Goal: Task Accomplishment & Management: Manage account settings

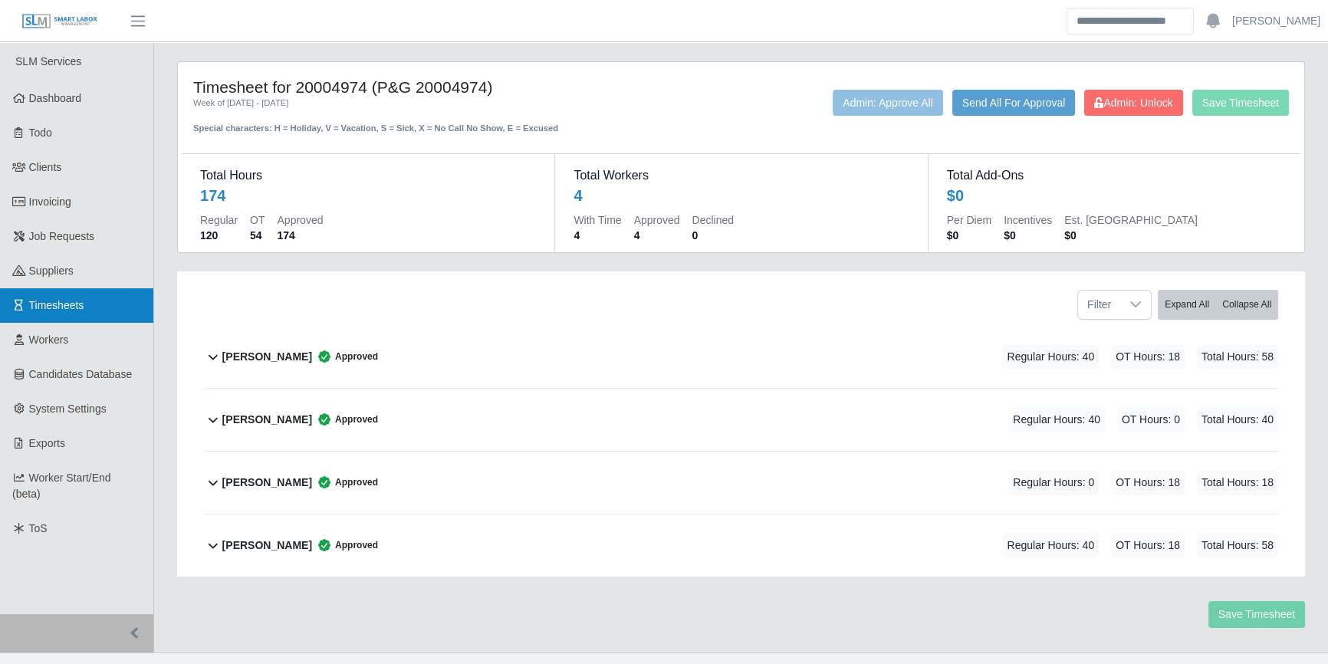
click at [84, 311] on link "Timesheets" at bounding box center [76, 305] width 153 height 34
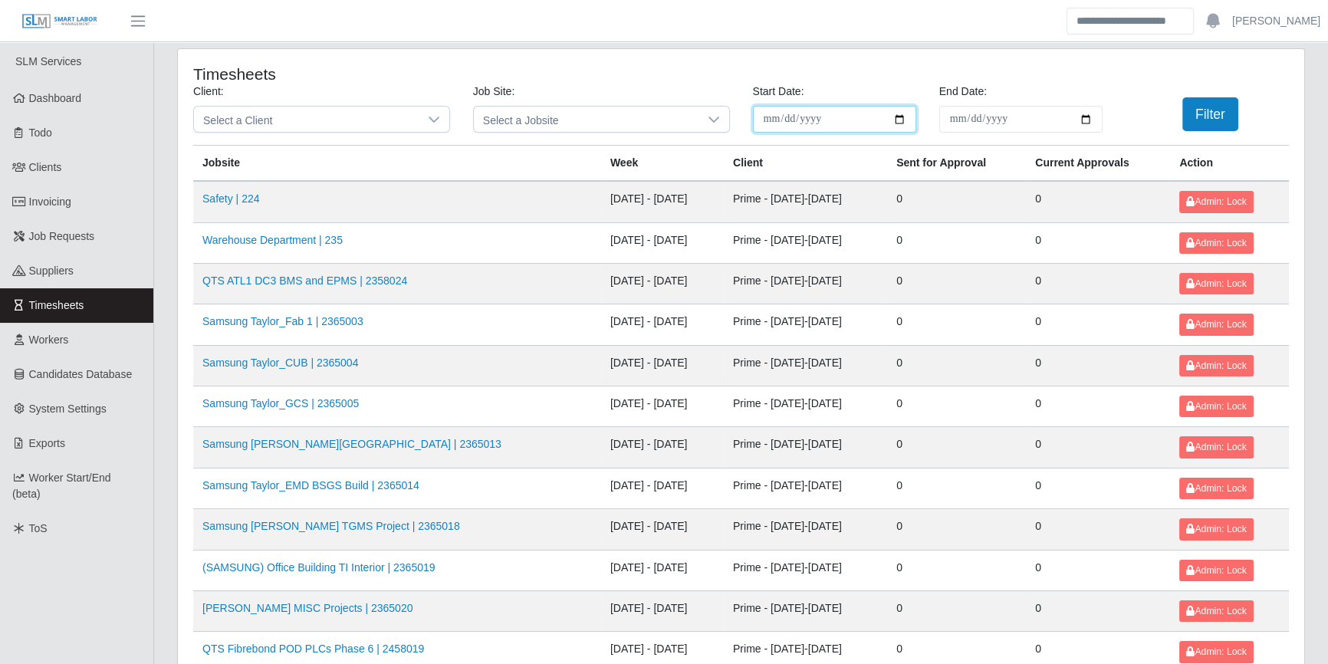
click at [899, 122] on input "**********" at bounding box center [834, 119] width 163 height 27
click at [1084, 116] on input "End Date:" at bounding box center [1020, 119] width 163 height 27
click at [902, 123] on input "**********" at bounding box center [834, 119] width 163 height 27
type input "**********"
click at [1091, 117] on input "End Date:" at bounding box center [1020, 119] width 163 height 27
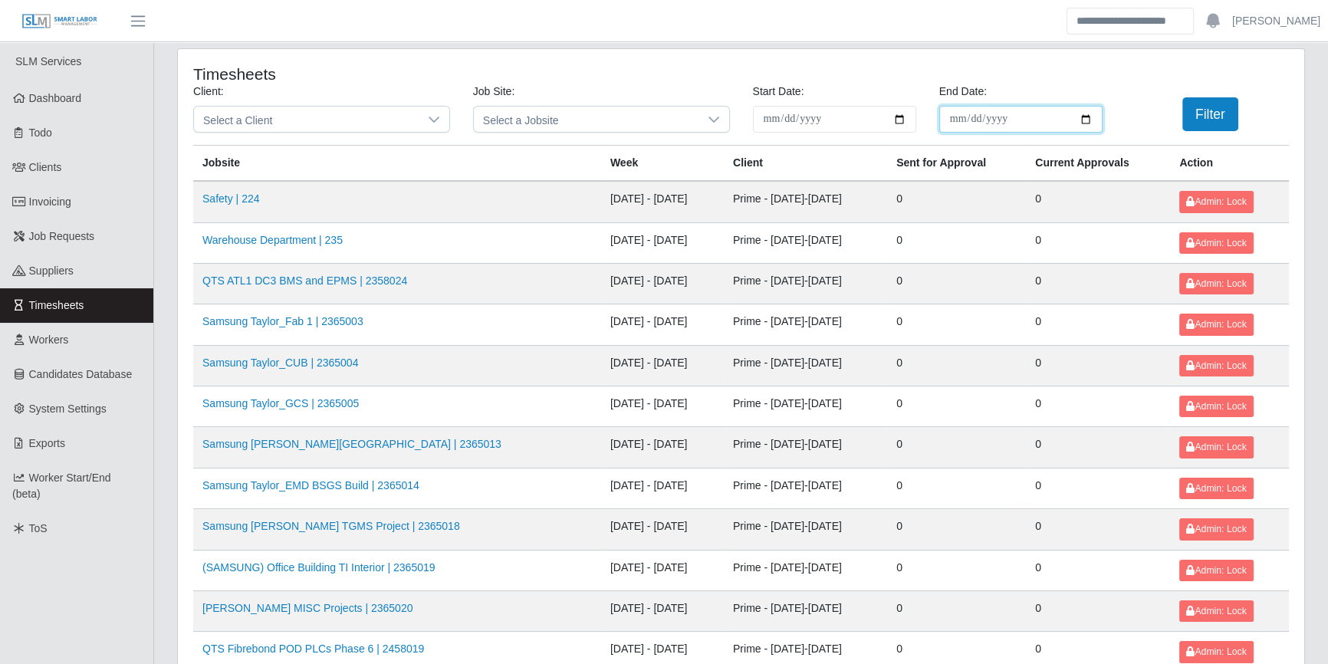
type input "**********"
click at [1210, 116] on button "Filter" at bounding box center [1210, 114] width 56 height 34
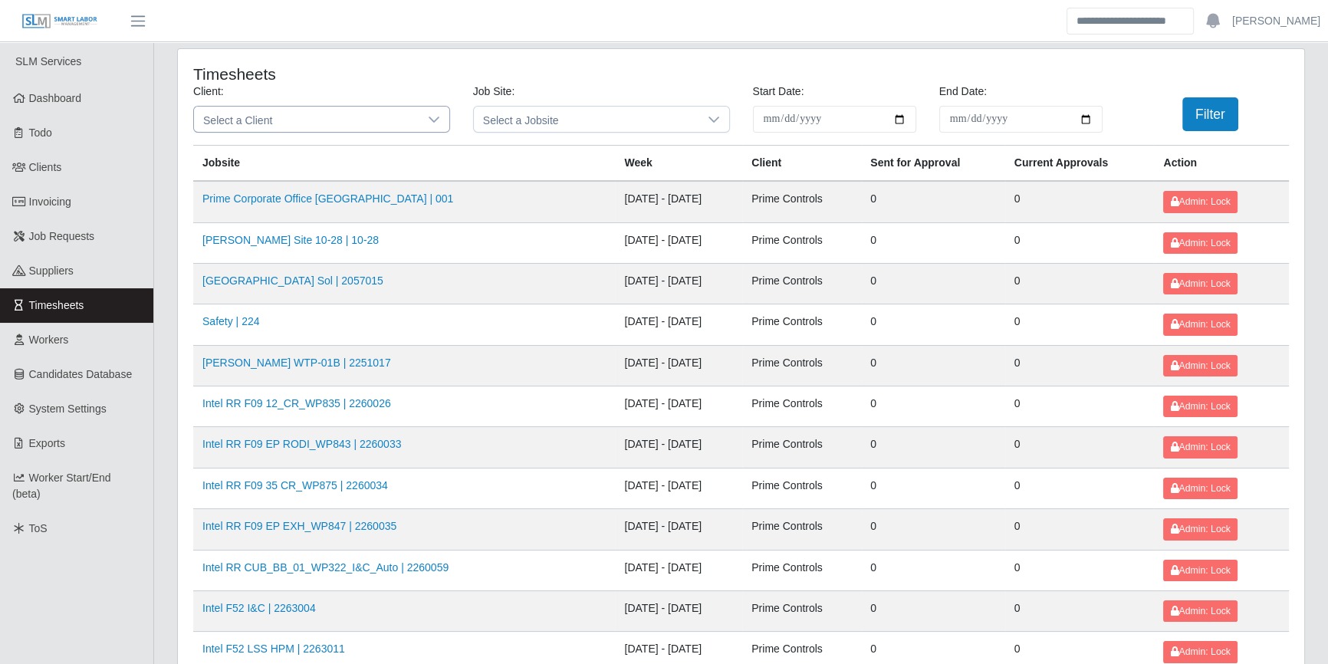
click at [388, 120] on span "Select a Client" at bounding box center [306, 119] width 225 height 25
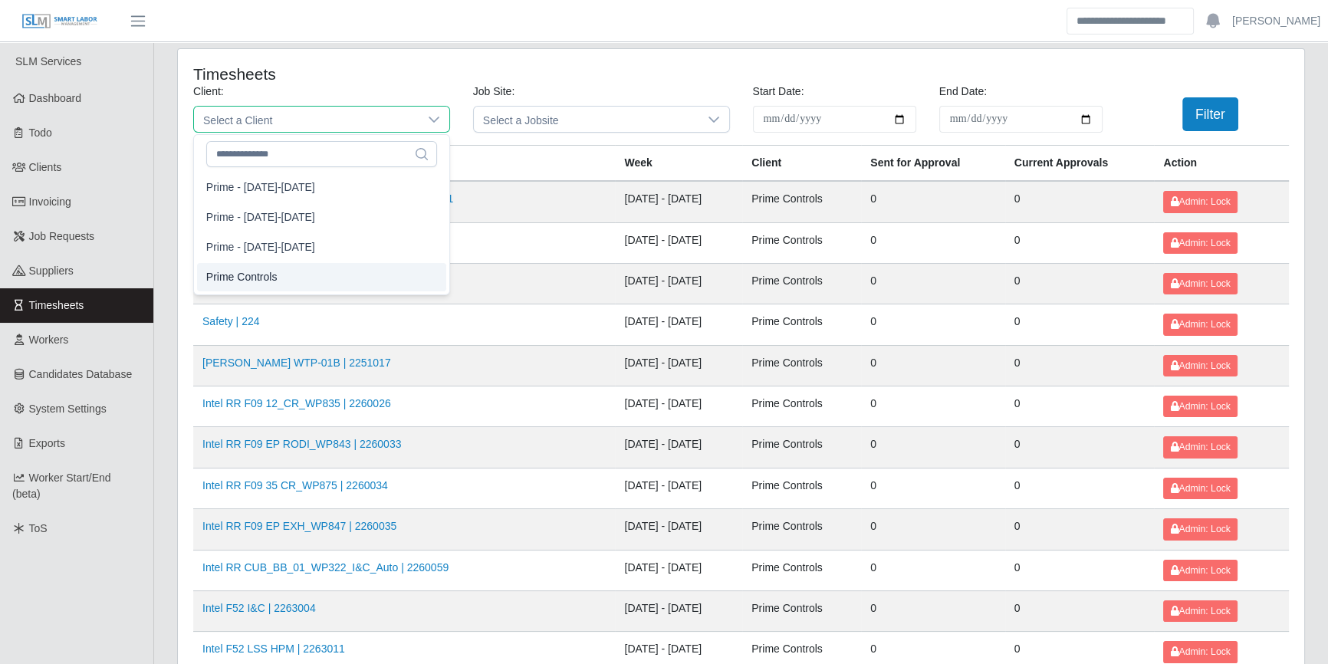
click at [245, 278] on span "Prime Controls" at bounding box center [241, 277] width 71 height 16
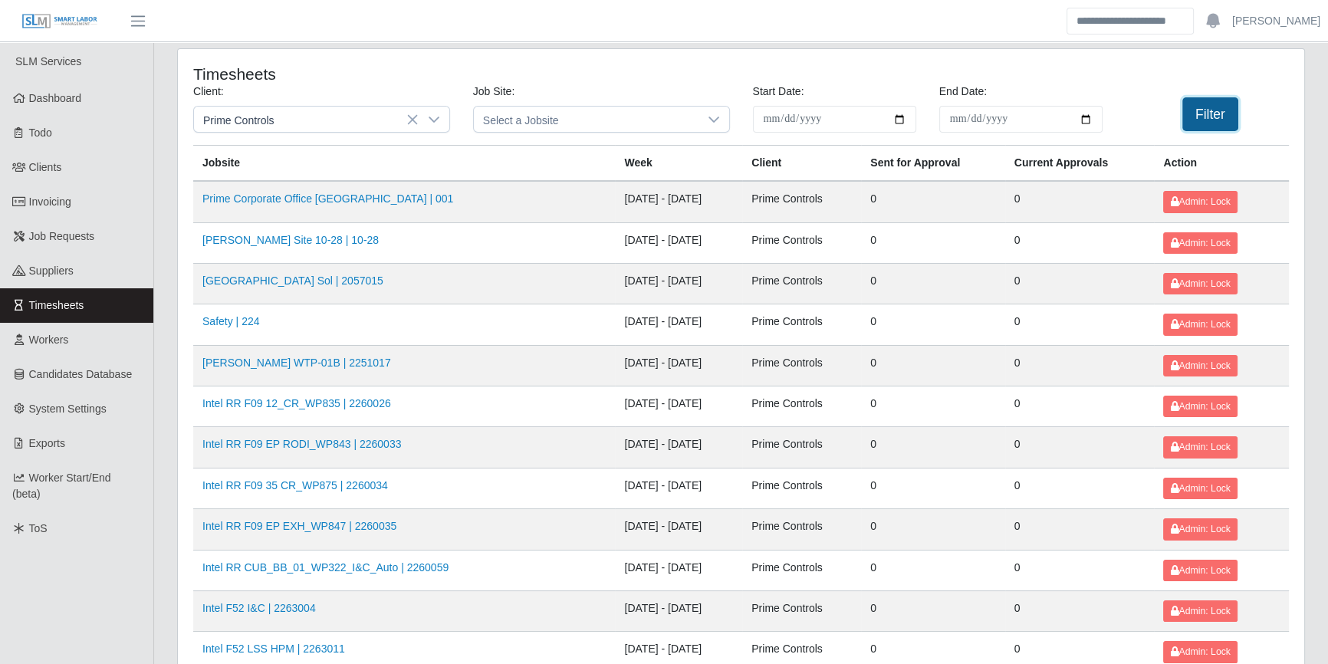
click at [1216, 105] on button "Filter" at bounding box center [1210, 114] width 56 height 34
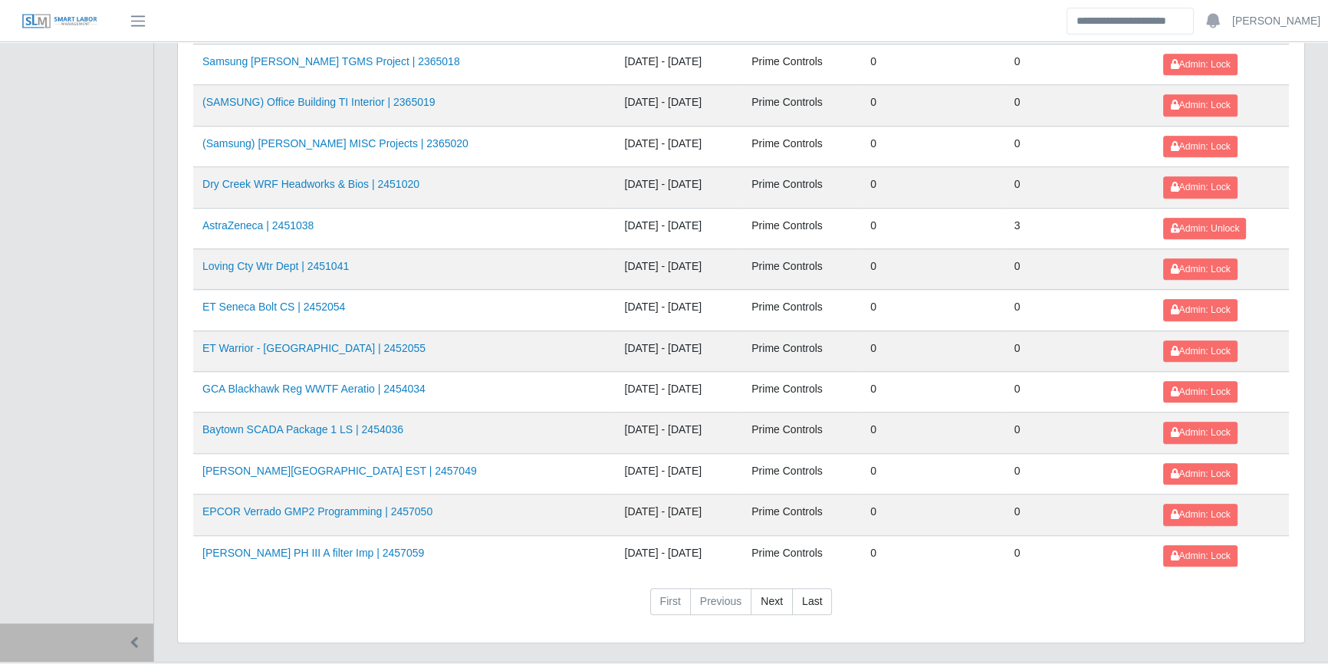
scroll to position [1674, 0]
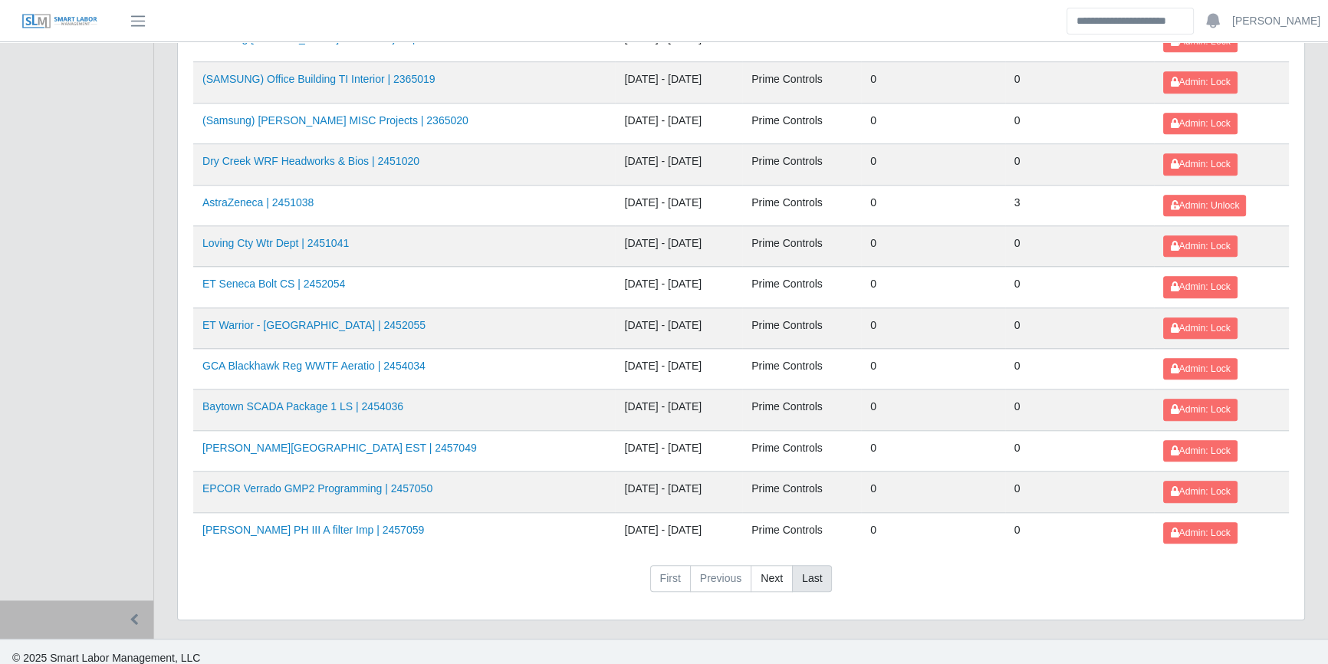
click at [797, 574] on link "Last" at bounding box center [812, 579] width 40 height 28
click at [683, 575] on link "First" at bounding box center [670, 579] width 41 height 28
click at [764, 565] on link "Next" at bounding box center [772, 579] width 42 height 28
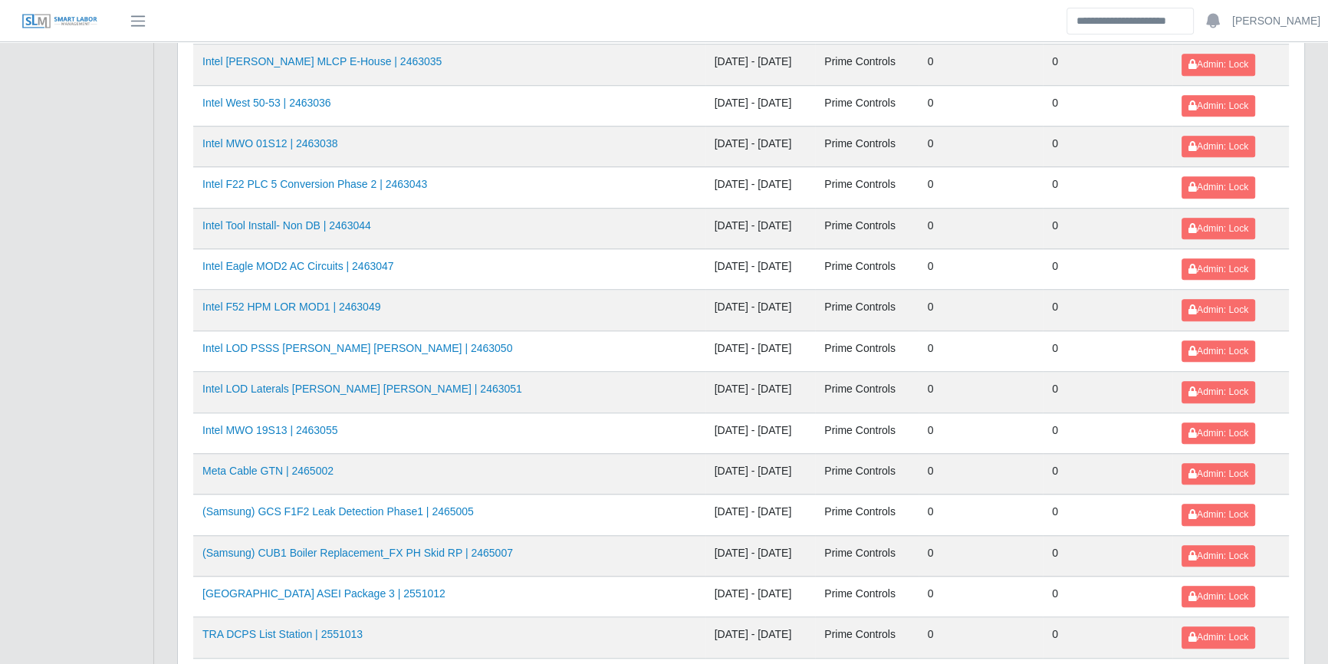
scroll to position [1535, 0]
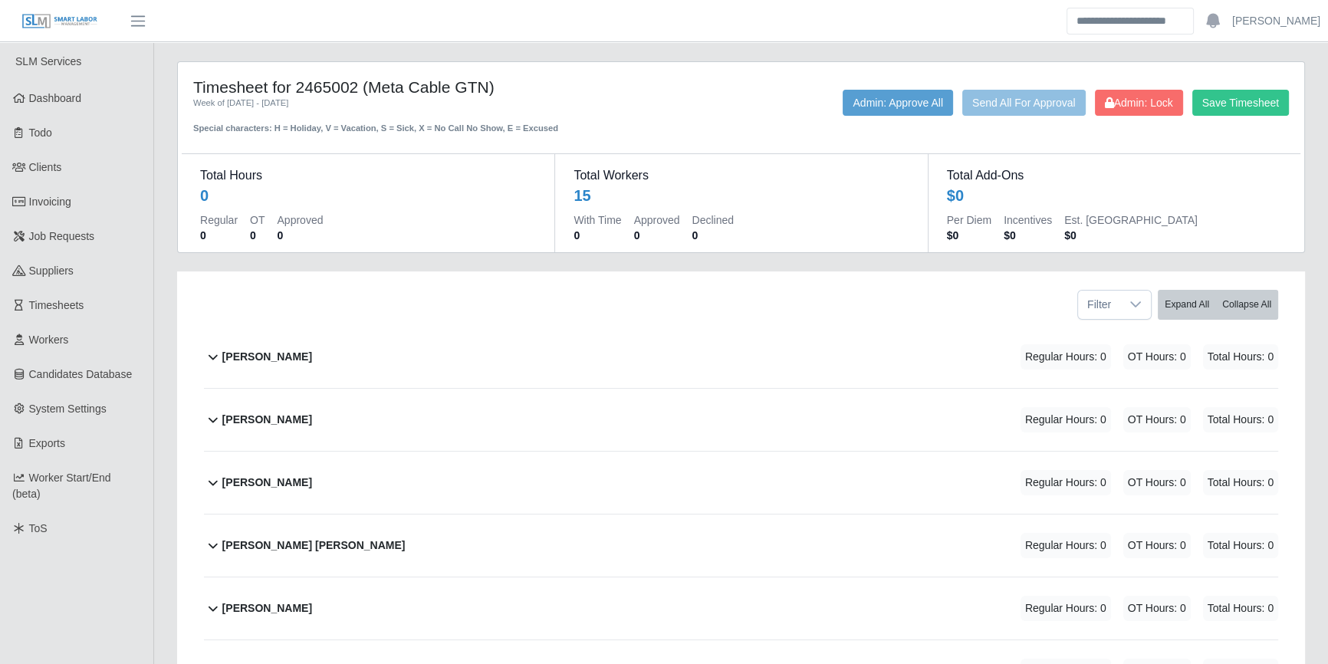
click at [536, 332] on div "Alberto Martell Regular Hours: 0 OT Hours: 0 Total Hours: 0" at bounding box center [750, 357] width 1056 height 62
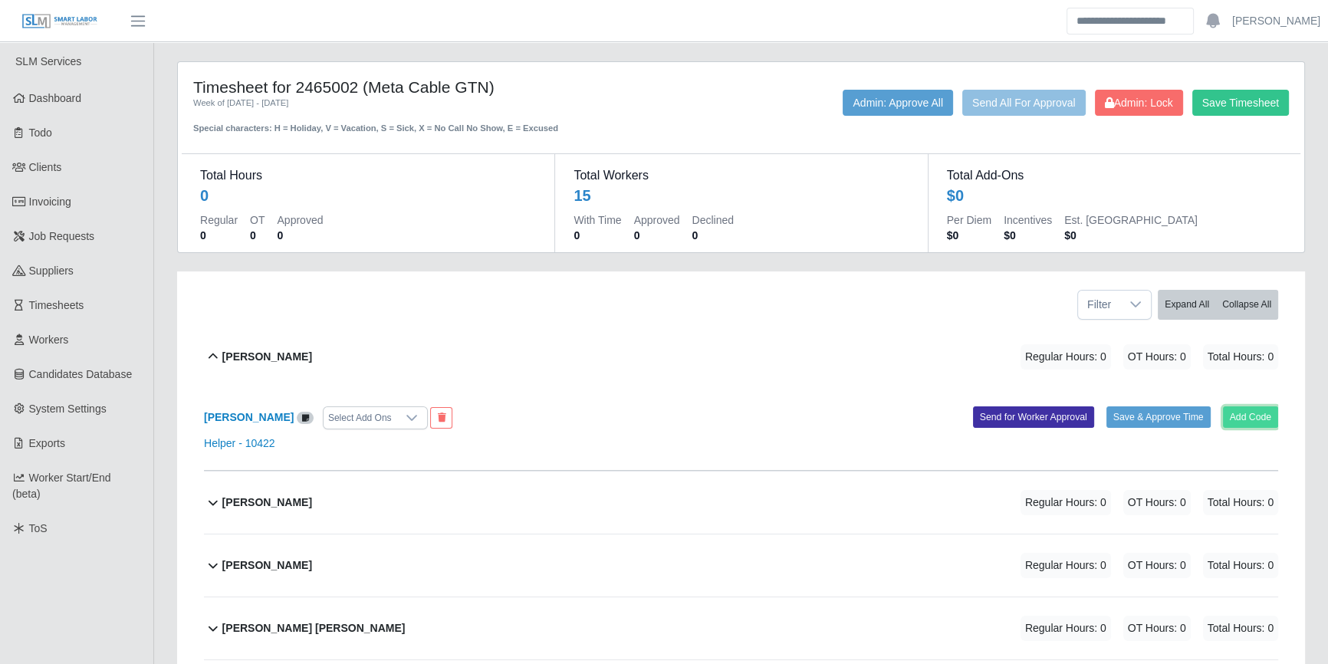
click at [1271, 411] on button "Add Code" at bounding box center [1251, 416] width 56 height 21
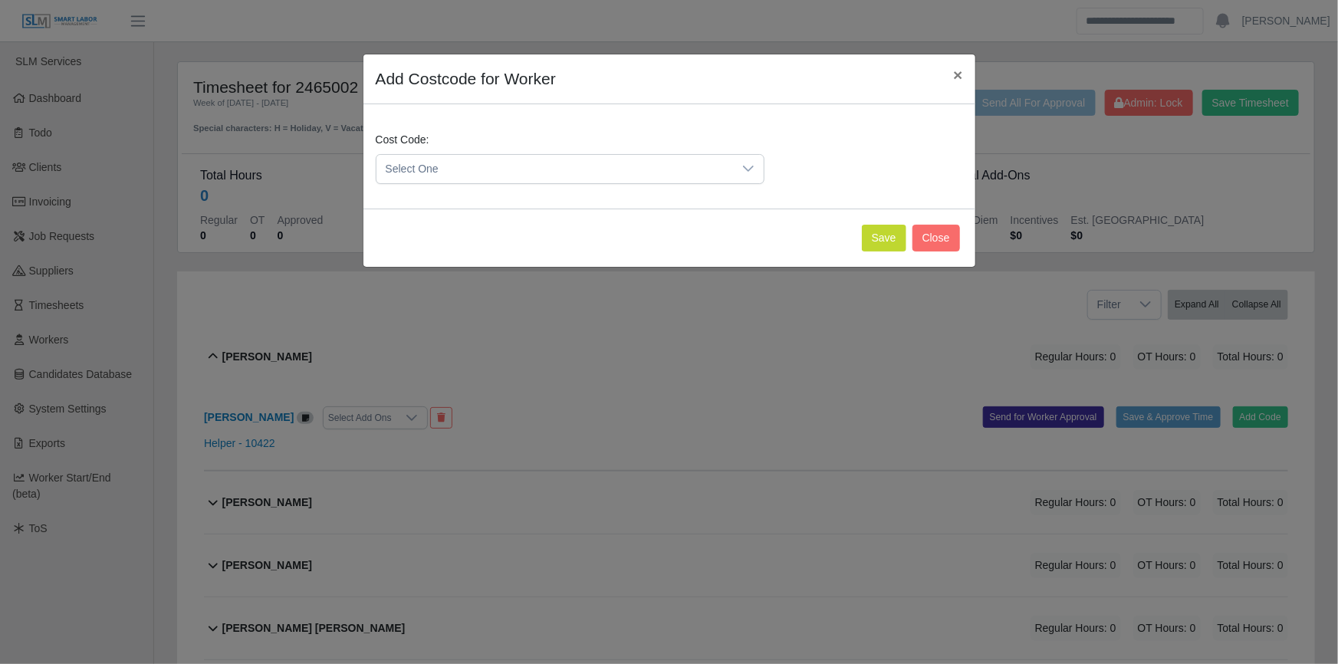
click at [475, 147] on div "Cost Code: Select One" at bounding box center [570, 158] width 396 height 52
click at [471, 163] on span "Select One" at bounding box center [554, 169] width 356 height 28
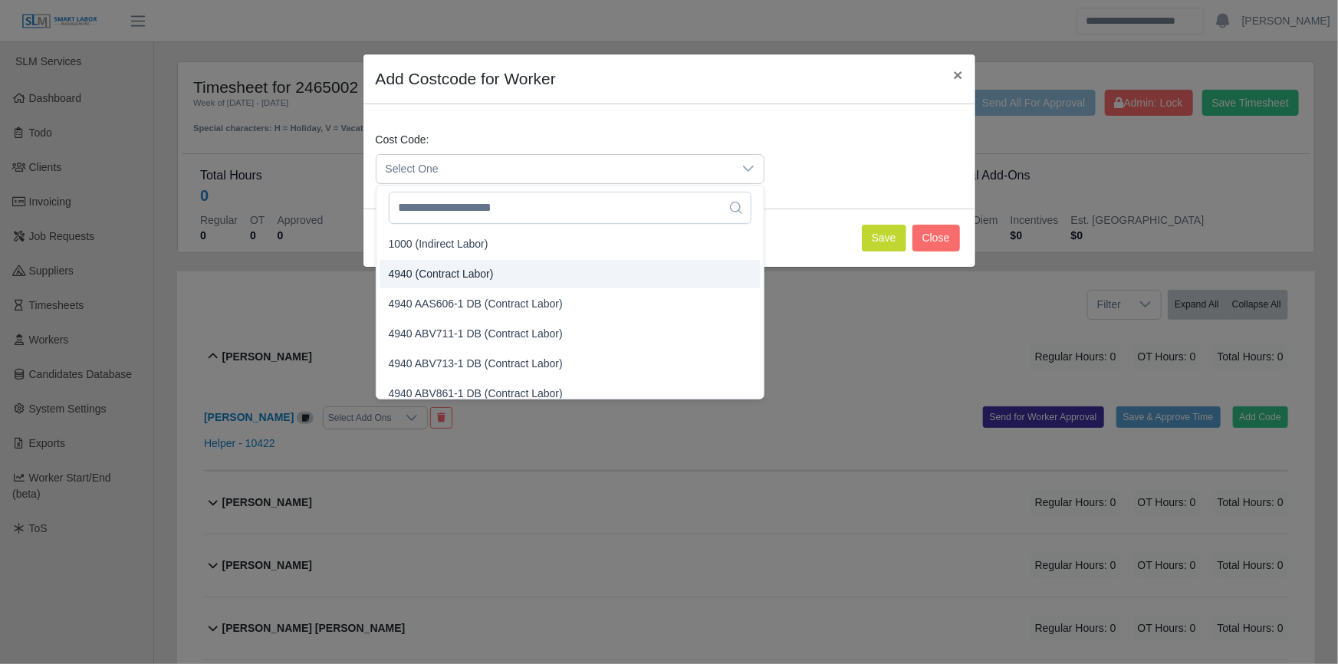
click at [424, 264] on li "4940 (Contract Labor)" at bounding box center [569, 274] width 381 height 28
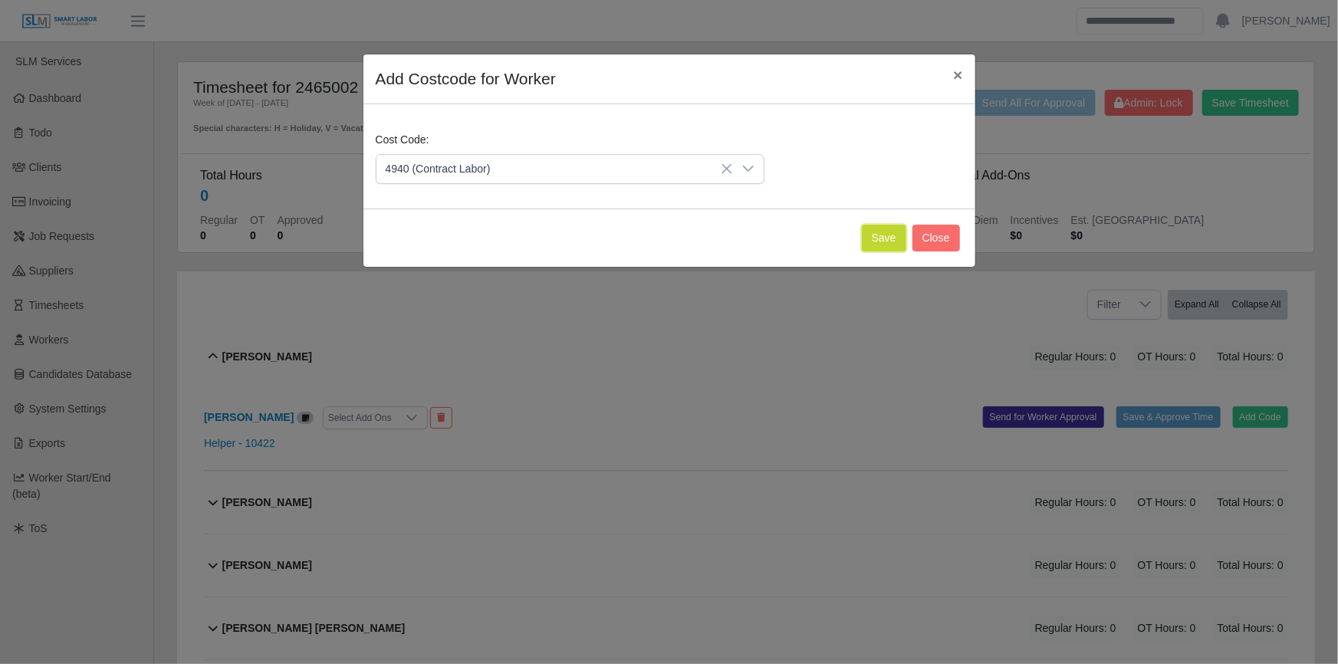
click at [881, 238] on button "Save" at bounding box center [884, 238] width 44 height 27
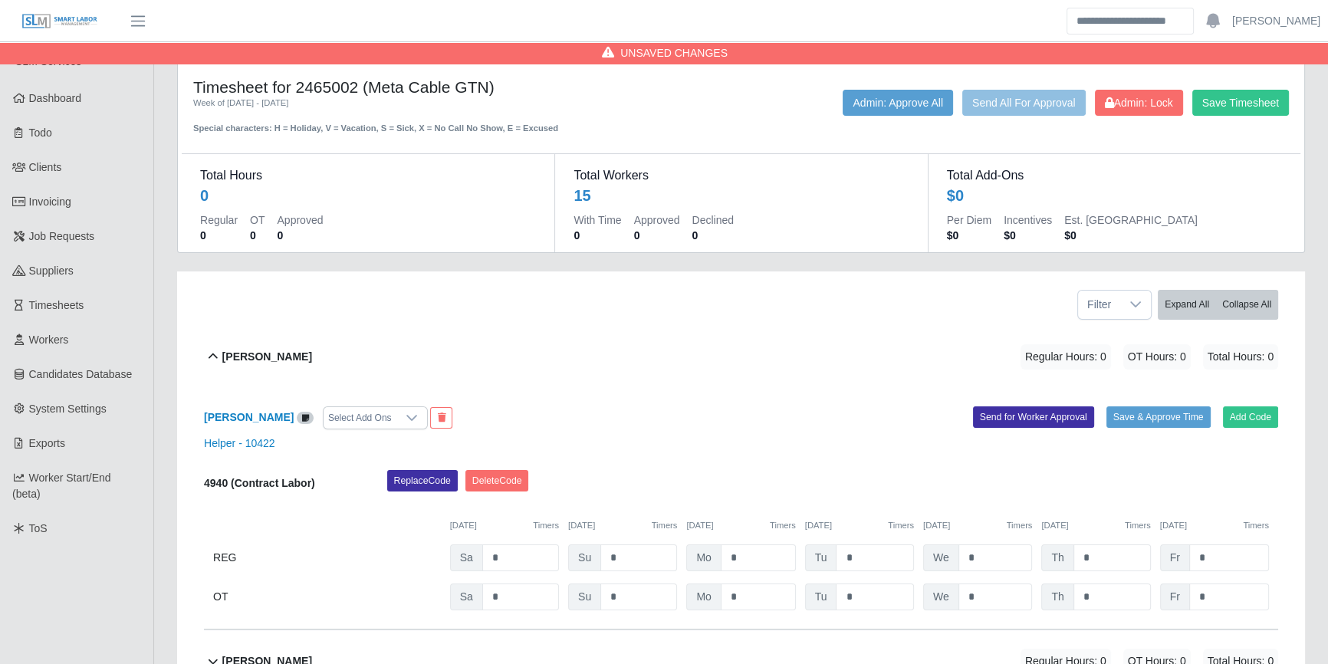
scroll to position [69, 0]
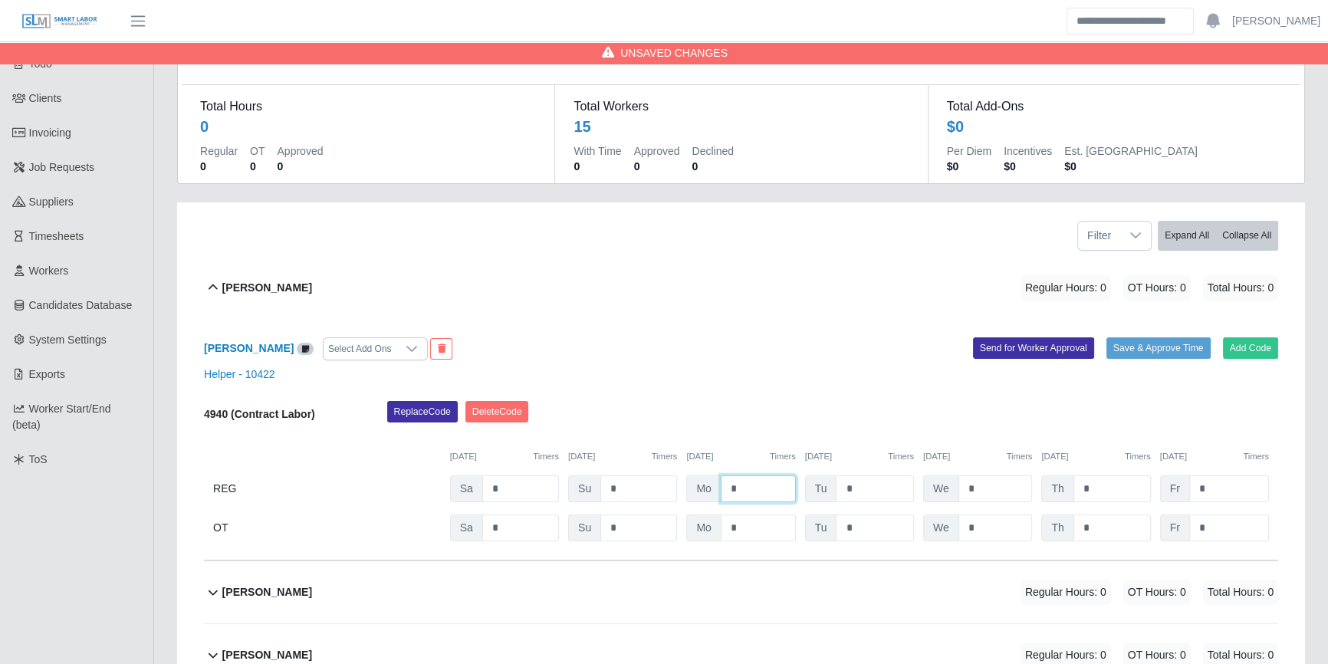
click at [767, 494] on input "*" at bounding box center [758, 488] width 75 height 27
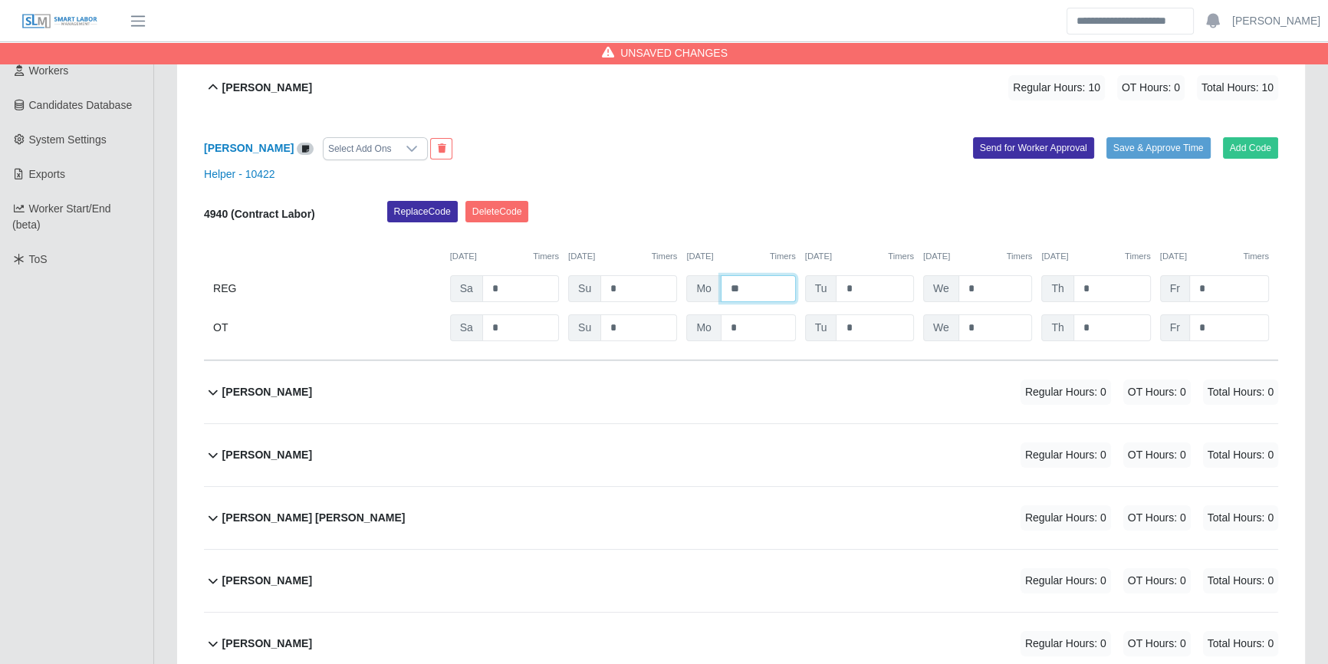
scroll to position [348, 0]
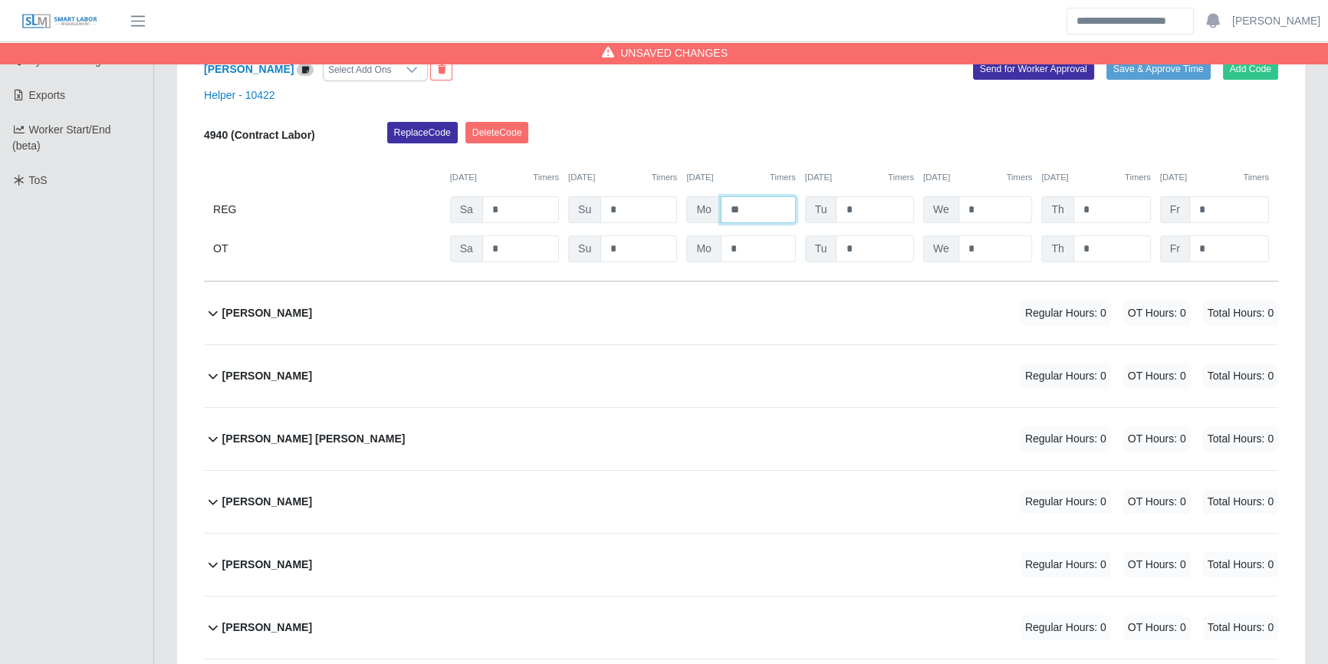
type input "**"
click at [1058, 305] on span "Regular Hours: 0" at bounding box center [1065, 313] width 90 height 25
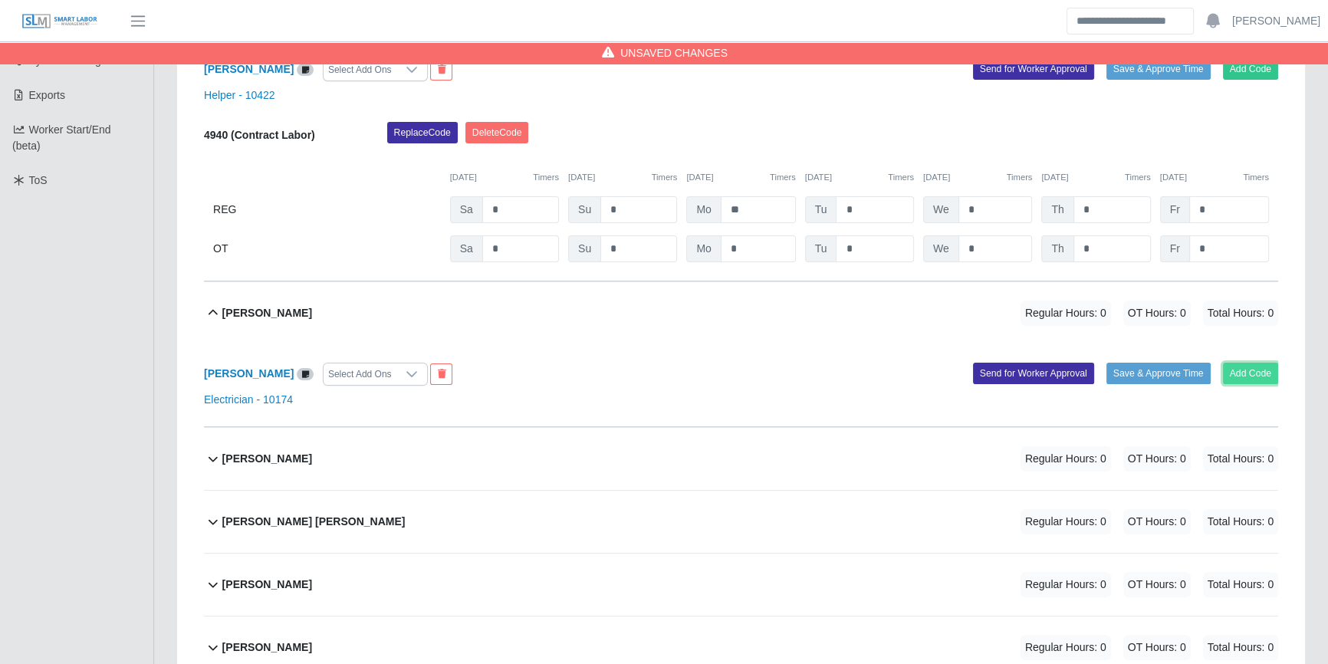
click at [1243, 366] on button "Add Code" at bounding box center [1251, 373] width 56 height 21
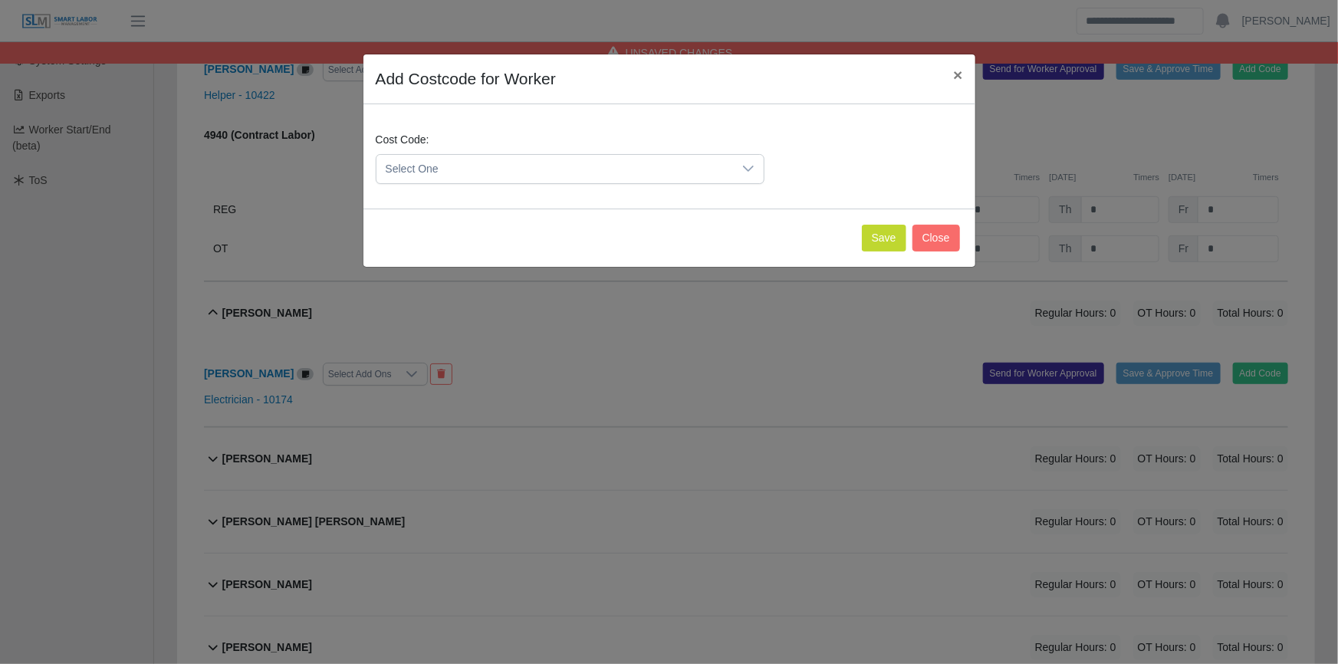
click at [521, 181] on span "Select One" at bounding box center [554, 169] width 356 height 28
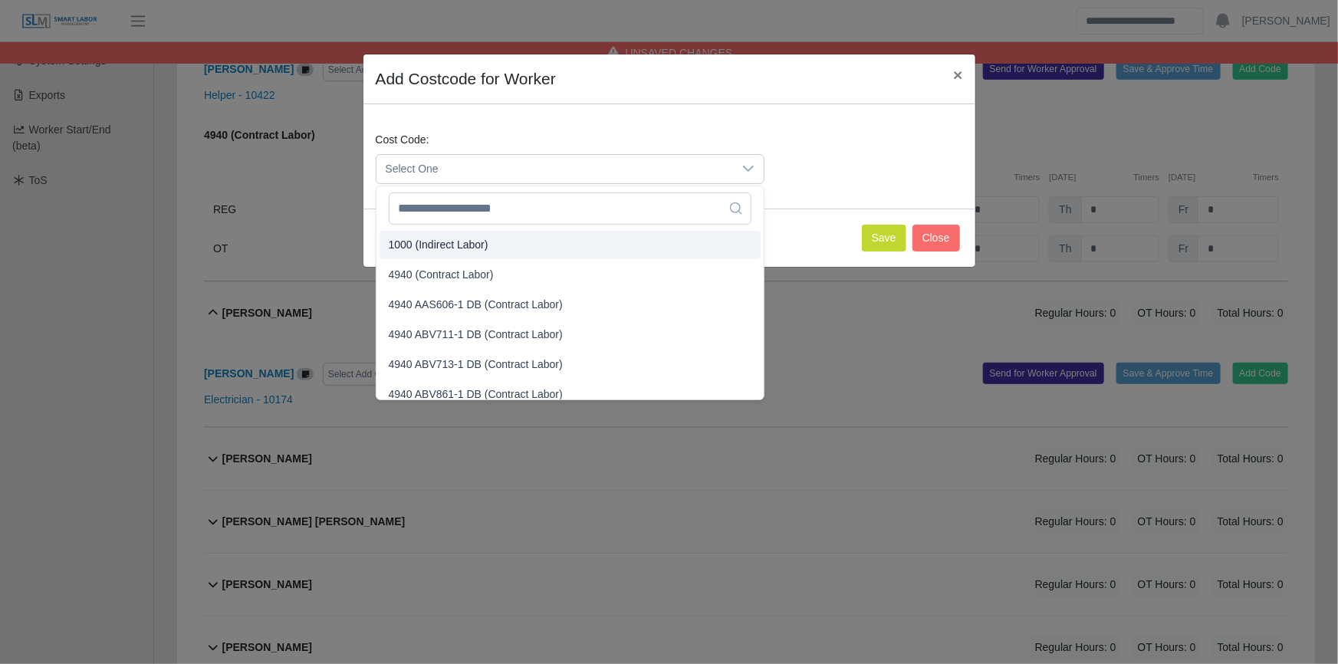
drag, startPoint x: 452, startPoint y: 281, endPoint x: 569, endPoint y: 267, distance: 118.2
click at [452, 281] on span "4940 (Contract Labor)" at bounding box center [441, 275] width 105 height 16
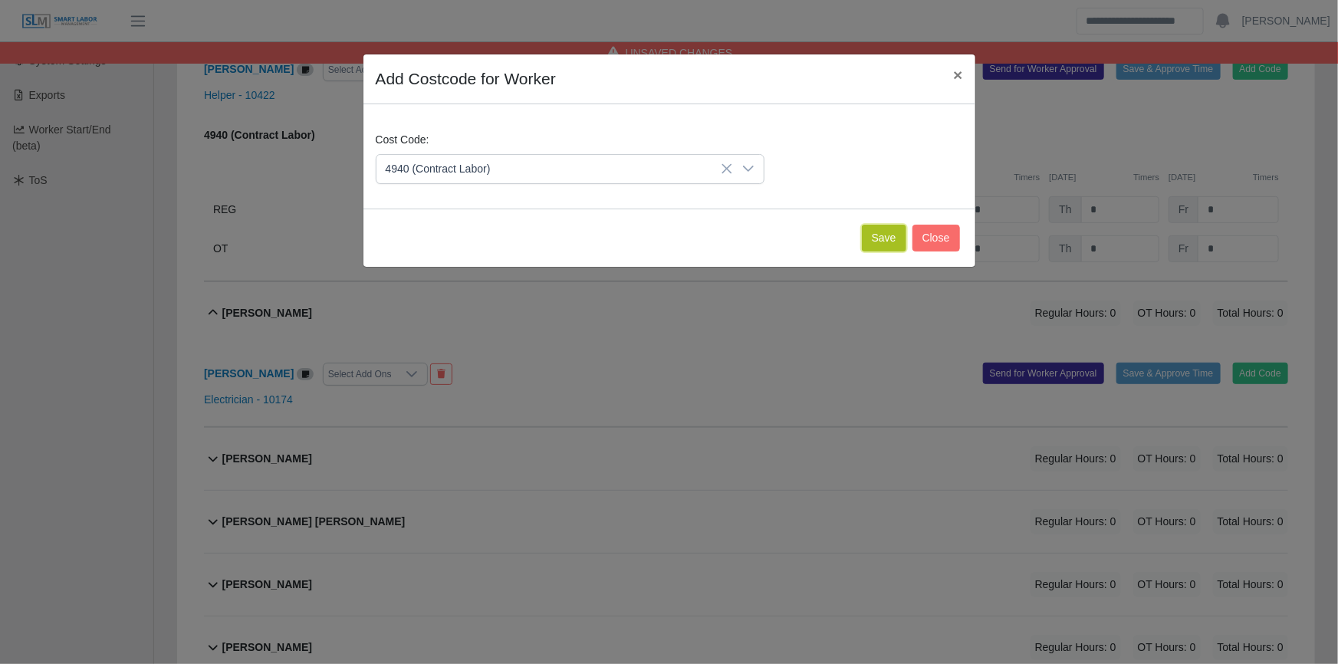
click at [883, 235] on button "Save" at bounding box center [884, 238] width 44 height 27
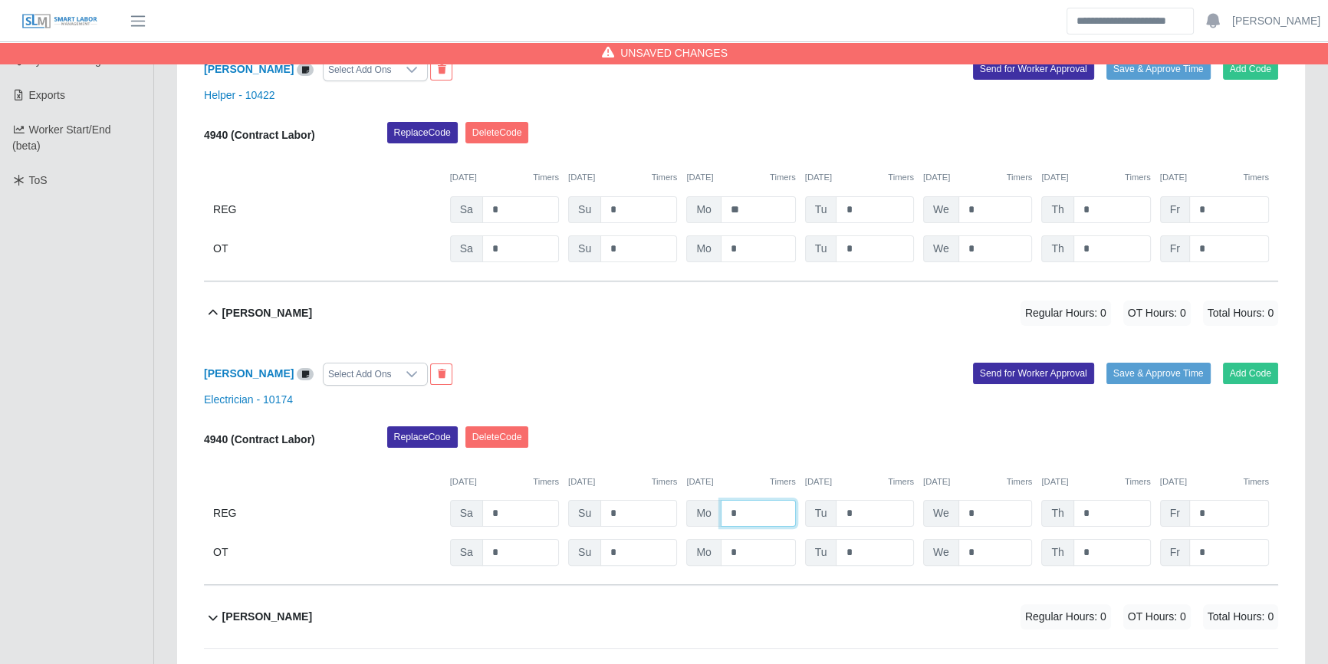
click at [751, 509] on input "*" at bounding box center [758, 513] width 75 height 27
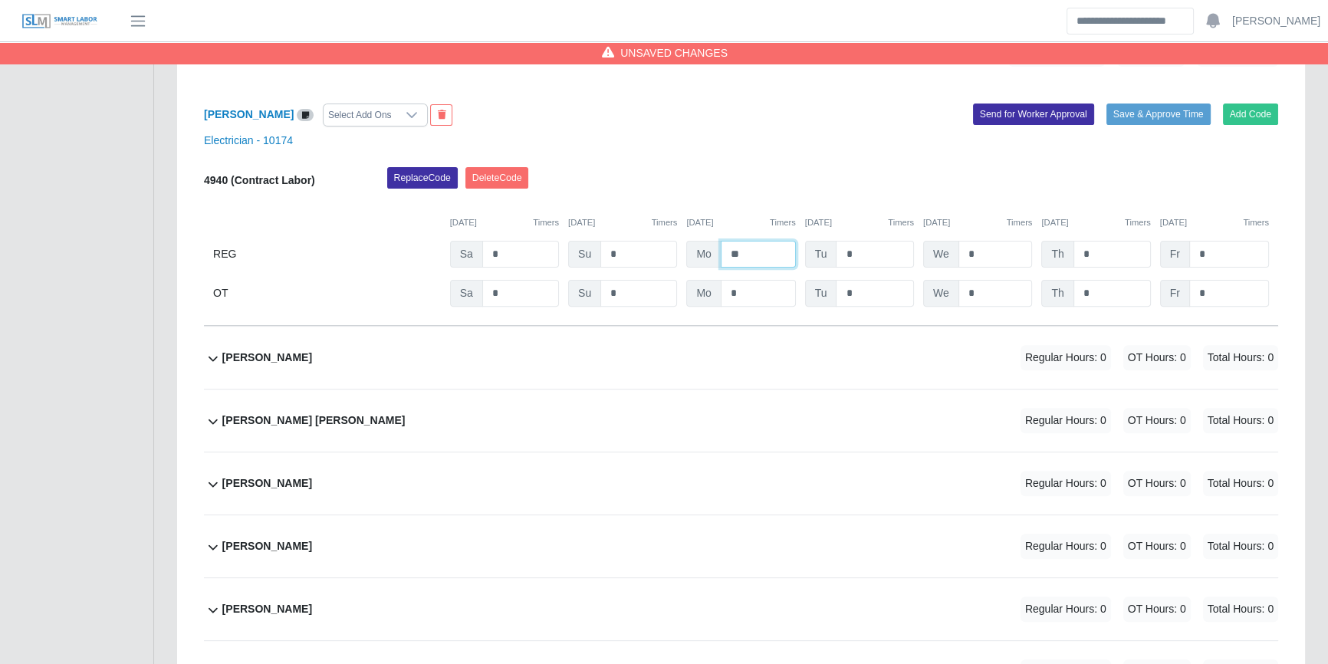
scroll to position [627, 0]
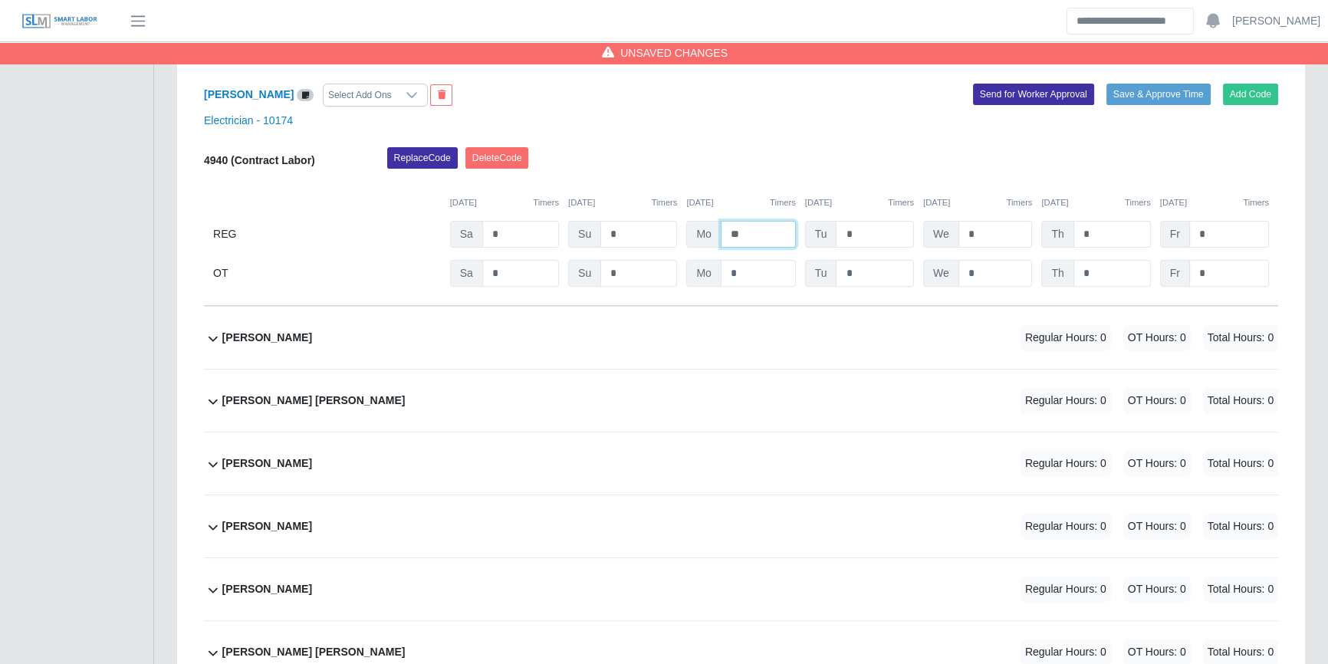
type input "**"
drag, startPoint x: 767, startPoint y: 353, endPoint x: 1017, endPoint y: 380, distance: 250.6
click at [767, 353] on div "Christopher Ybanes Regular Hours: 0 OT Hours: 0 Total Hours: 0" at bounding box center [750, 338] width 1056 height 62
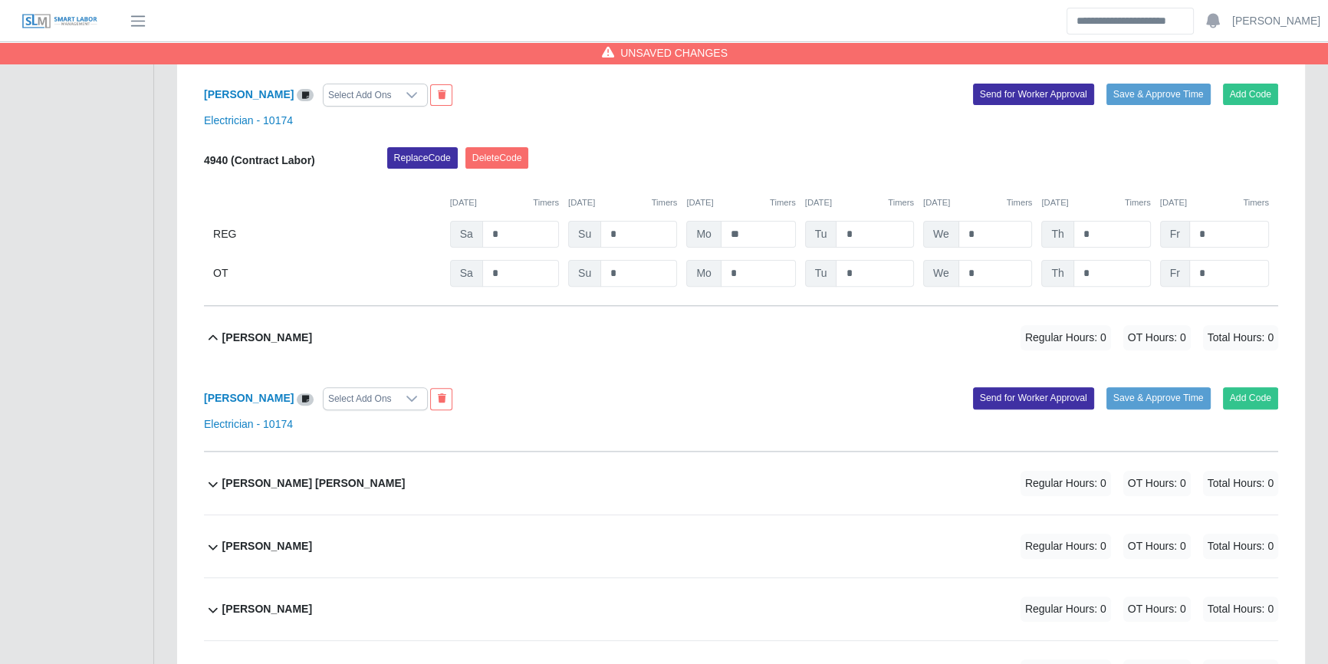
click at [1243, 410] on div "Christopher Ybanes Select Add Ons Add Code Save & Approve Time Send for Worker …" at bounding box center [741, 410] width 1074 height 83
click at [1259, 399] on button "Add Code" at bounding box center [1251, 397] width 56 height 21
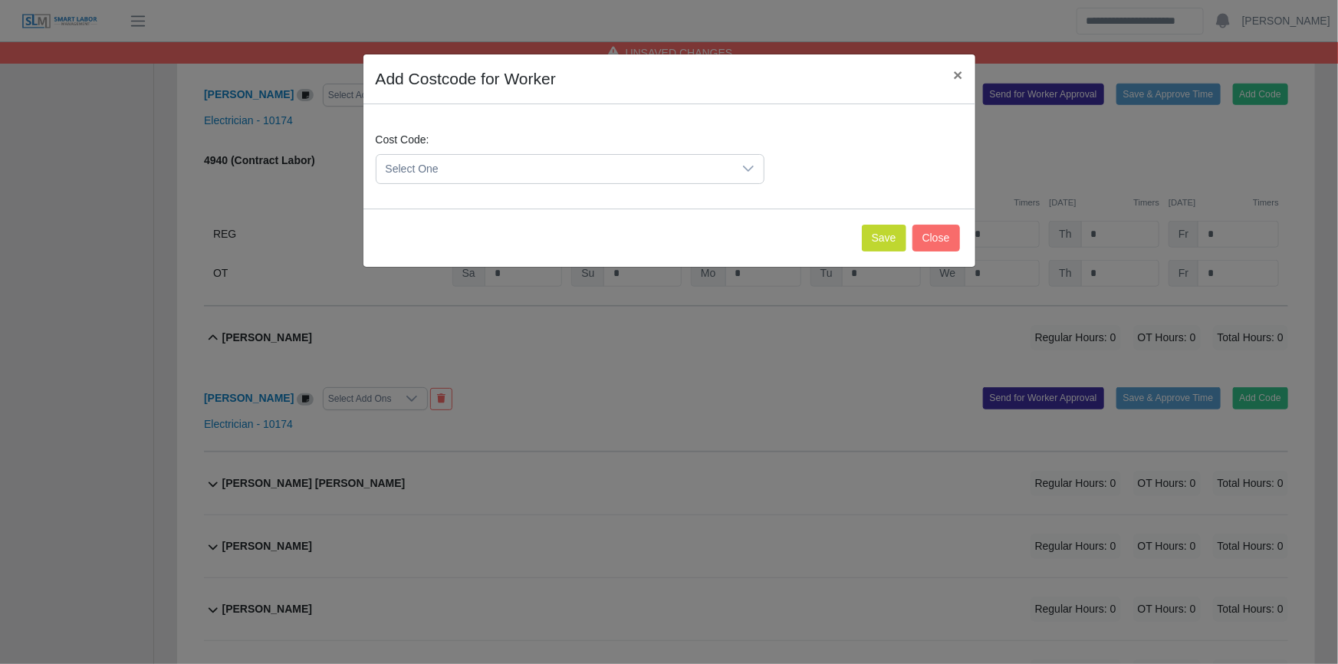
click at [482, 169] on span "Select One" at bounding box center [554, 169] width 356 height 28
drag, startPoint x: 482, startPoint y: 169, endPoint x: 481, endPoint y: 162, distance: 7.7
click at [482, 168] on span "Select One" at bounding box center [554, 169] width 356 height 28
click at [488, 168] on span "Select One" at bounding box center [554, 169] width 356 height 28
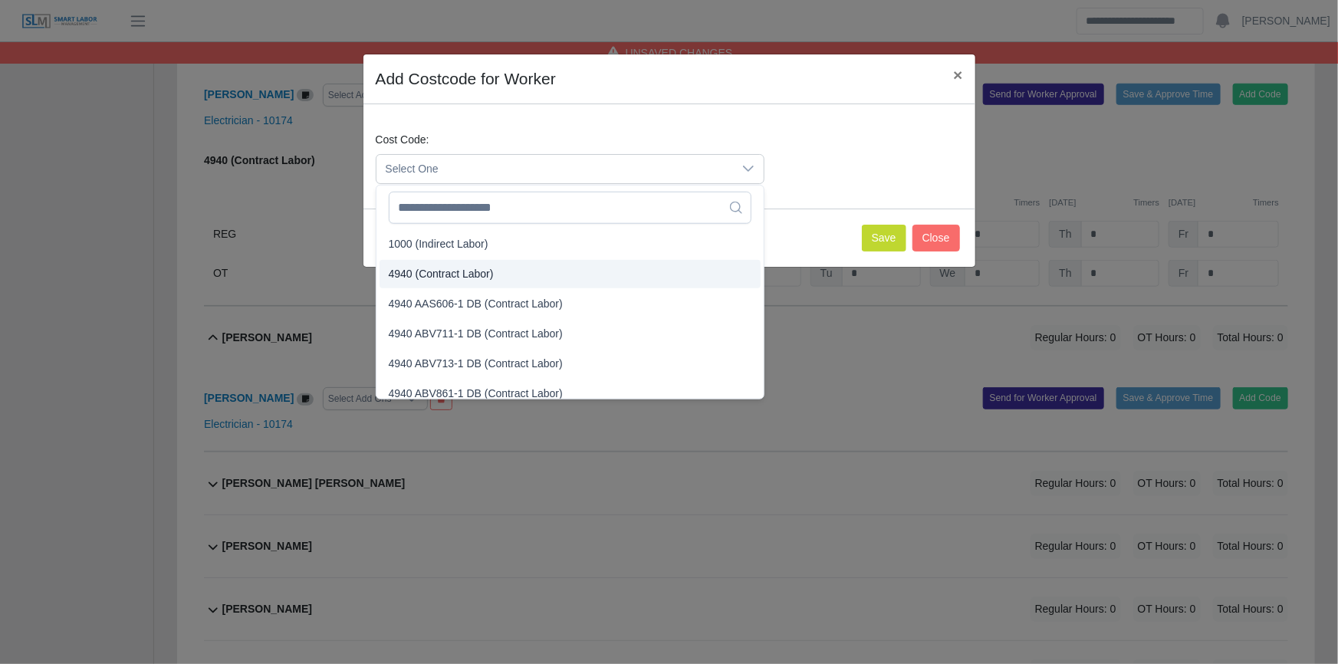
click at [450, 268] on span "4940 (Contract Labor)" at bounding box center [441, 274] width 105 height 16
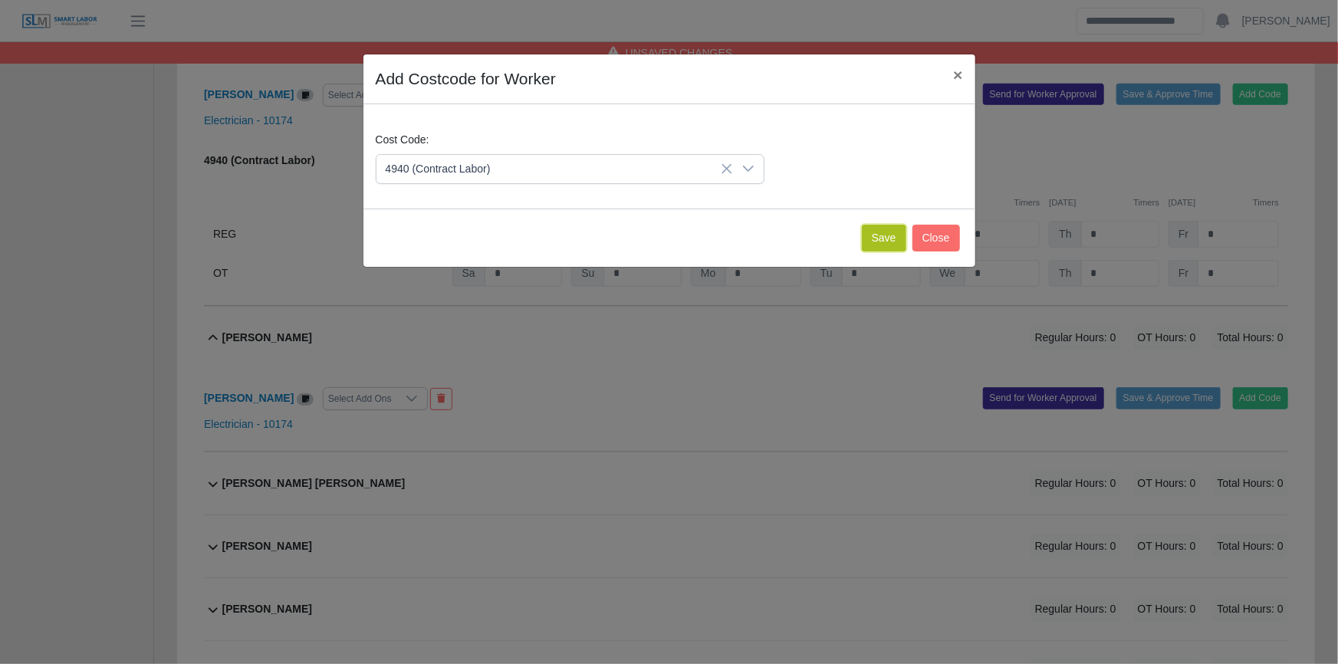
click at [896, 235] on button "Save" at bounding box center [884, 238] width 44 height 27
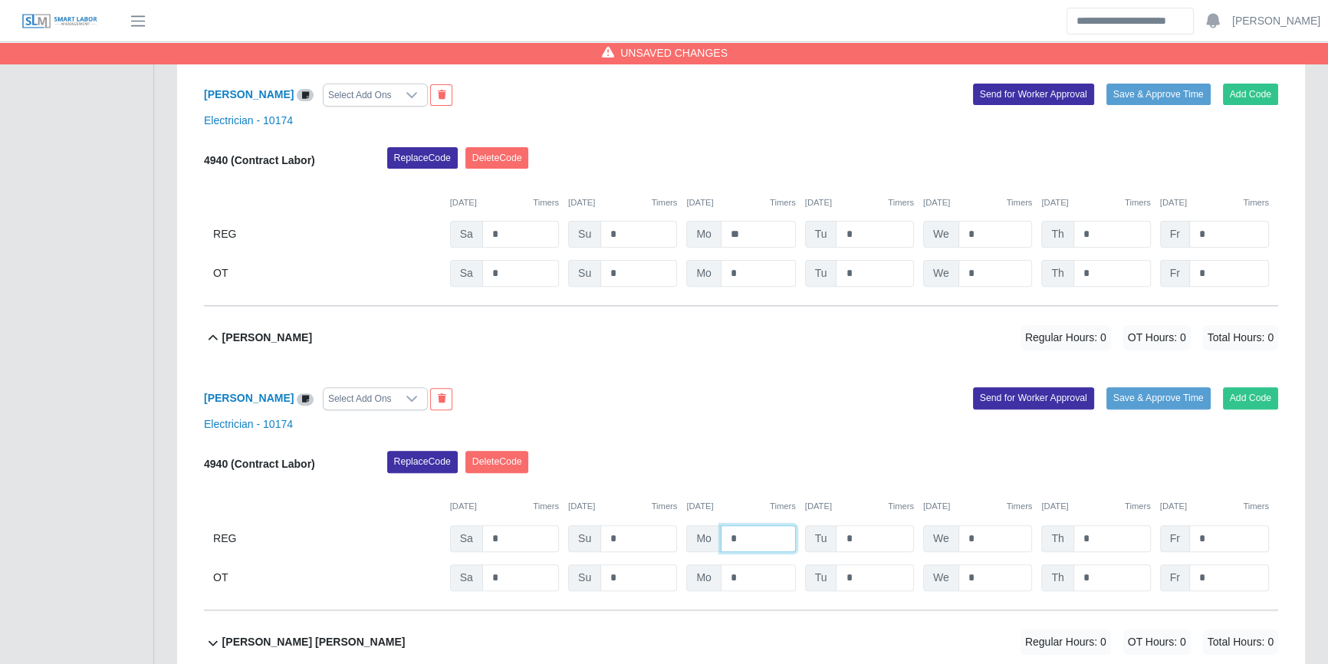
click at [757, 536] on input "*" at bounding box center [758, 538] width 75 height 27
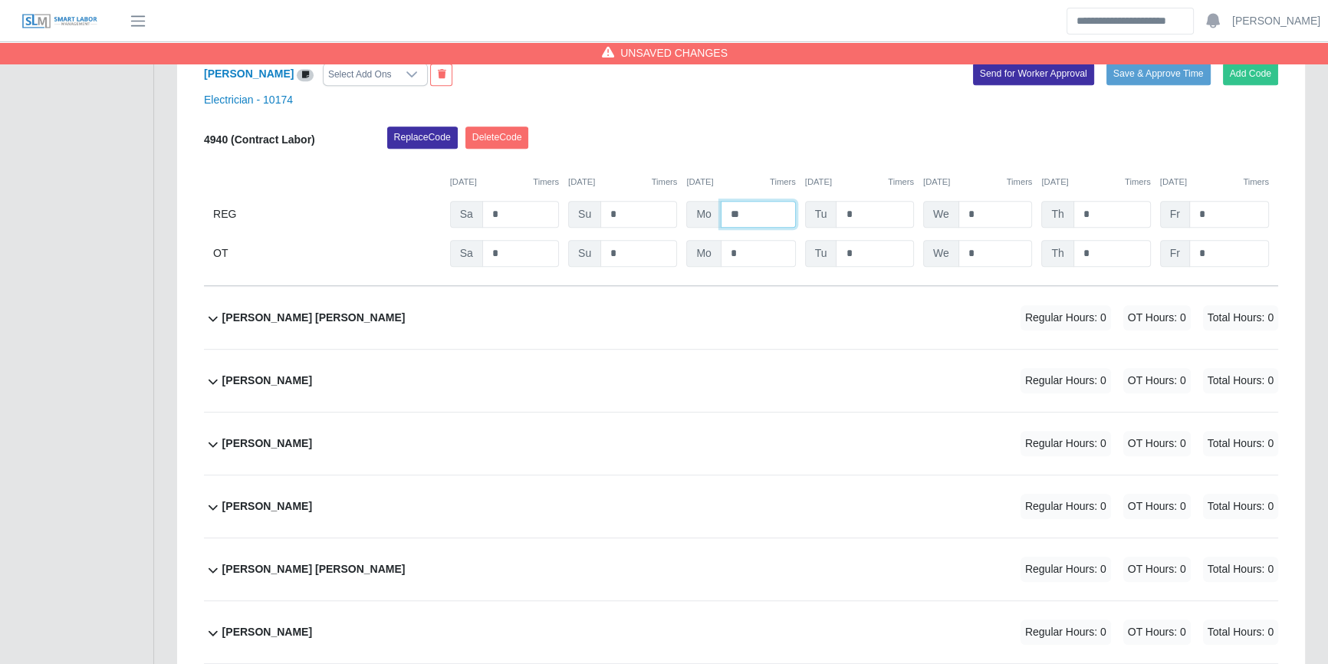
scroll to position [975, 0]
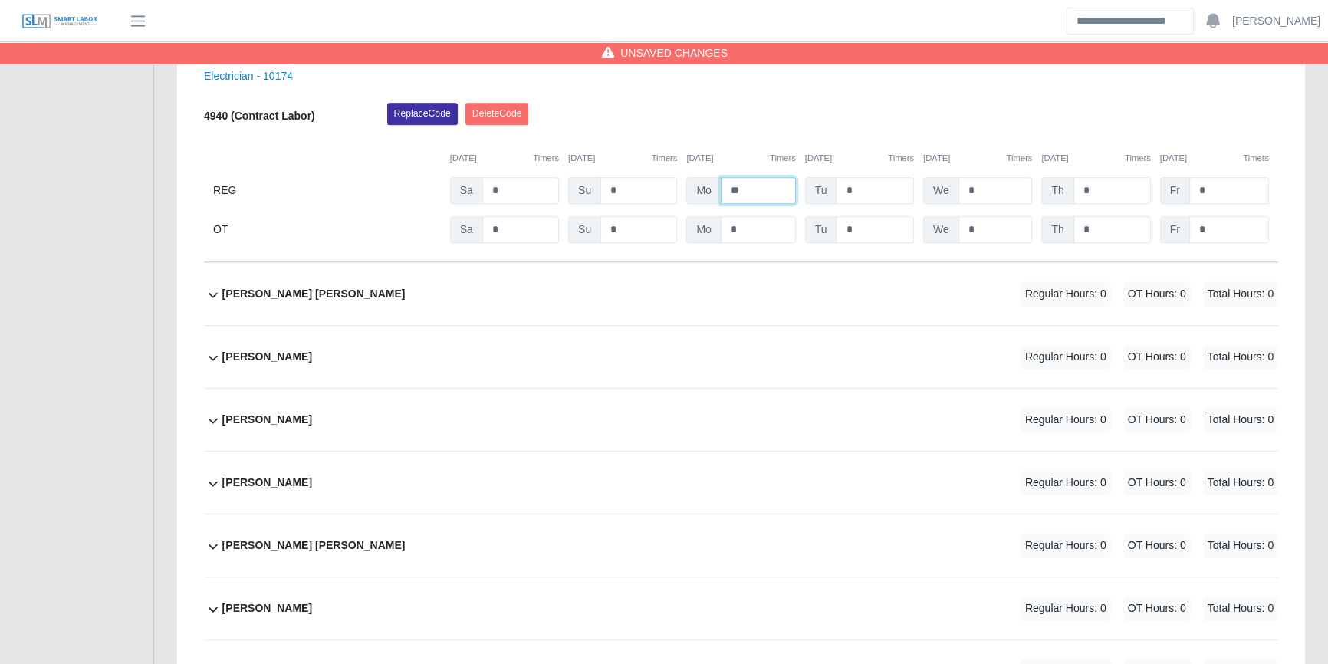
type input "**"
drag, startPoint x: 849, startPoint y: 300, endPoint x: 905, endPoint y: 302, distance: 56.0
click at [850, 299] on div "Gary Soto Vega Regular Hours: 0 OT Hours: 0 Total Hours: 0" at bounding box center [750, 294] width 1056 height 62
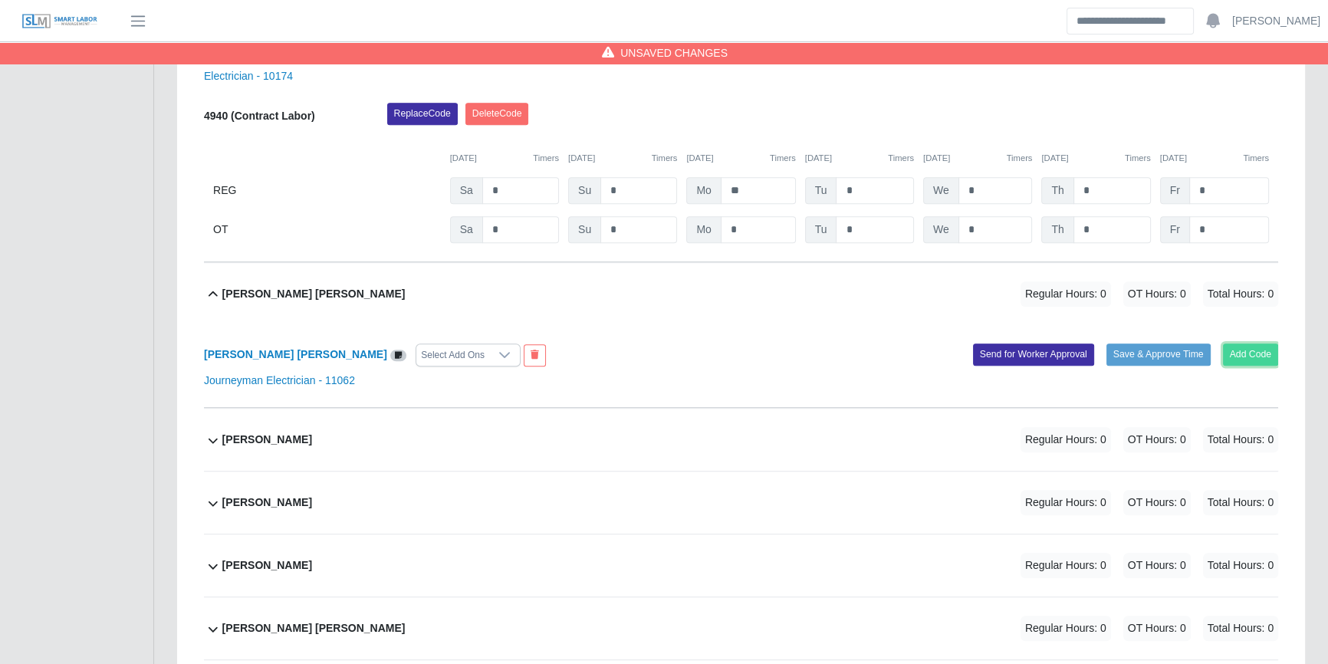
click at [1257, 363] on button "Add Code" at bounding box center [1251, 353] width 56 height 21
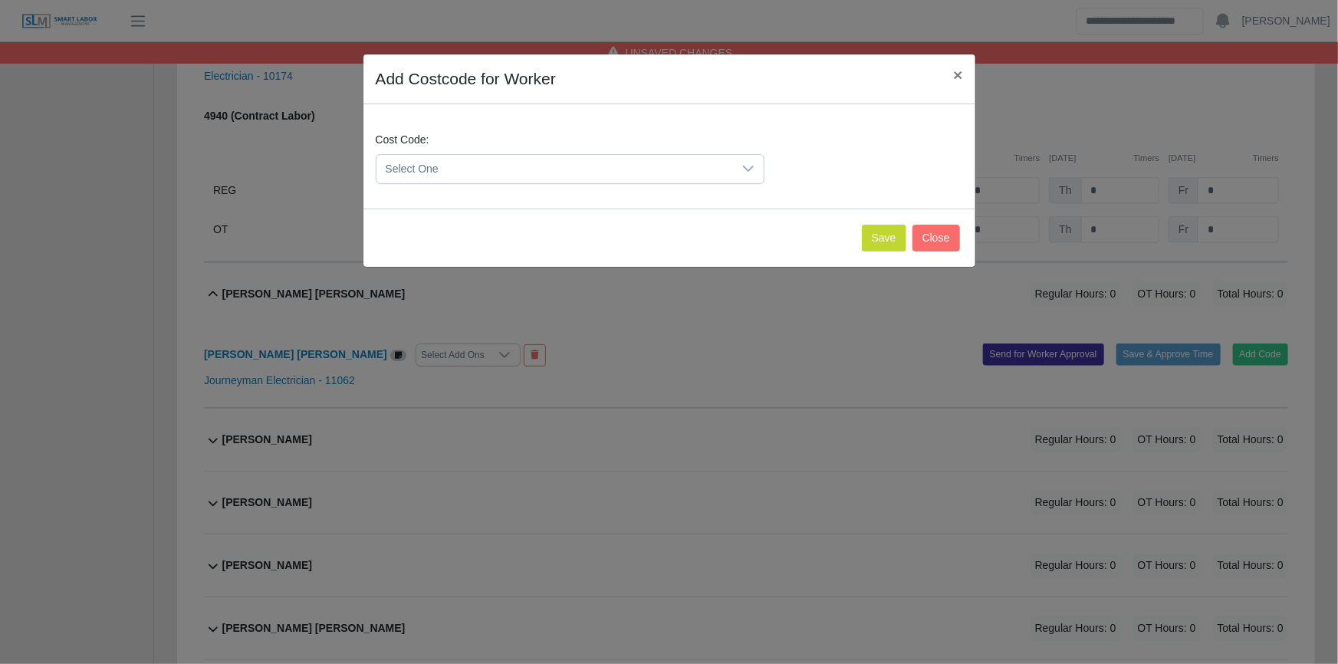
click at [588, 161] on span "Select One" at bounding box center [554, 169] width 356 height 28
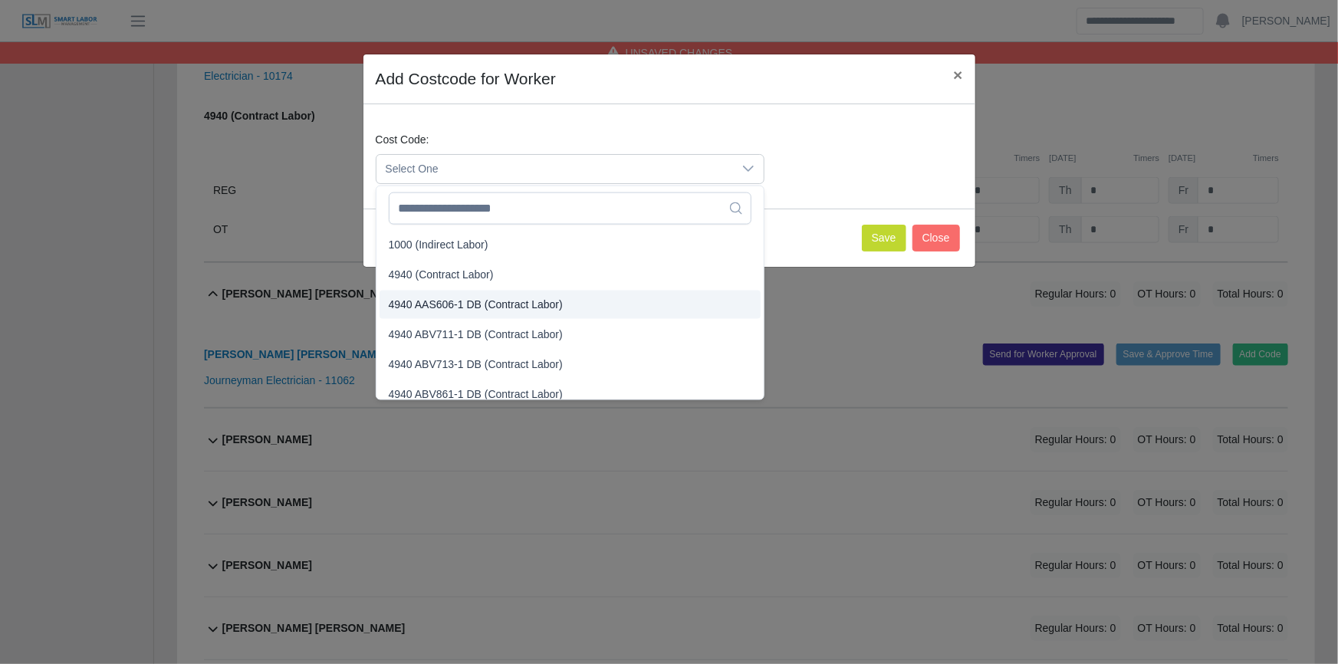
click at [473, 278] on span "4940 (Contract Labor)" at bounding box center [441, 275] width 105 height 16
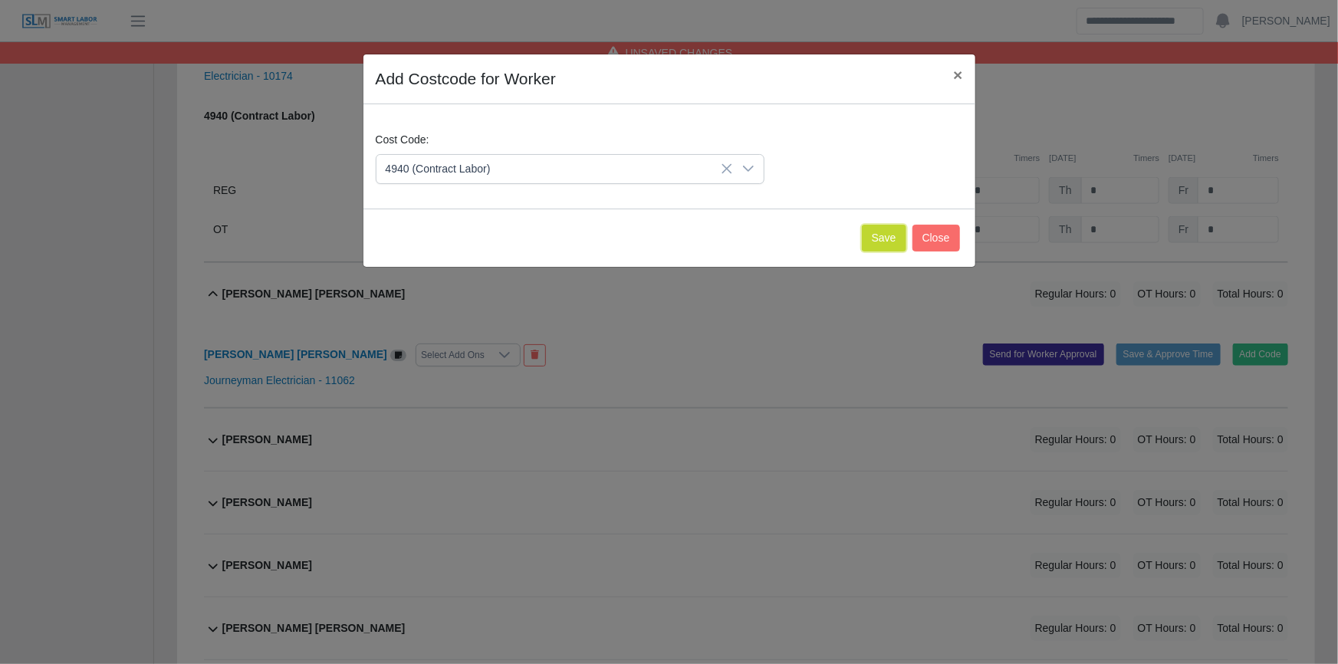
drag, startPoint x: 870, startPoint y: 235, endPoint x: 883, endPoint y: 239, distance: 13.8
click at [869, 236] on button "Save" at bounding box center [884, 238] width 44 height 27
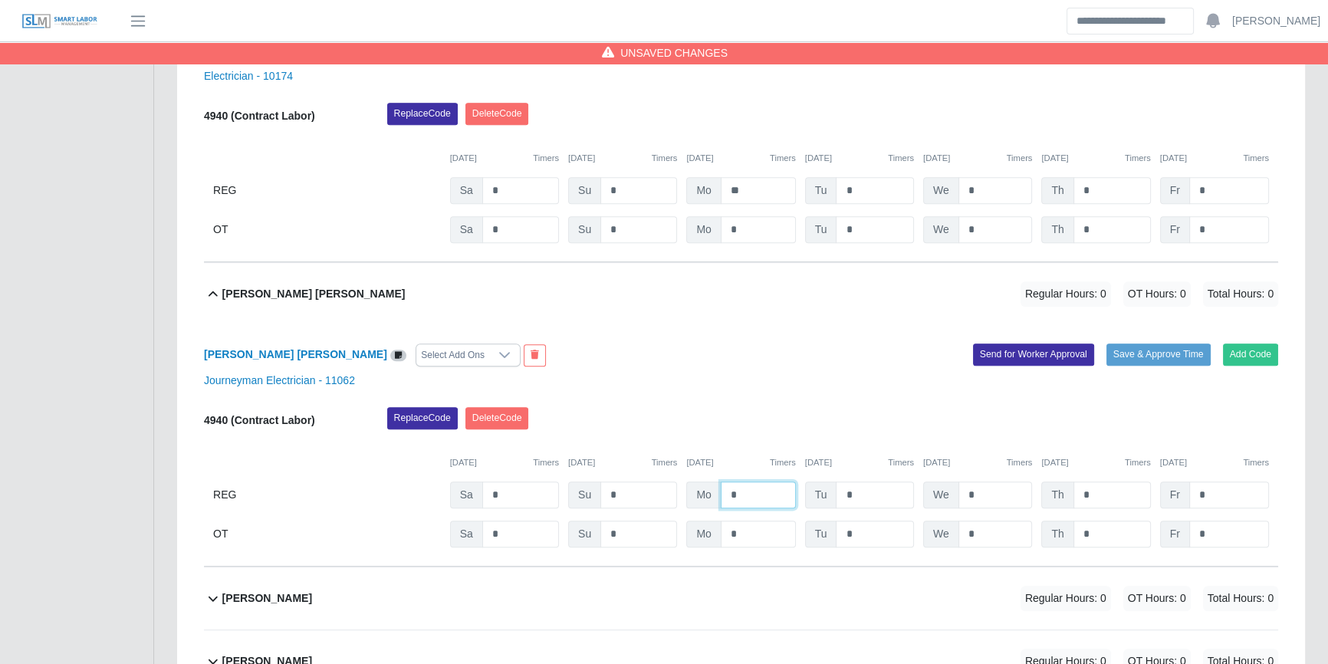
click at [750, 489] on input "*" at bounding box center [758, 494] width 75 height 27
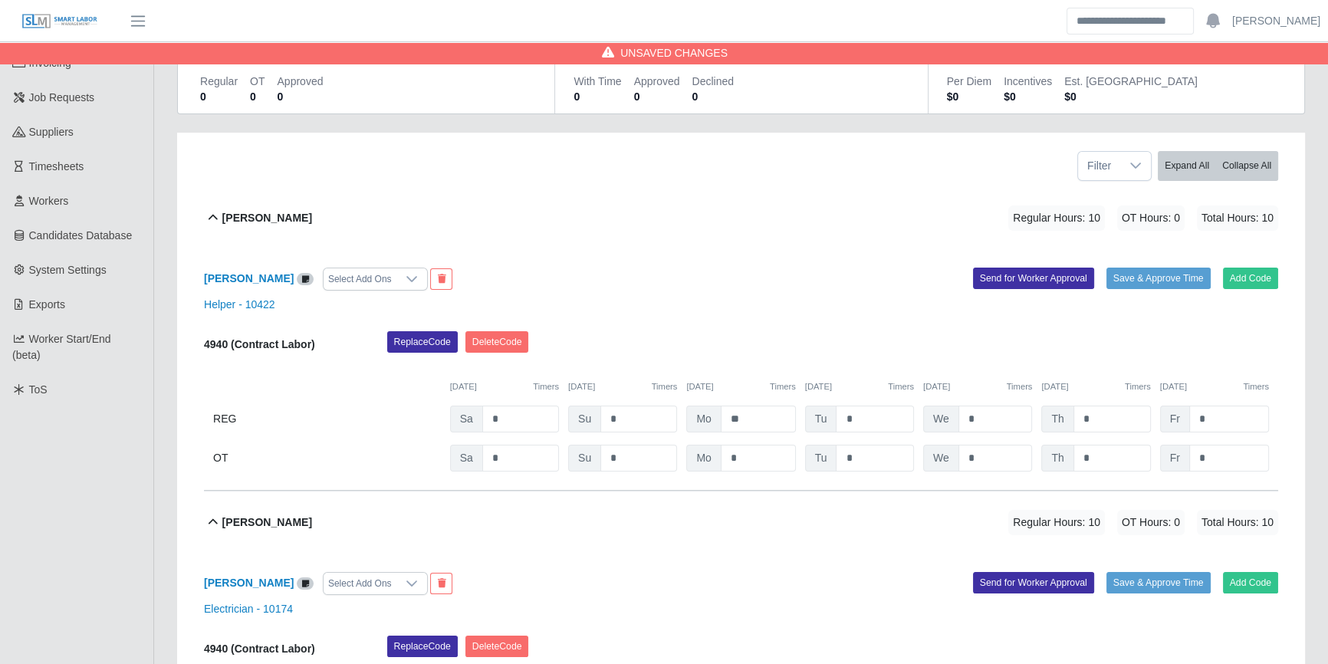
scroll to position [0, 0]
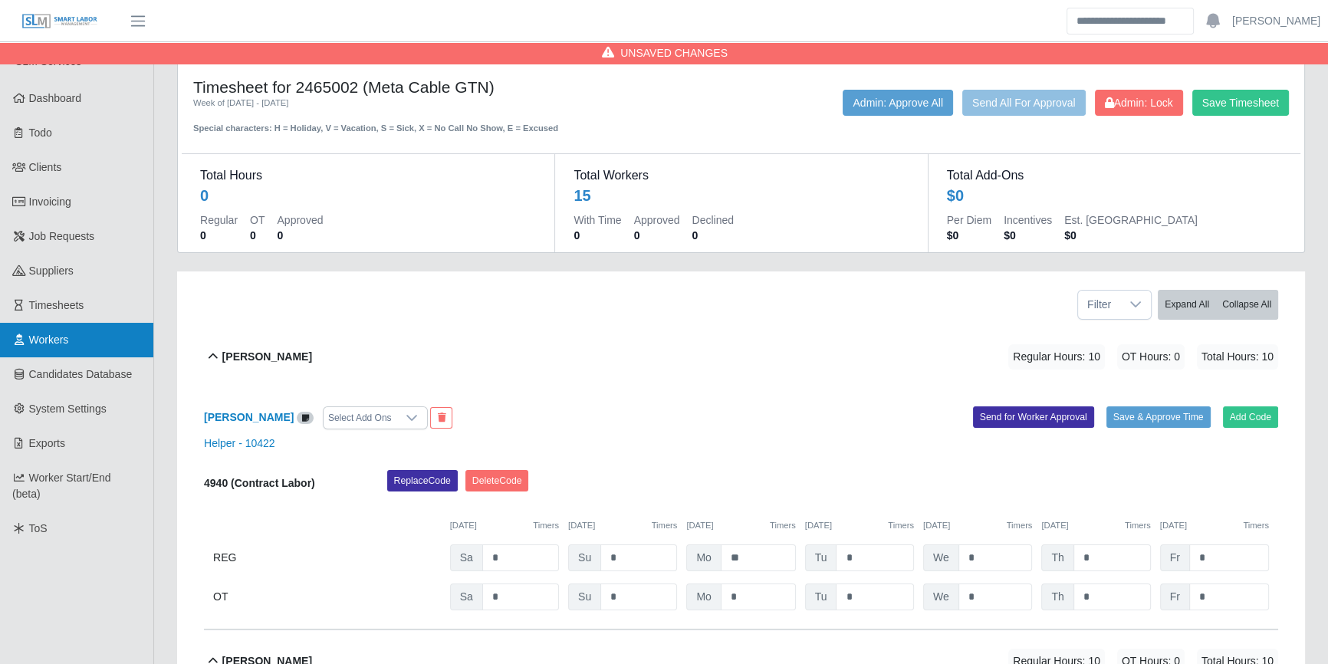
type input "**"
click at [1242, 91] on button "Save Timesheet" at bounding box center [1240, 103] width 97 height 26
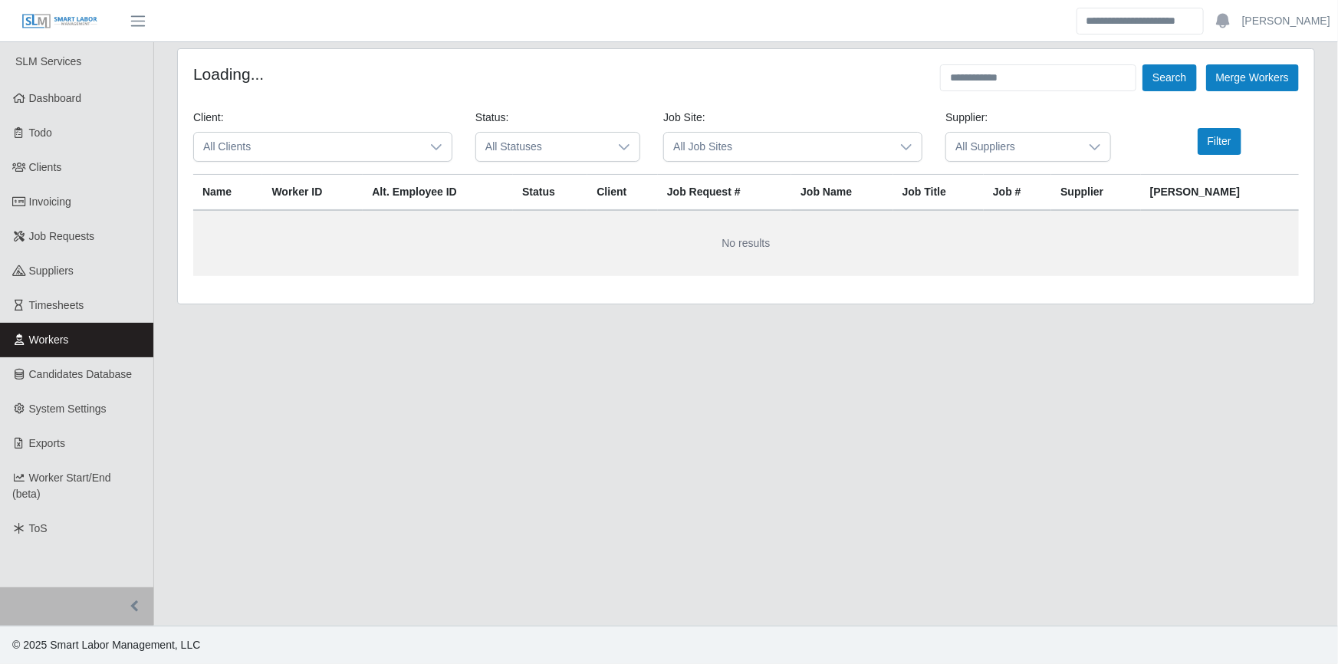
click at [981, 102] on form "Loading... Search Merge Workers Client: All Clients Status: All Statuses Job Si…" at bounding box center [745, 170] width 1105 height 212
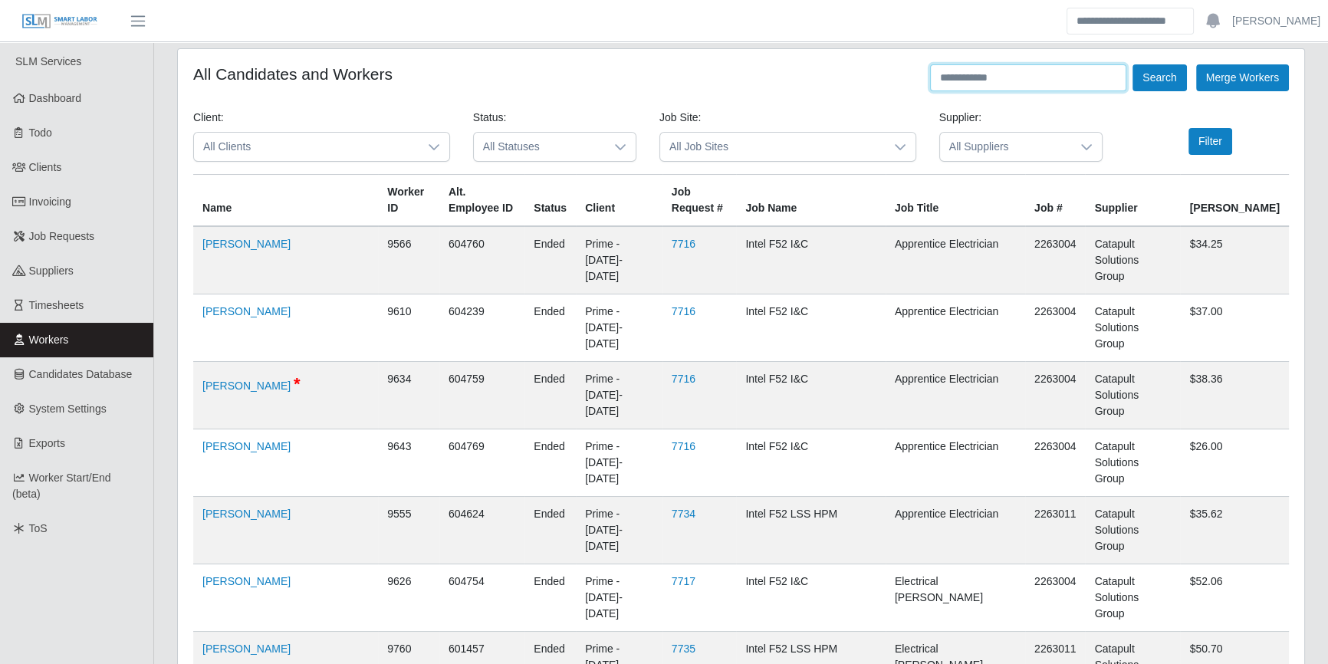
click at [997, 83] on input "text" at bounding box center [1028, 77] width 196 height 27
click at [1132, 64] on button "Search" at bounding box center [1159, 77] width 54 height 27
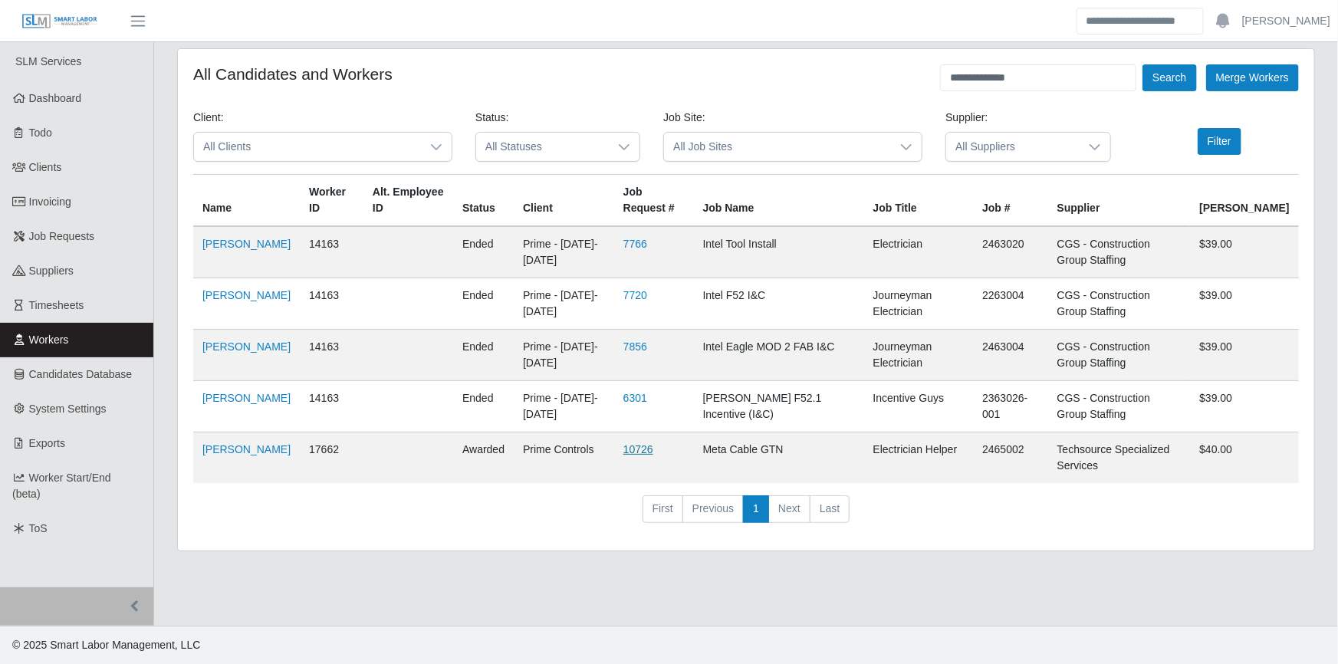
click at [644, 445] on link "10726" at bounding box center [638, 449] width 30 height 12
drag, startPoint x: 1040, startPoint y: 93, endPoint x: 1000, endPoint y: 90, distance: 39.9
click at [859, 94] on form "**********" at bounding box center [745, 299] width 1105 height 471
drag, startPoint x: 1066, startPoint y: 84, endPoint x: 773, endPoint y: 70, distance: 293.2
click at [770, 74] on div "**********" at bounding box center [745, 77] width 1105 height 27
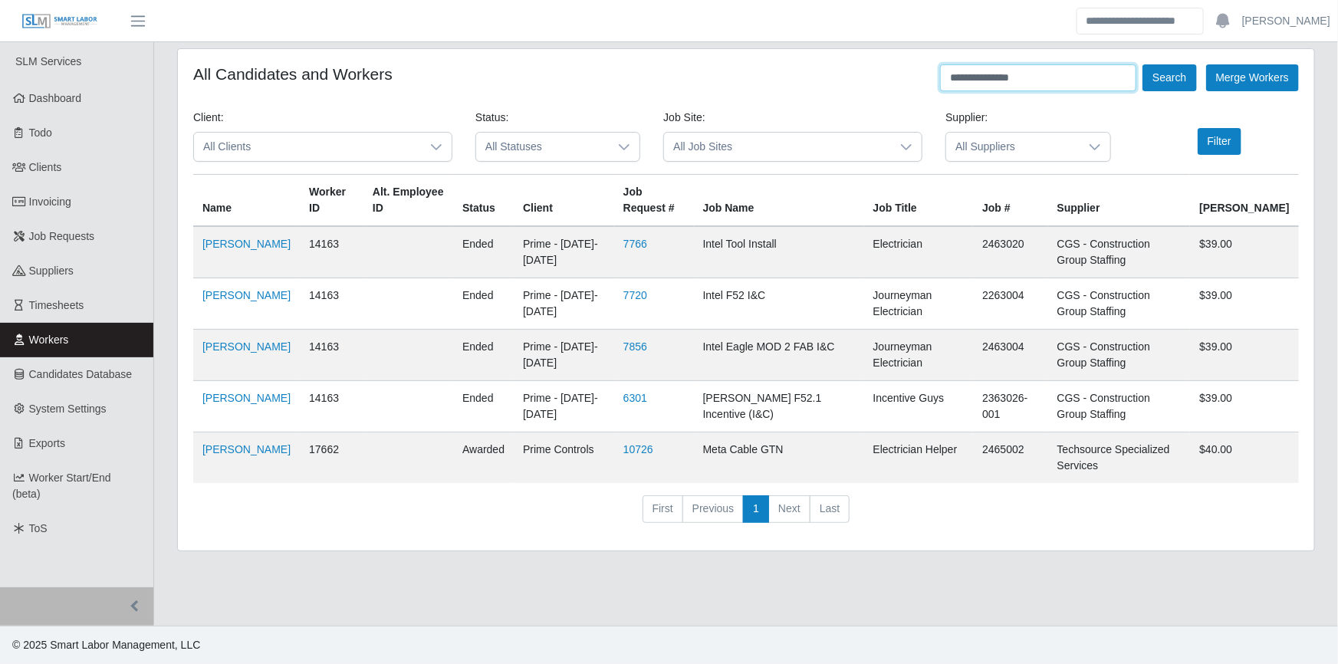
type input "**********"
click at [1142, 64] on button "Search" at bounding box center [1169, 77] width 54 height 27
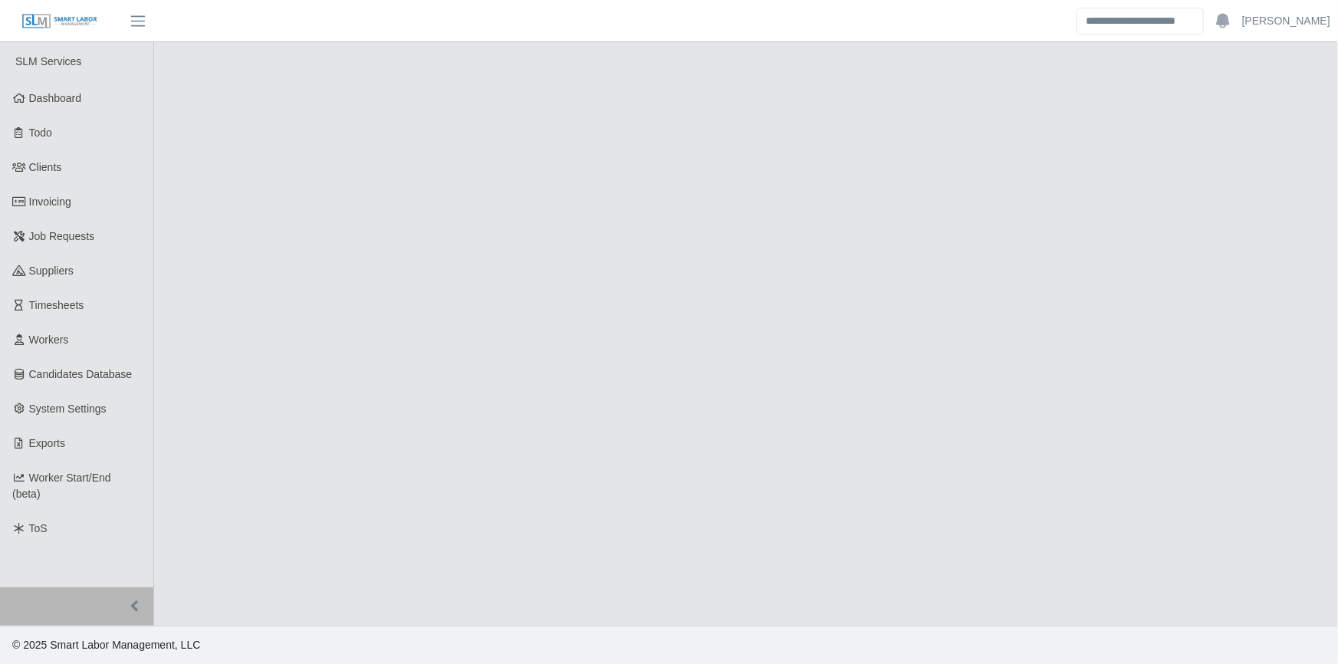
select select "******"
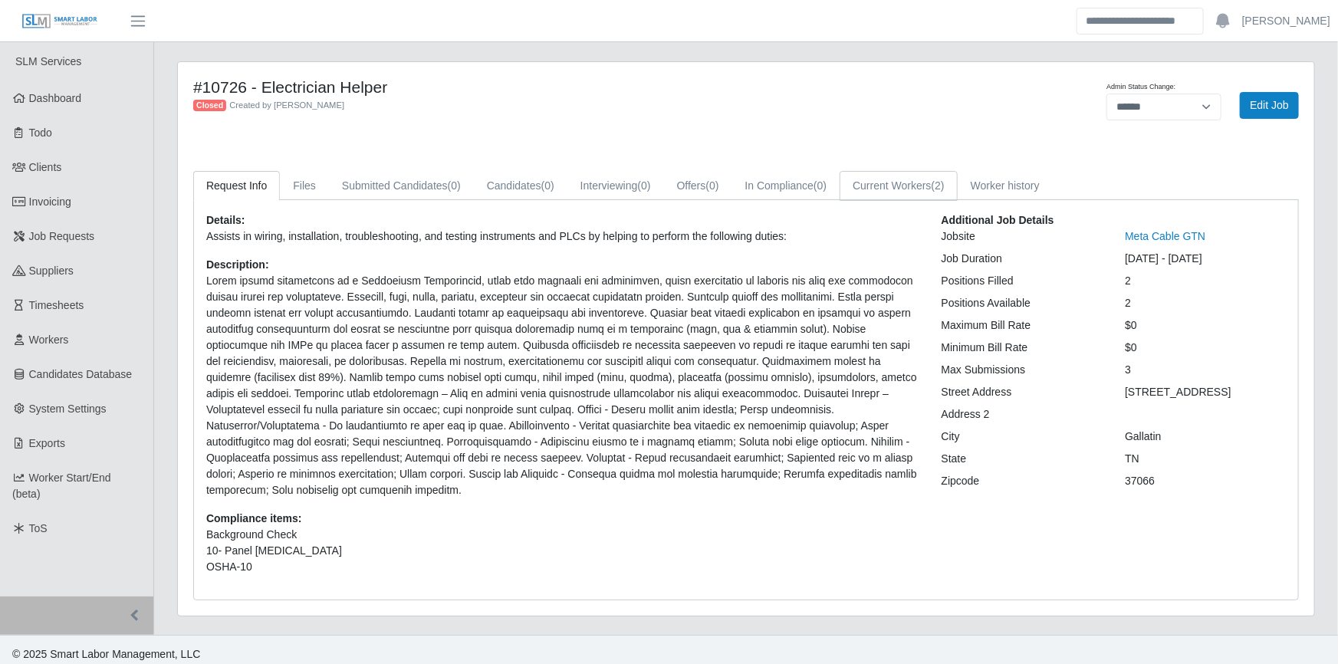
click at [881, 186] on link "Current Workers (2)" at bounding box center [898, 186] width 118 height 30
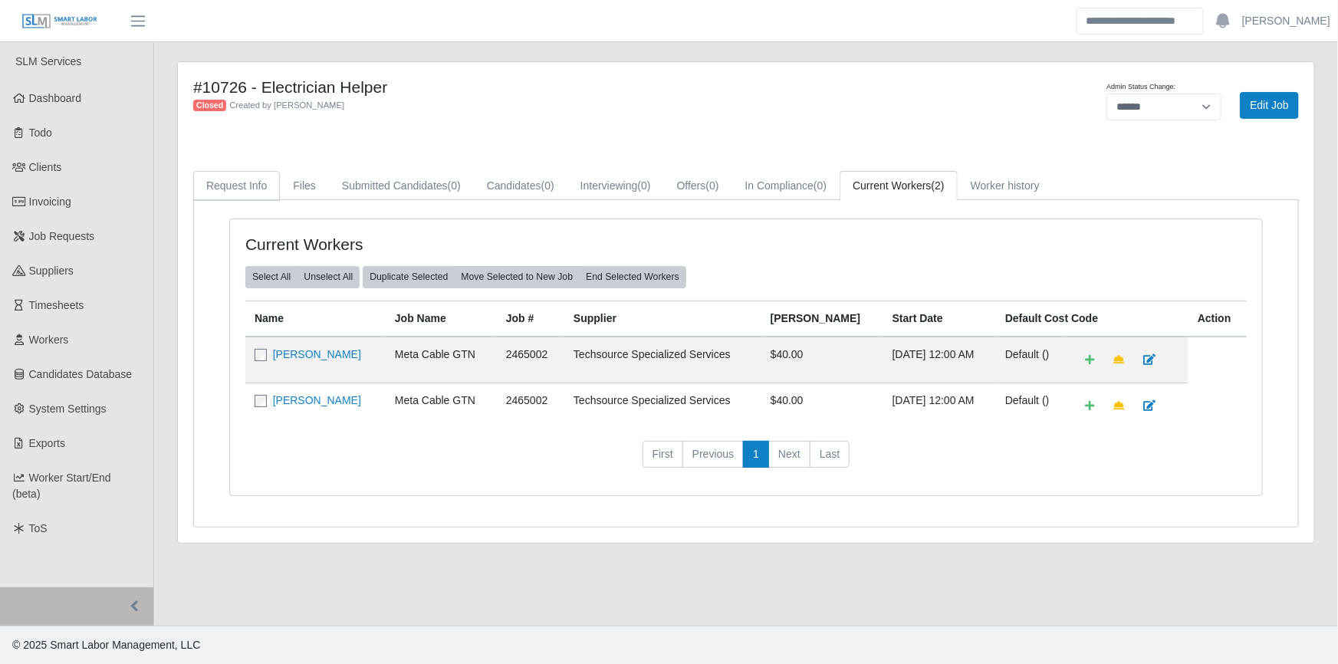
click at [265, 193] on link "Request Info" at bounding box center [236, 186] width 87 height 30
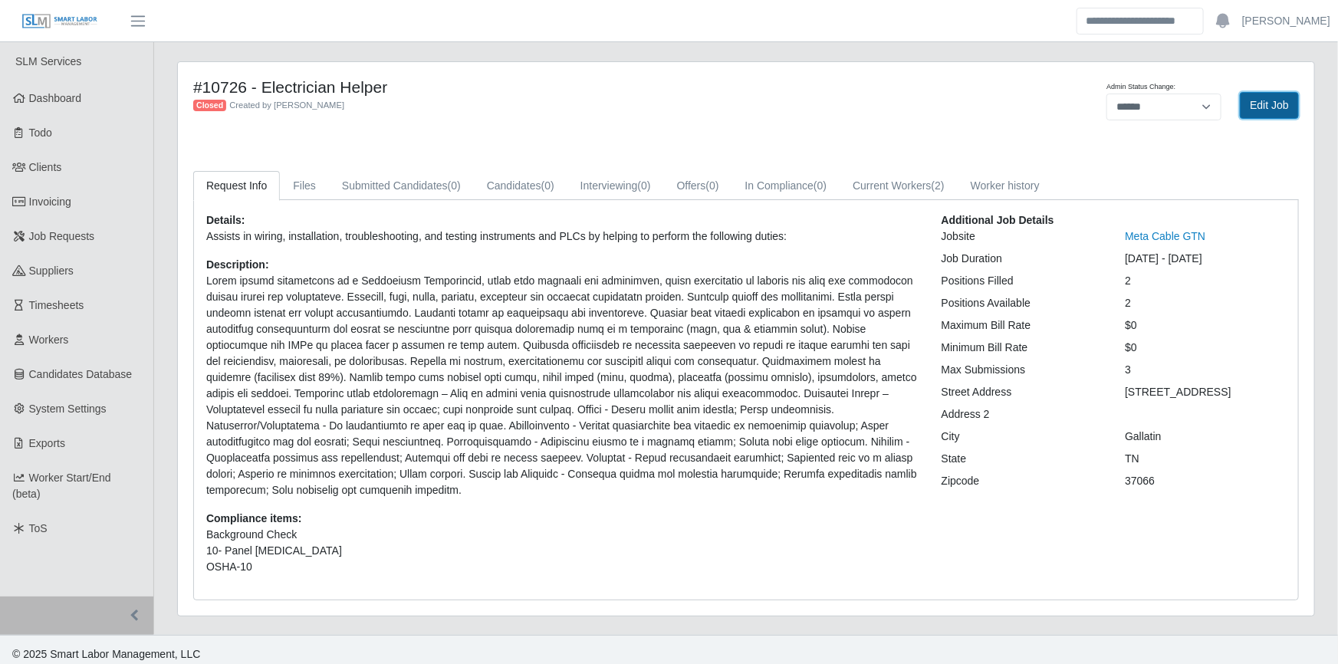
click at [1257, 109] on link "Edit Job" at bounding box center [1269, 105] width 59 height 27
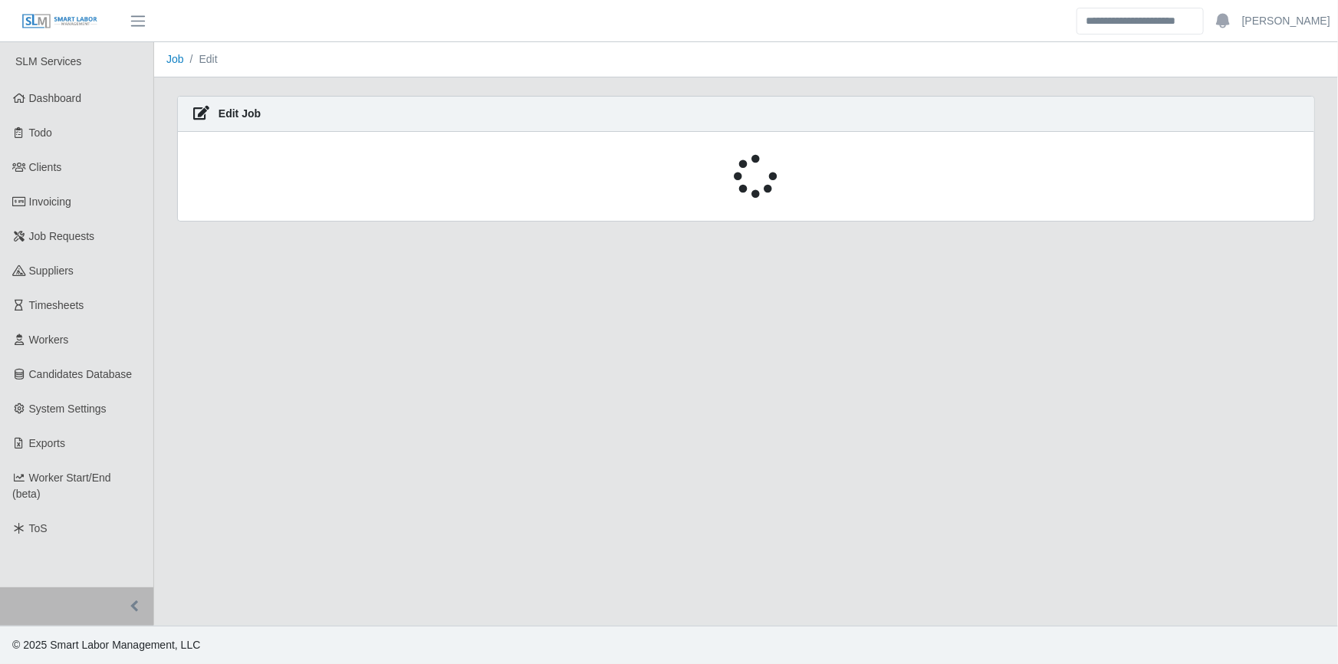
select select "******"
select select "****"
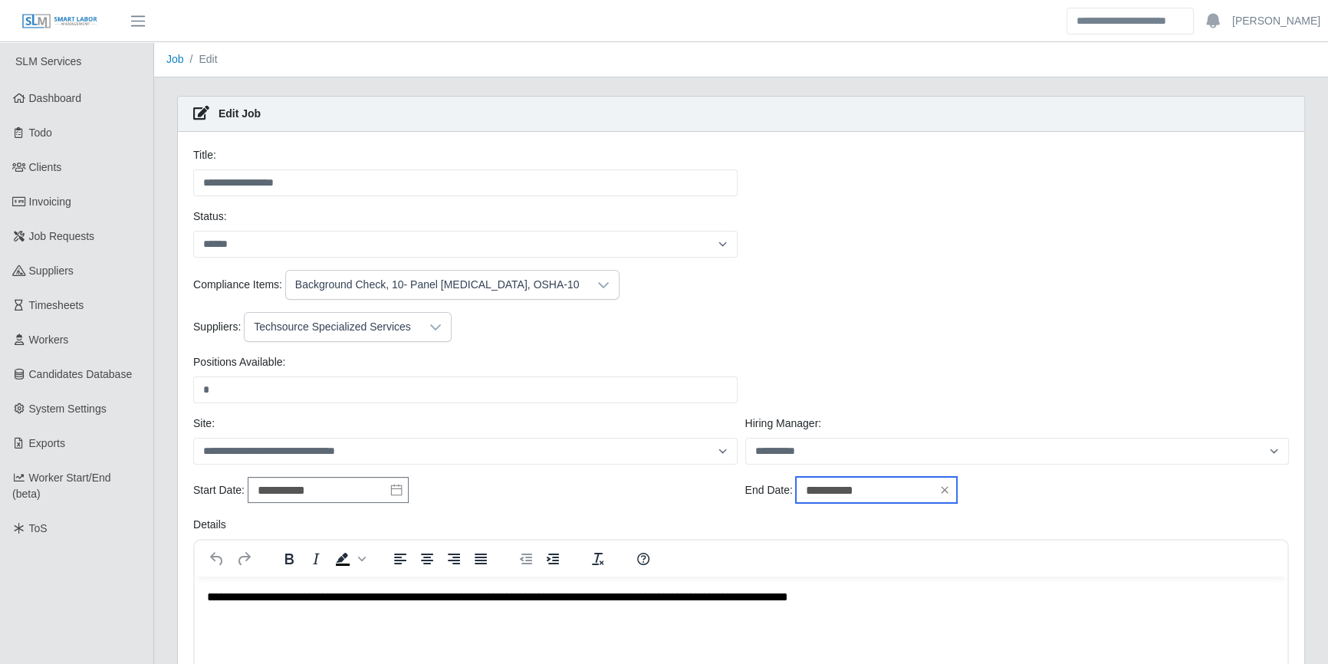
click at [900, 491] on input "**********" at bounding box center [876, 490] width 161 height 26
click at [941, 284] on icon "button" at bounding box center [932, 285] width 15 height 12
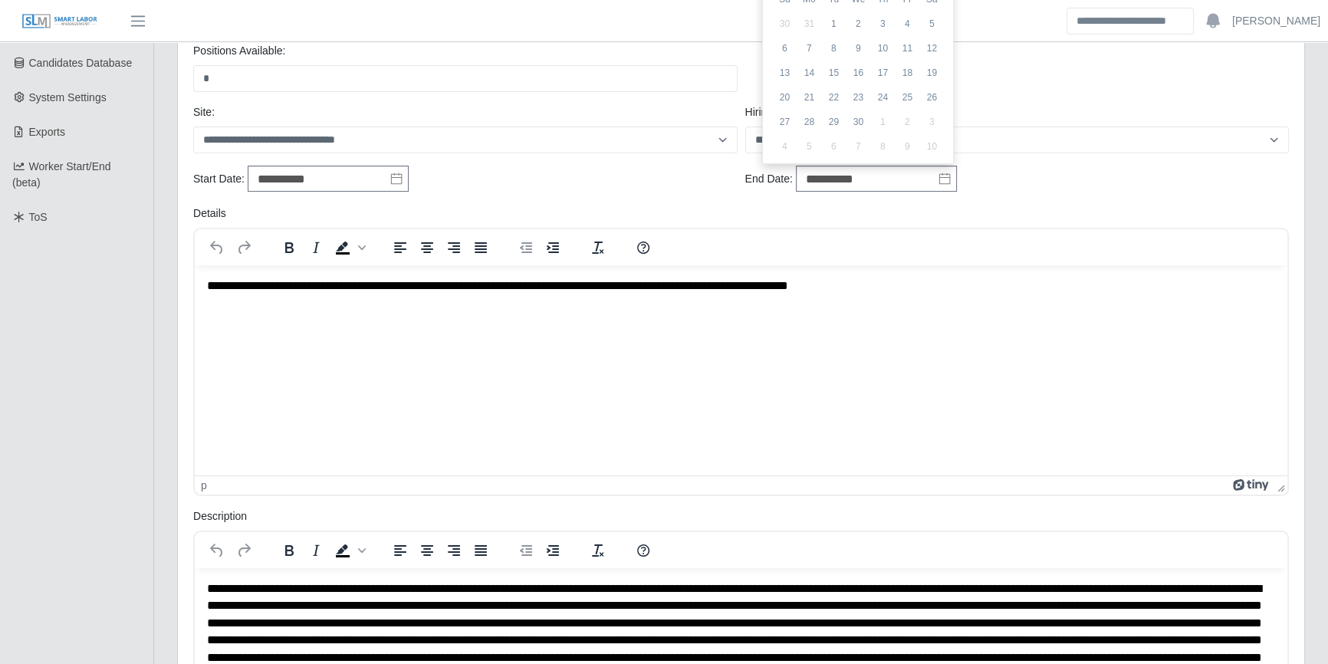
scroll to position [209, 0]
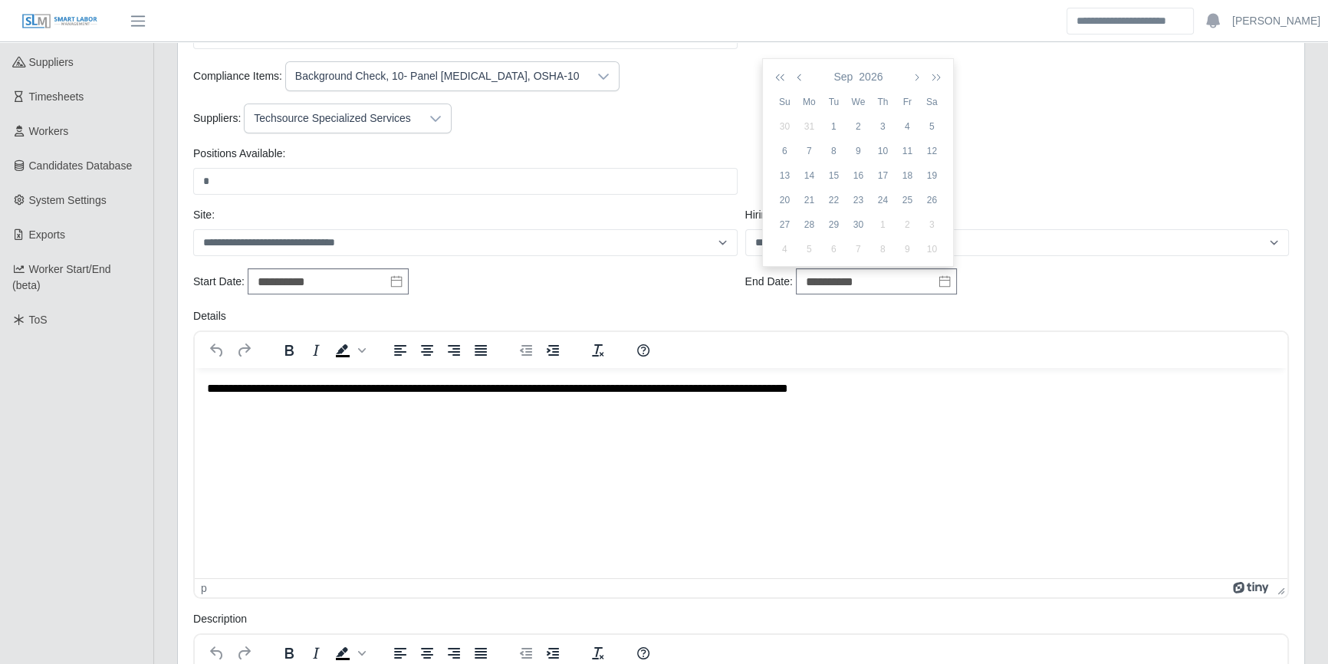
click at [837, 223] on div "29" at bounding box center [833, 225] width 25 height 14
type input "**********"
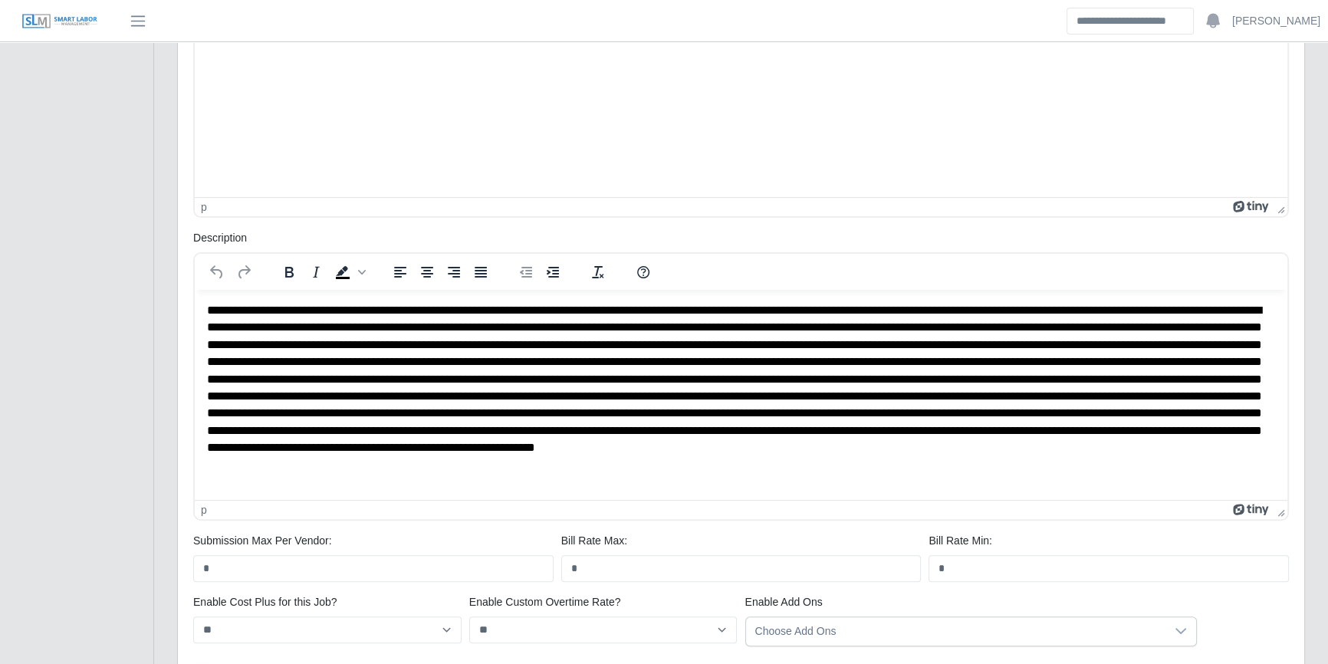
scroll to position [760, 0]
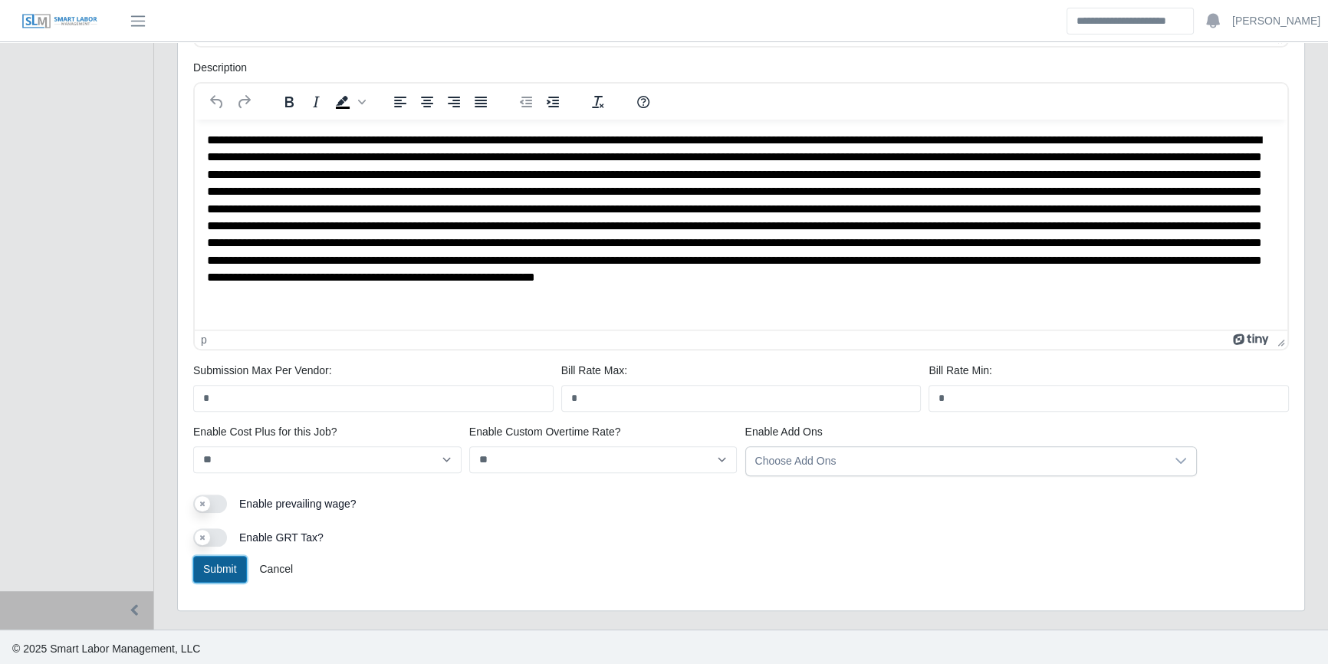
click at [209, 576] on button "Submit" at bounding box center [220, 569] width 54 height 27
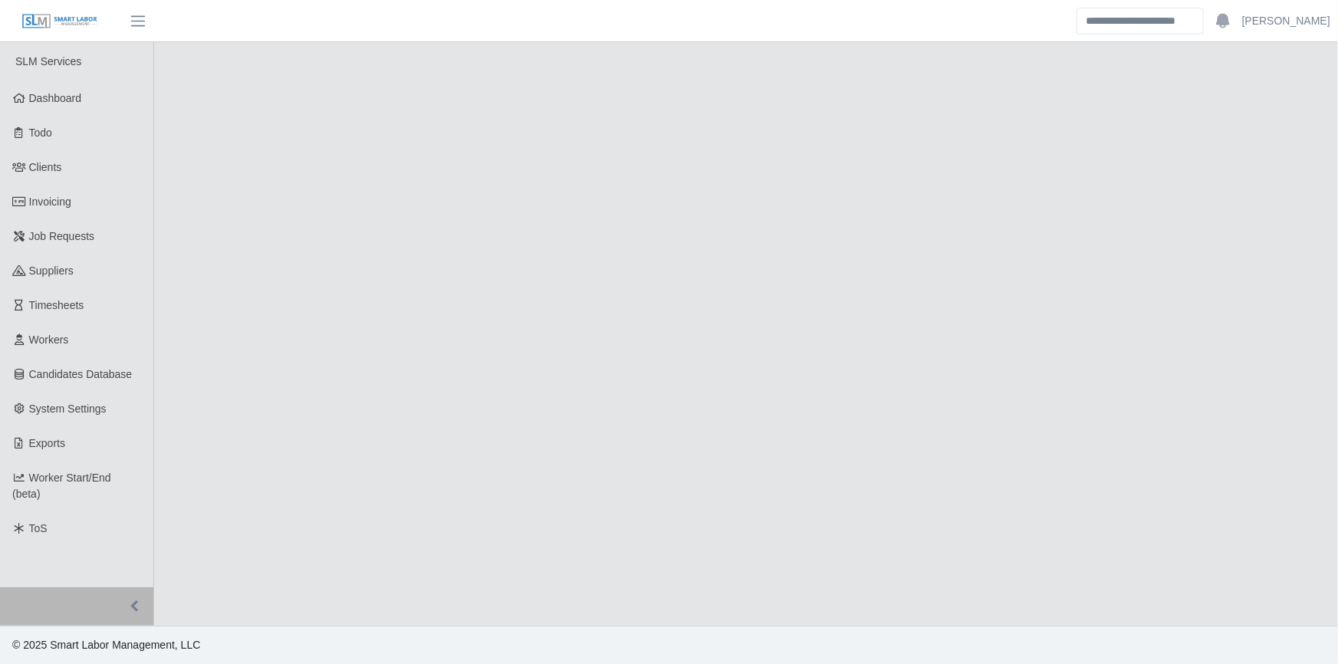
select select "******"
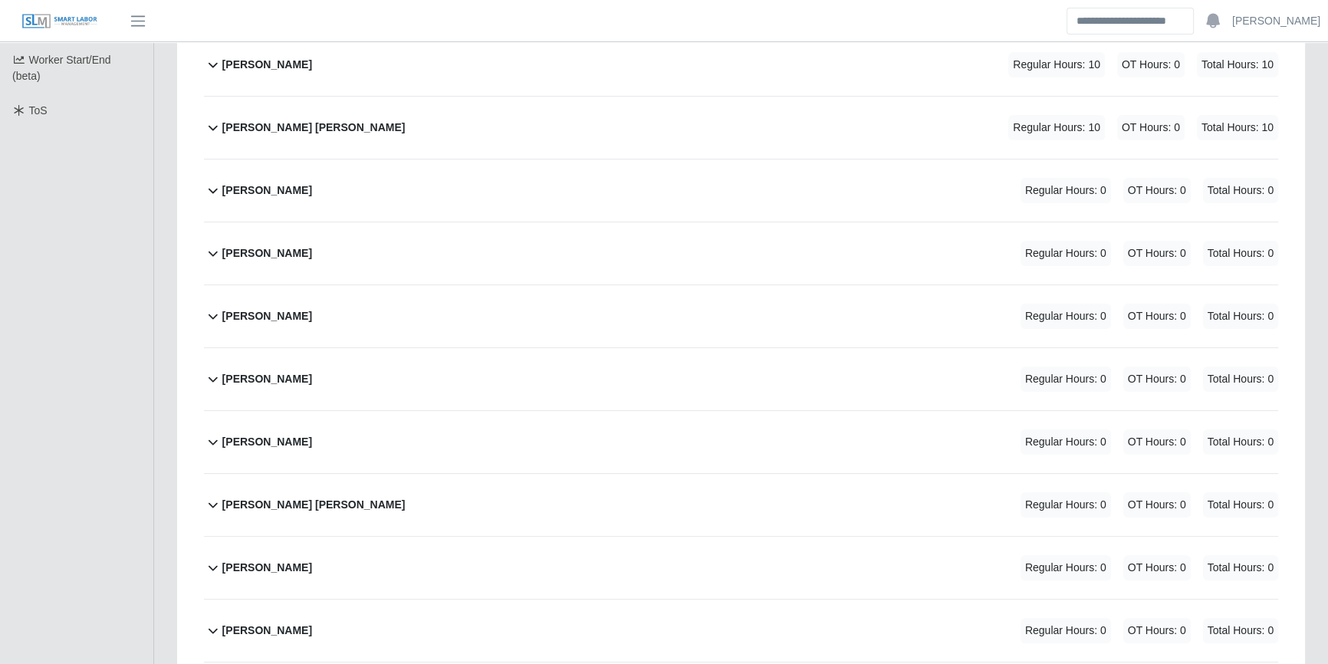
scroll to position [348, 0]
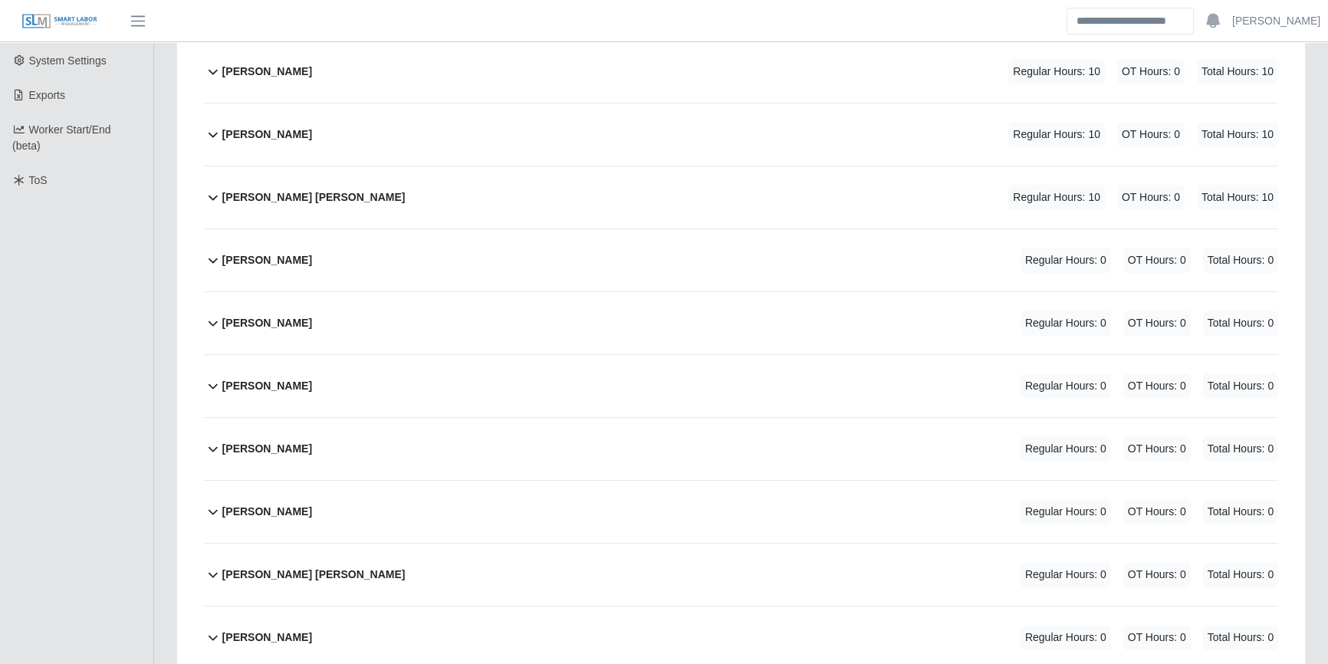
click at [501, 314] on div "[PERSON_NAME] Regular Hours: 0 OT Hours: 0 Total Hours: 0" at bounding box center [750, 323] width 1056 height 62
click at [501, 312] on div "[PERSON_NAME] Regular Hours: 0 OT Hours: 0 Total Hours: 0" at bounding box center [750, 323] width 1056 height 62
click at [1158, 326] on span "OT Hours: 0" at bounding box center [1156, 322] width 67 height 25
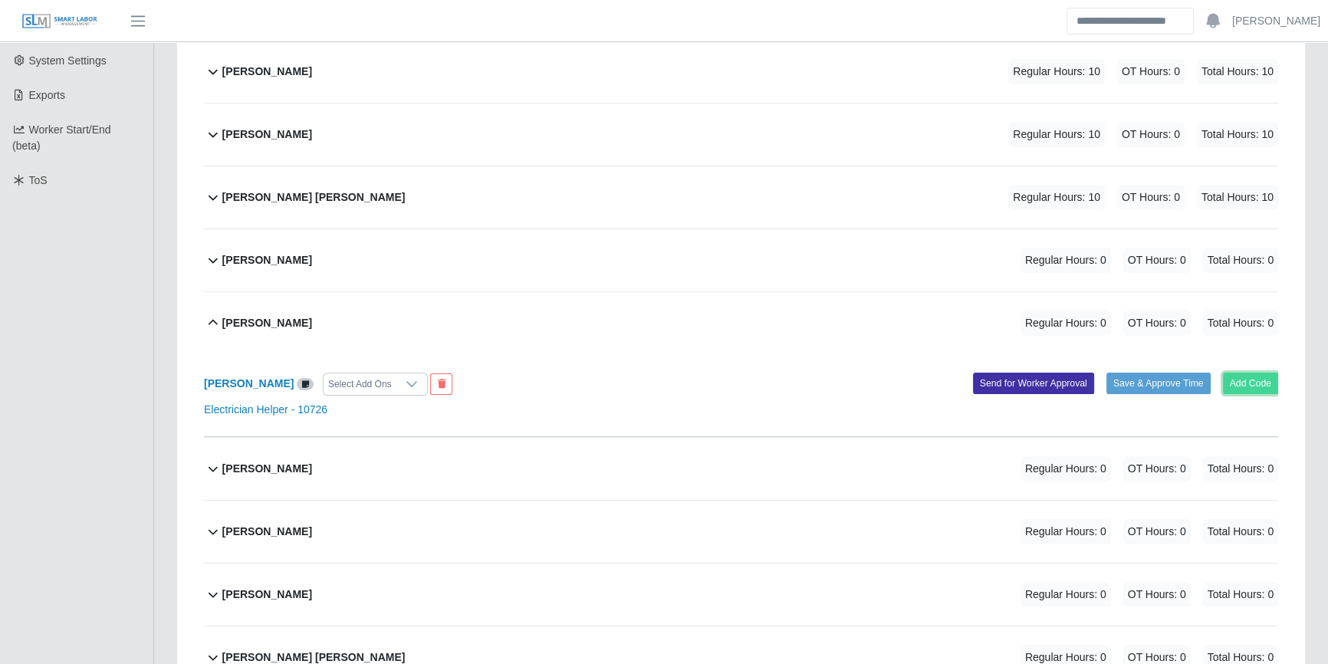
click at [1260, 380] on button "Add Code" at bounding box center [1251, 383] width 56 height 21
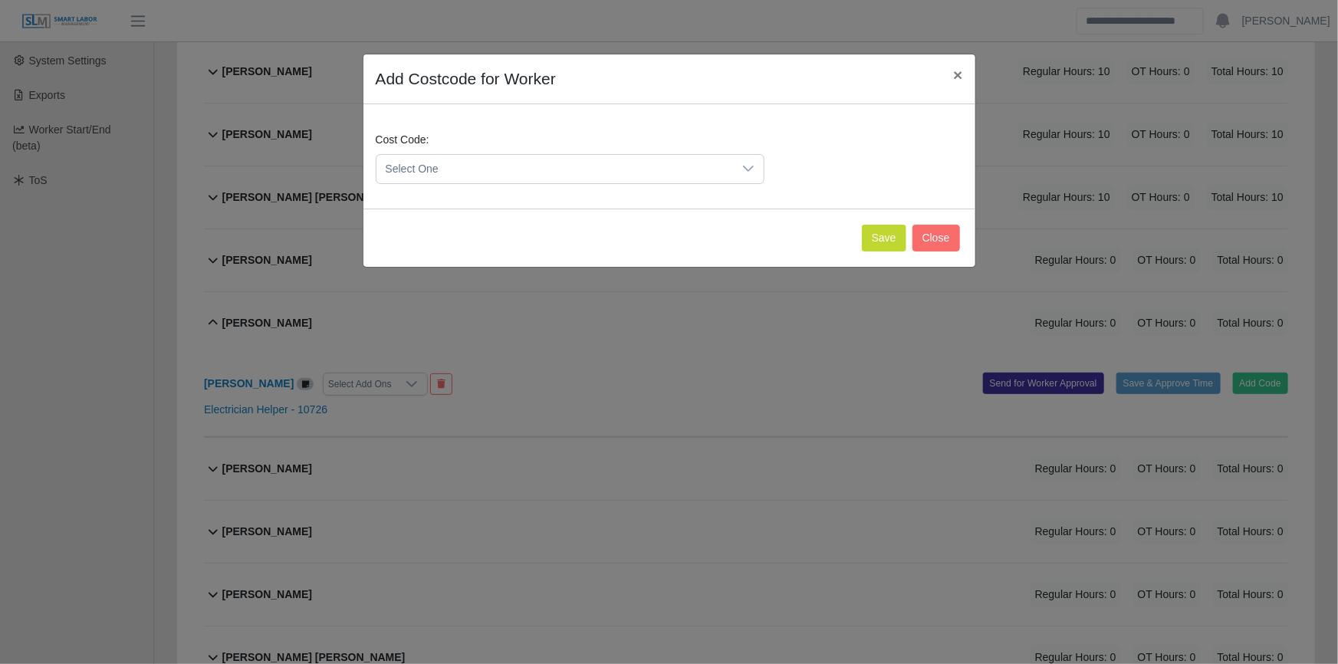
click at [425, 155] on span "Select One" at bounding box center [554, 169] width 356 height 28
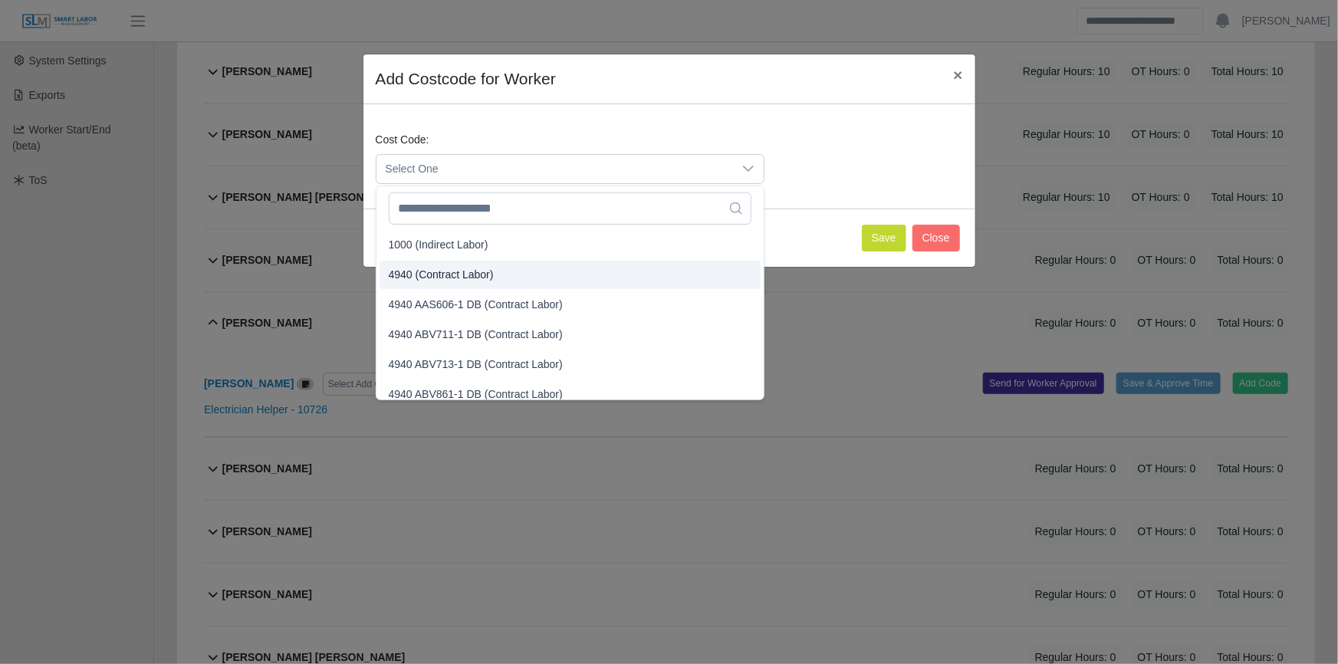
drag, startPoint x: 435, startPoint y: 278, endPoint x: 456, endPoint y: 271, distance: 21.6
click at [435, 276] on span "4940 (Contract Labor)" at bounding box center [441, 275] width 105 height 16
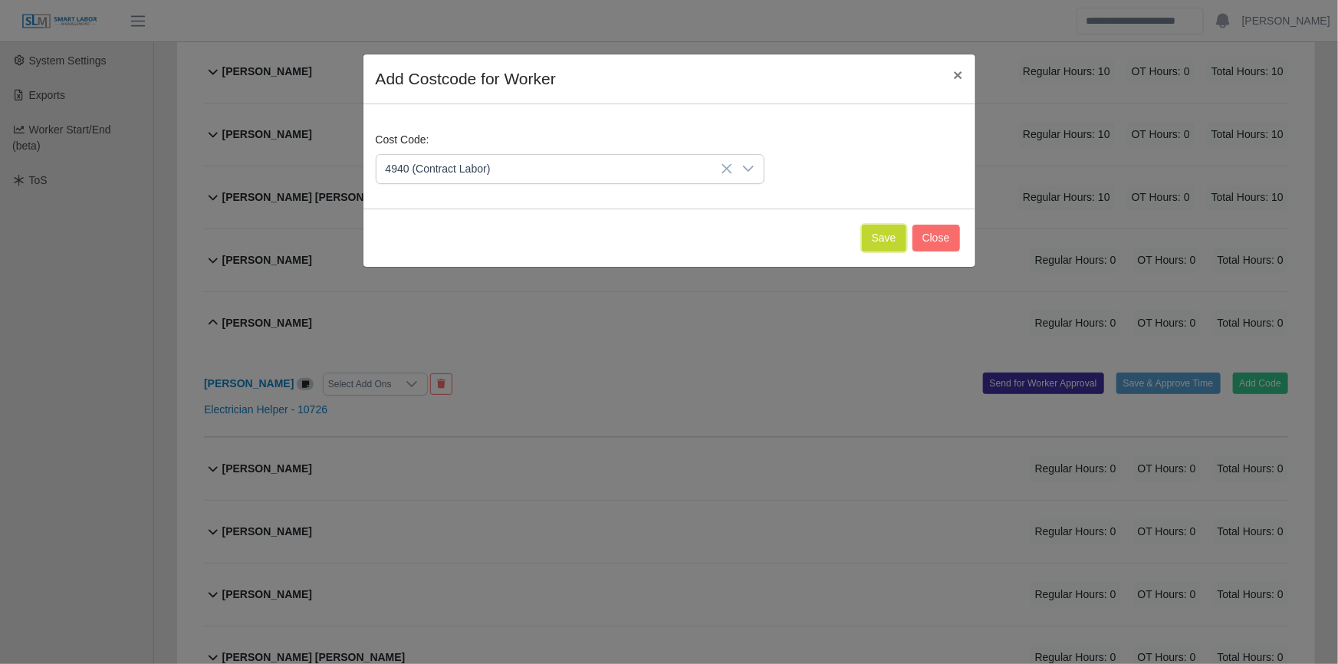
drag, startPoint x: 875, startPoint y: 230, endPoint x: 856, endPoint y: 265, distance: 40.1
click at [875, 228] on button "Save" at bounding box center [884, 238] width 44 height 27
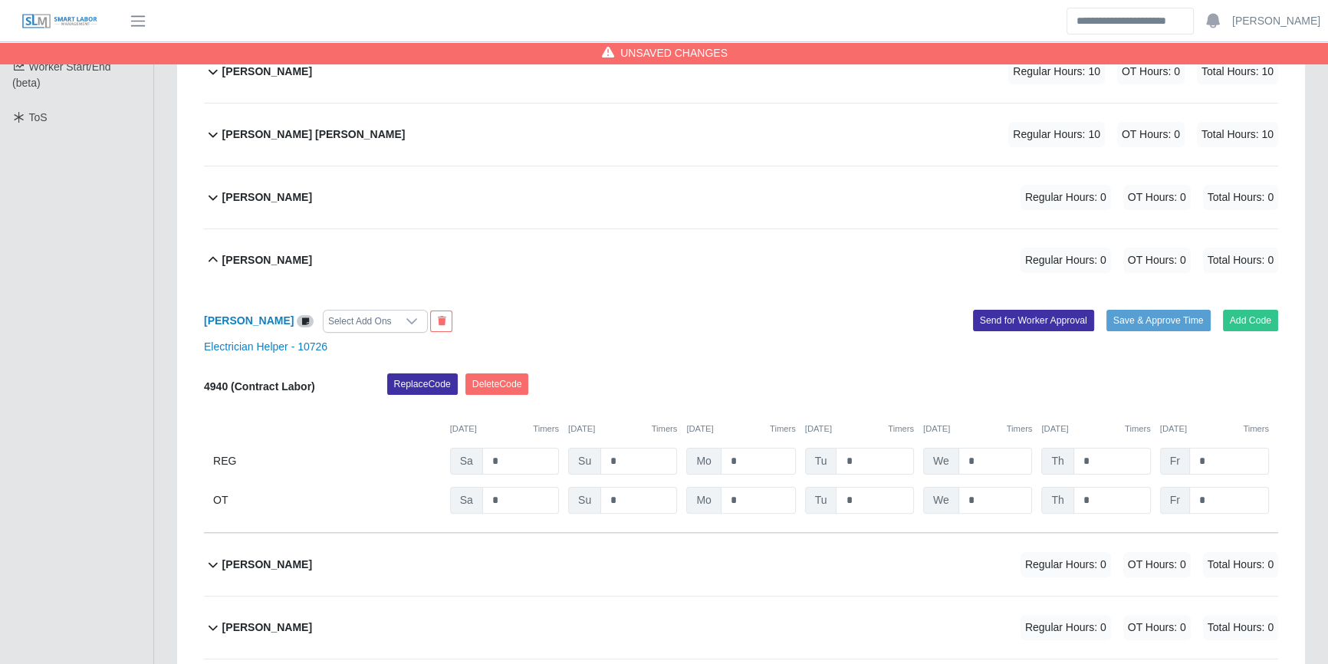
scroll to position [488, 0]
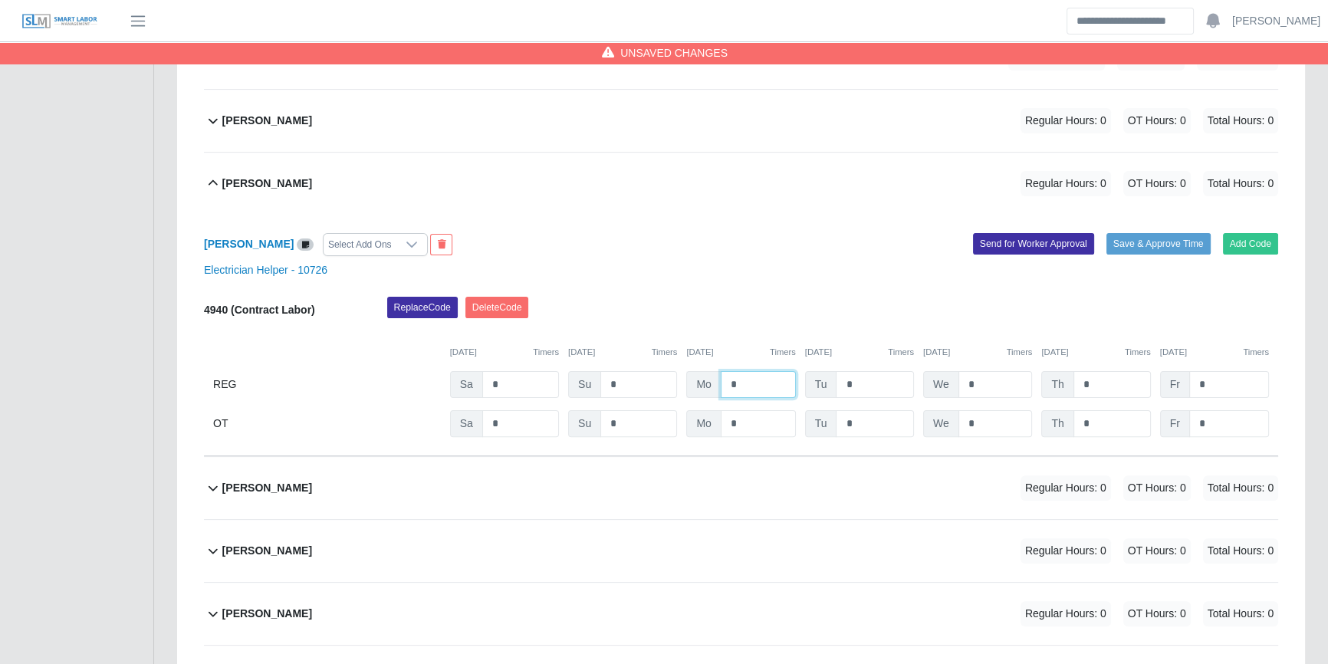
click at [773, 385] on input "*" at bounding box center [758, 384] width 75 height 27
type input "**"
click at [606, 153] on div "Jesus Martinez Regular Hours: 10 OT Hours: 0 Total Hours: 10" at bounding box center [750, 184] width 1056 height 62
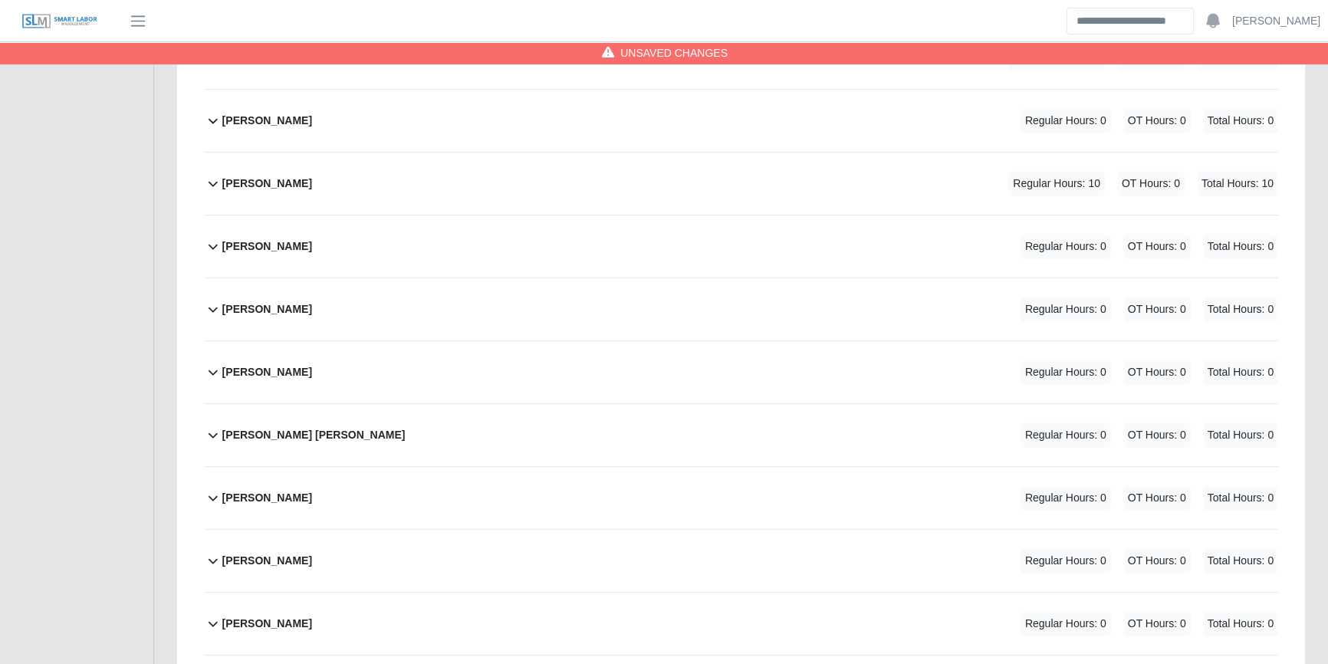
click at [929, 101] on div "Jesus Velaquez Regular Hours: 0 OT Hours: 0 Total Hours: 0" at bounding box center [750, 121] width 1056 height 62
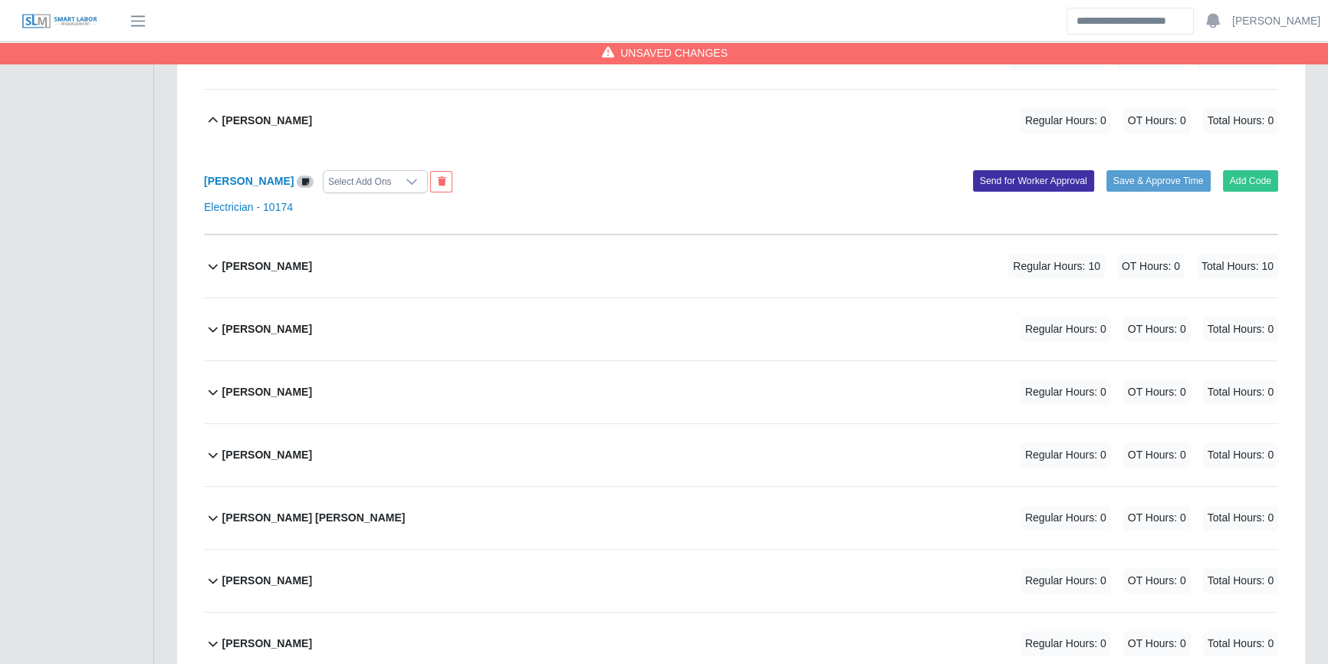
click at [531, 260] on div "Jesus Martinez Regular Hours: 10 OT Hours: 0 Total Hours: 10" at bounding box center [750, 266] width 1056 height 62
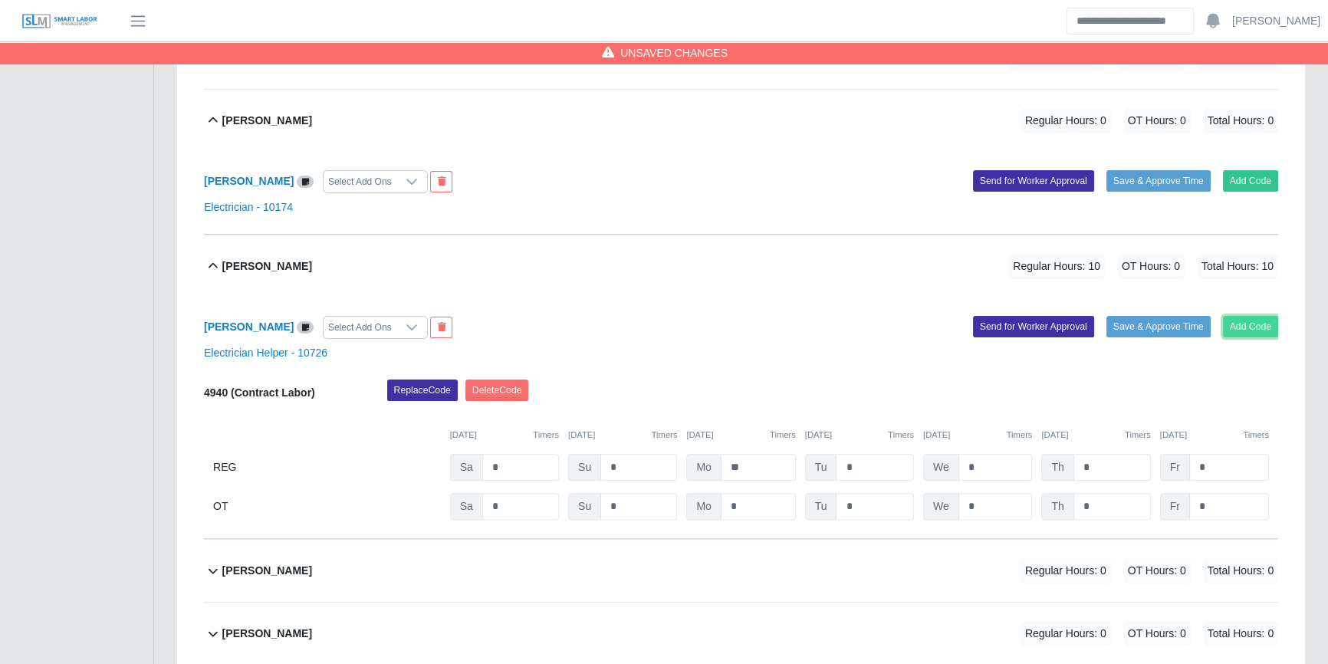
click at [1253, 319] on button "Add Code" at bounding box center [1251, 326] width 56 height 21
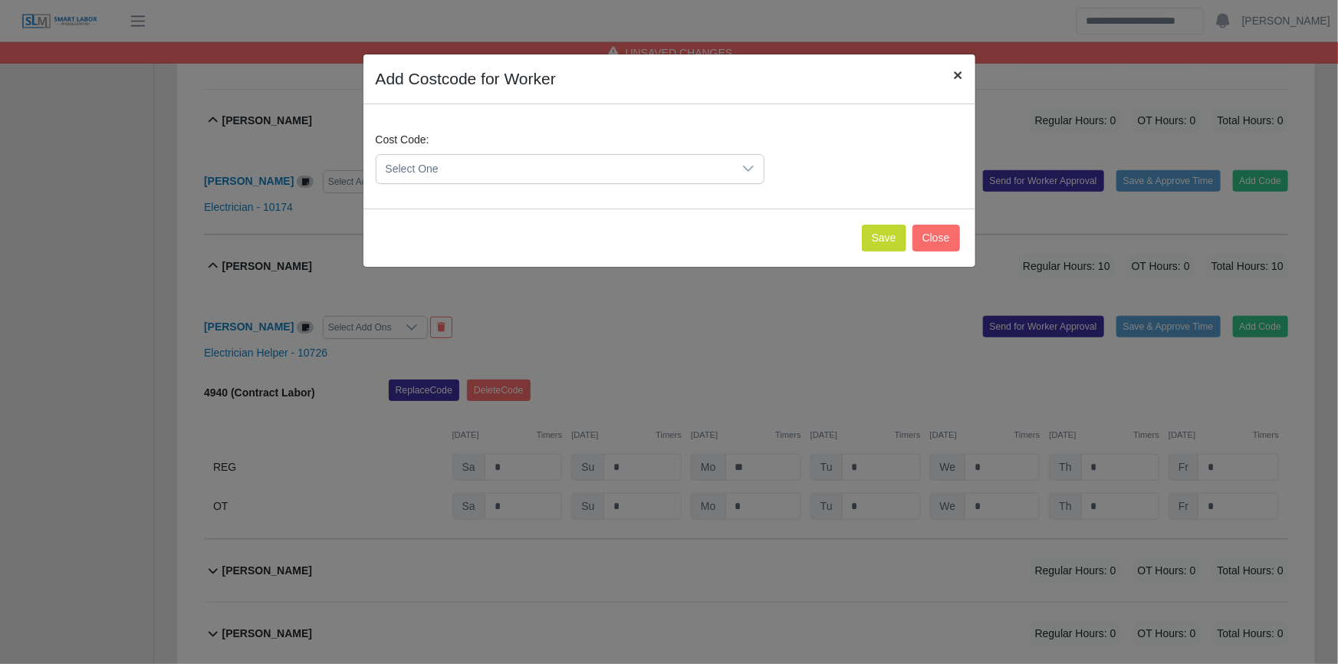
click at [958, 67] on button "×" at bounding box center [958, 74] width 34 height 41
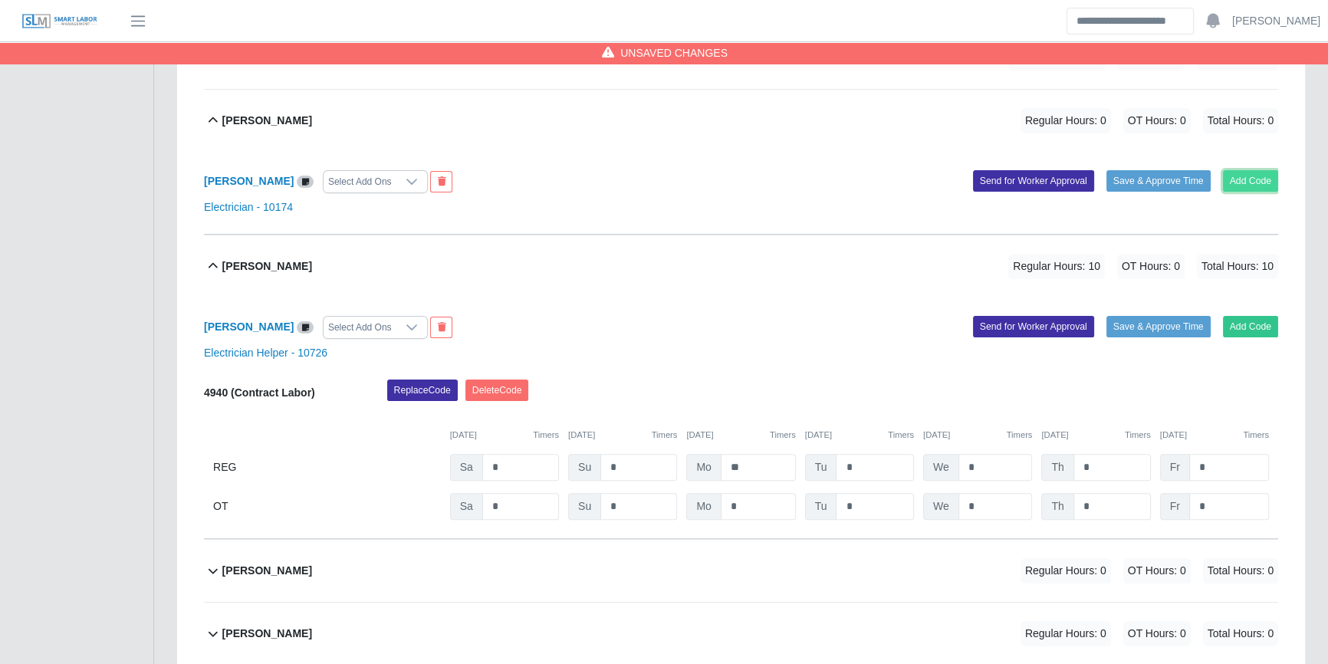
click at [1248, 172] on button "Add Code" at bounding box center [1251, 180] width 56 height 21
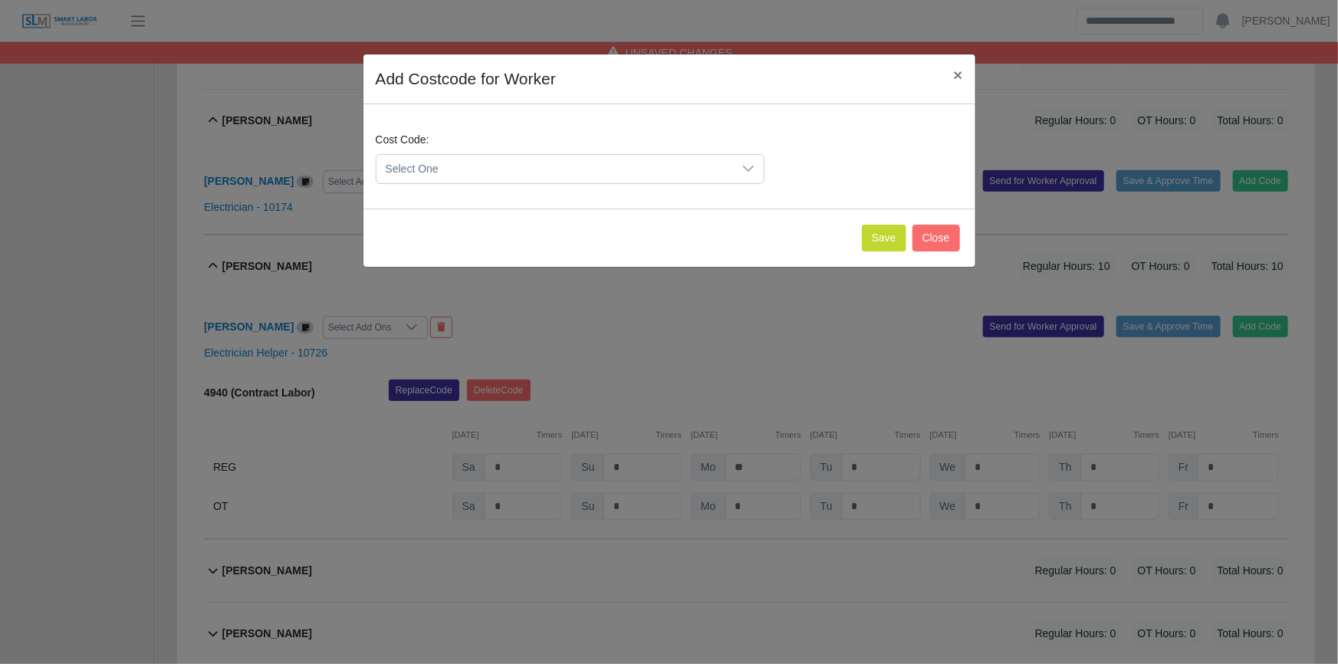
click at [606, 169] on span "Select One" at bounding box center [554, 169] width 356 height 28
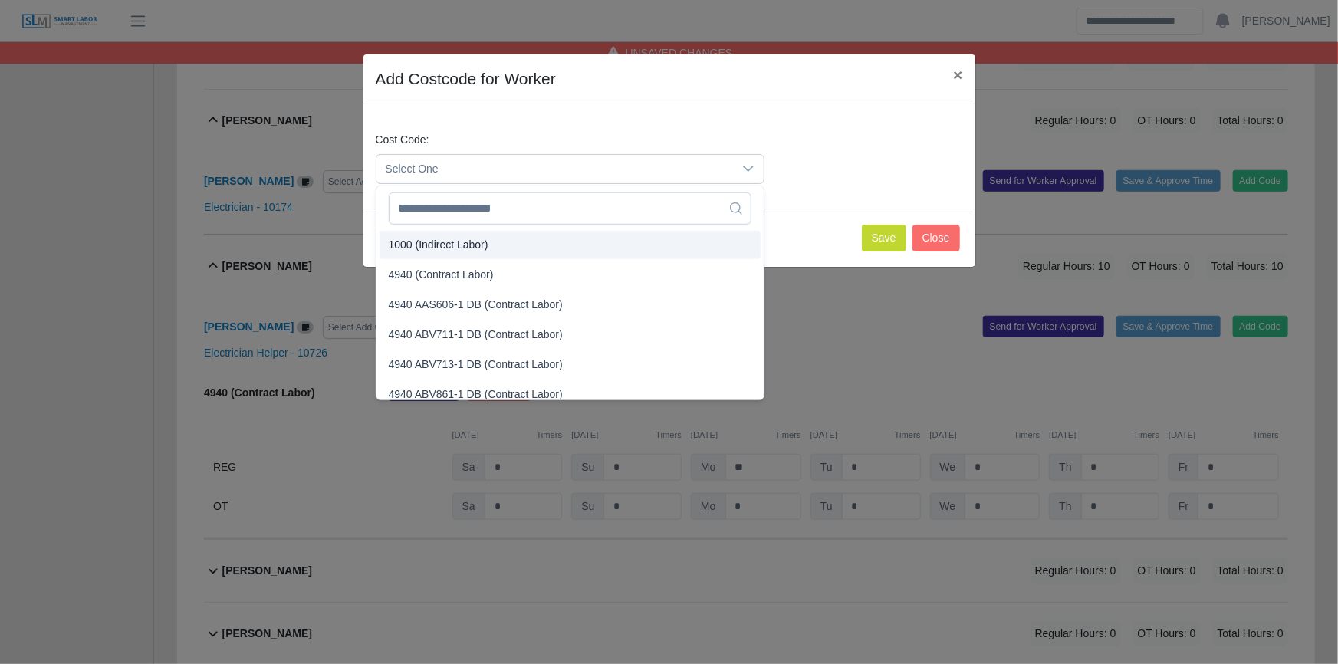
click at [441, 274] on span "4940 (Contract Labor)" at bounding box center [441, 275] width 105 height 16
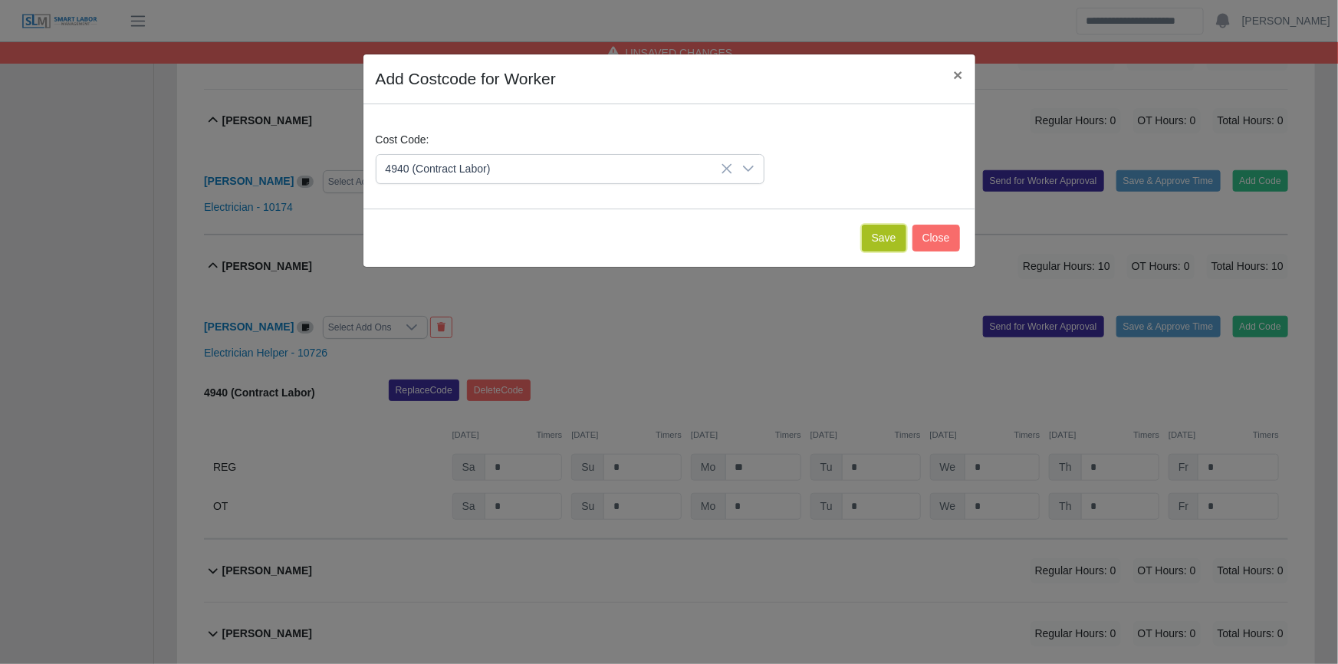
click at [868, 227] on button "Save" at bounding box center [884, 238] width 44 height 27
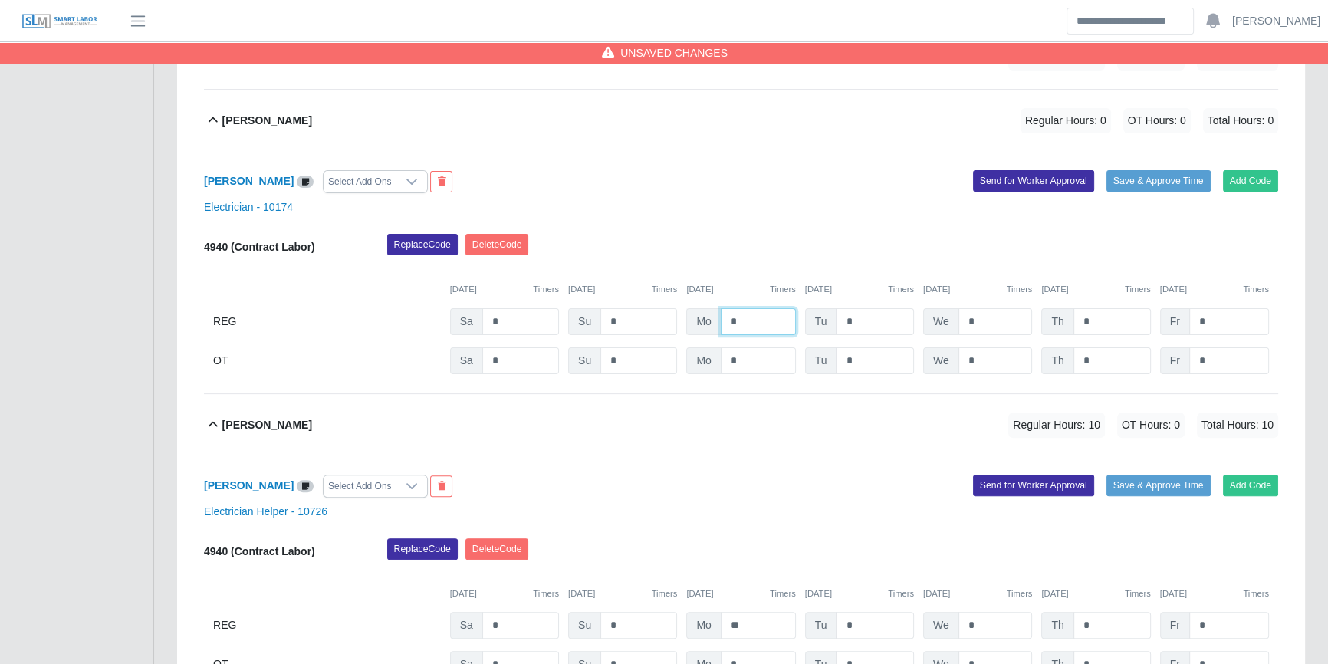
drag, startPoint x: 728, startPoint y: 313, endPoint x: 737, endPoint y: 316, distance: 9.7
click at [728, 312] on input "*" at bounding box center [758, 321] width 75 height 27
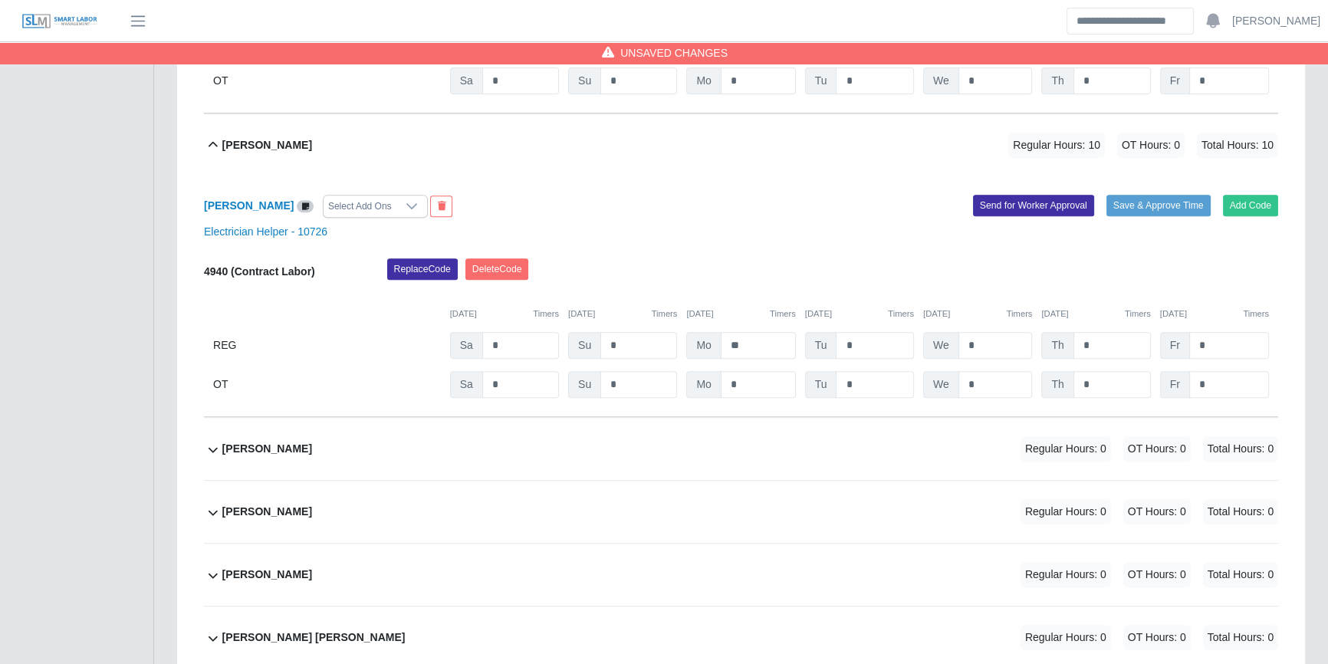
scroll to position [836, 0]
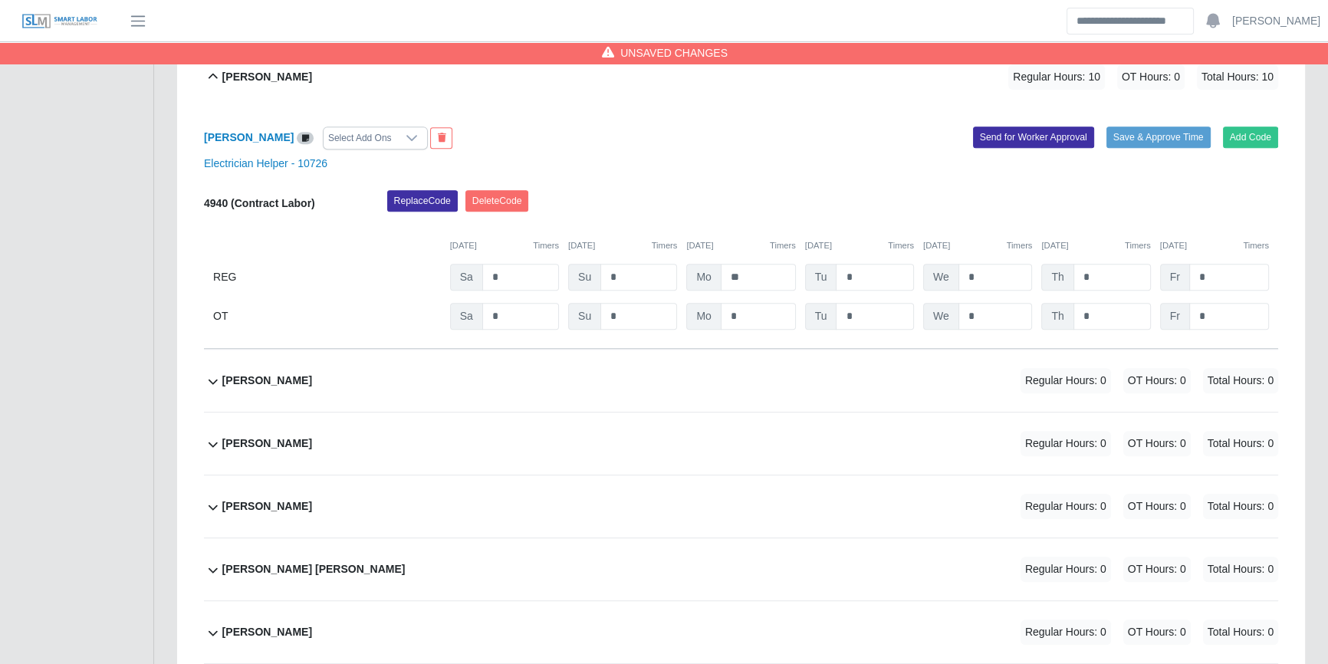
type input "**"
click at [753, 377] on div "Jose Rosado Regular Hours: 0 OT Hours: 0 Total Hours: 0" at bounding box center [750, 381] width 1056 height 62
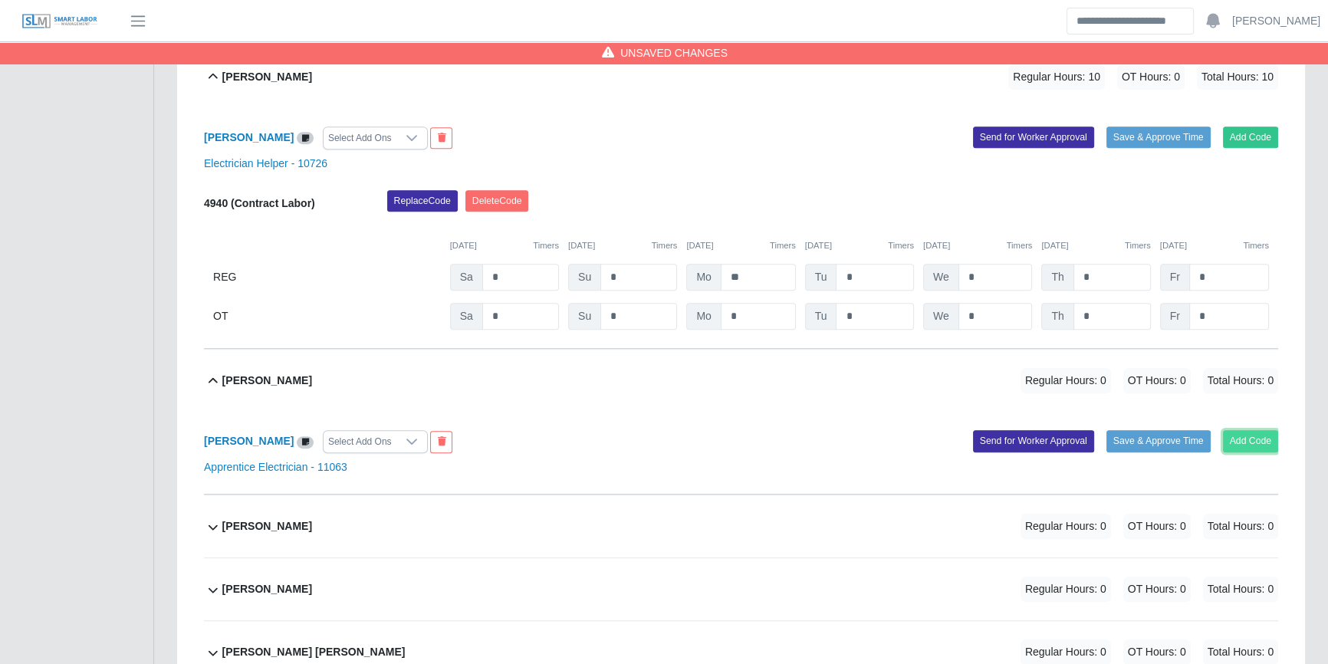
click at [1260, 443] on button "Add Code" at bounding box center [1251, 440] width 56 height 21
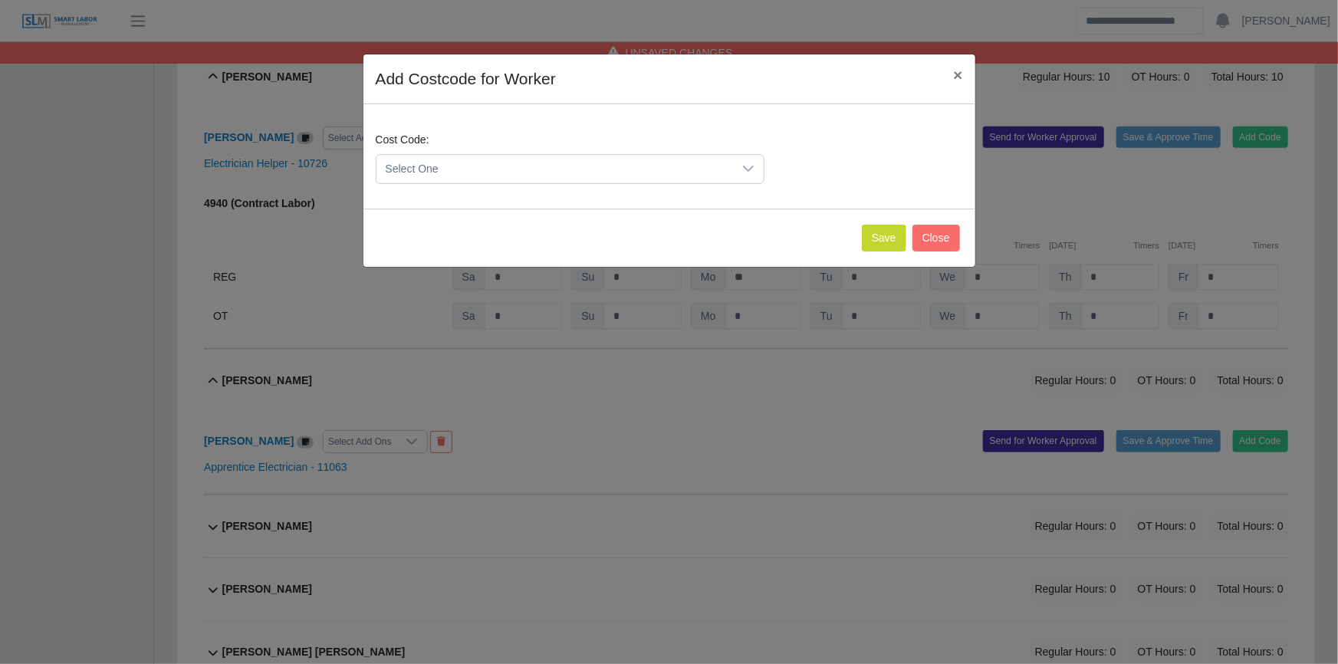
click at [472, 172] on span "Select One" at bounding box center [554, 169] width 356 height 28
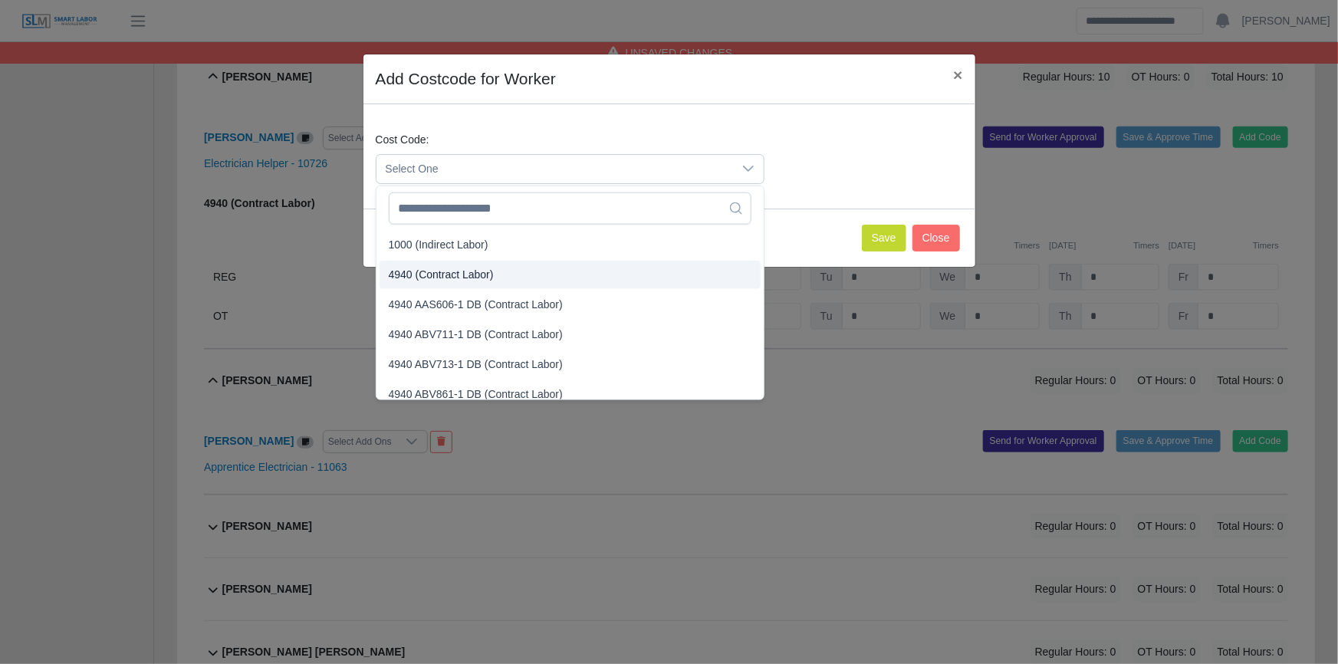
drag, startPoint x: 452, startPoint y: 278, endPoint x: 471, endPoint y: 278, distance: 19.2
click at [452, 278] on span "4940 (Contract Labor)" at bounding box center [441, 275] width 105 height 16
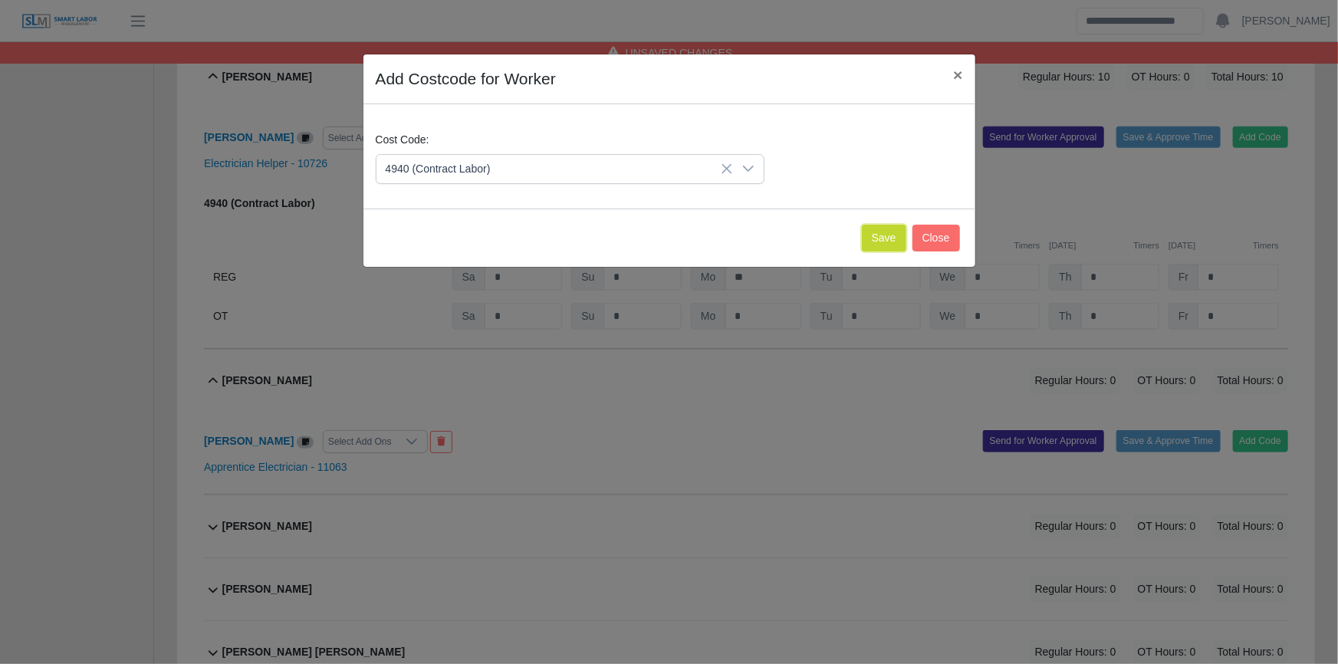
click at [879, 231] on button "Save" at bounding box center [884, 238] width 44 height 27
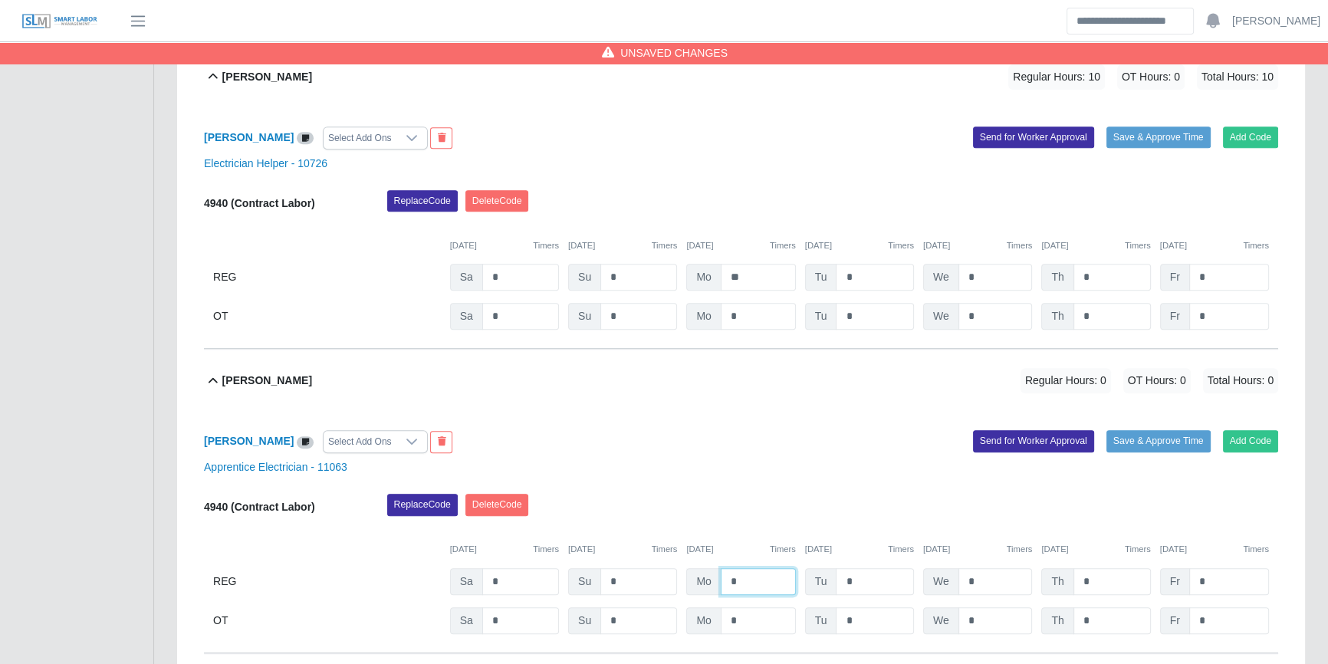
click at [761, 586] on input "*" at bounding box center [758, 581] width 75 height 27
click at [761, 585] on input "*" at bounding box center [758, 581] width 75 height 27
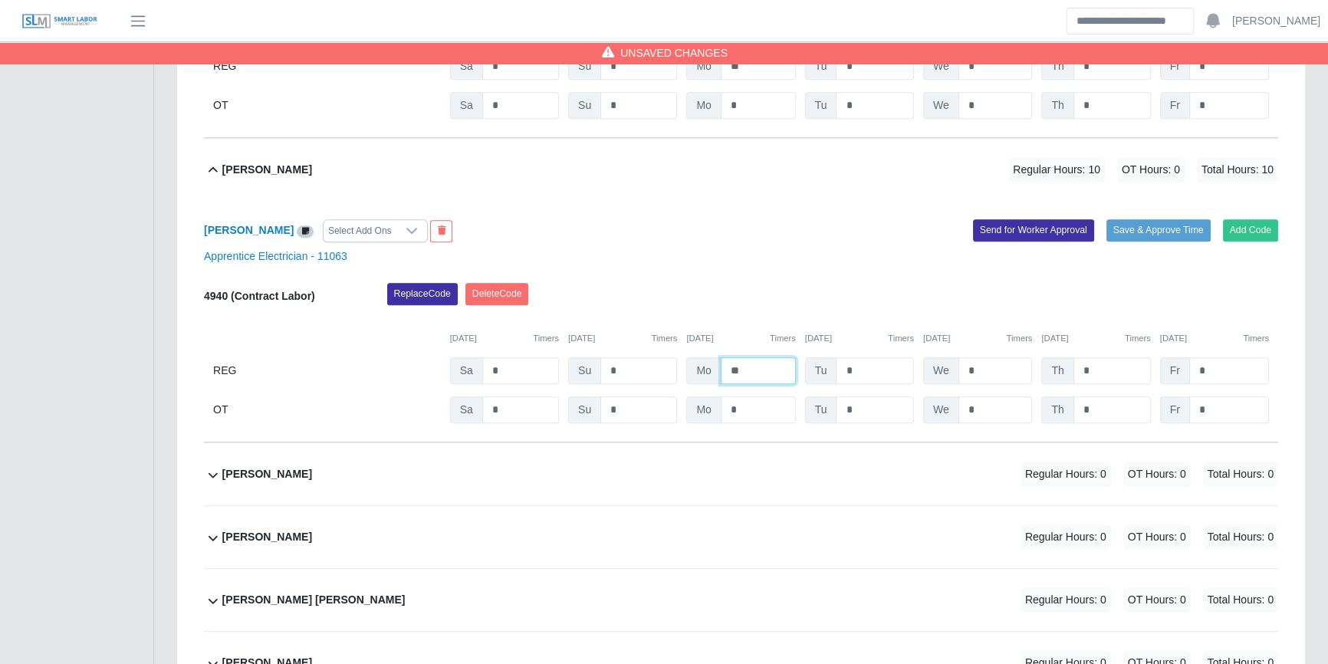
scroll to position [1115, 0]
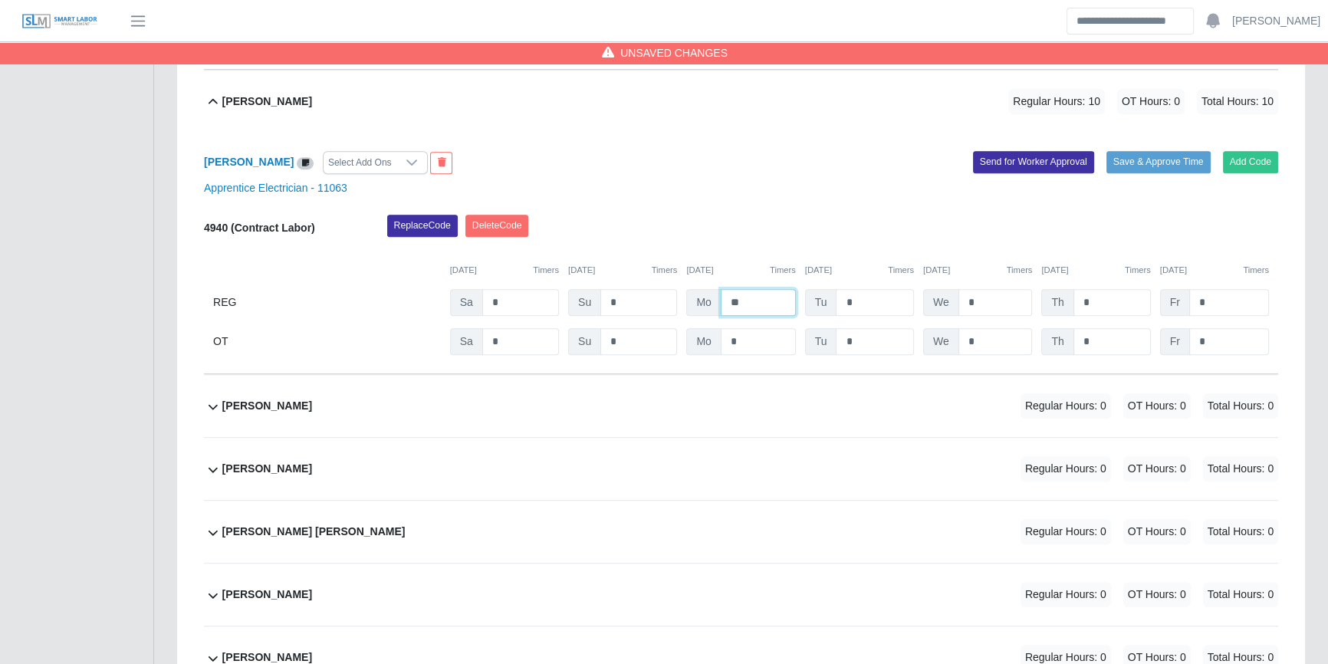
type input "**"
drag, startPoint x: 901, startPoint y: 395, endPoint x: 955, endPoint y: 399, distance: 54.6
click at [903, 395] on div "Julio Cesar Mendoza Regular Hours: 0 OT Hours: 0 Total Hours: 0" at bounding box center [750, 406] width 1056 height 62
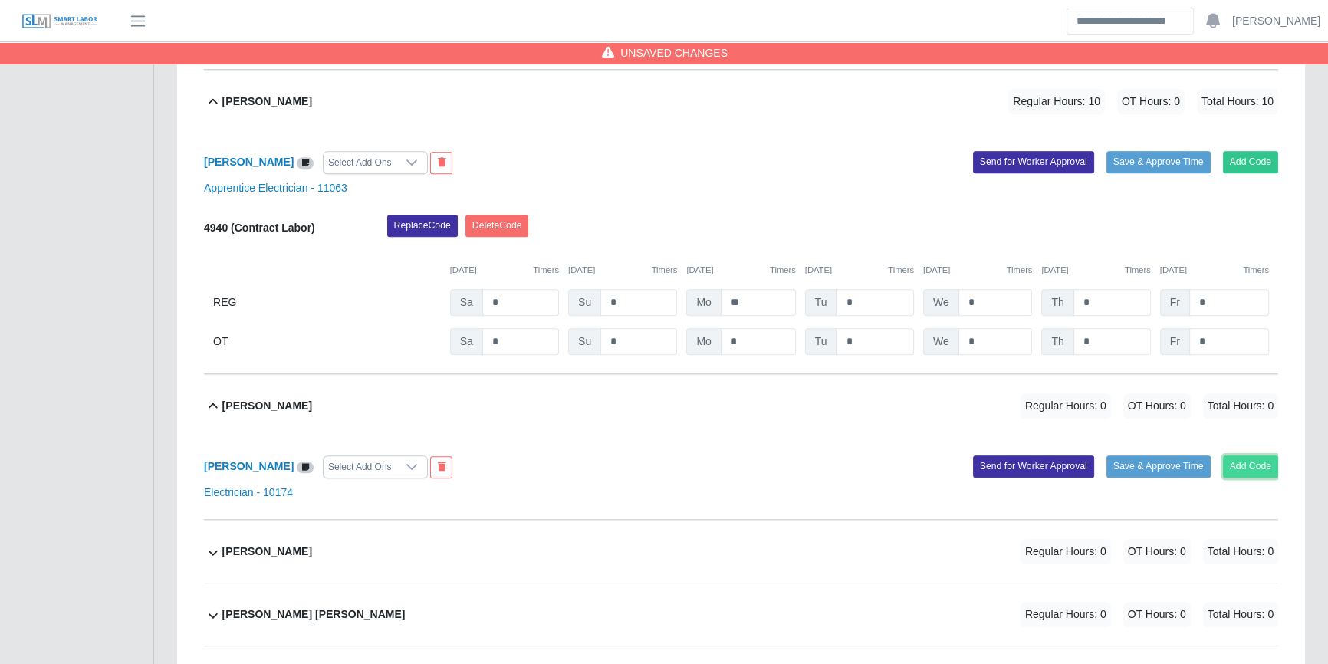
click at [1265, 464] on button "Add Code" at bounding box center [1251, 465] width 56 height 21
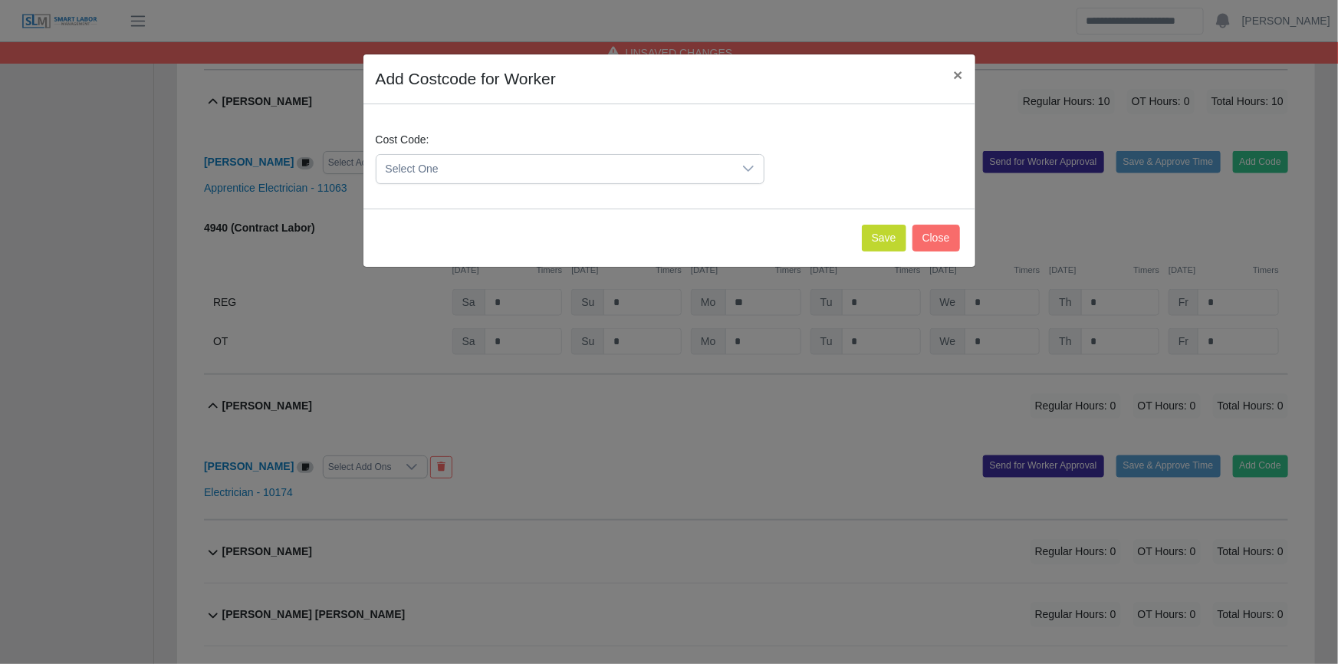
click at [598, 164] on span "Select One" at bounding box center [554, 169] width 356 height 28
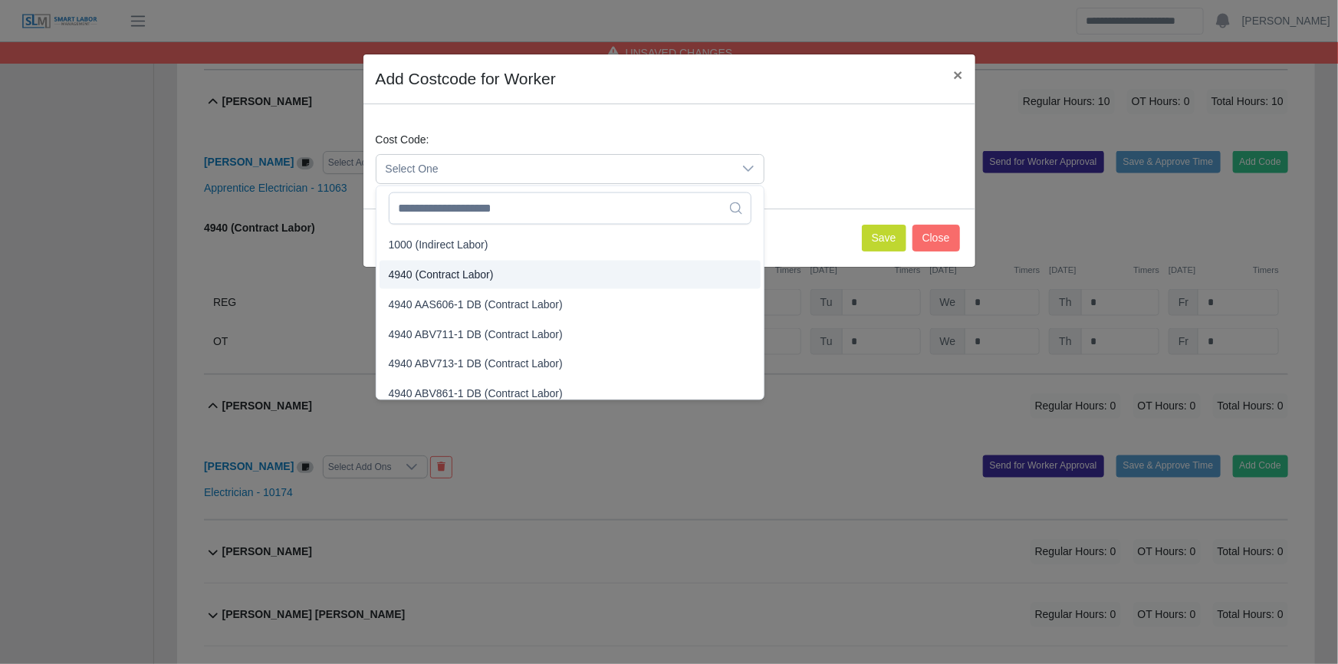
click at [471, 276] on span "4940 (Contract Labor)" at bounding box center [441, 275] width 105 height 16
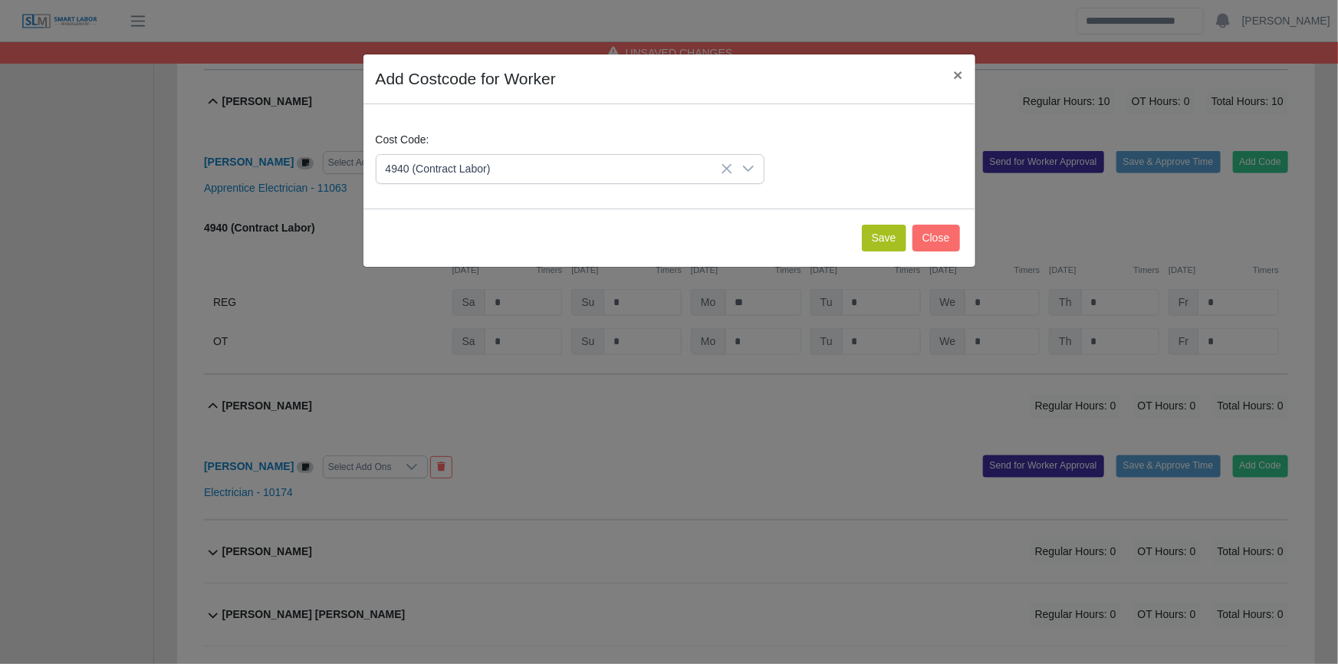
click at [907, 229] on div "Save Close" at bounding box center [669, 238] width 612 height 58
click at [879, 235] on button "Save" at bounding box center [884, 238] width 44 height 27
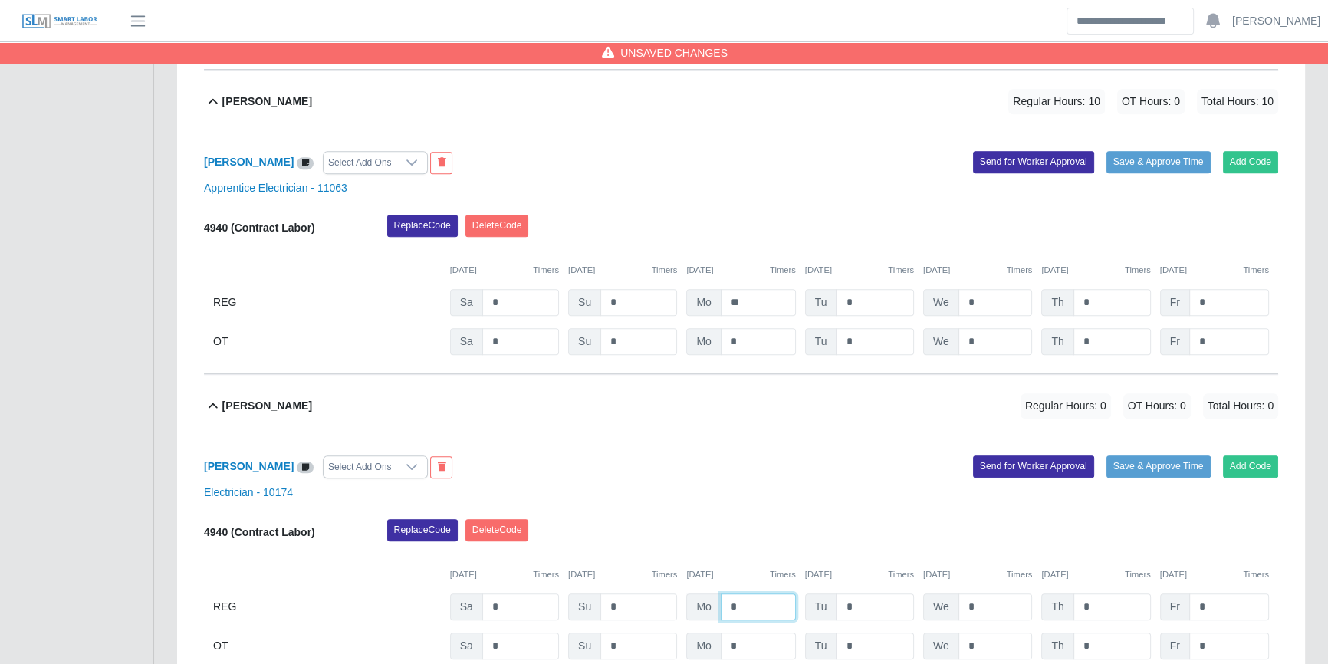
click at [748, 595] on input "*" at bounding box center [758, 606] width 75 height 27
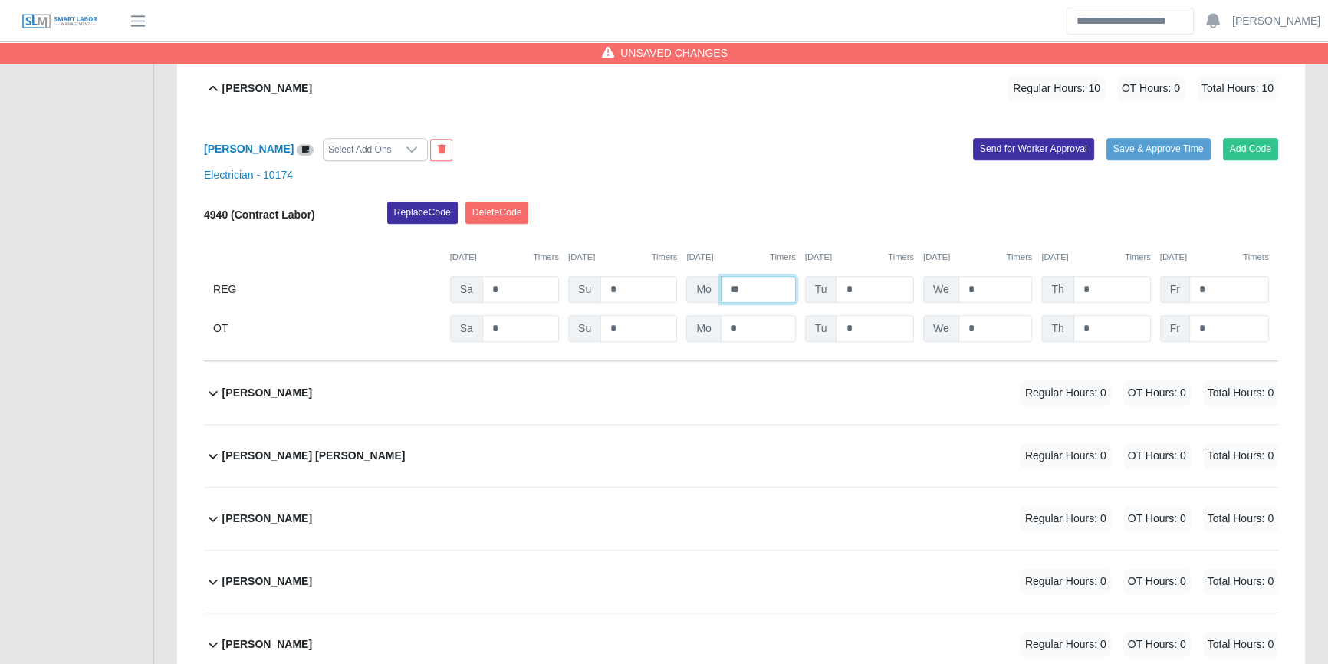
scroll to position [1533, 0]
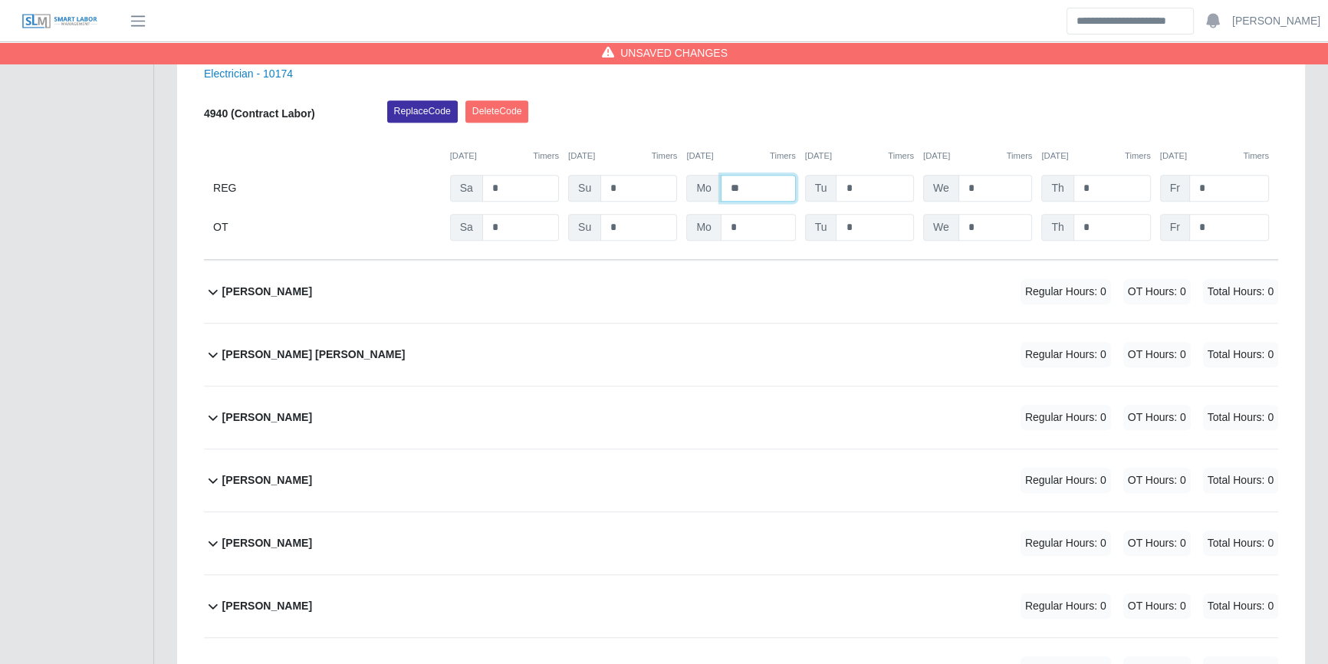
type input "**"
click at [808, 305] on div "Leandro Rojas Regular Hours: 0 OT Hours: 0 Total Hours: 0" at bounding box center [750, 292] width 1056 height 62
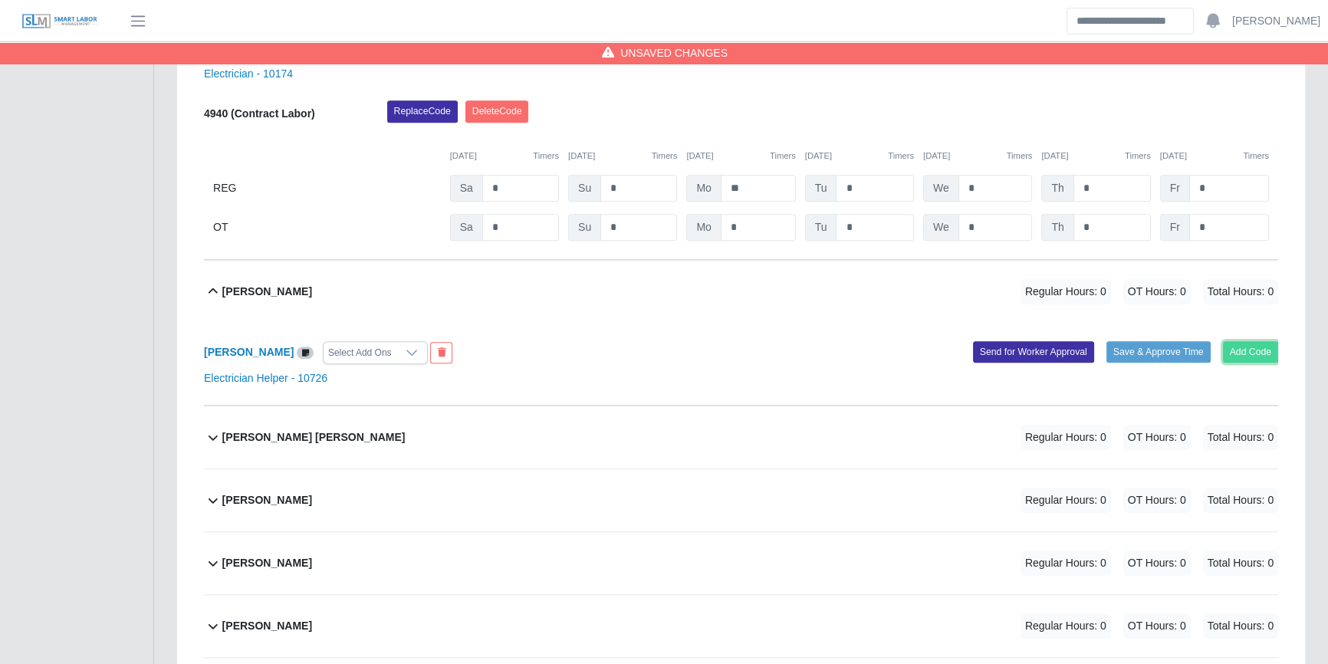
click at [1274, 343] on button "Add Code" at bounding box center [1251, 351] width 56 height 21
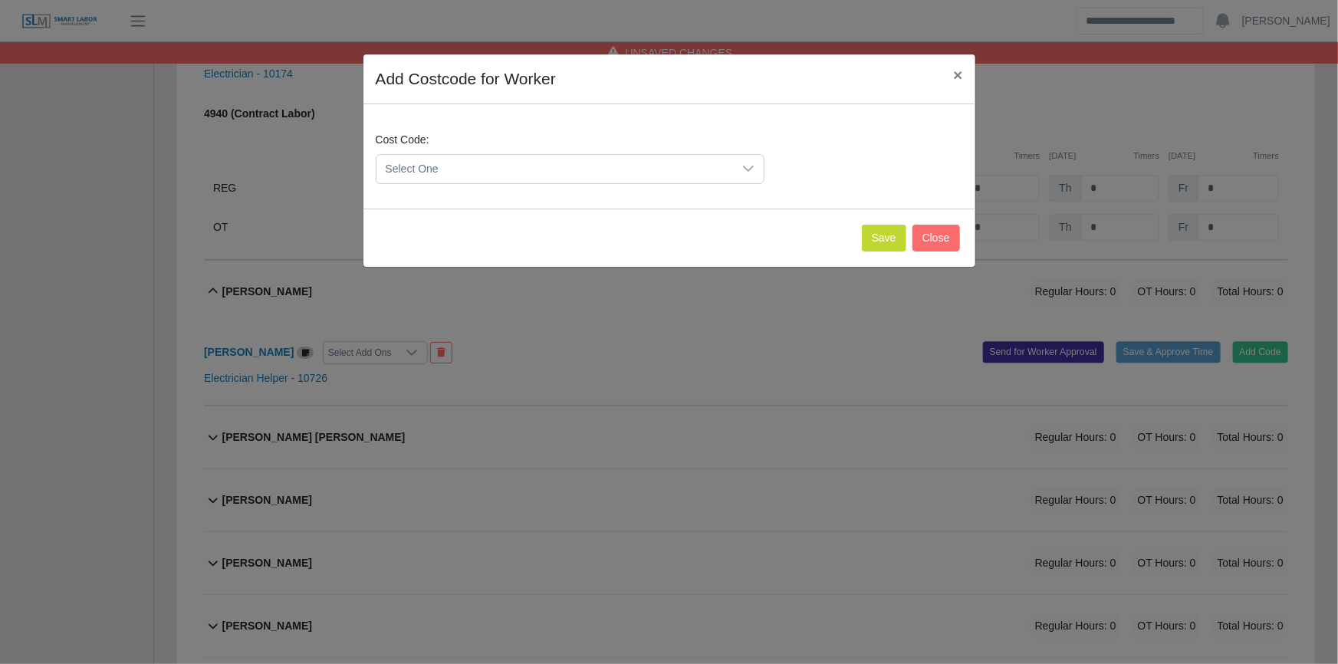
click at [540, 159] on span "Select One" at bounding box center [554, 169] width 356 height 28
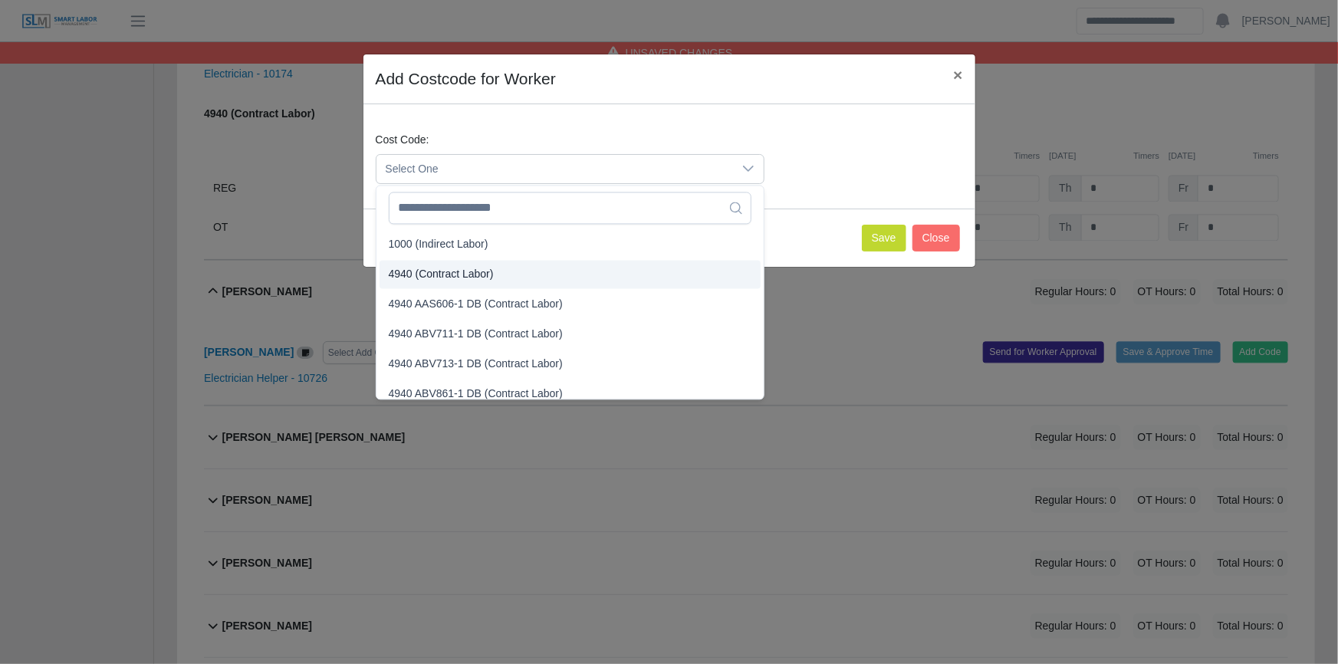
click at [482, 268] on span "4940 (Contract Labor)" at bounding box center [441, 274] width 105 height 16
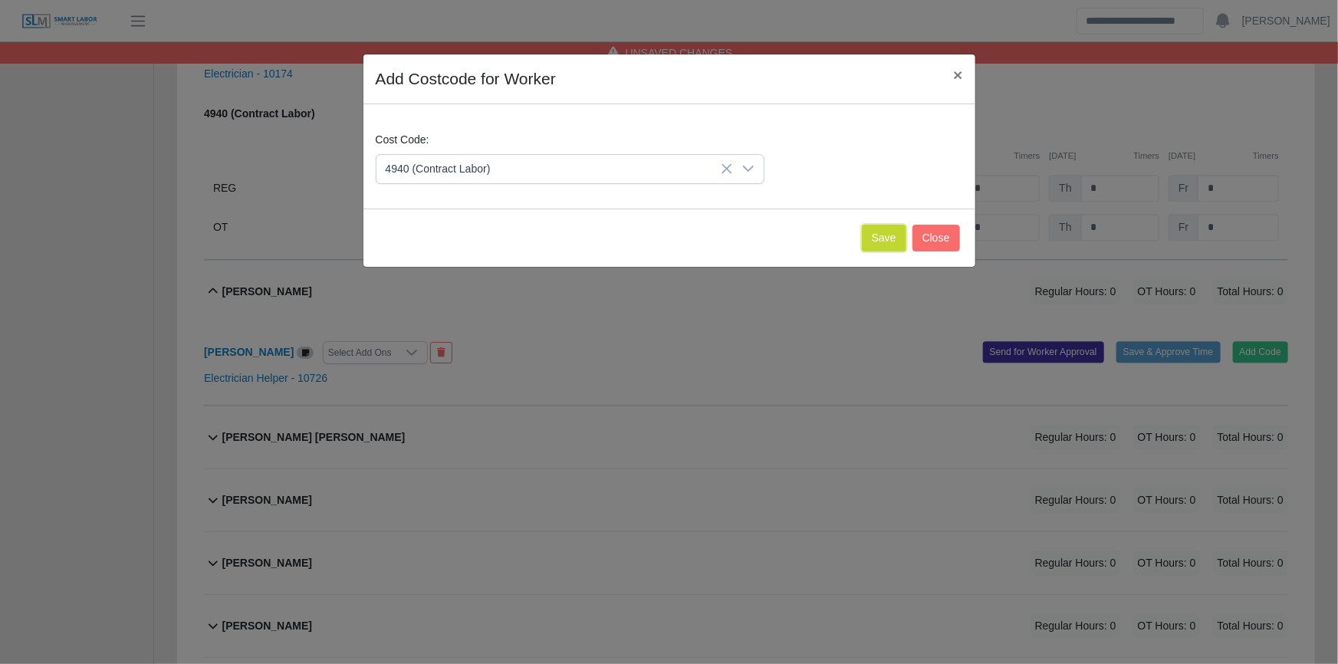
click at [895, 232] on button "Save" at bounding box center [884, 238] width 44 height 27
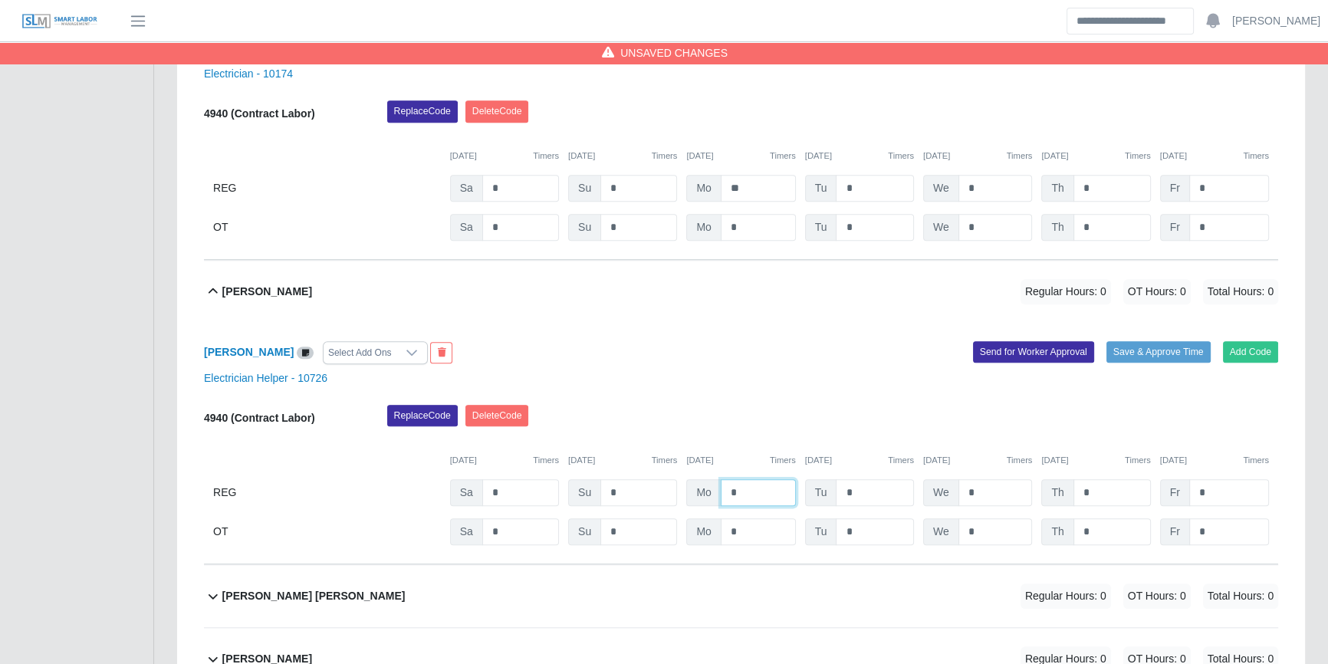
click at [751, 491] on input "*" at bounding box center [758, 492] width 75 height 27
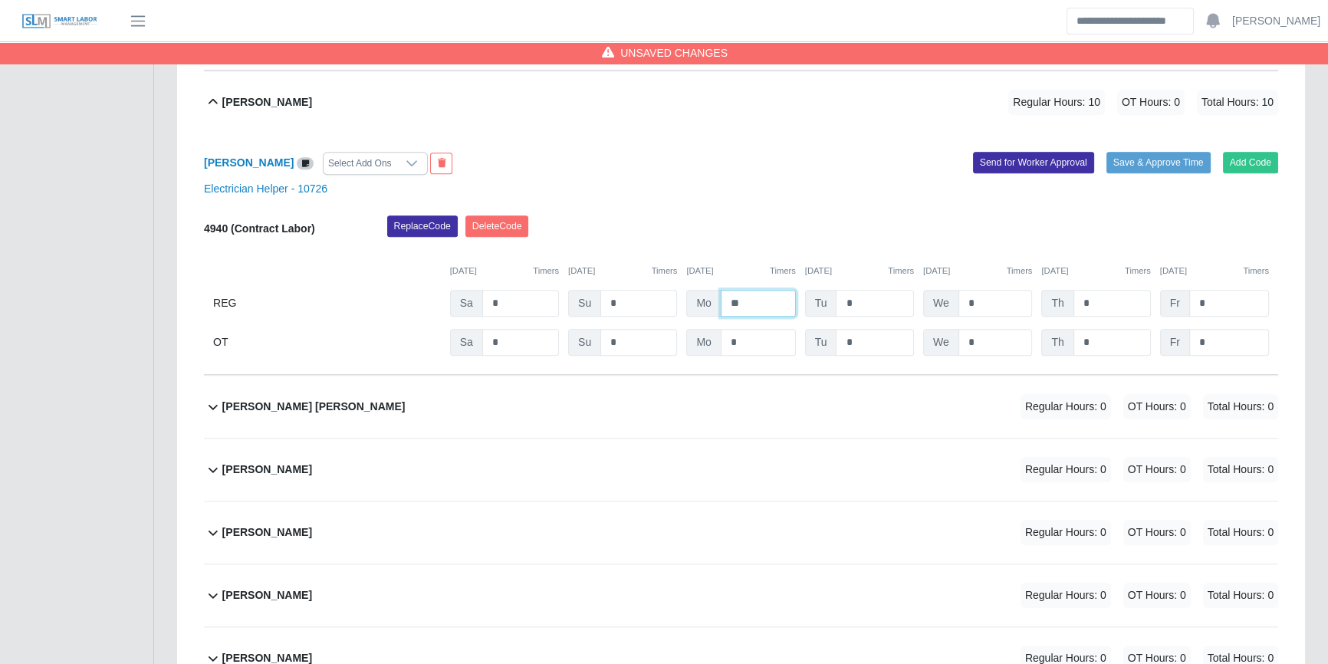
scroll to position [1742, 0]
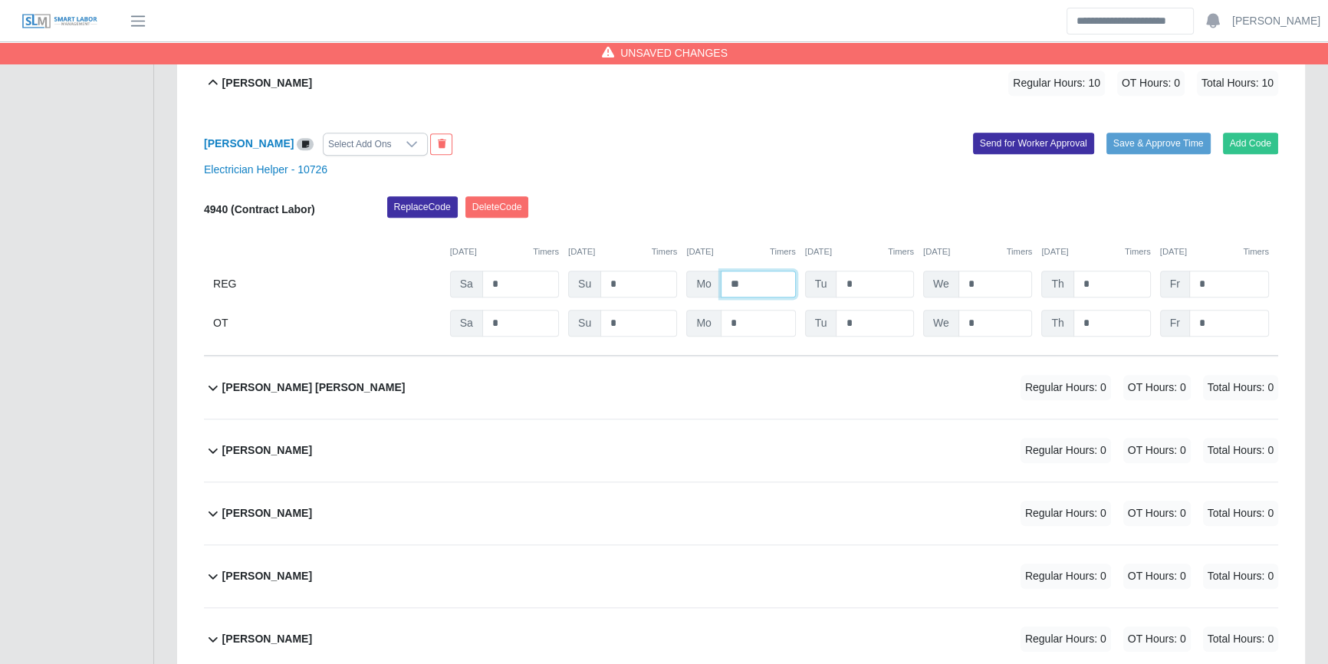
type input "**"
click at [674, 376] on div "Marvin E Sical Lopez Regular Hours: 0 OT Hours: 0 Total Hours: 0" at bounding box center [750, 387] width 1056 height 62
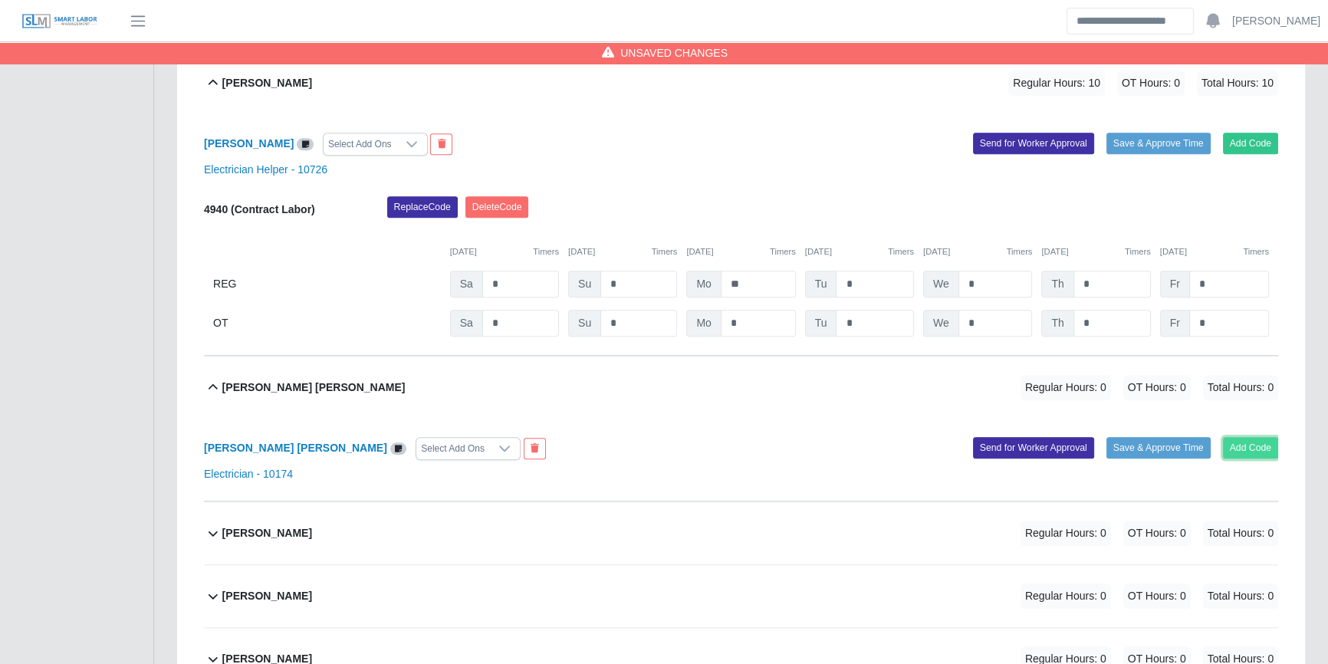
click at [1260, 445] on button "Add Code" at bounding box center [1251, 447] width 56 height 21
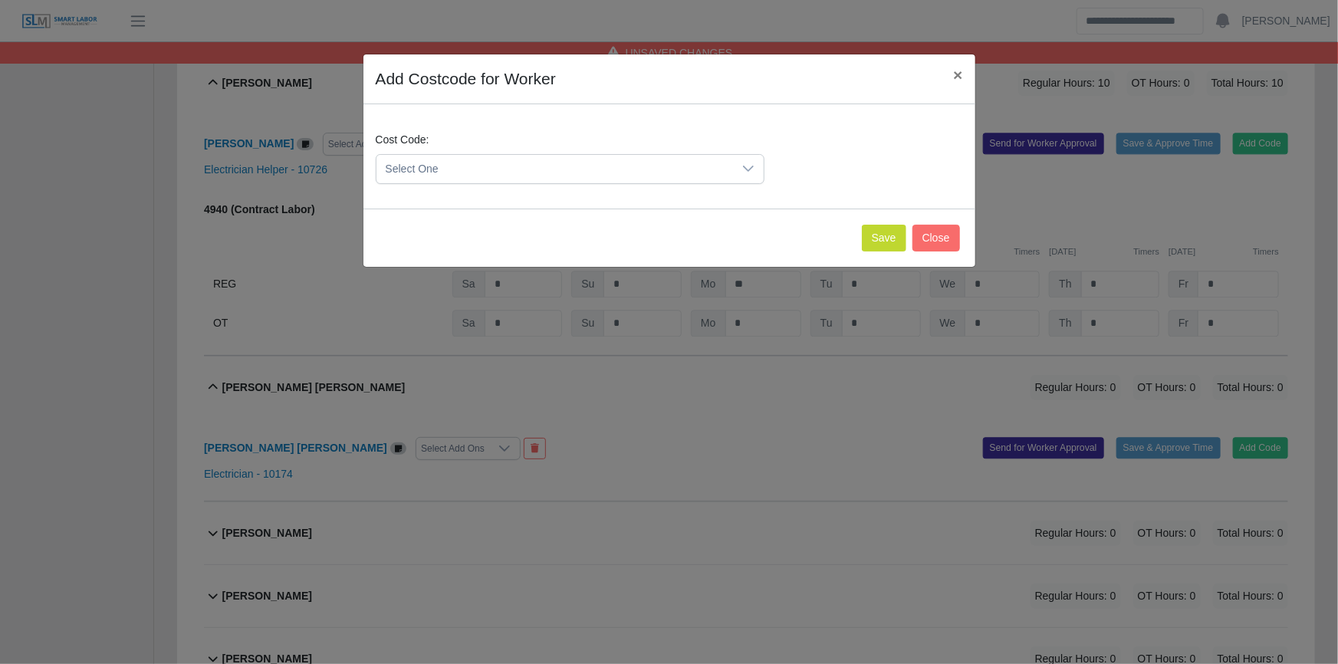
click at [457, 146] on div "Cost Code: Select One" at bounding box center [570, 158] width 396 height 52
click at [479, 161] on span "Select One" at bounding box center [554, 169] width 356 height 28
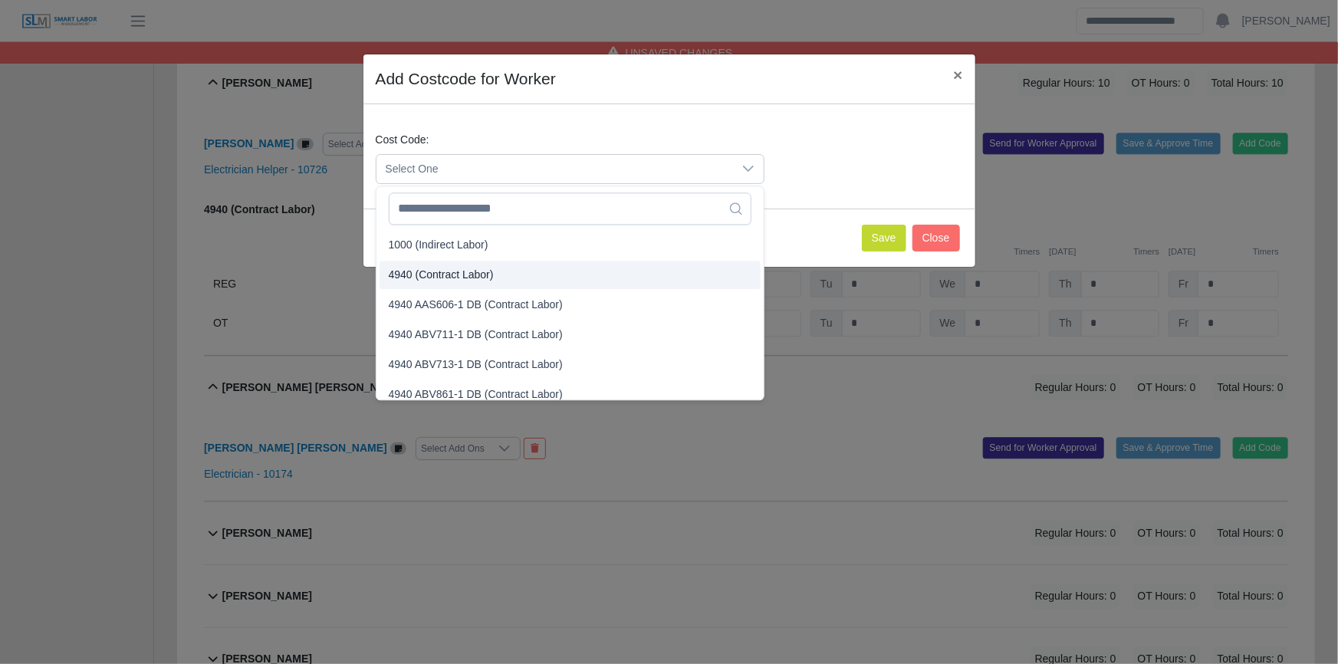
drag, startPoint x: 452, startPoint y: 271, endPoint x: 482, endPoint y: 268, distance: 30.1
click at [455, 269] on span "4940 (Contract Labor)" at bounding box center [441, 275] width 105 height 16
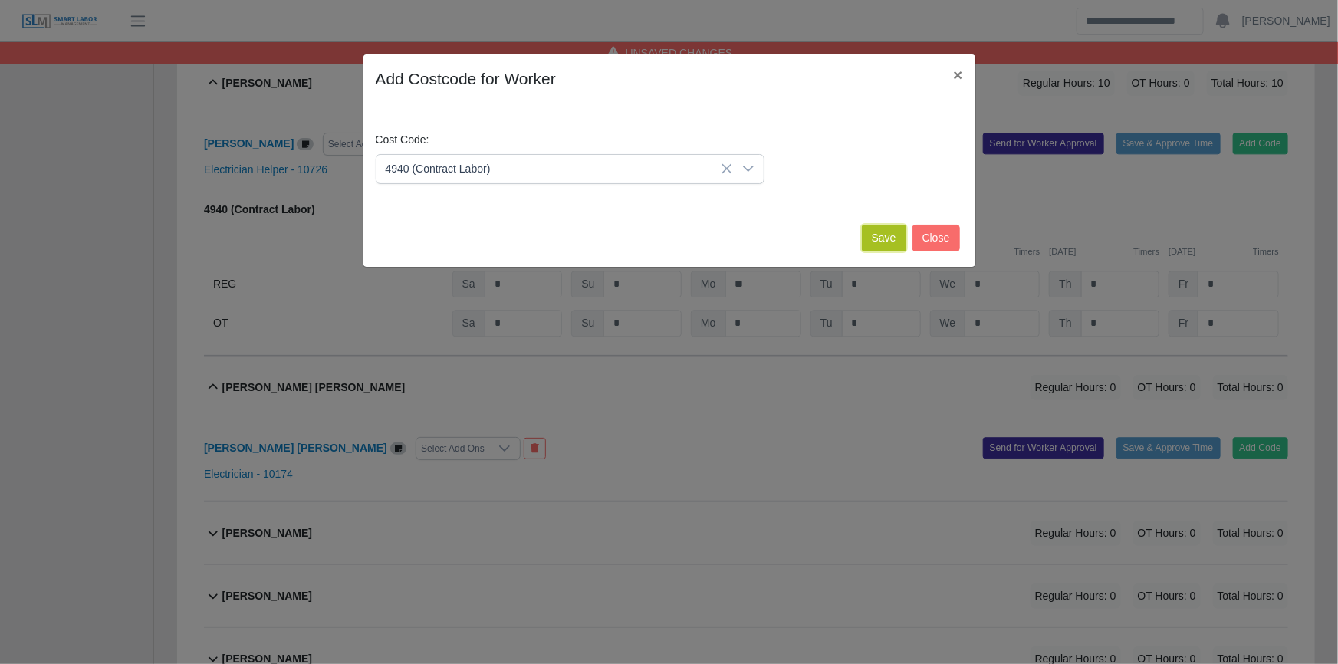
click at [887, 241] on button "Save" at bounding box center [884, 238] width 44 height 27
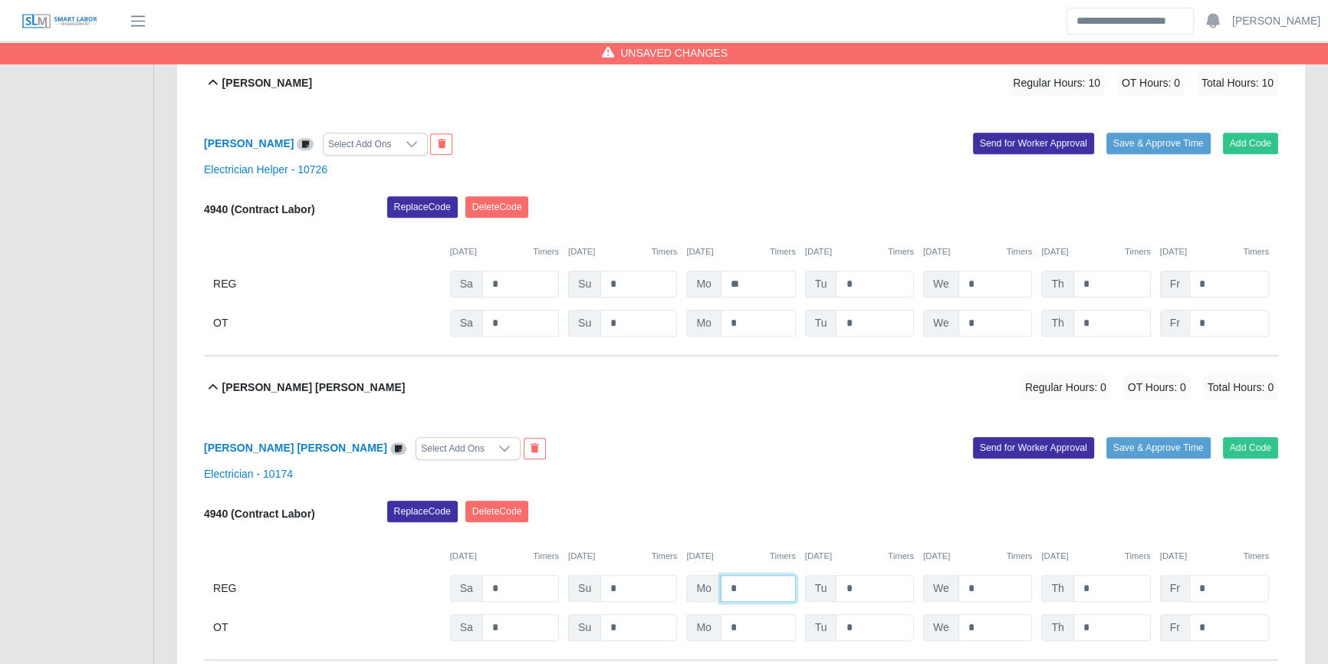
click at [738, 590] on input "*" at bounding box center [758, 588] width 75 height 27
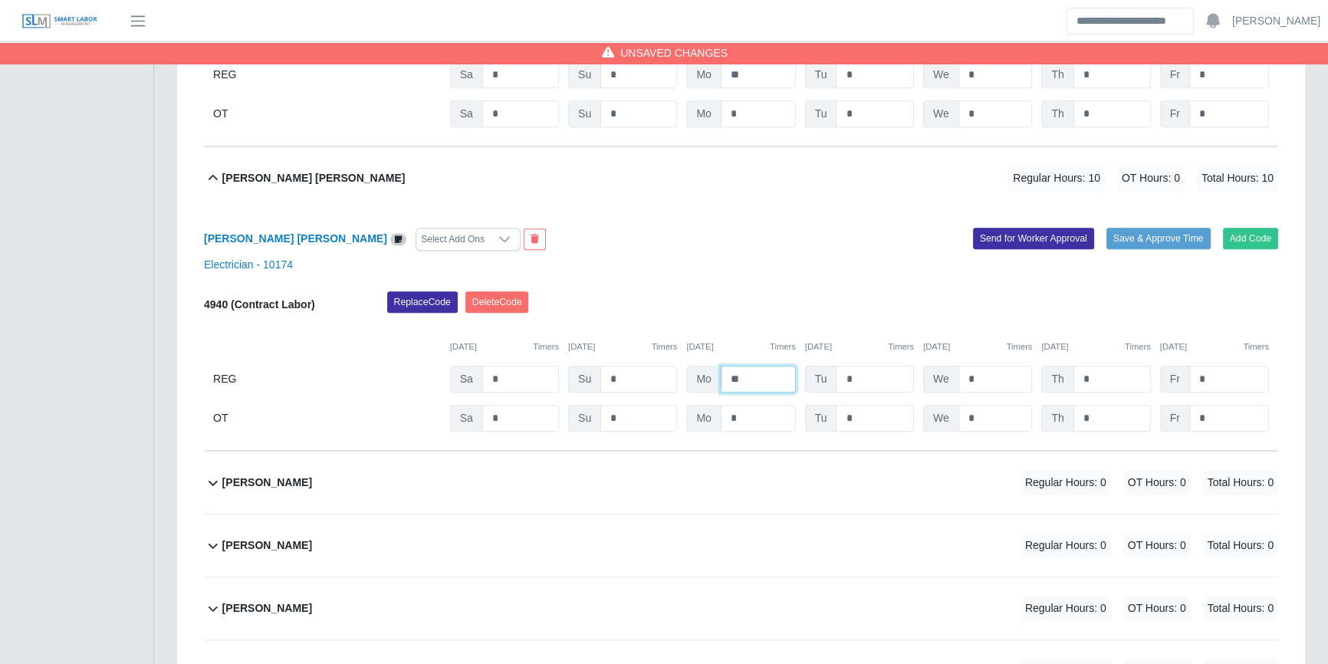
scroll to position [2091, 0]
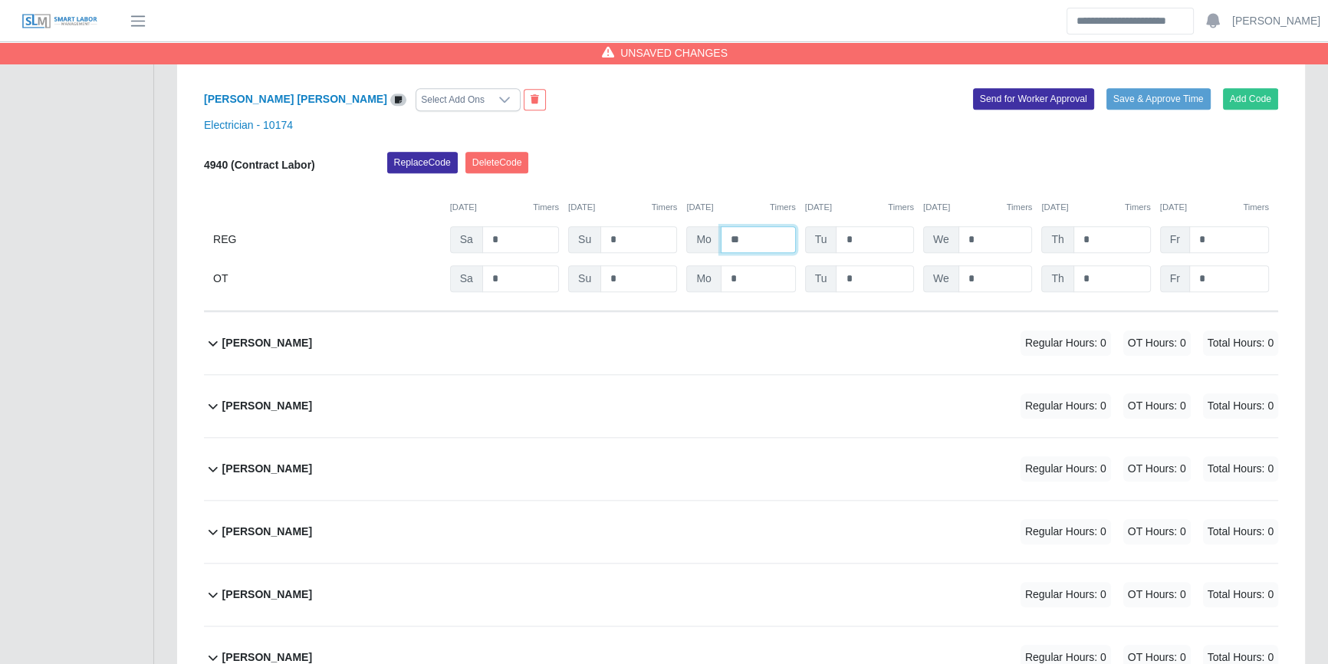
type input "**"
click at [897, 375] on div "Mirian Beltran Regular Hours: 0 OT Hours: 0 Total Hours: 0" at bounding box center [750, 406] width 1056 height 62
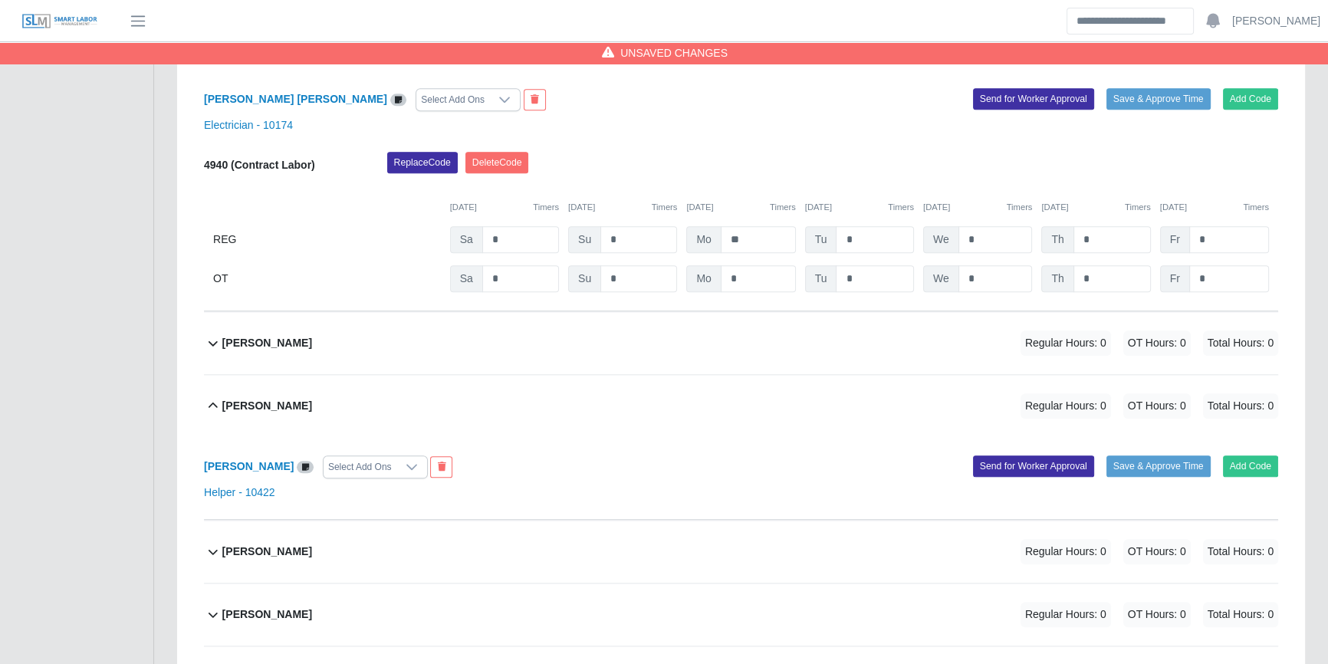
drag, startPoint x: 1219, startPoint y: 349, endPoint x: 1224, endPoint y: 357, distance: 10.0
click at [1219, 348] on span "Total Hours: 0" at bounding box center [1240, 342] width 75 height 25
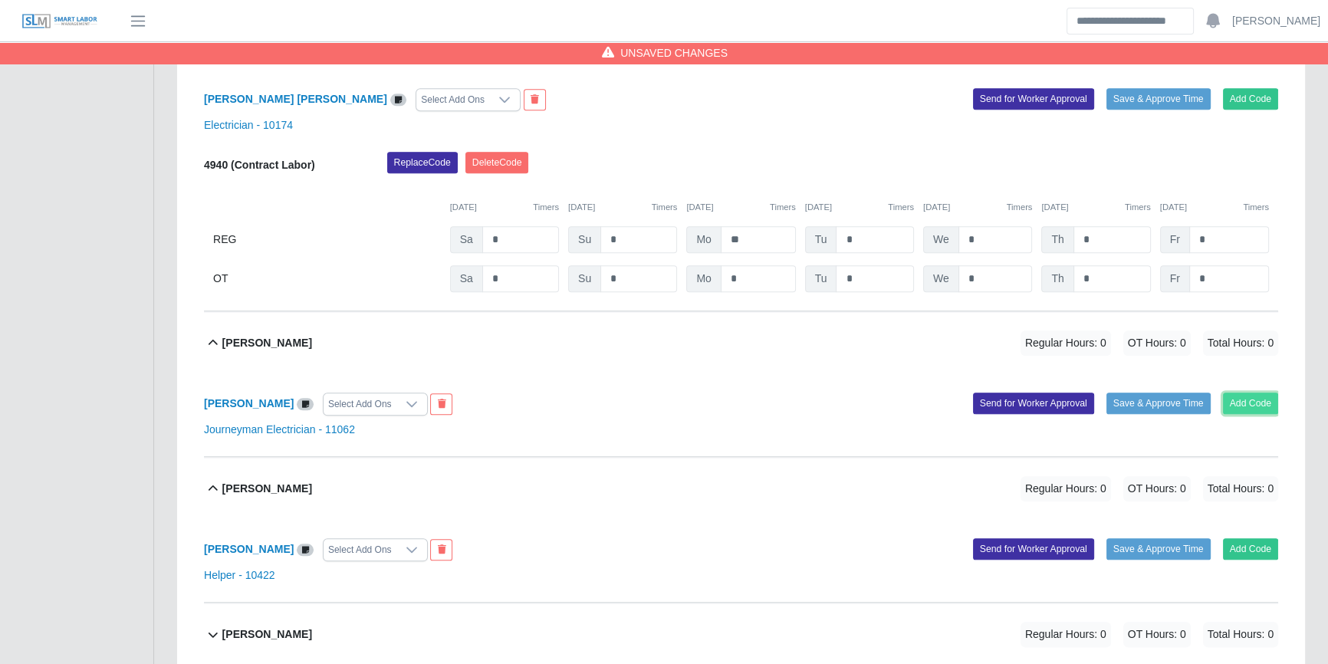
click at [1269, 406] on button "Add Code" at bounding box center [1251, 403] width 56 height 21
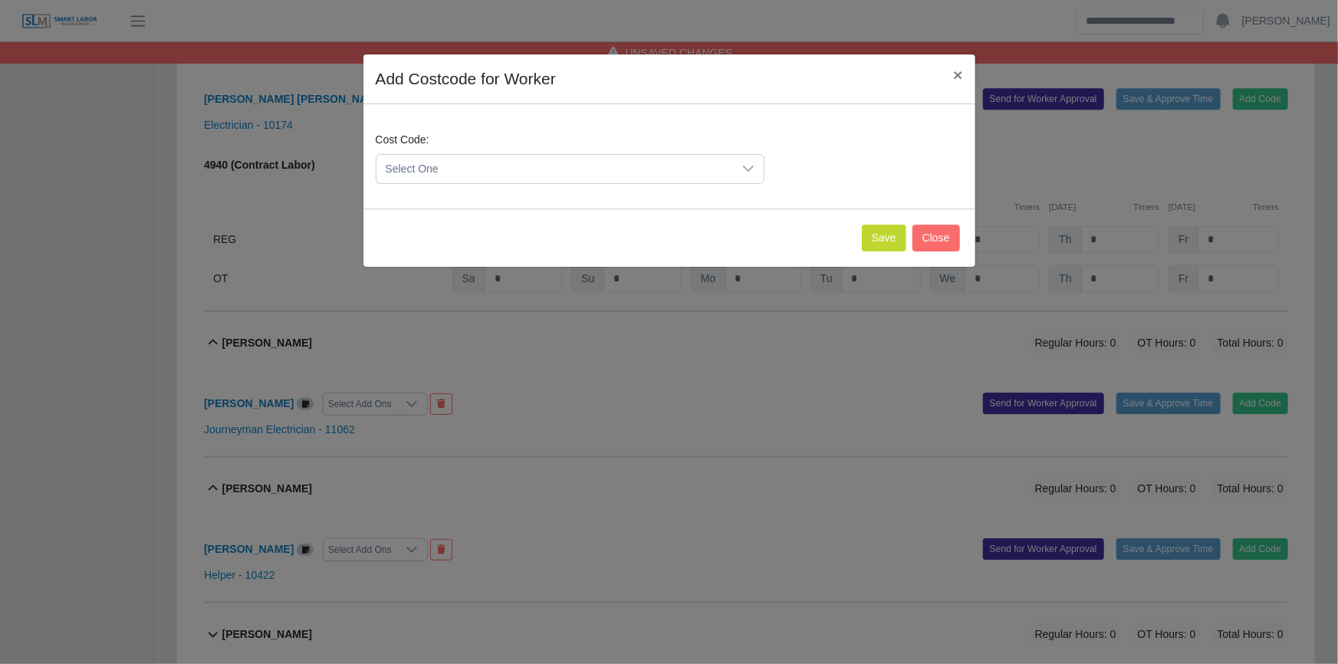
click at [567, 168] on span "Select One" at bounding box center [554, 169] width 356 height 28
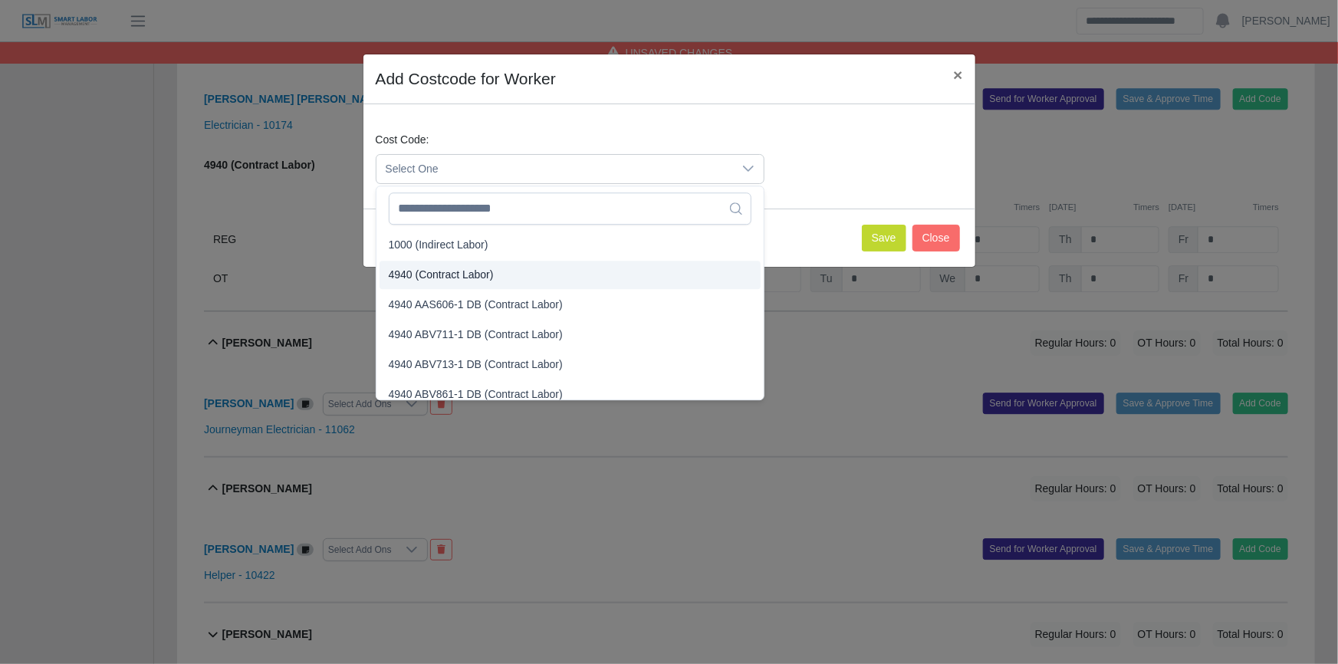
click at [474, 282] on li "4940 (Contract Labor)" at bounding box center [569, 275] width 381 height 28
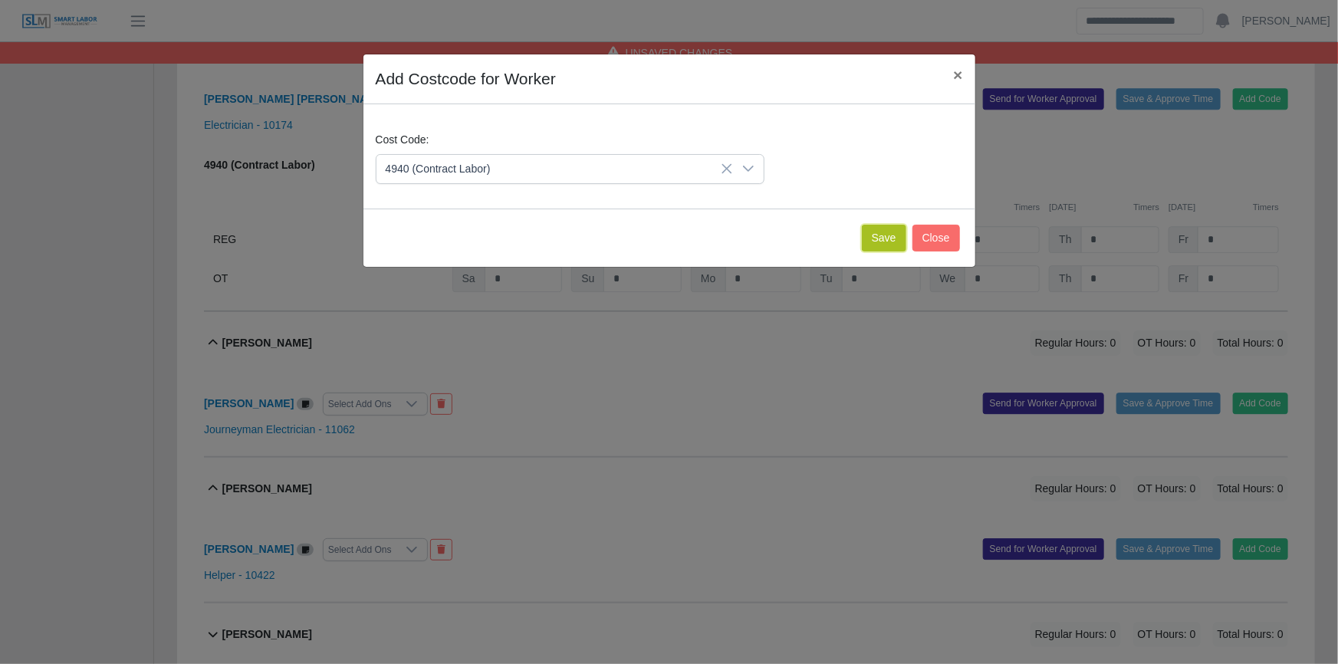
click at [885, 236] on button "Save" at bounding box center [884, 238] width 44 height 27
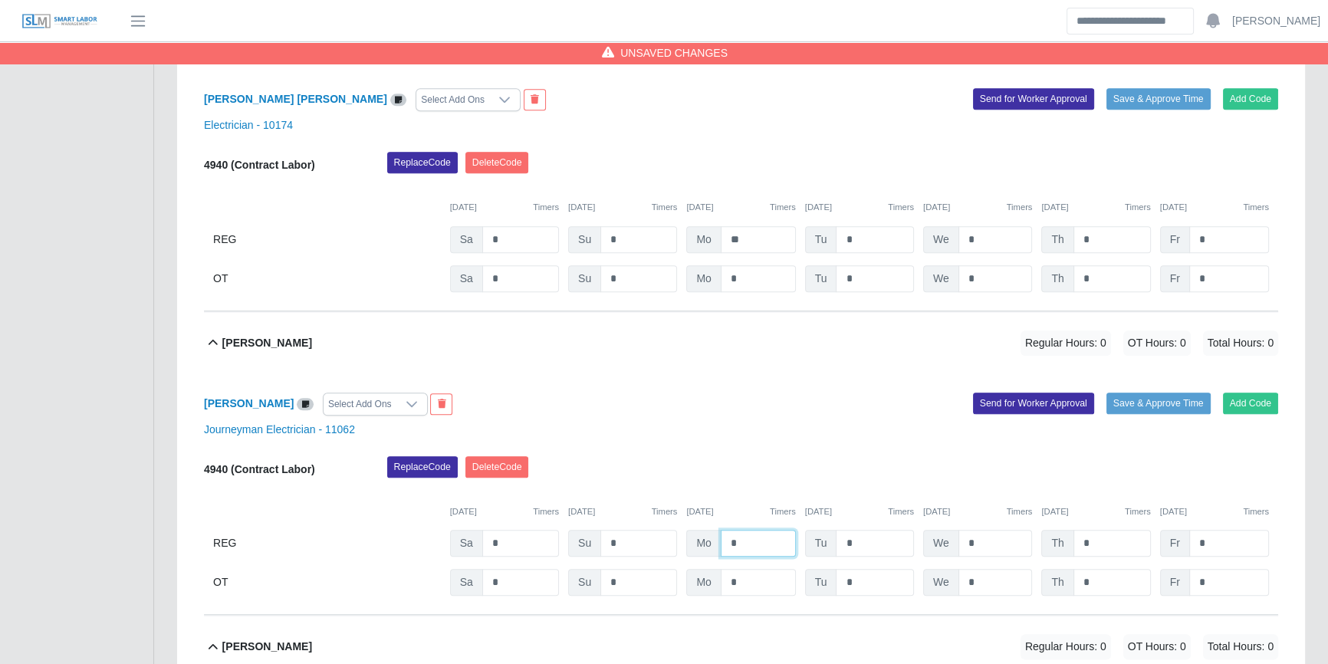
click at [735, 530] on input "*" at bounding box center [758, 543] width 75 height 27
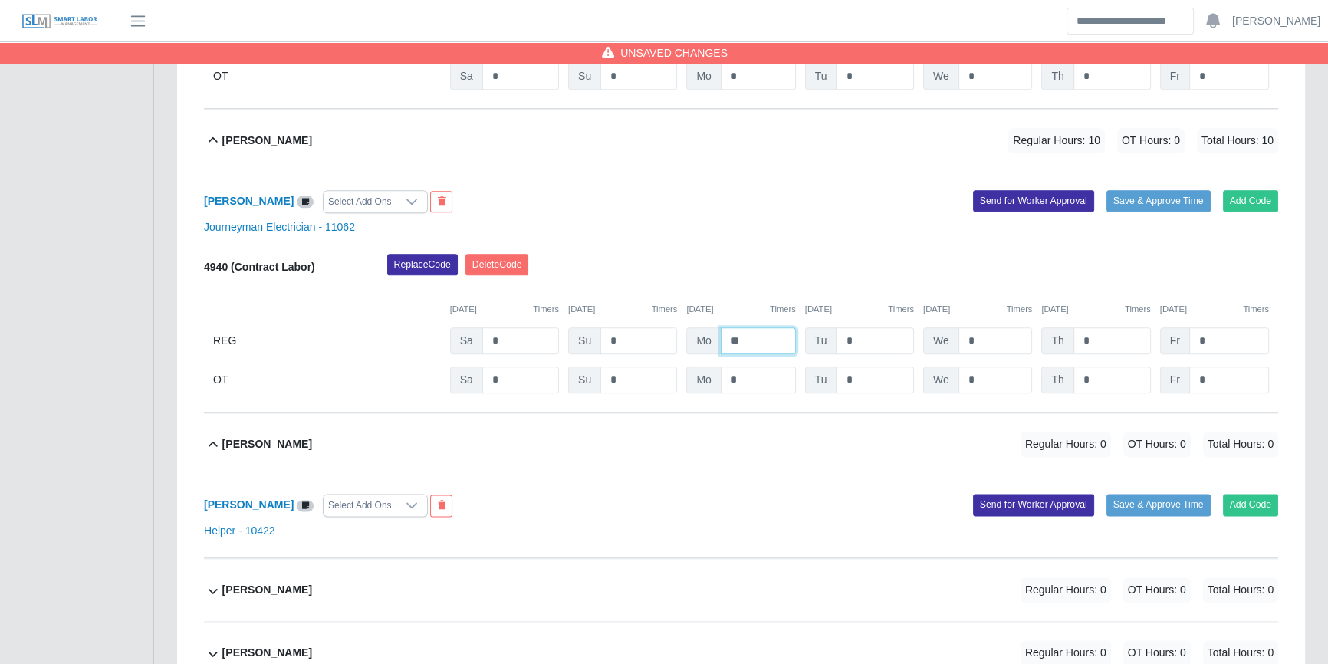
scroll to position [2300, 0]
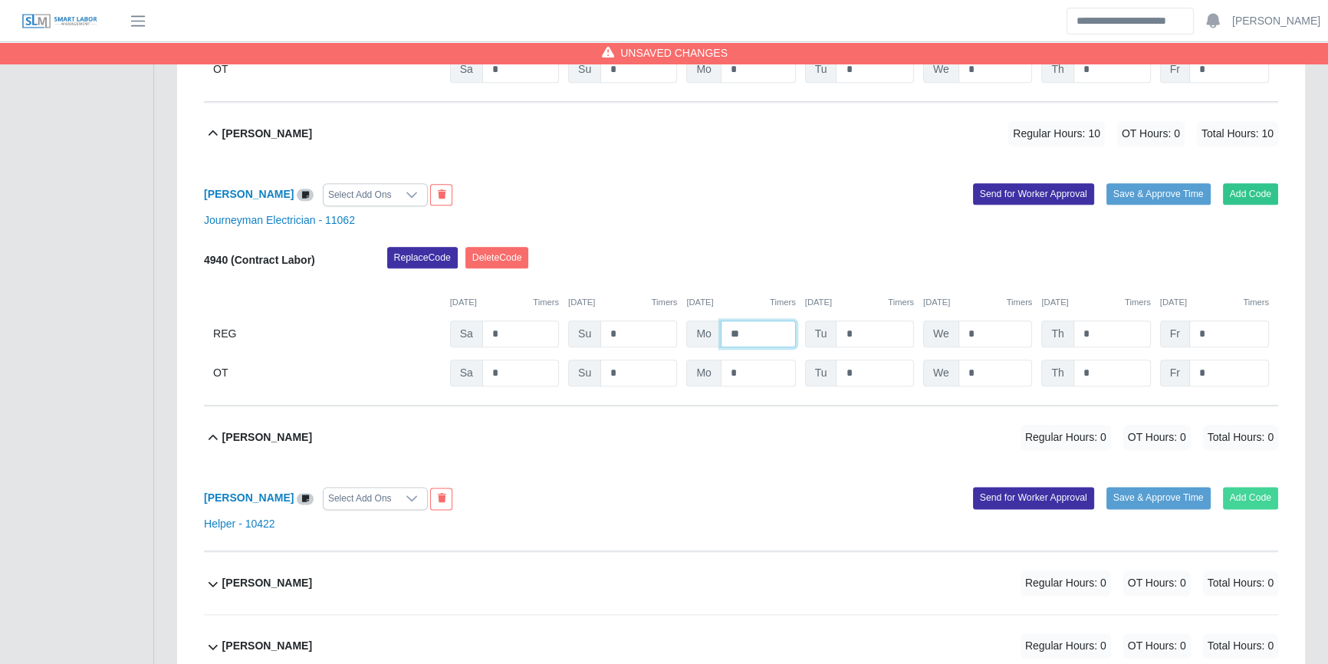
type input "**"
click at [1259, 500] on div "Mirian Beltran Select Add Ons Add Code Save & Approve Time Send for Worker Appr…" at bounding box center [741, 509] width 1074 height 83
click at [1240, 506] on button "Add Code" at bounding box center [1251, 497] width 56 height 21
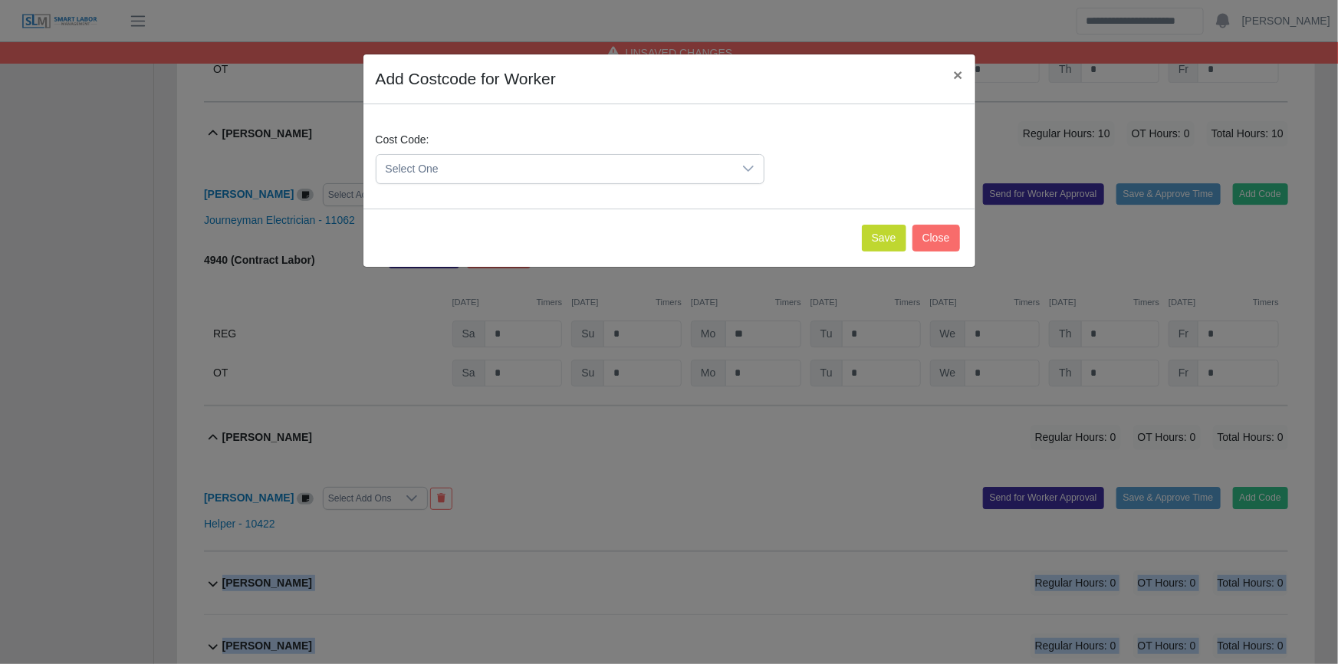
click at [442, 159] on span "Select One" at bounding box center [554, 169] width 356 height 28
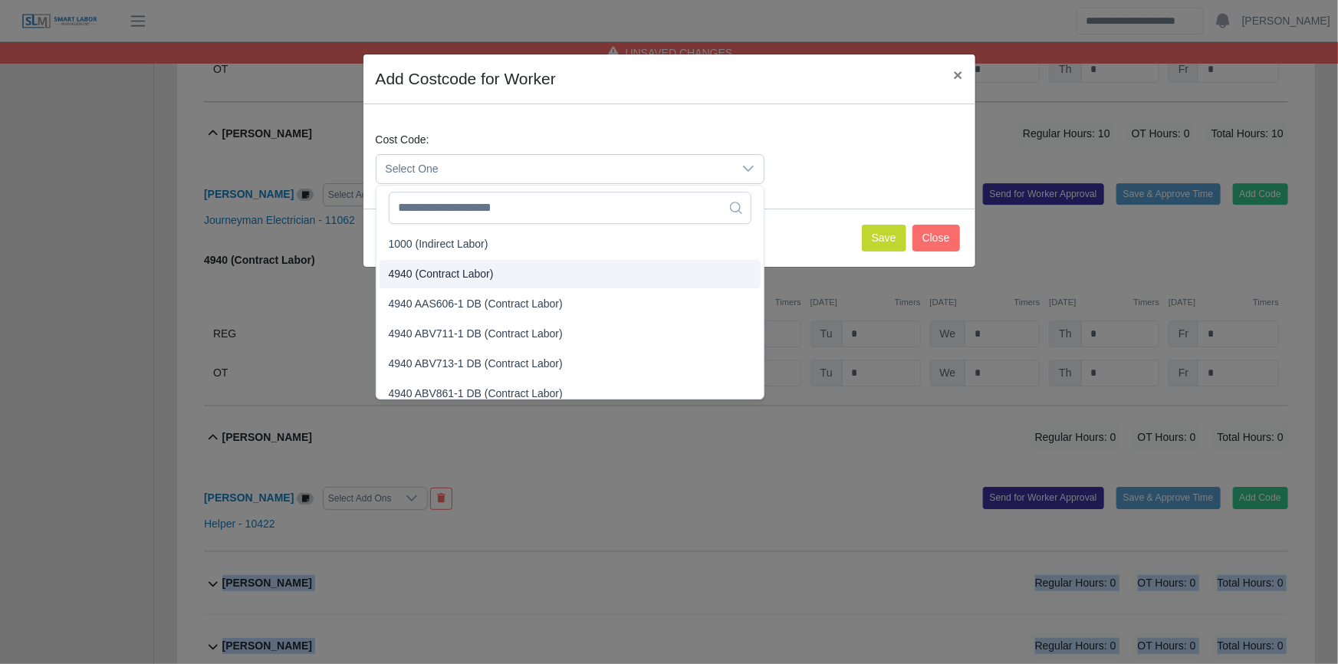
click at [438, 276] on span "4940 (Contract Labor)" at bounding box center [441, 274] width 105 height 16
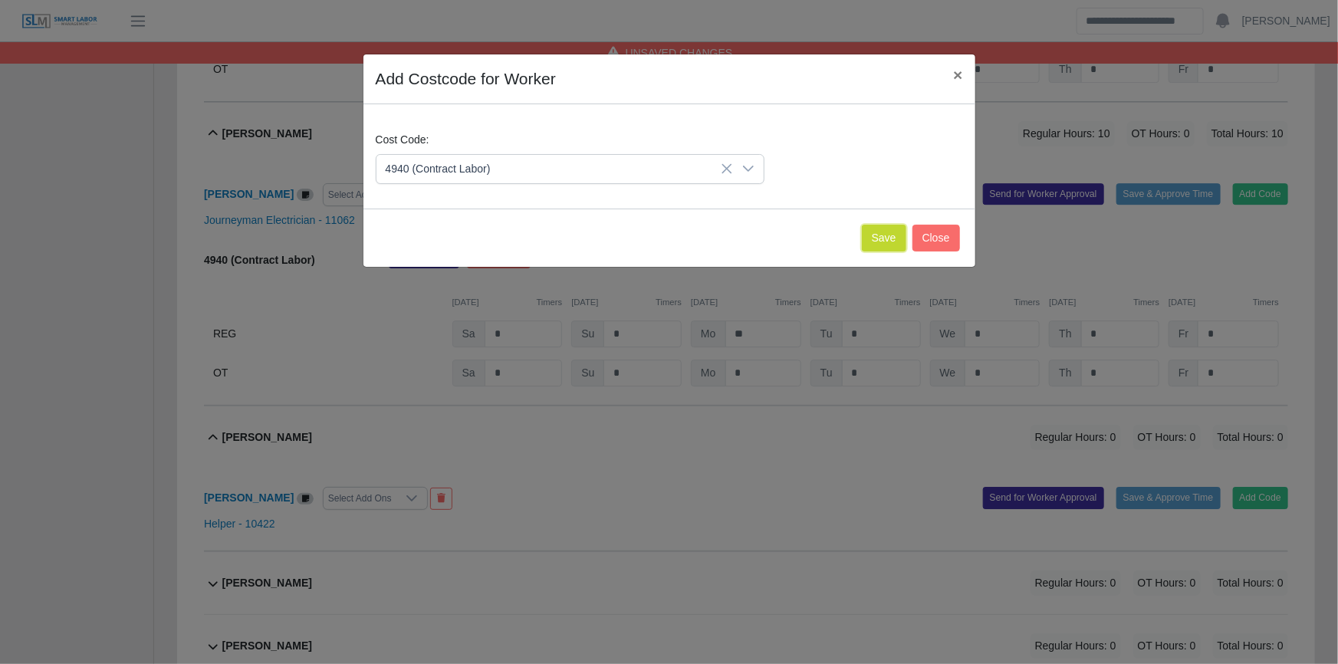
drag, startPoint x: 883, startPoint y: 238, endPoint x: 885, endPoint y: 251, distance: 13.2
click at [883, 237] on button "Save" at bounding box center [884, 238] width 44 height 27
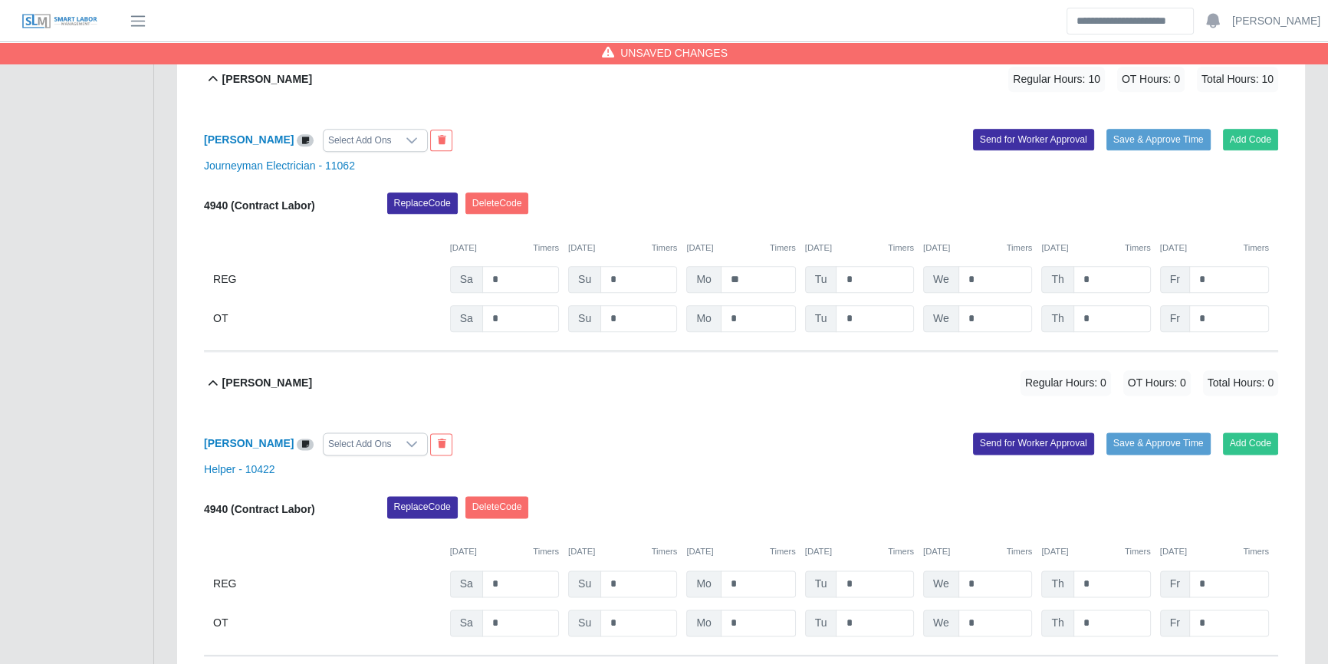
scroll to position [2439, 0]
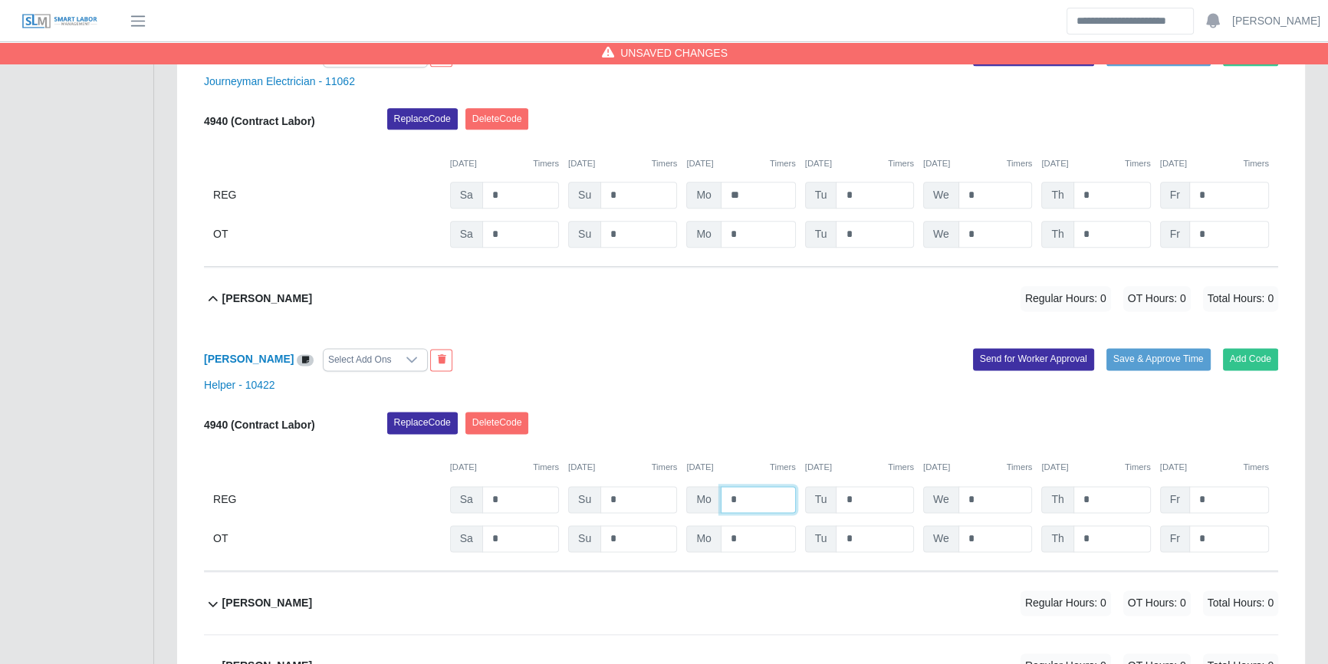
click at [755, 493] on input "*" at bounding box center [758, 499] width 75 height 27
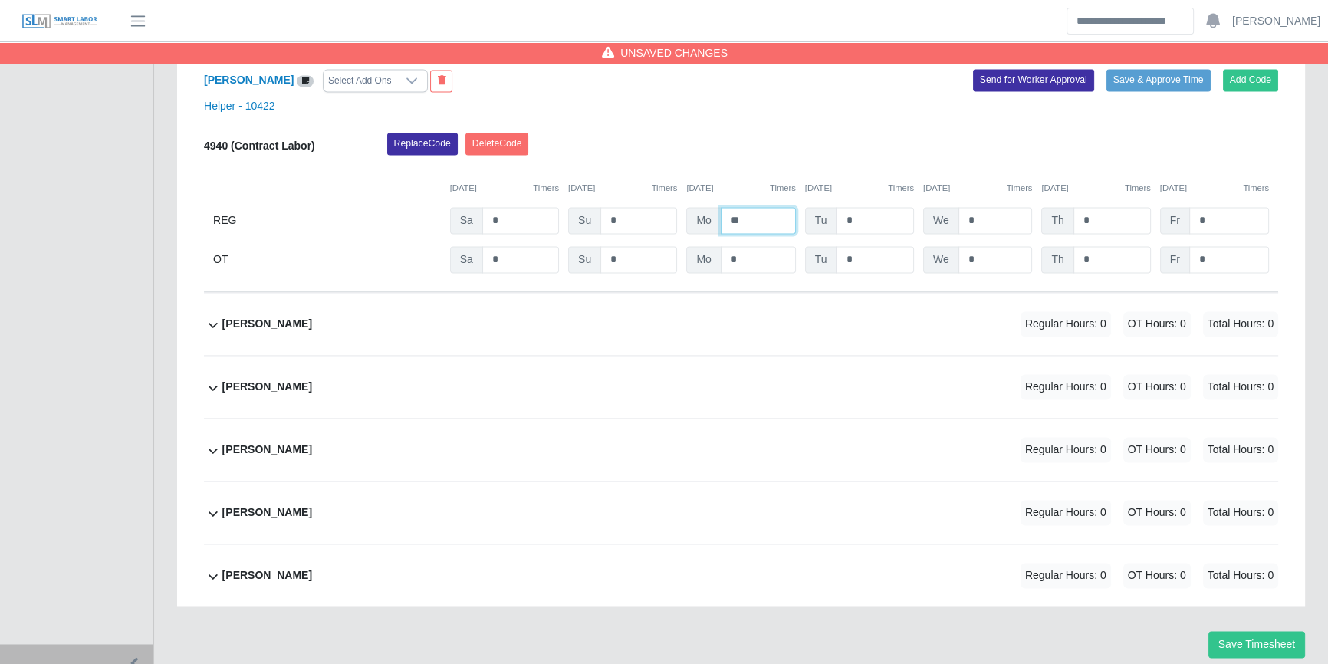
type input "**"
click at [534, 329] on div "Orlando Gutierrez Regular Hours: 0 OT Hours: 0 Total Hours: 0" at bounding box center [750, 324] width 1056 height 62
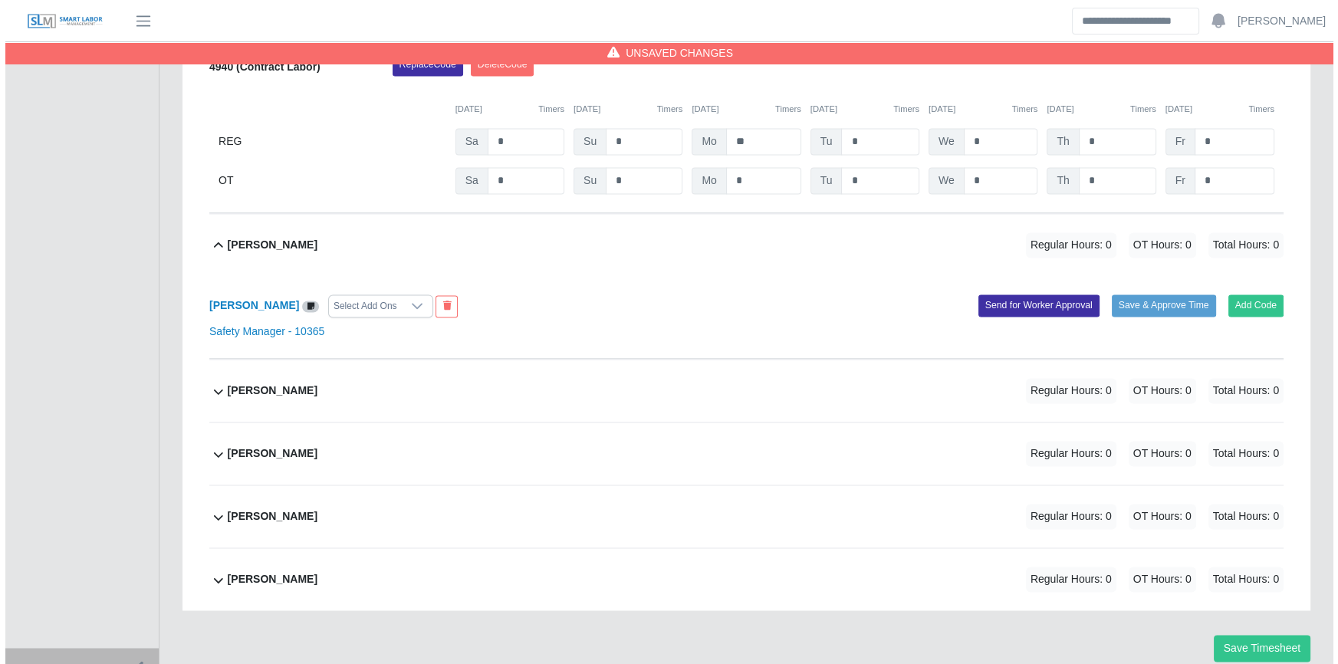
scroll to position [2800, 0]
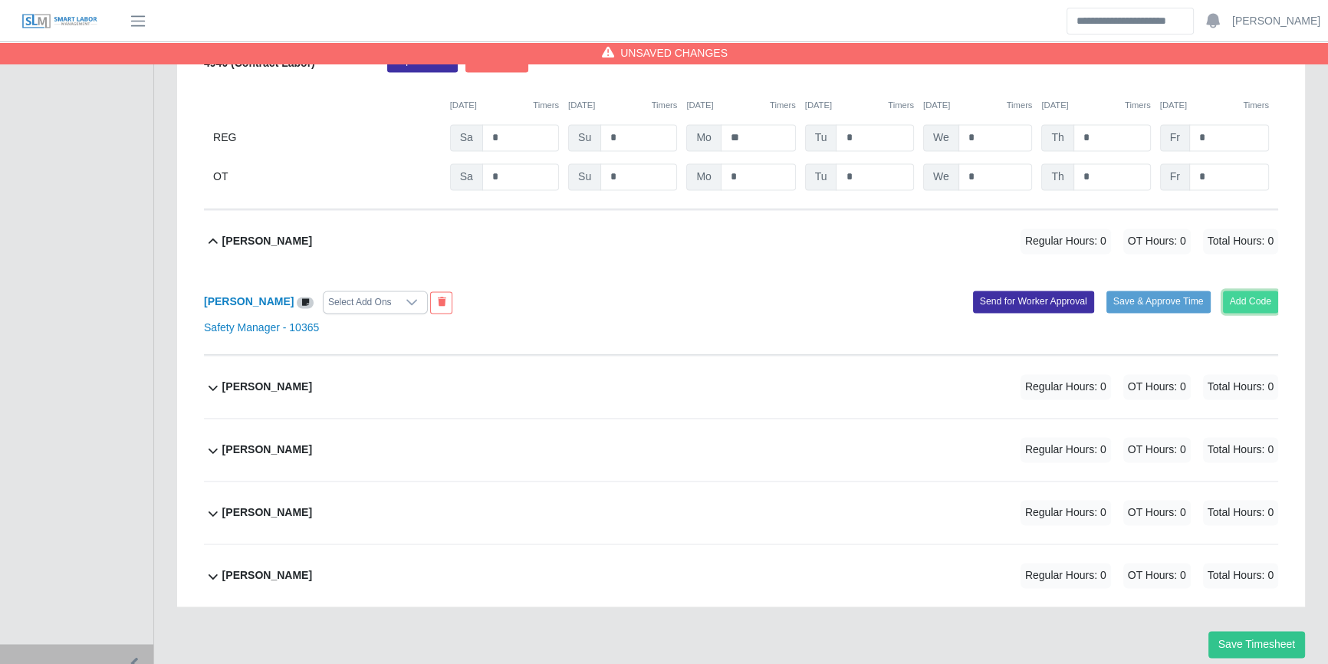
click at [1264, 304] on button "Add Code" at bounding box center [1251, 301] width 56 height 21
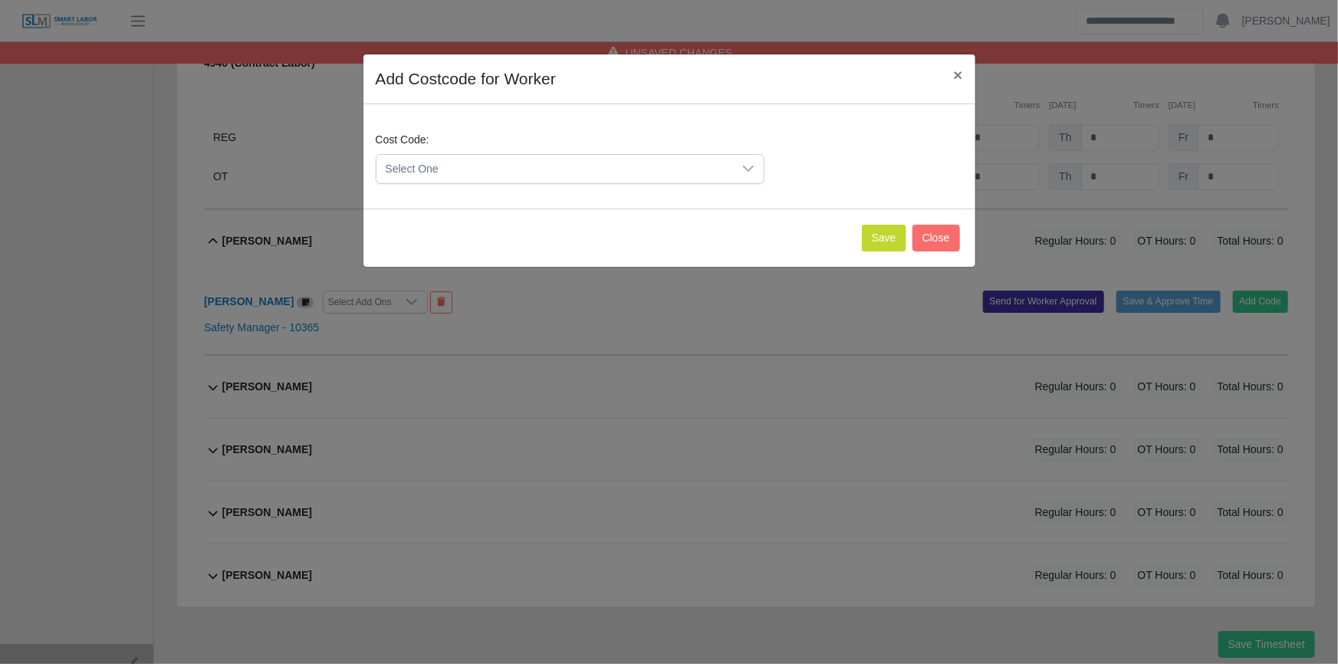
click at [590, 171] on span "Select One" at bounding box center [554, 169] width 356 height 28
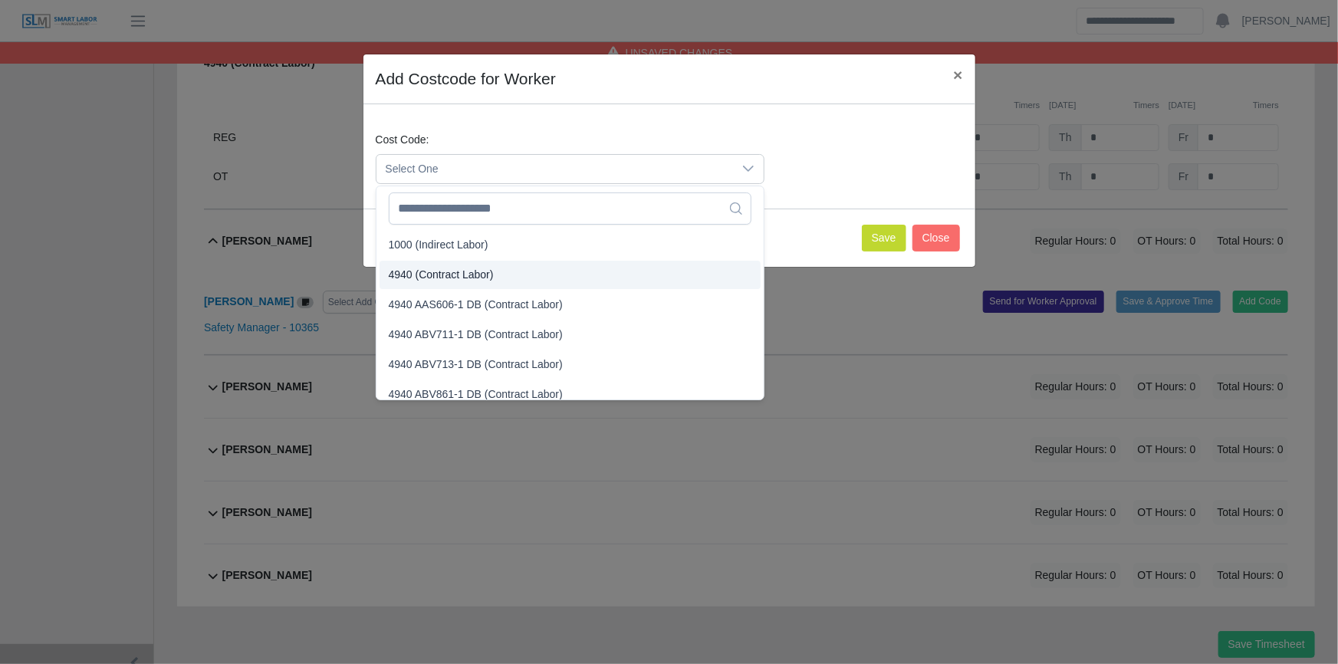
click at [473, 279] on span "4940 (Contract Labor)" at bounding box center [441, 275] width 105 height 16
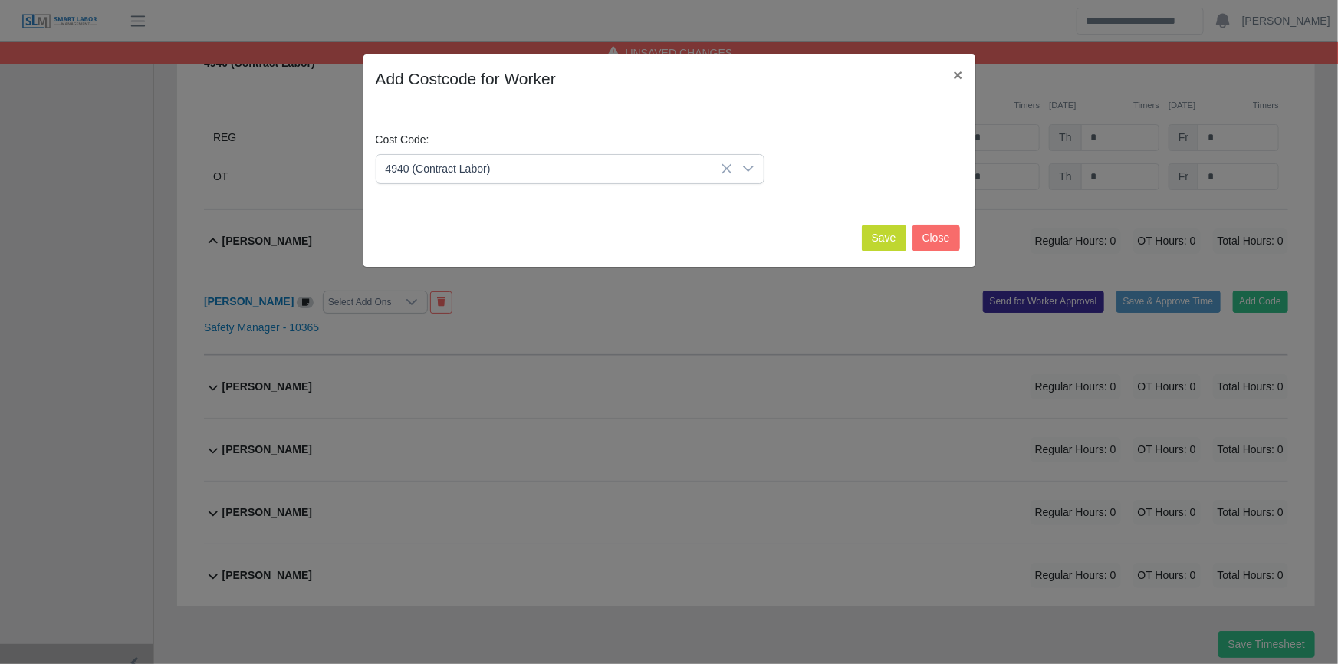
click at [859, 239] on div "Save Close" at bounding box center [669, 238] width 612 height 58
click at [882, 240] on button "Save" at bounding box center [884, 238] width 44 height 27
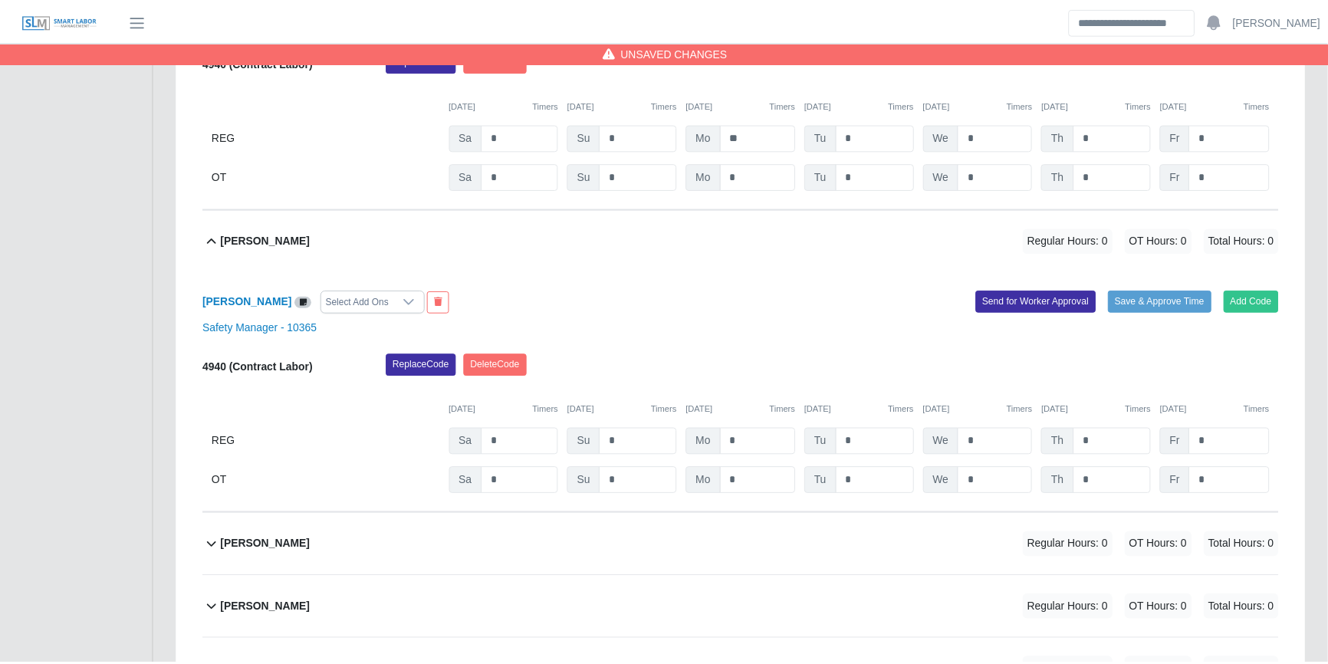
scroll to position [2959, 0]
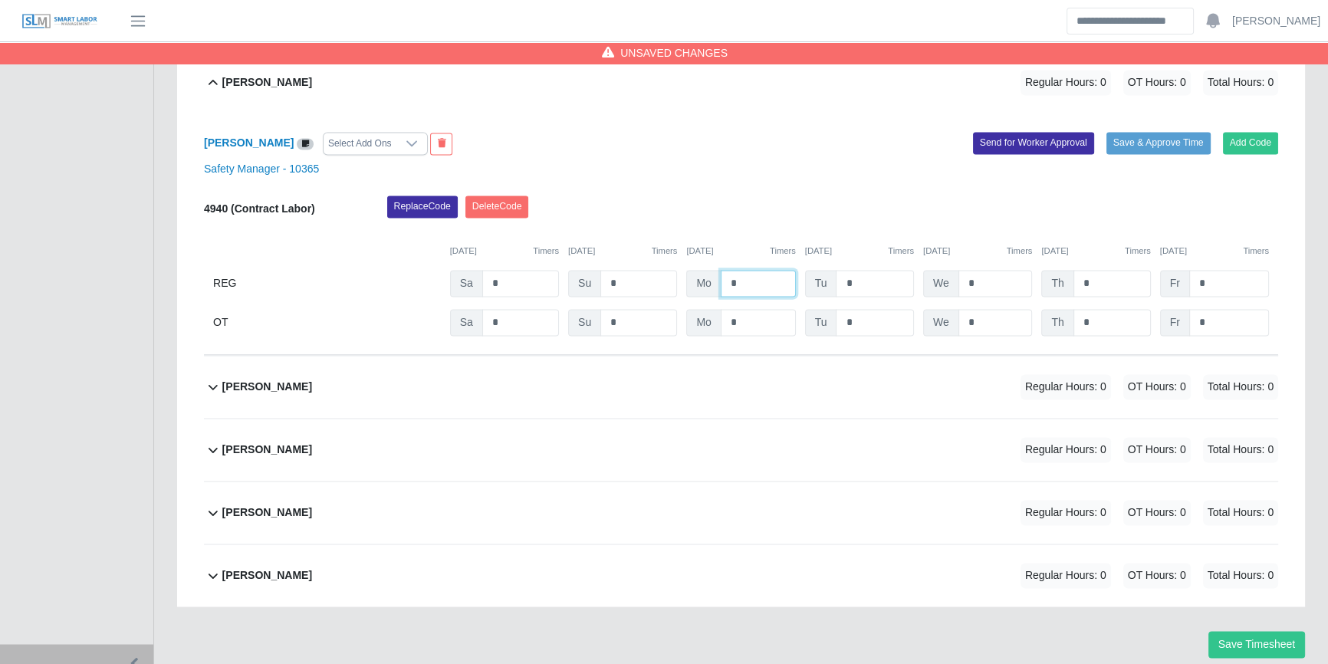
click at [747, 276] on input "*" at bounding box center [758, 283] width 75 height 27
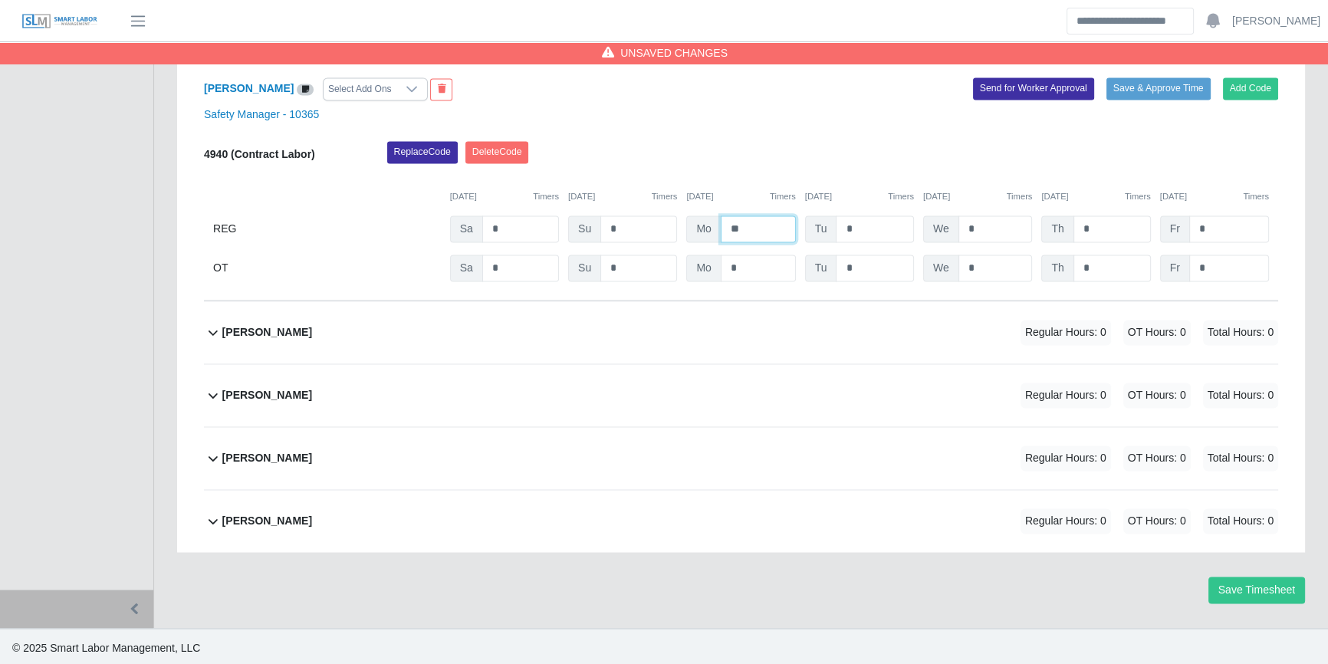
type input "**"
click at [837, 335] on div "Pedro Santiago Regular Hours: 0 OT Hours: 0 Total Hours: 0" at bounding box center [750, 332] width 1056 height 62
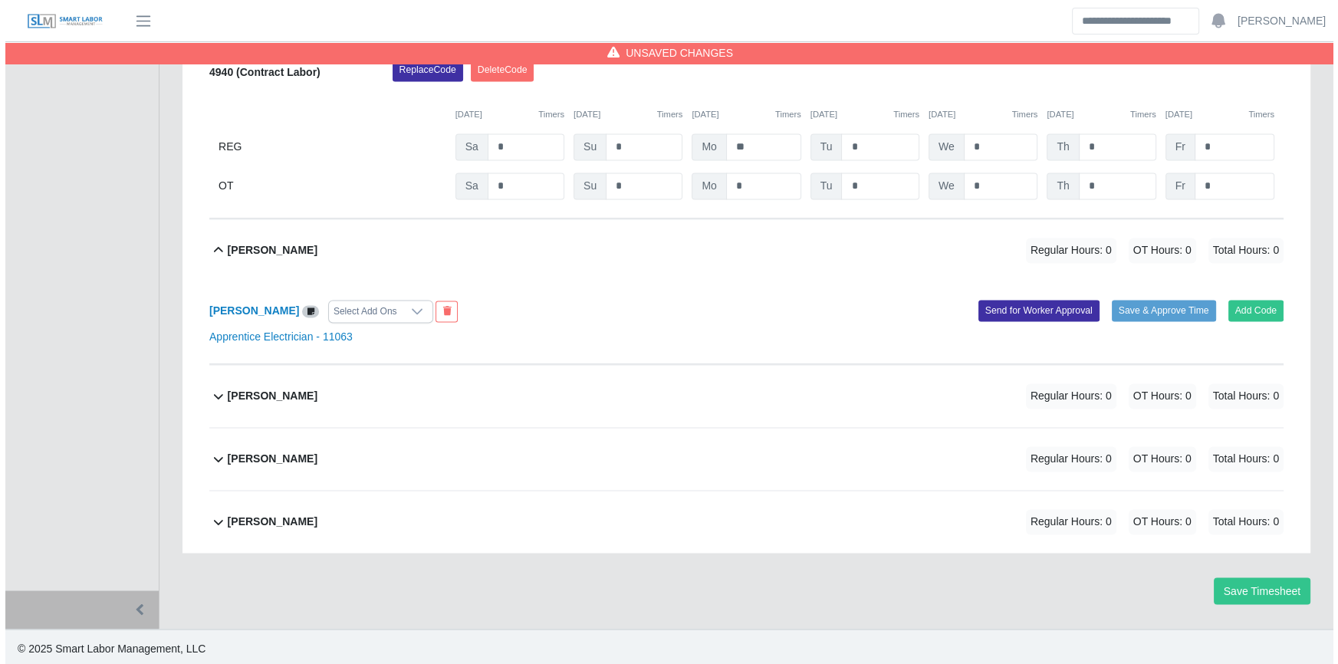
scroll to position [3097, 0]
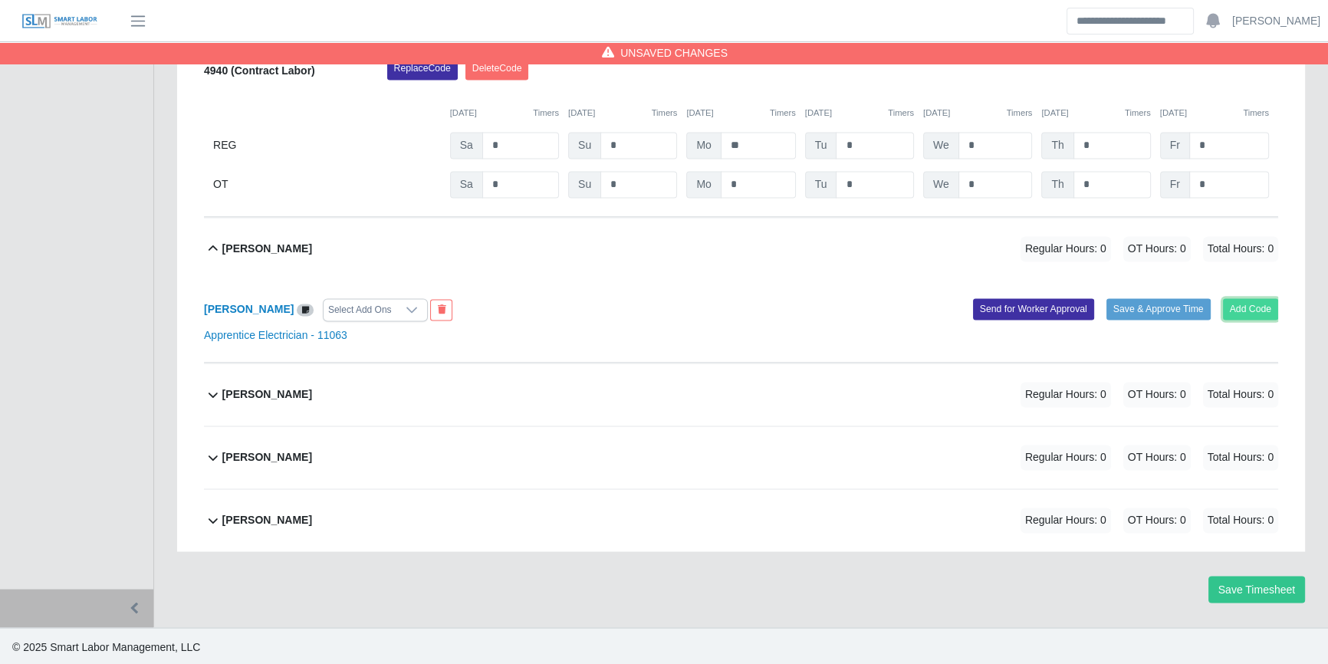
click at [1260, 311] on button "Add Code" at bounding box center [1251, 308] width 56 height 21
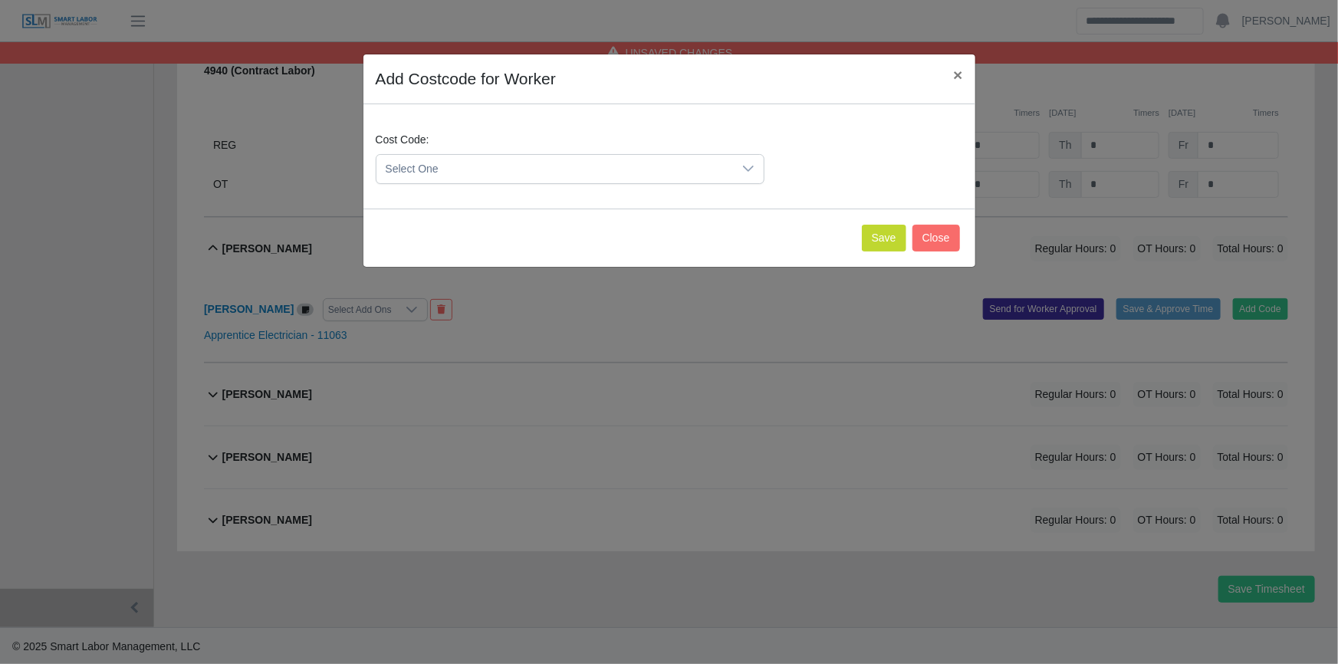
click at [394, 169] on span "Select One" at bounding box center [554, 169] width 356 height 28
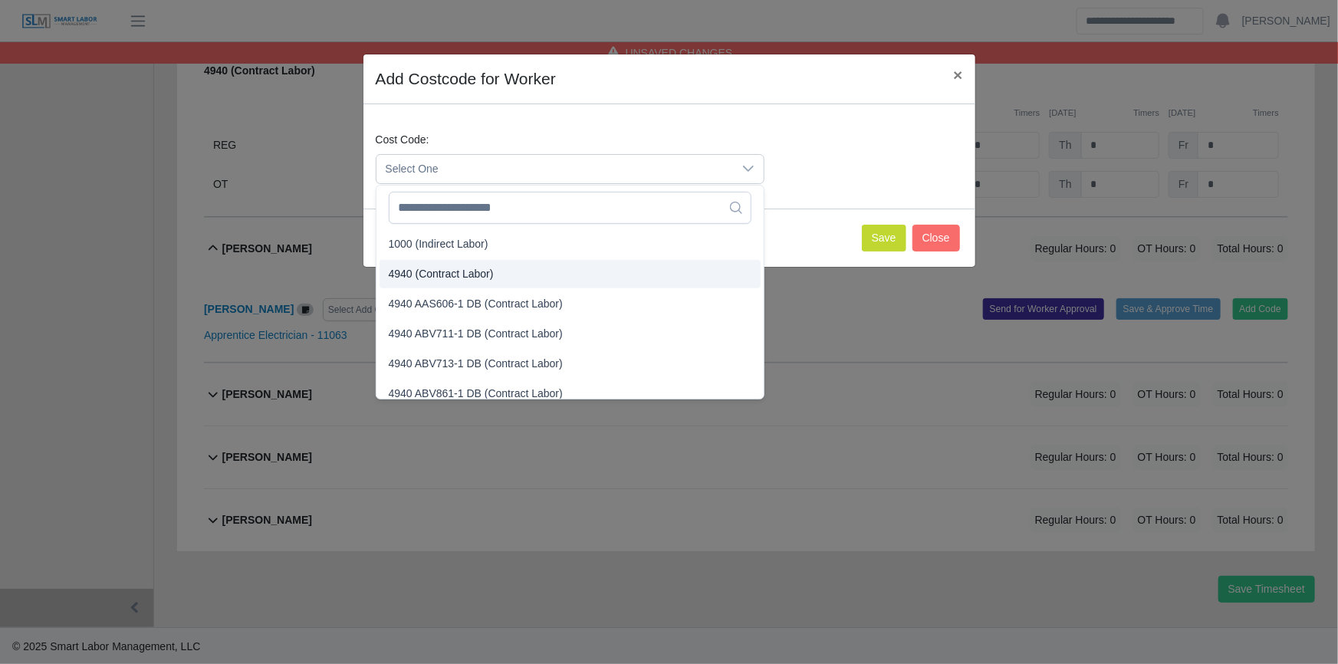
click at [448, 278] on span "4940 (Contract Labor)" at bounding box center [441, 274] width 105 height 16
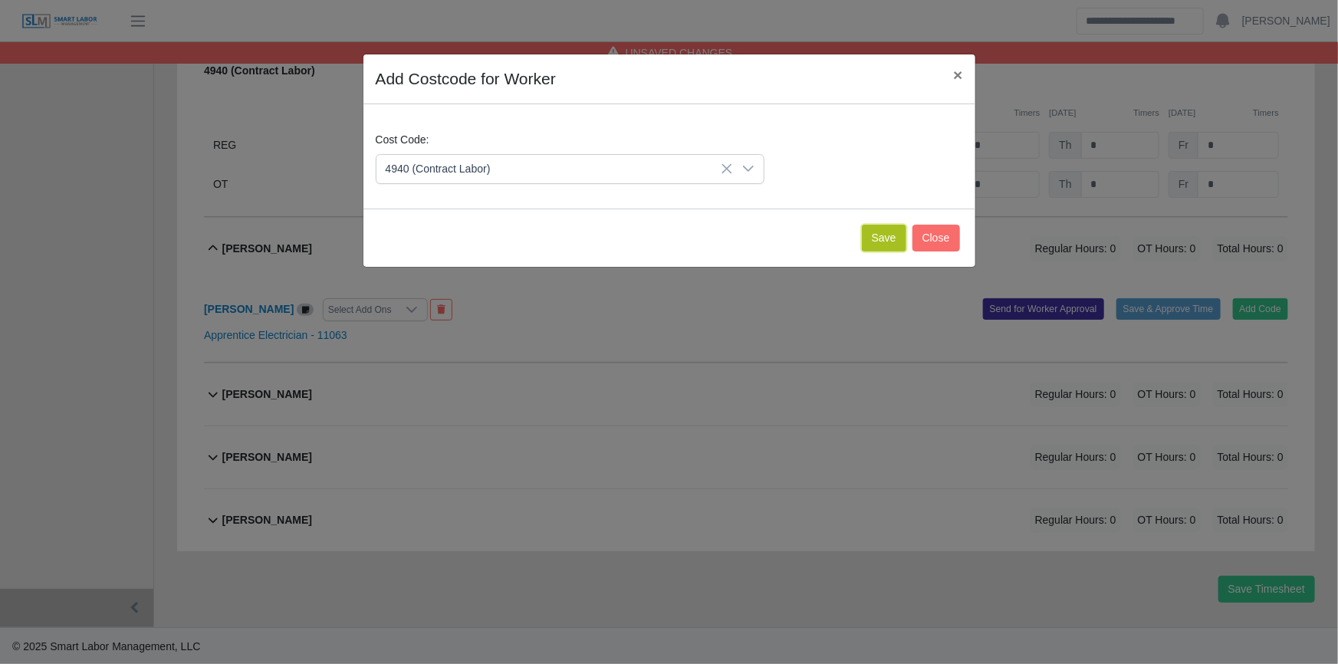
click at [882, 236] on button "Save" at bounding box center [884, 238] width 44 height 27
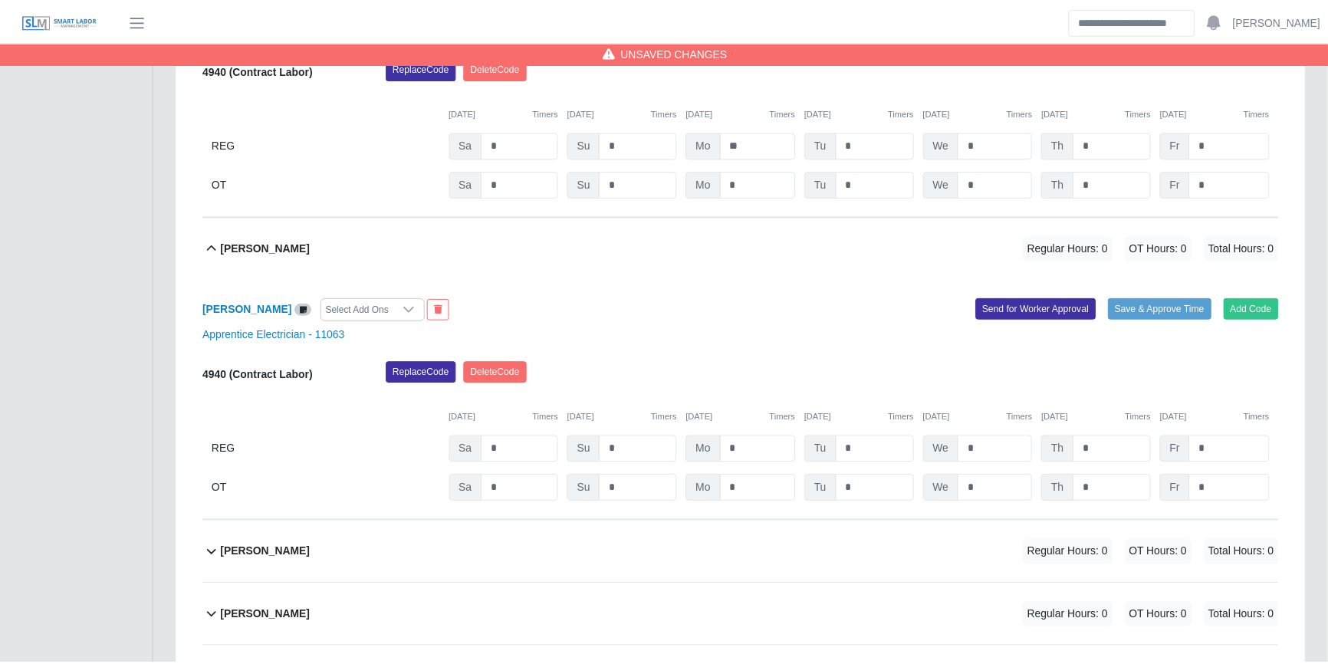
scroll to position [3255, 0]
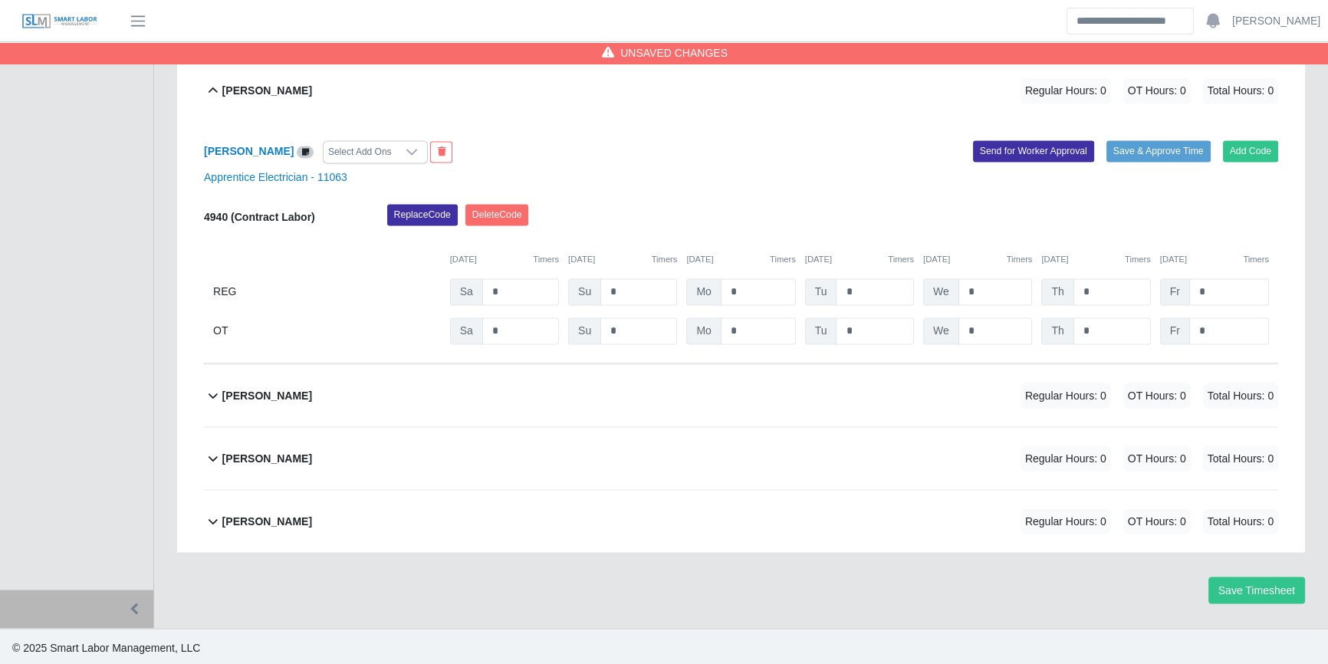
click at [753, 275] on div "4940 (Contract Labor) Replace Code Delete Code 10/04/2025 Timers 10/05/2025 Tim…" at bounding box center [741, 274] width 1074 height 140
click at [751, 284] on input "*" at bounding box center [758, 291] width 75 height 27
type input "**"
click at [709, 399] on div "Selvin Guillermo Regular Hours: 0 OT Hours: 0 Total Hours: 0" at bounding box center [750, 395] width 1056 height 62
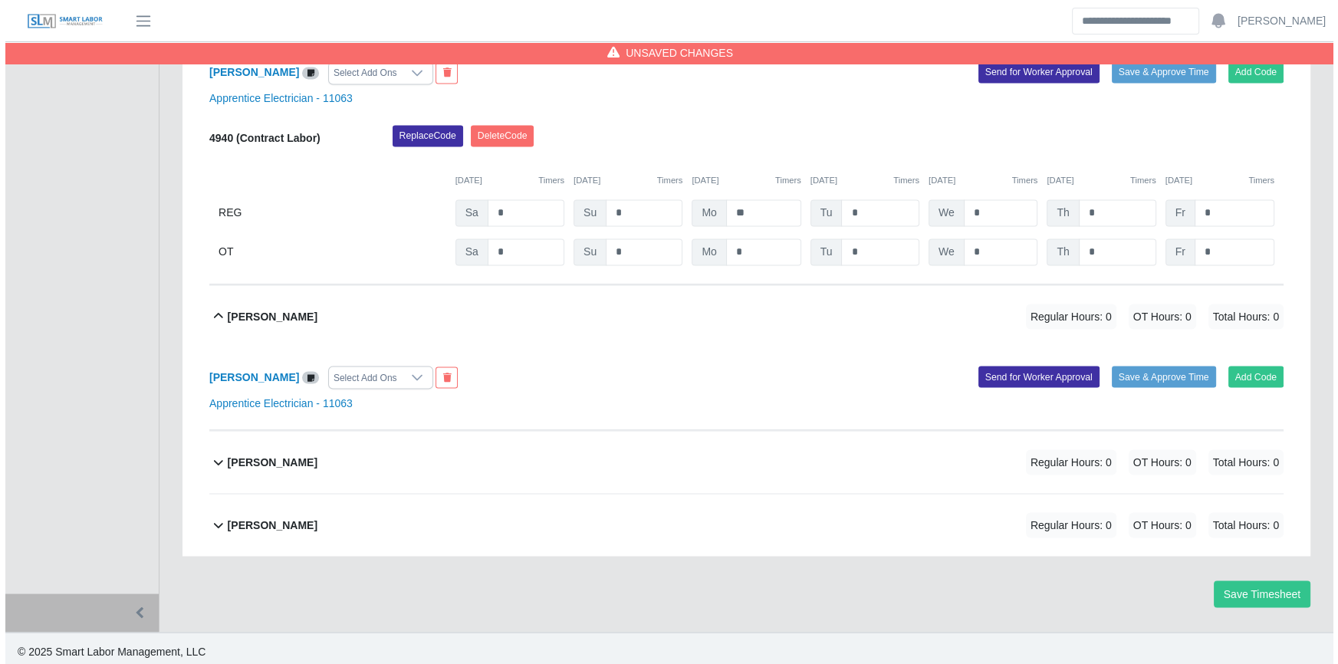
scroll to position [3338, 0]
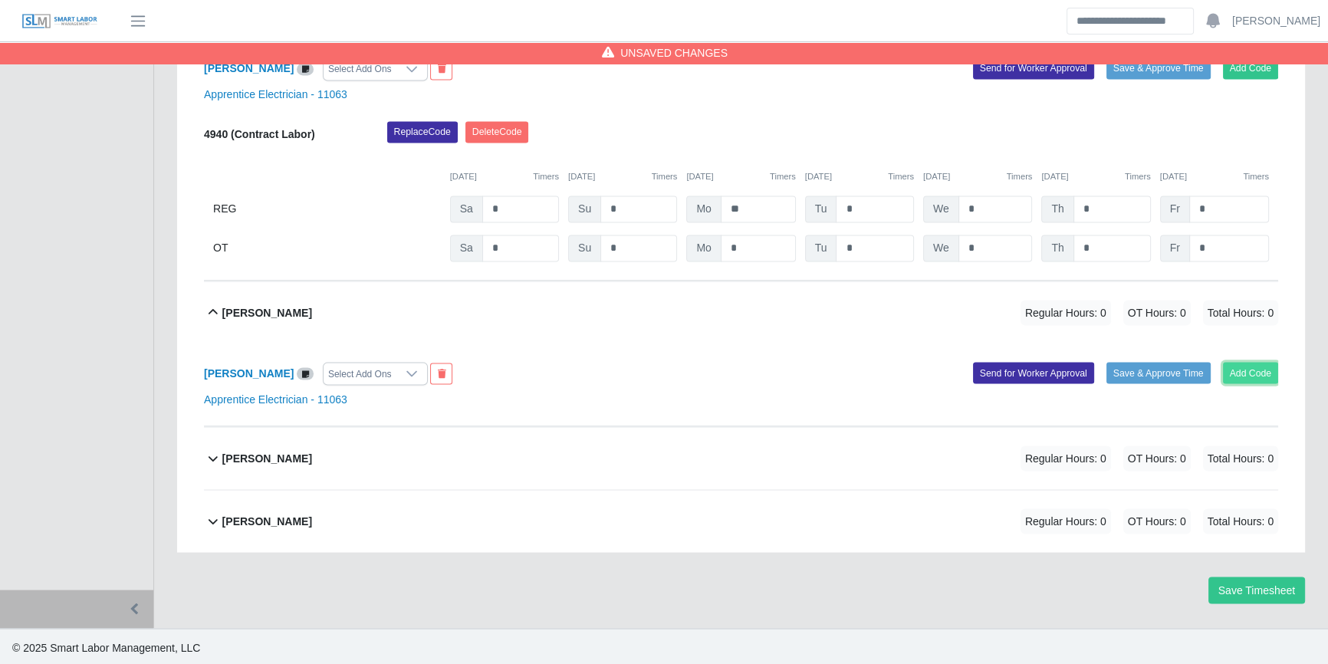
click at [1253, 367] on button "Add Code" at bounding box center [1251, 372] width 56 height 21
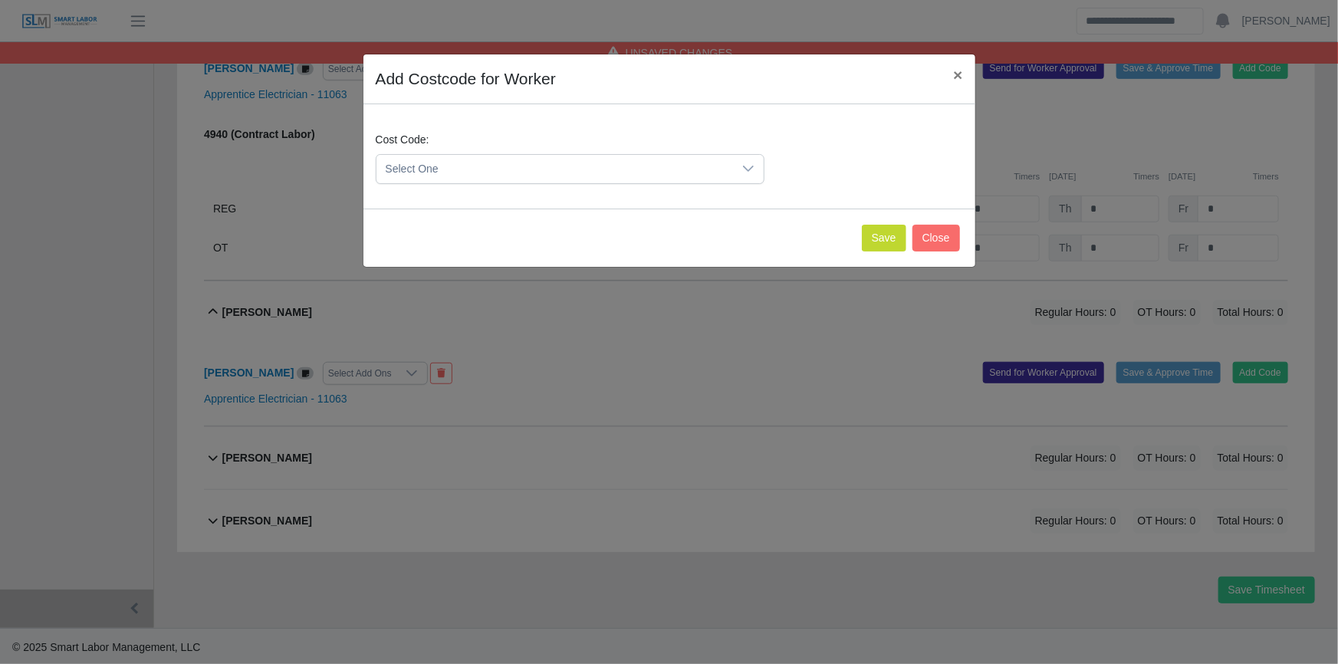
click at [629, 159] on span "Select One" at bounding box center [554, 169] width 356 height 28
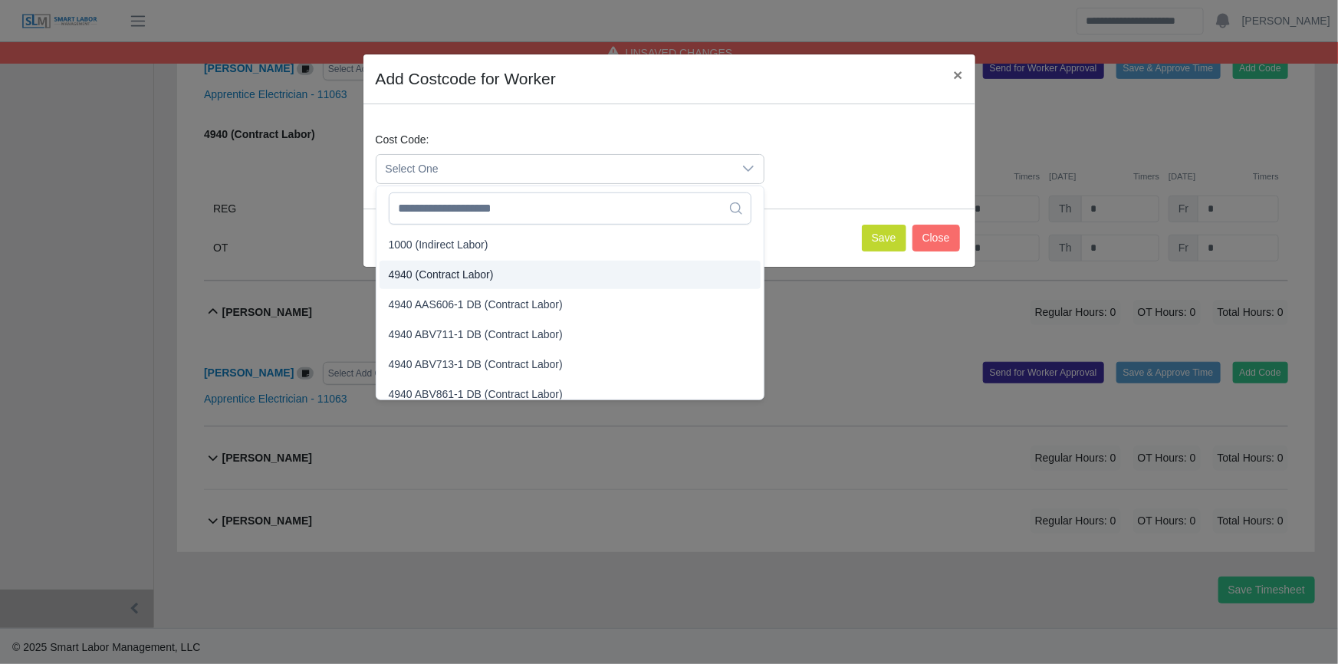
click at [445, 281] on span "4940 (Contract Labor)" at bounding box center [441, 275] width 105 height 16
drag, startPoint x: 445, startPoint y: 281, endPoint x: 452, endPoint y: 277, distance: 8.6
click at [445, 281] on span "4940 (Contract Labor)" at bounding box center [441, 275] width 105 height 16
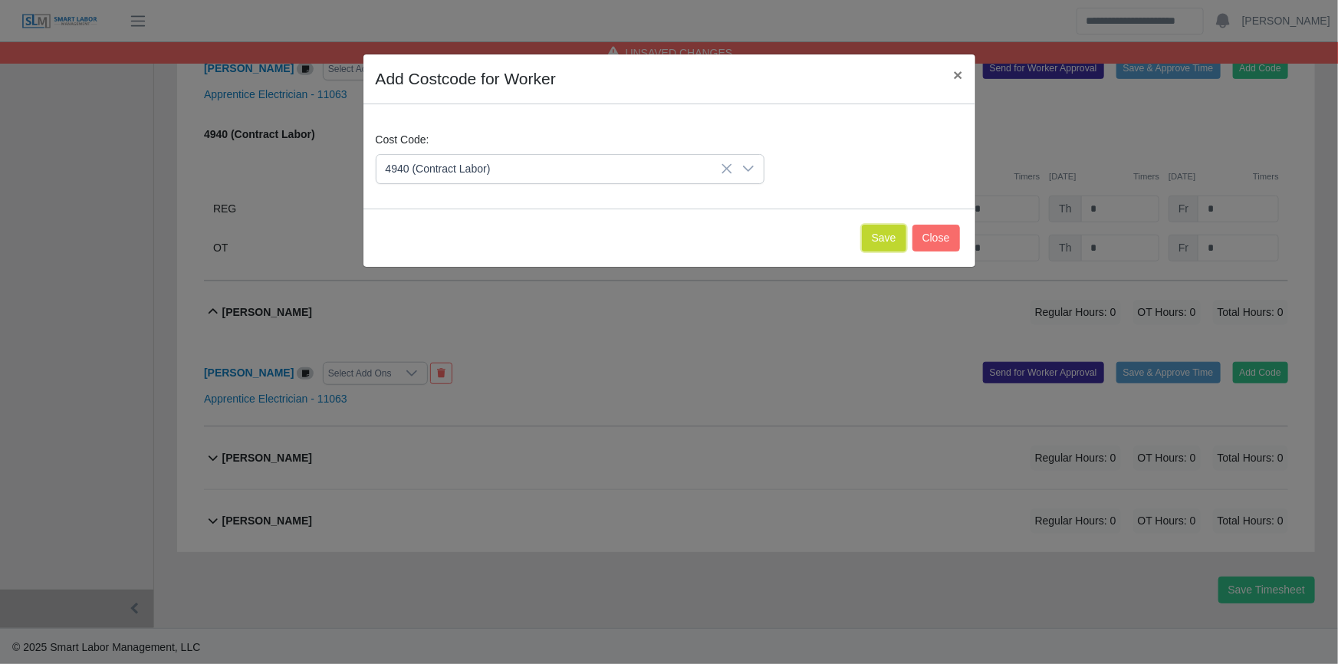
click at [878, 240] on button "Save" at bounding box center [884, 238] width 44 height 27
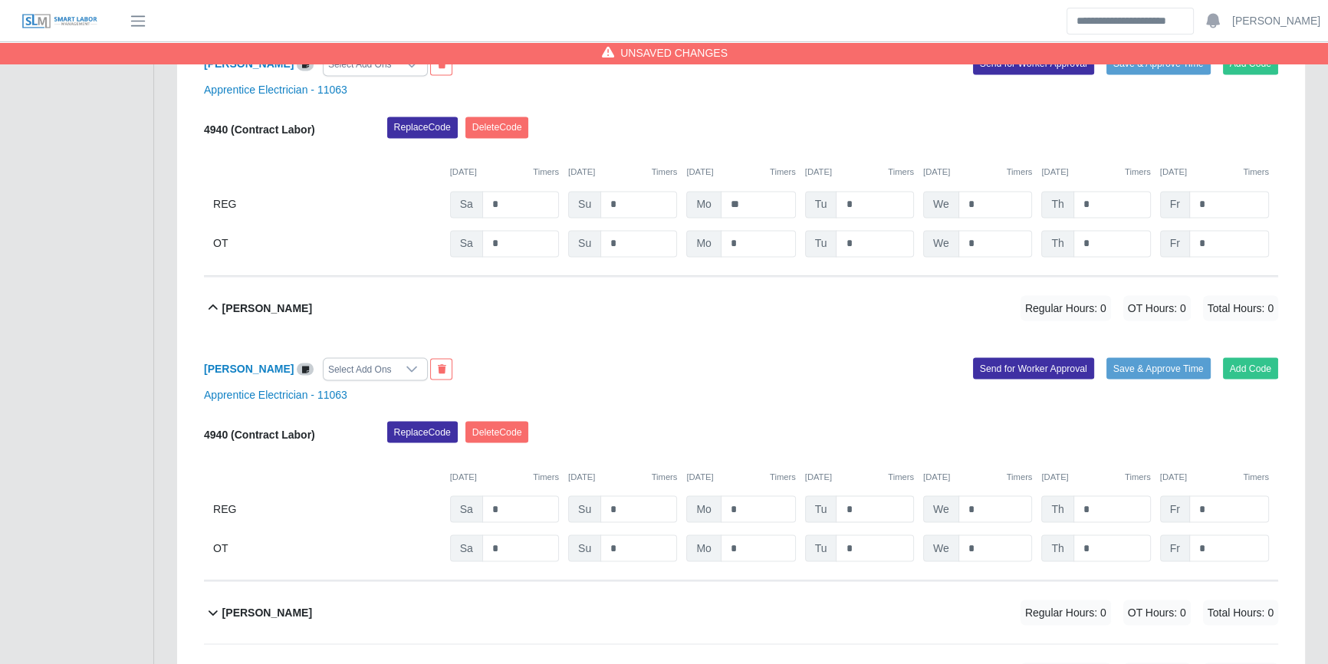
scroll to position [3427, 0]
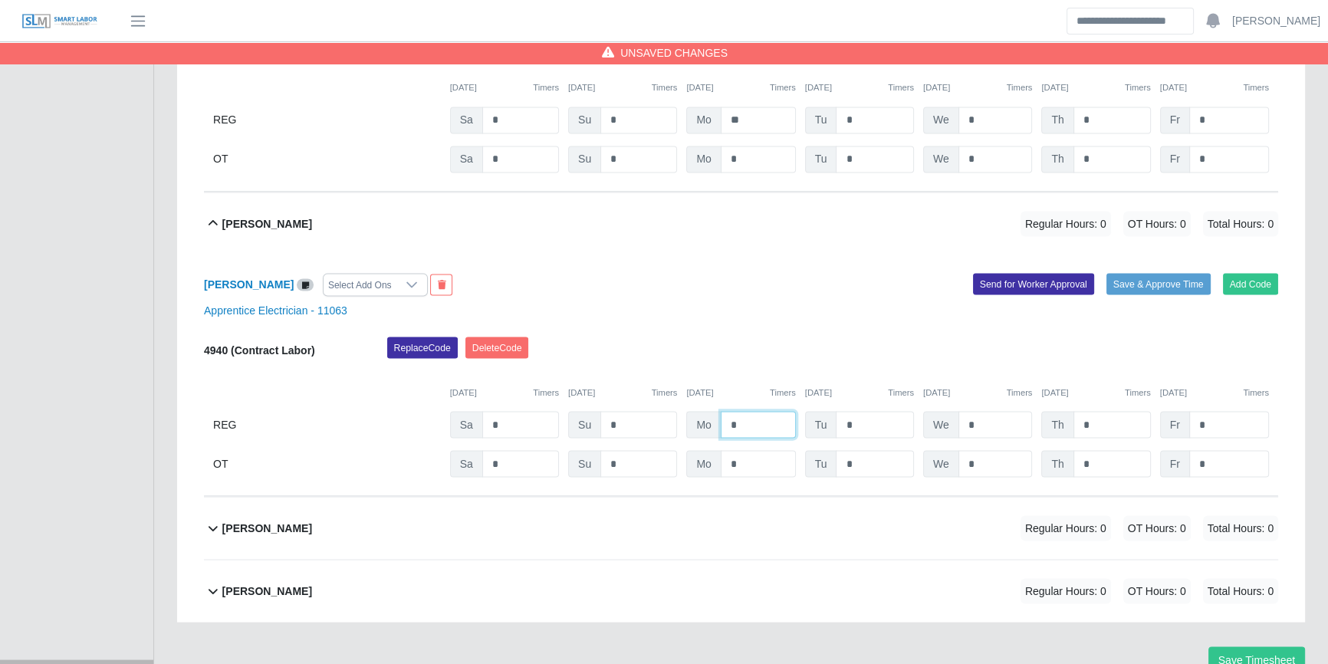
click at [780, 417] on input "*" at bounding box center [758, 424] width 75 height 27
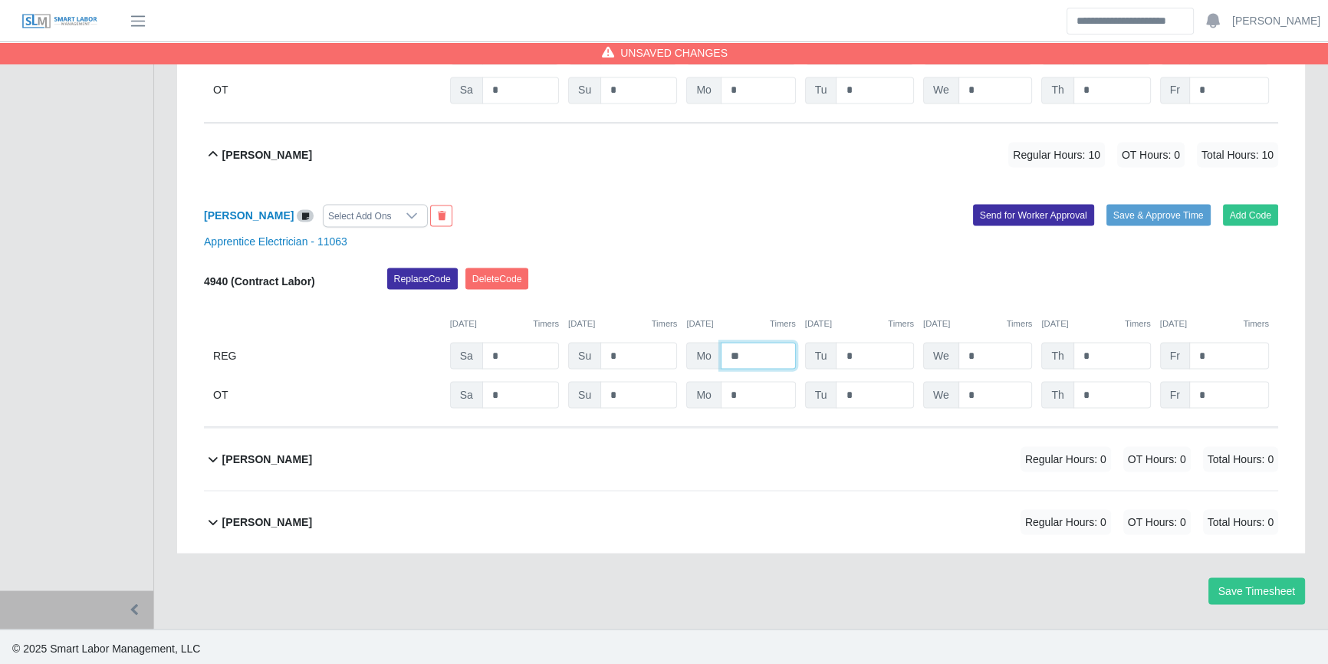
type input "**"
click at [769, 448] on div "Victor Martorell Regular Hours: 0 OT Hours: 0 Total Hours: 0" at bounding box center [750, 459] width 1056 height 62
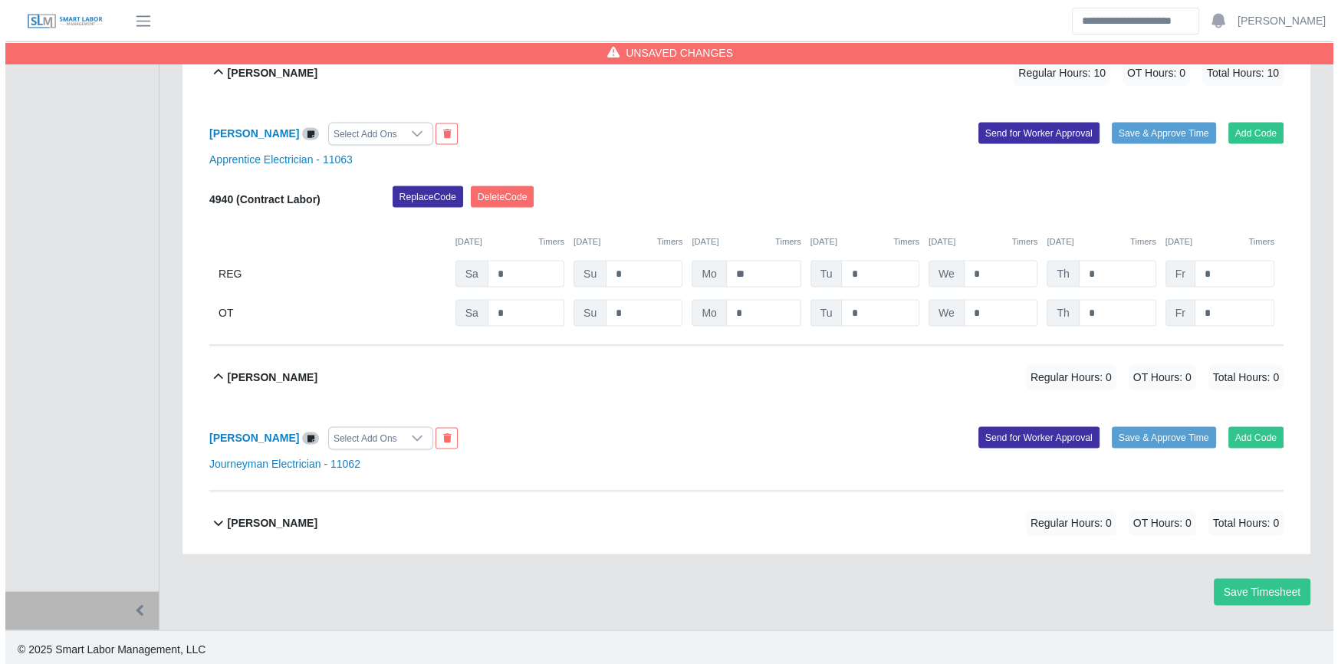
scroll to position [3579, 0]
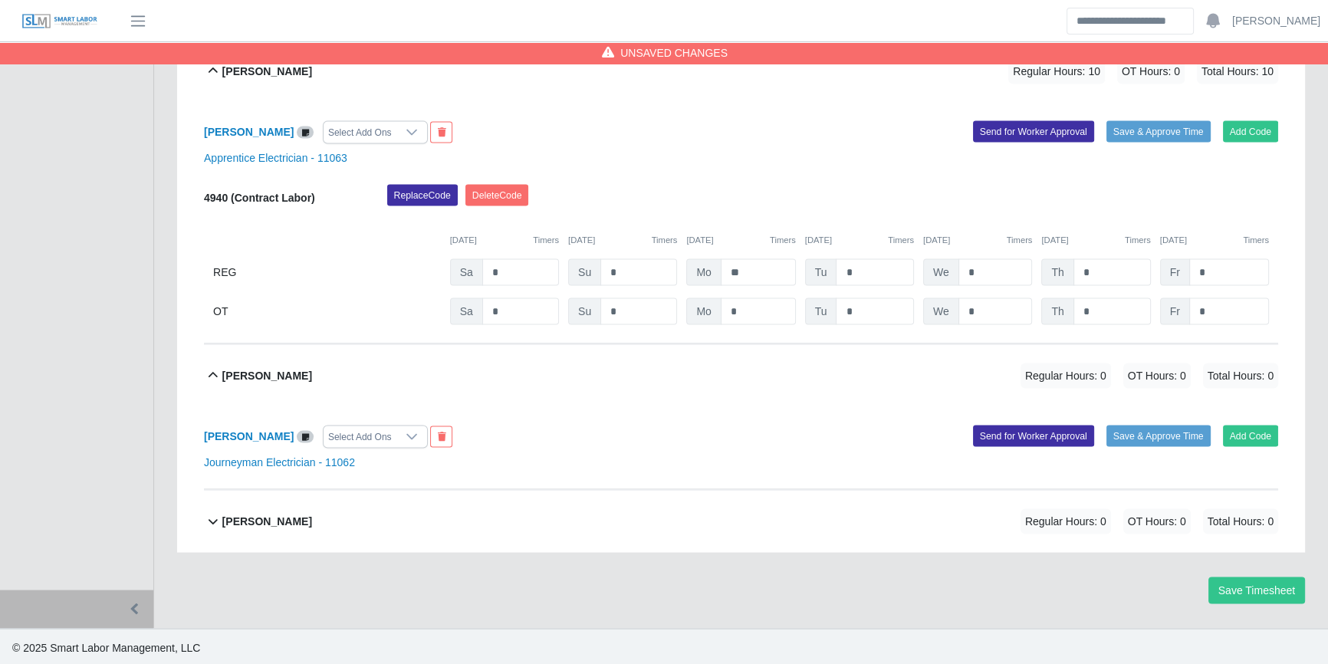
click at [1263, 437] on button "Add Code" at bounding box center [1251, 435] width 56 height 21
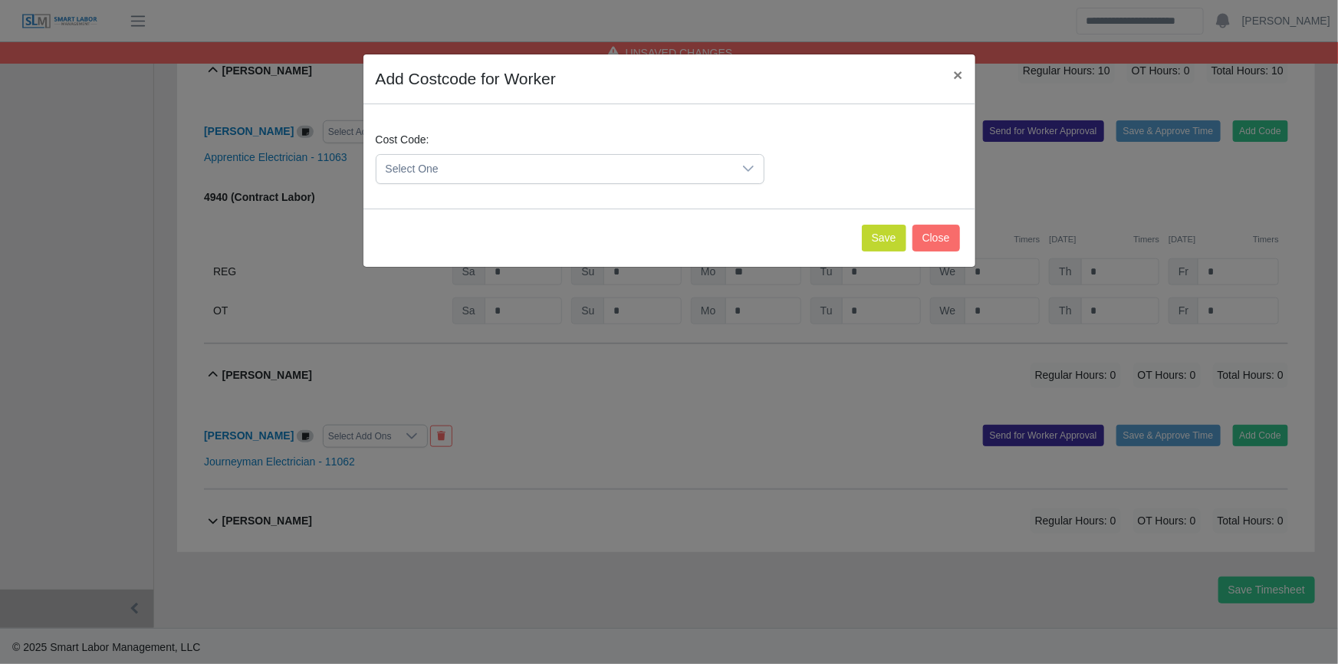
click at [698, 167] on span "Select One" at bounding box center [554, 169] width 356 height 28
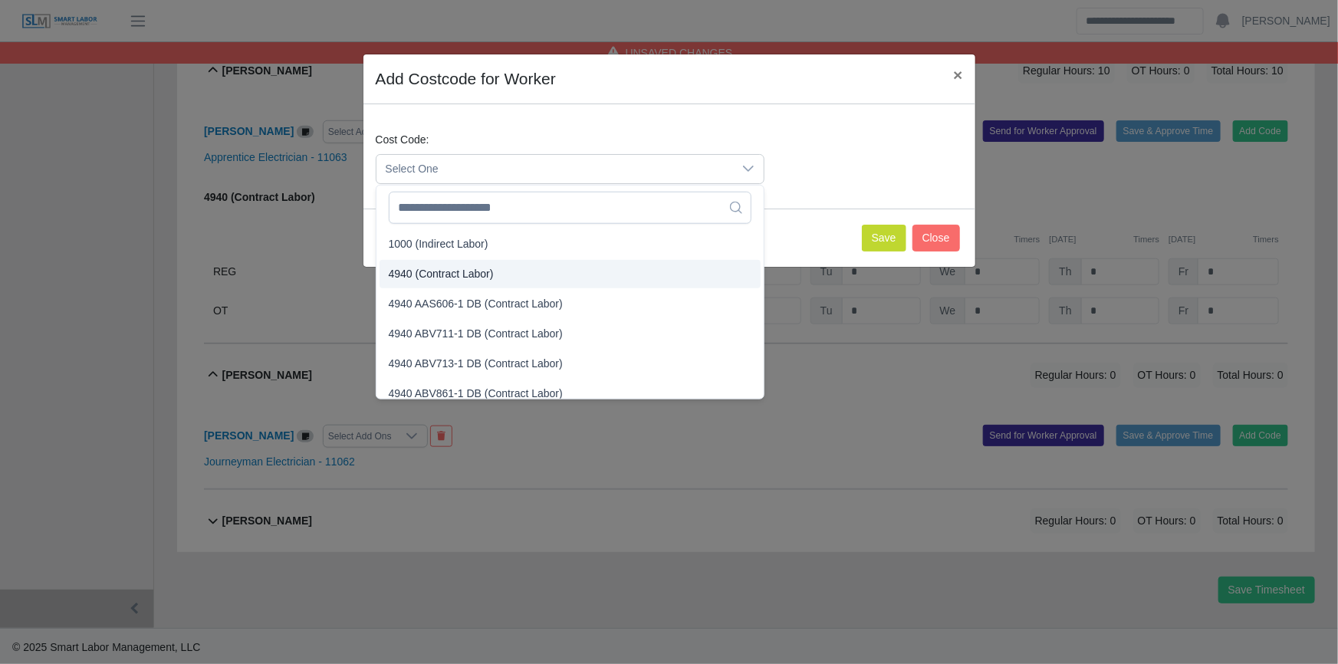
click at [429, 284] on li "4940 (Contract Labor)" at bounding box center [569, 274] width 381 height 28
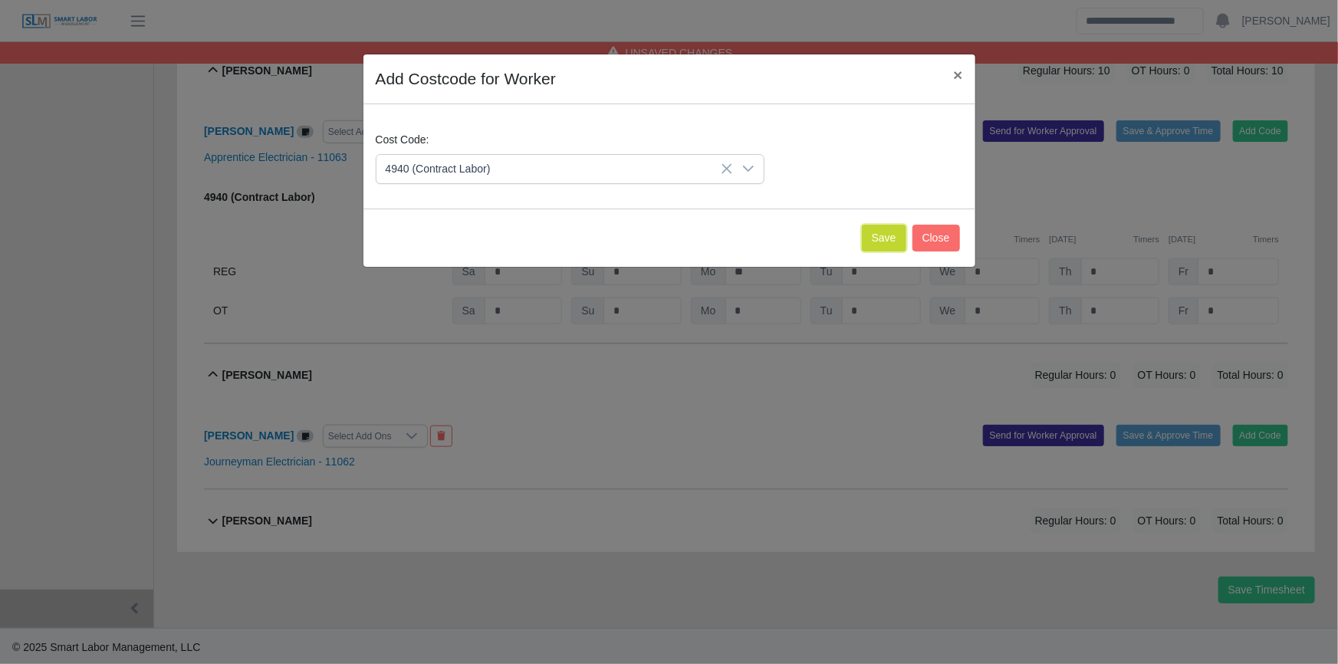
click at [874, 231] on button "Save" at bounding box center [884, 238] width 44 height 27
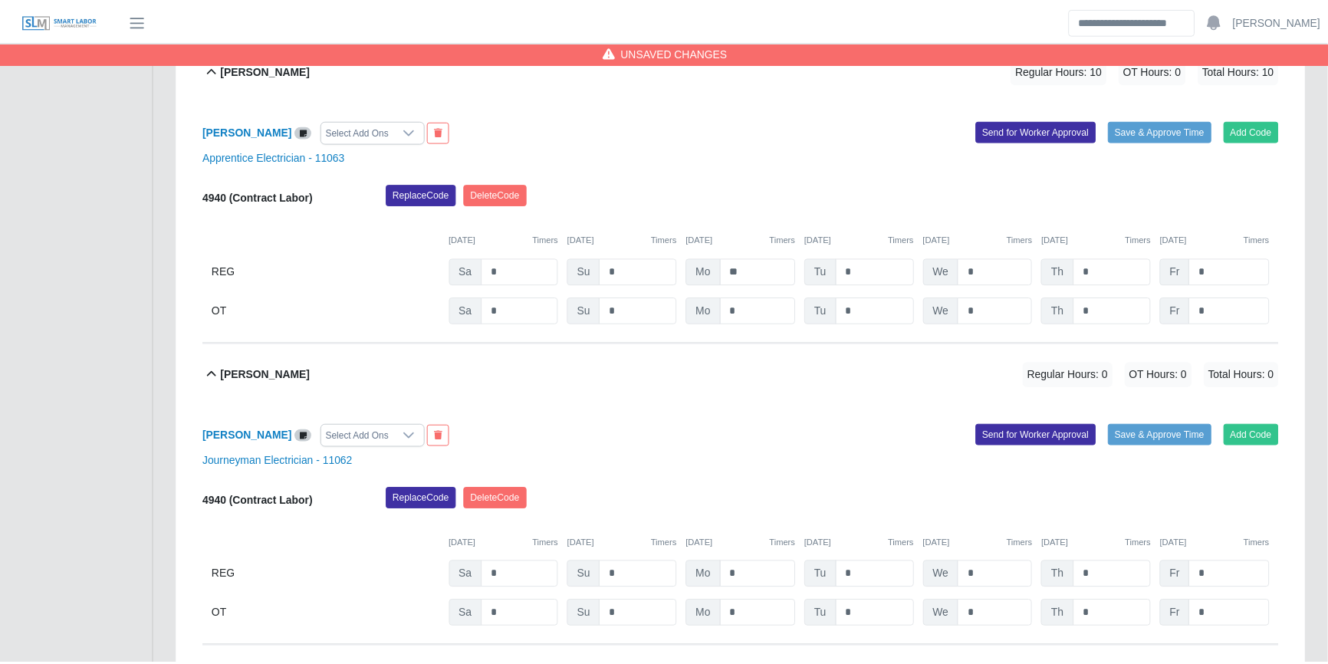
scroll to position [3738, 0]
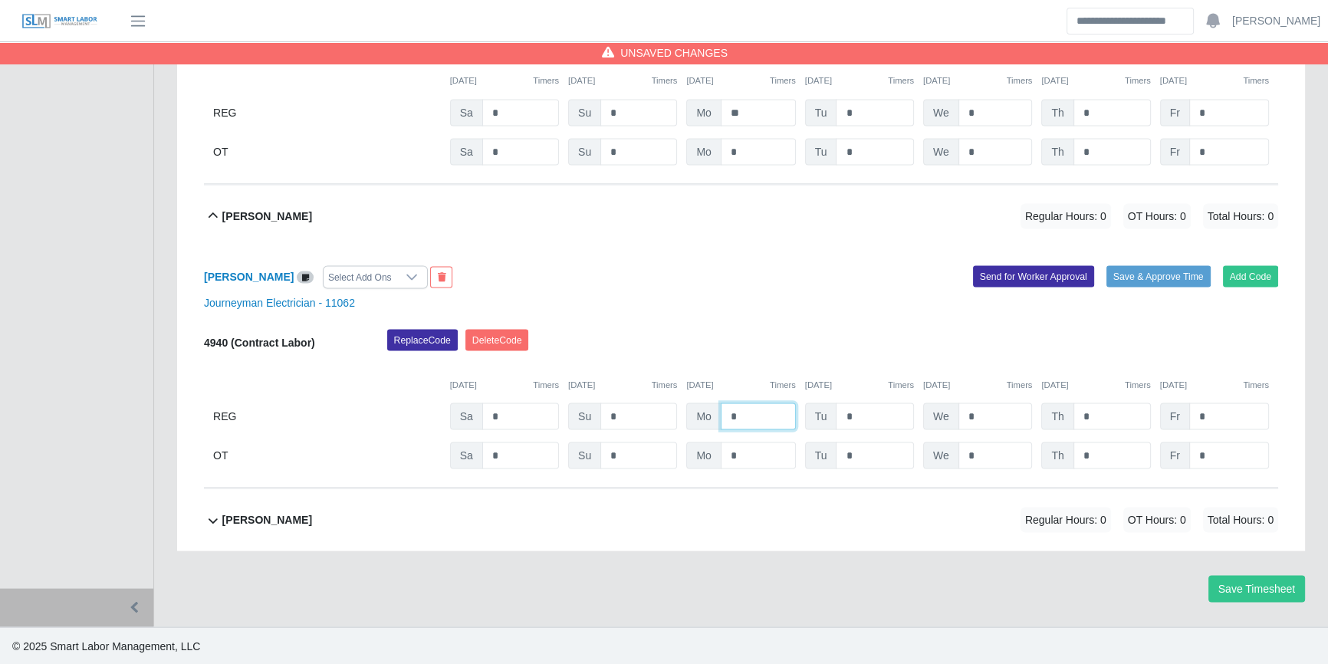
click at [767, 416] on input "*" at bounding box center [758, 416] width 75 height 27
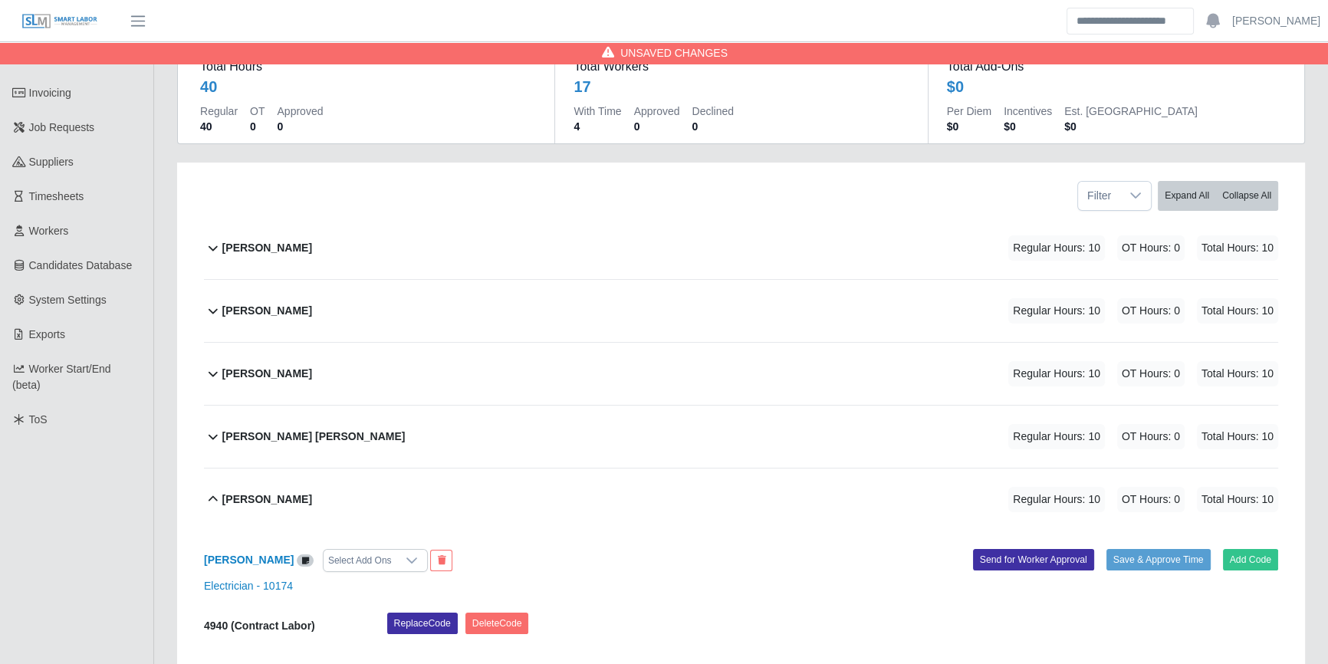
scroll to position [0, 0]
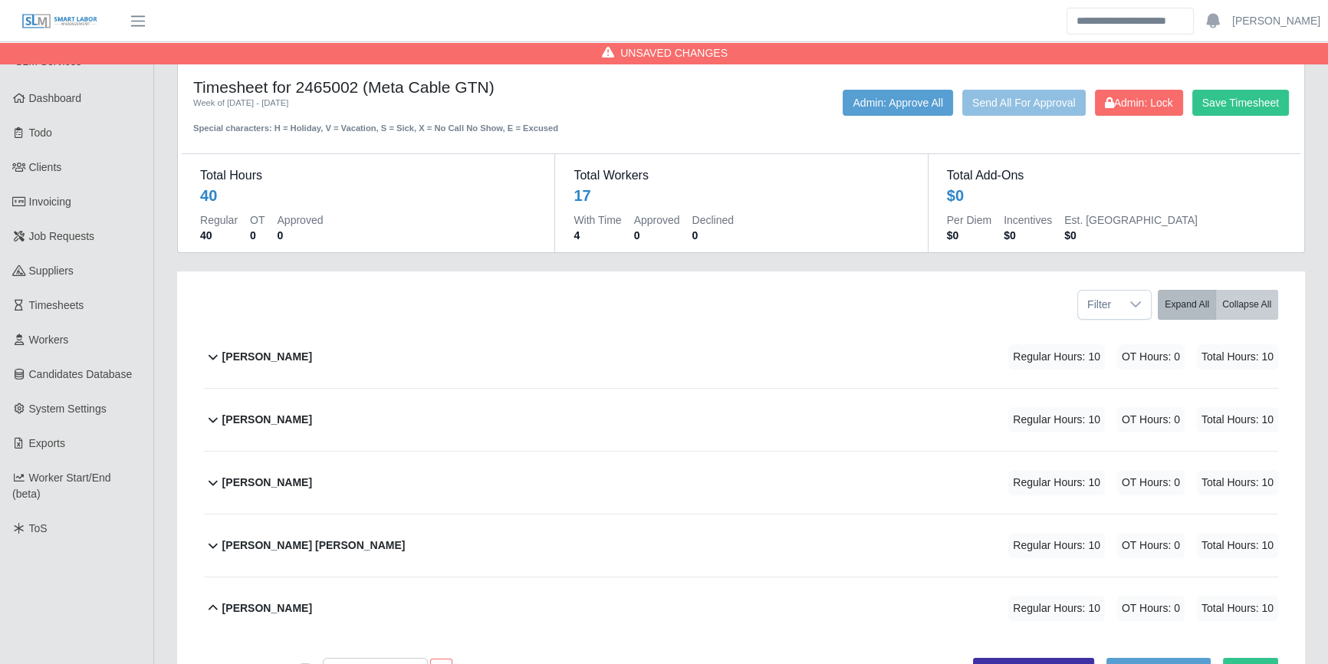
type input "**"
click at [1188, 304] on button "Expand All" at bounding box center [1187, 305] width 58 height 30
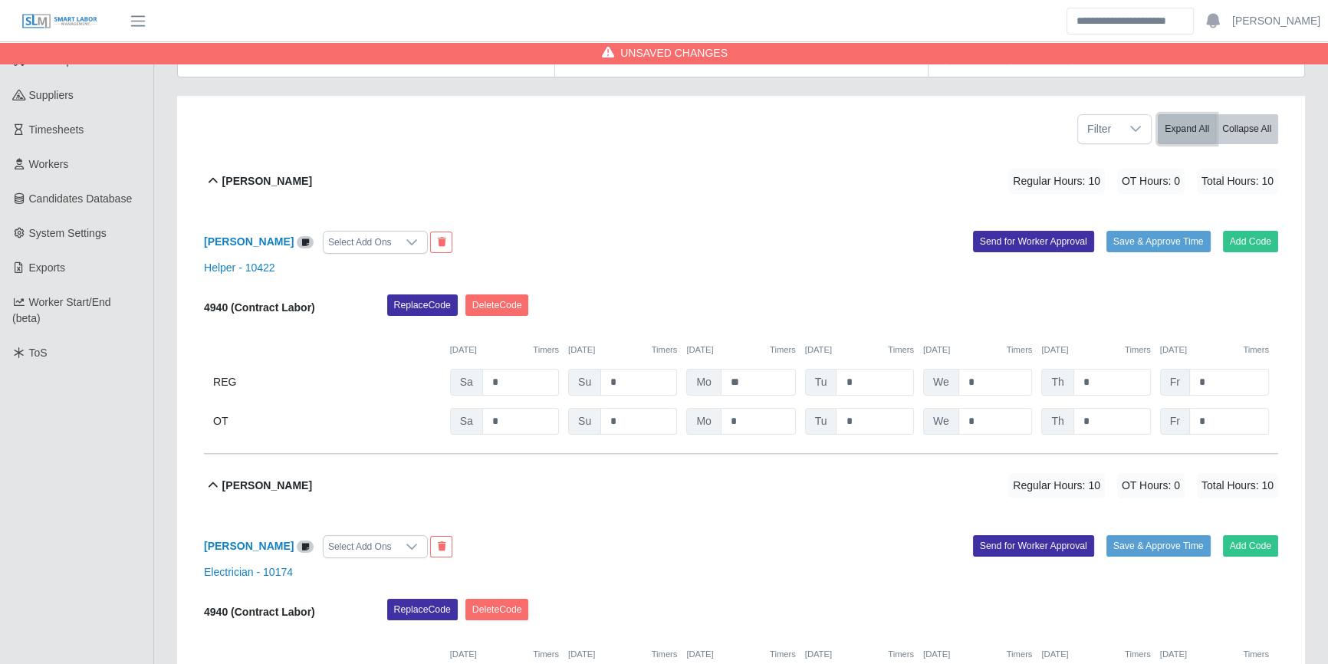
scroll to position [209, 0]
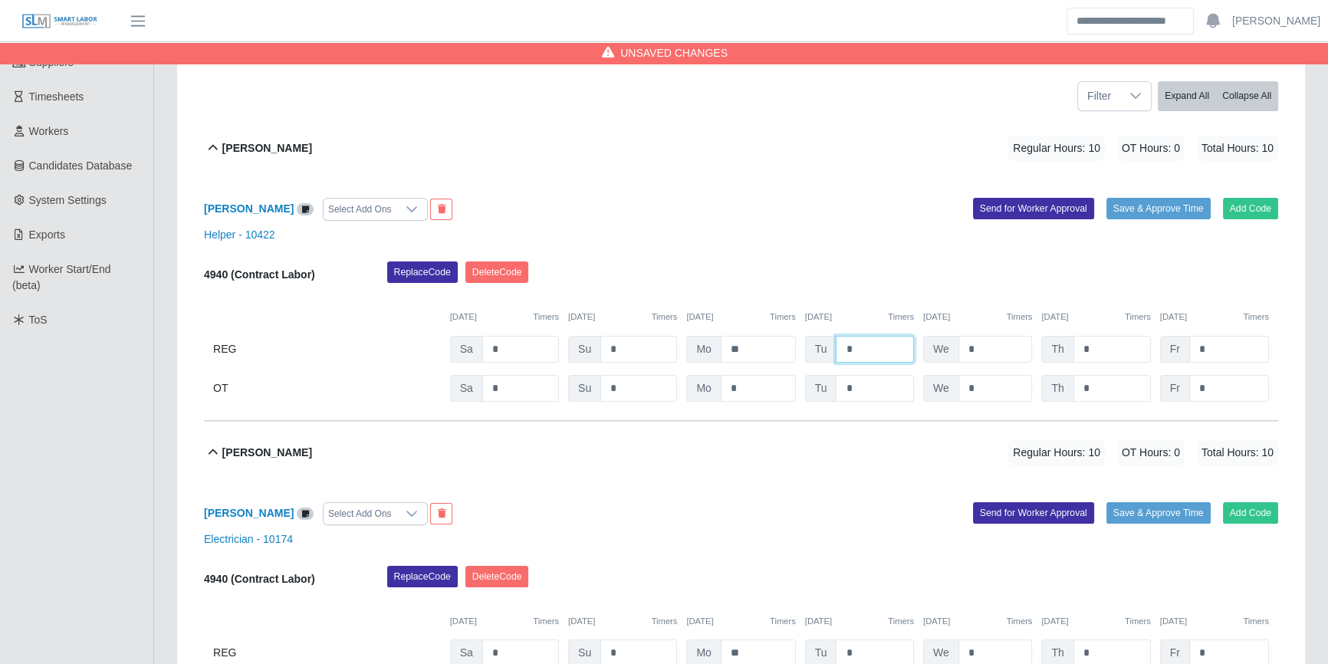
click at [868, 342] on input "*" at bounding box center [875, 349] width 78 height 27
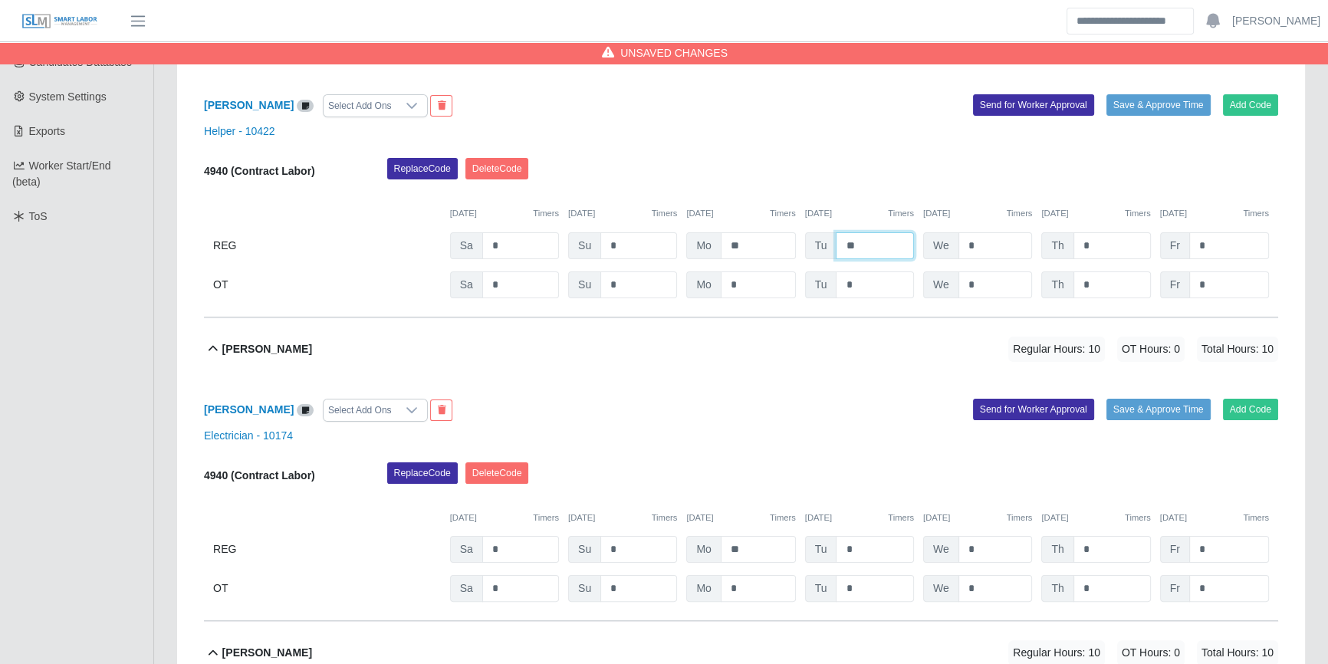
scroll to position [418, 0]
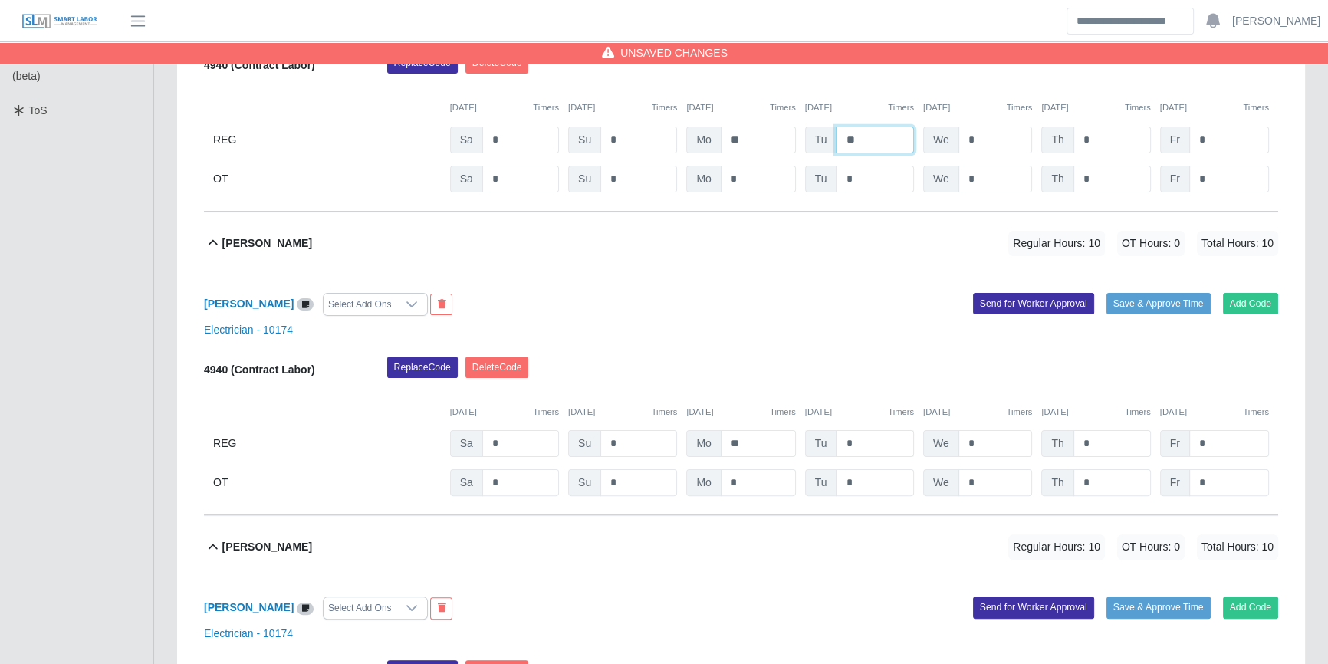
type input "**"
click at [884, 434] on input "*" at bounding box center [875, 443] width 78 height 27
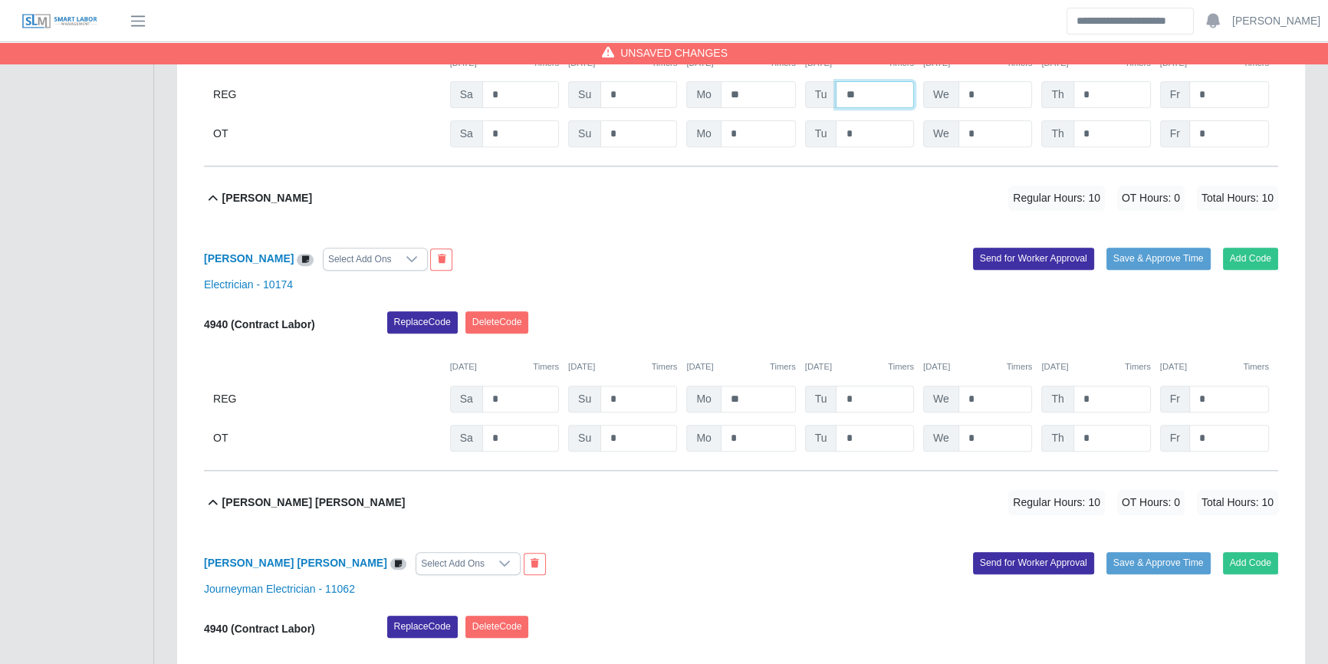
type input "**"
click at [878, 398] on input "*" at bounding box center [875, 399] width 78 height 27
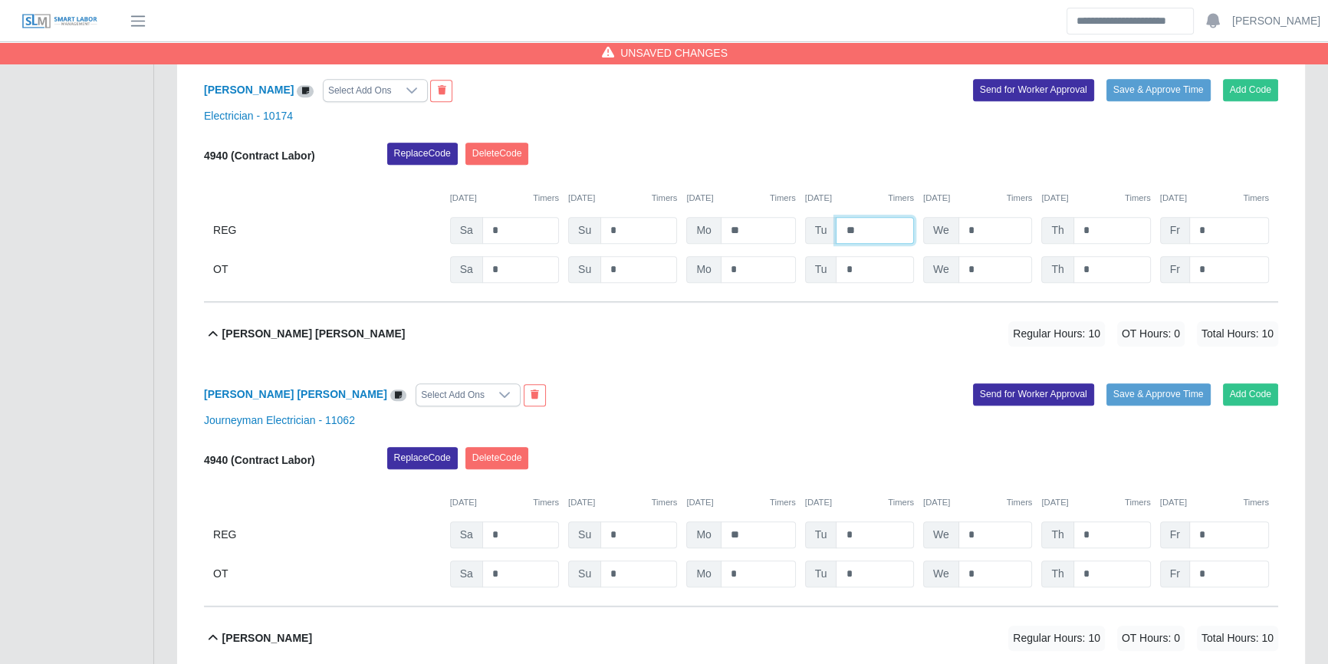
scroll to position [1045, 0]
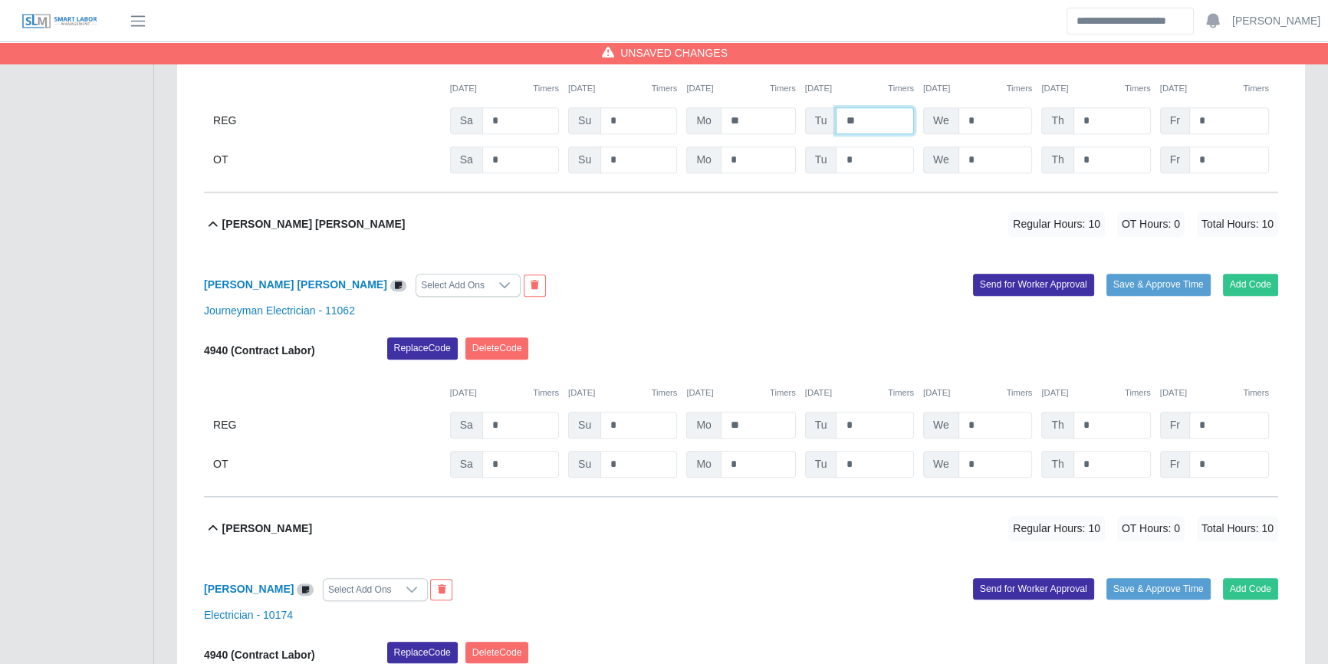
type input "**"
click at [867, 448] on div "4940 (Contract Labor) Replace Code Delete Code 10/04/2025 Timers 10/05/2025 Tim…" at bounding box center [741, 407] width 1074 height 140
click at [873, 438] on div "4940 (Contract Labor) Replace Code Delete Code 10/04/2025 Timers 10/05/2025 Tim…" at bounding box center [741, 407] width 1074 height 140
click at [874, 437] on div "4940 (Contract Labor) Replace Code Delete Code 10/04/2025 Timers 10/05/2025 Tim…" at bounding box center [741, 407] width 1074 height 140
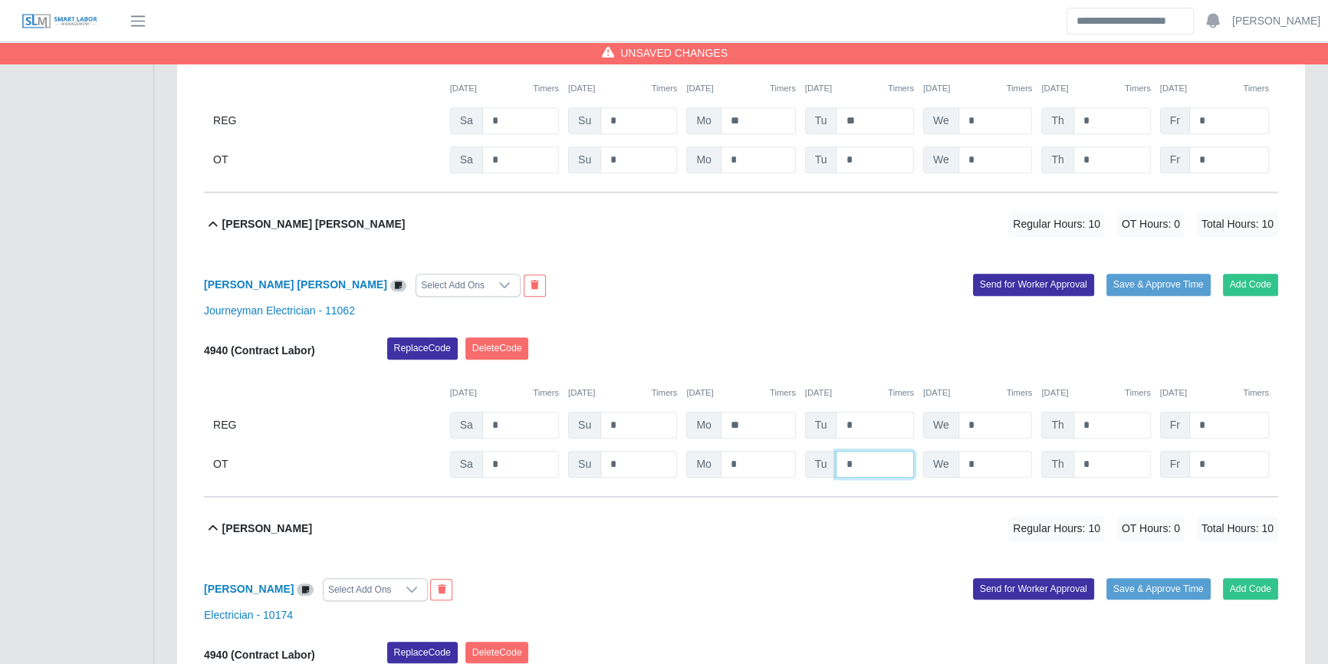
click at [874, 436] on div "4940 (Contract Labor) Replace Code Delete Code 10/04/2025 Timers 10/05/2025 Tim…" at bounding box center [741, 407] width 1074 height 140
click at [876, 429] on input "*" at bounding box center [875, 425] width 78 height 27
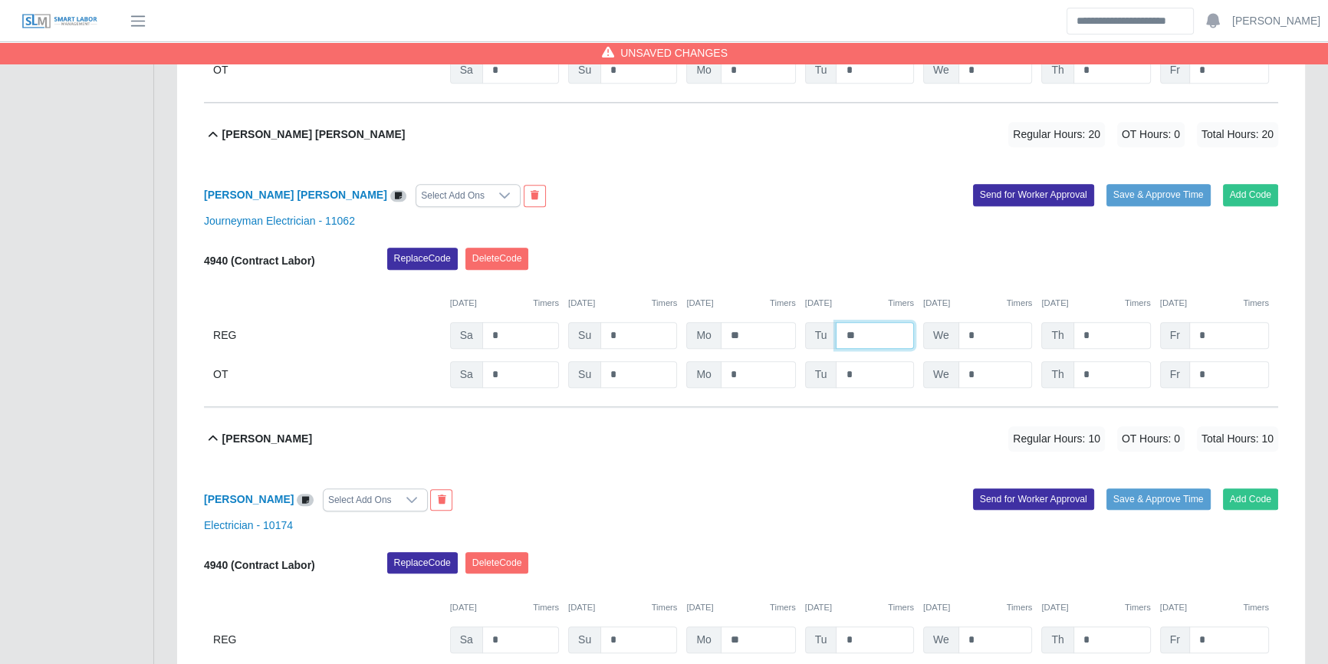
scroll to position [1394, 0]
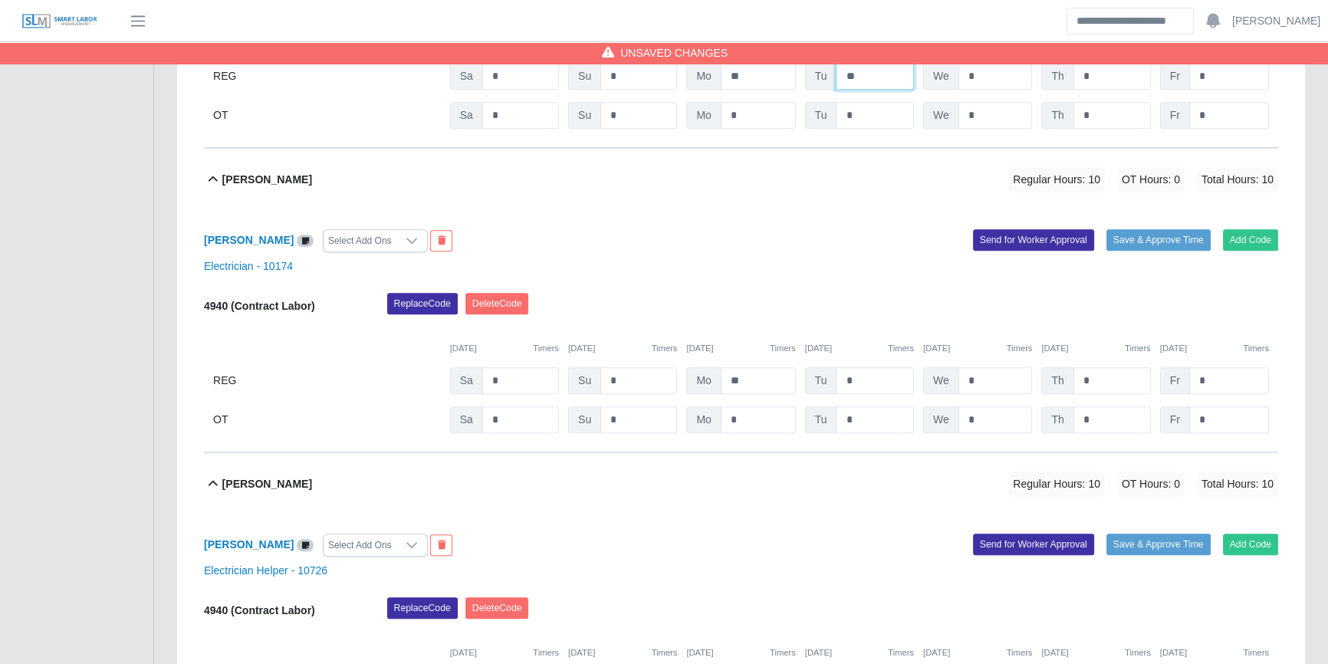
type input "**"
click at [884, 374] on input "*" at bounding box center [875, 380] width 78 height 27
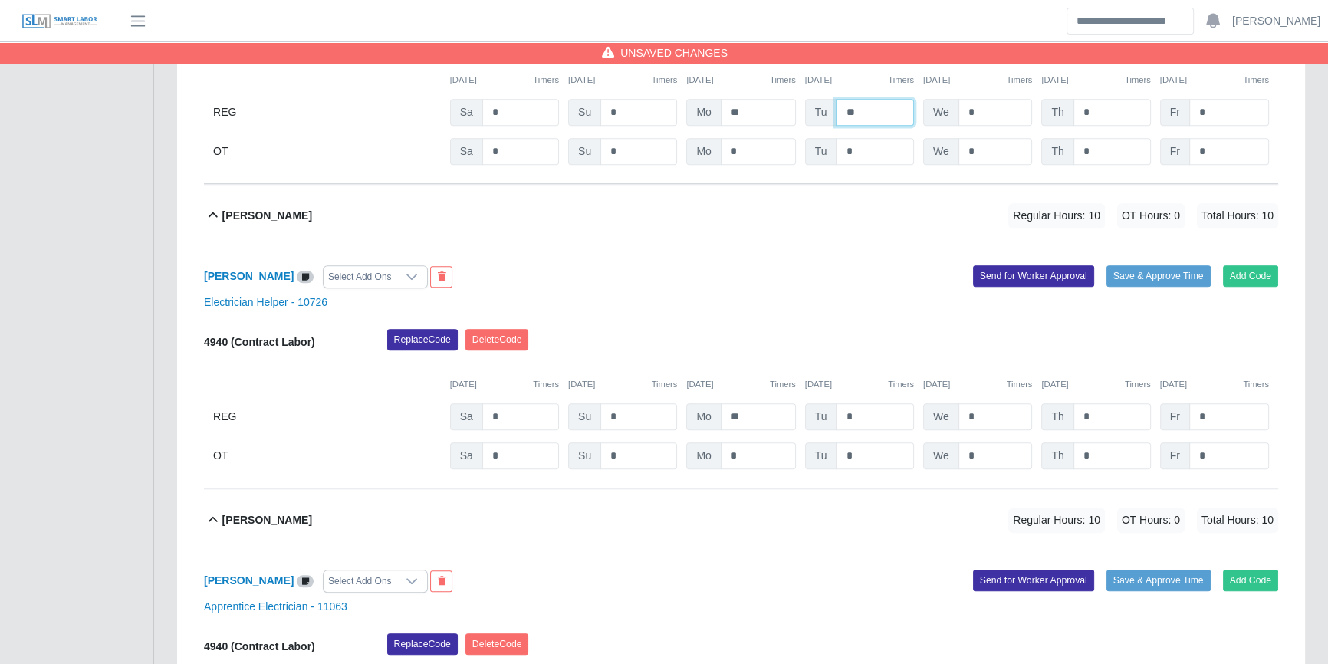
scroll to position [1672, 0]
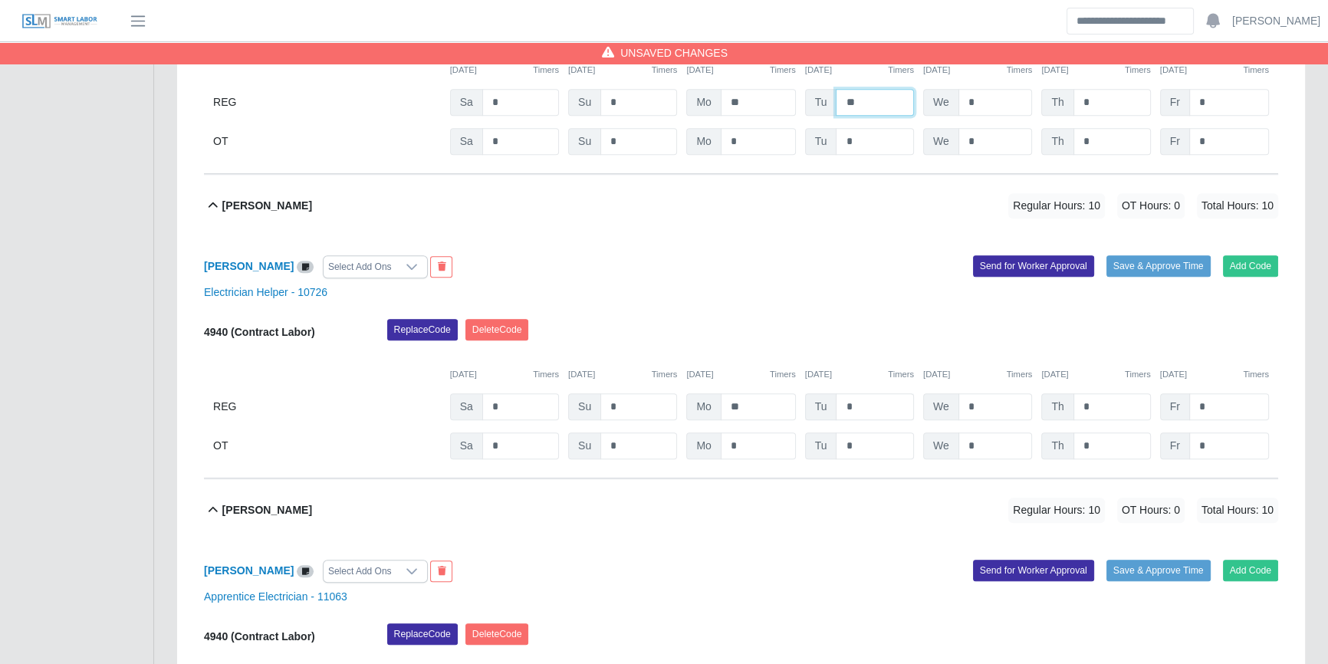
type input "**"
click at [869, 402] on input "*" at bounding box center [875, 406] width 78 height 27
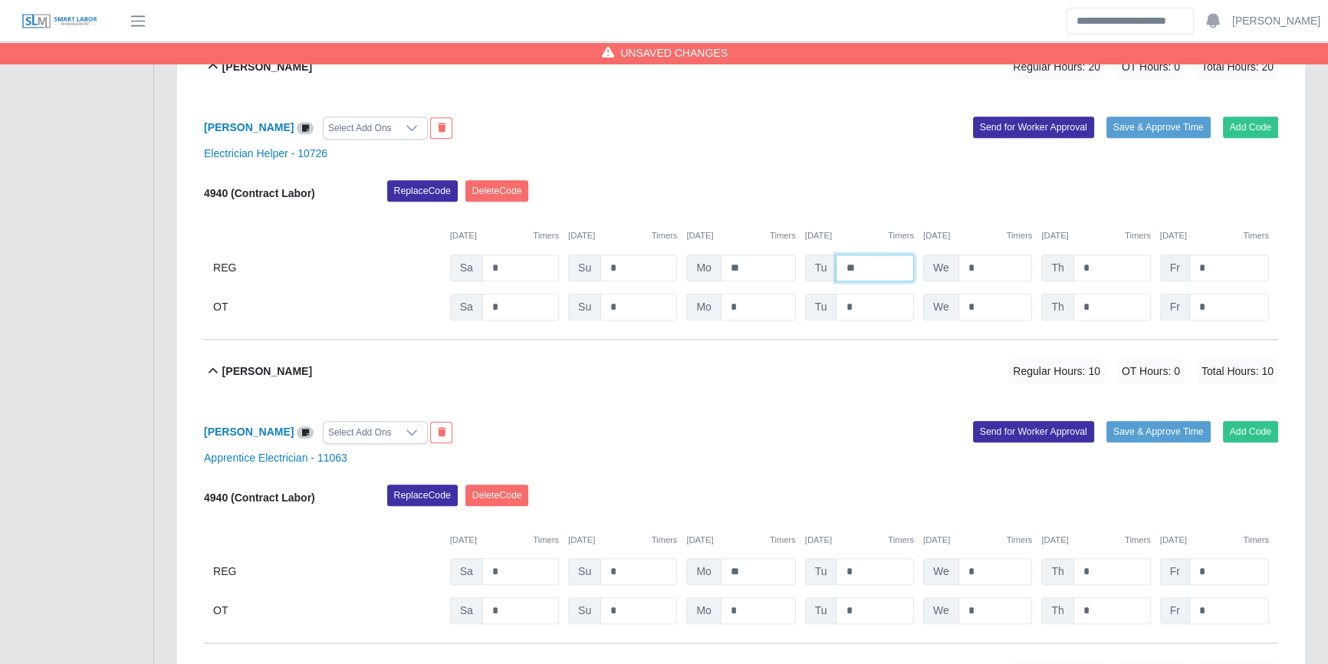
scroll to position [2021, 0]
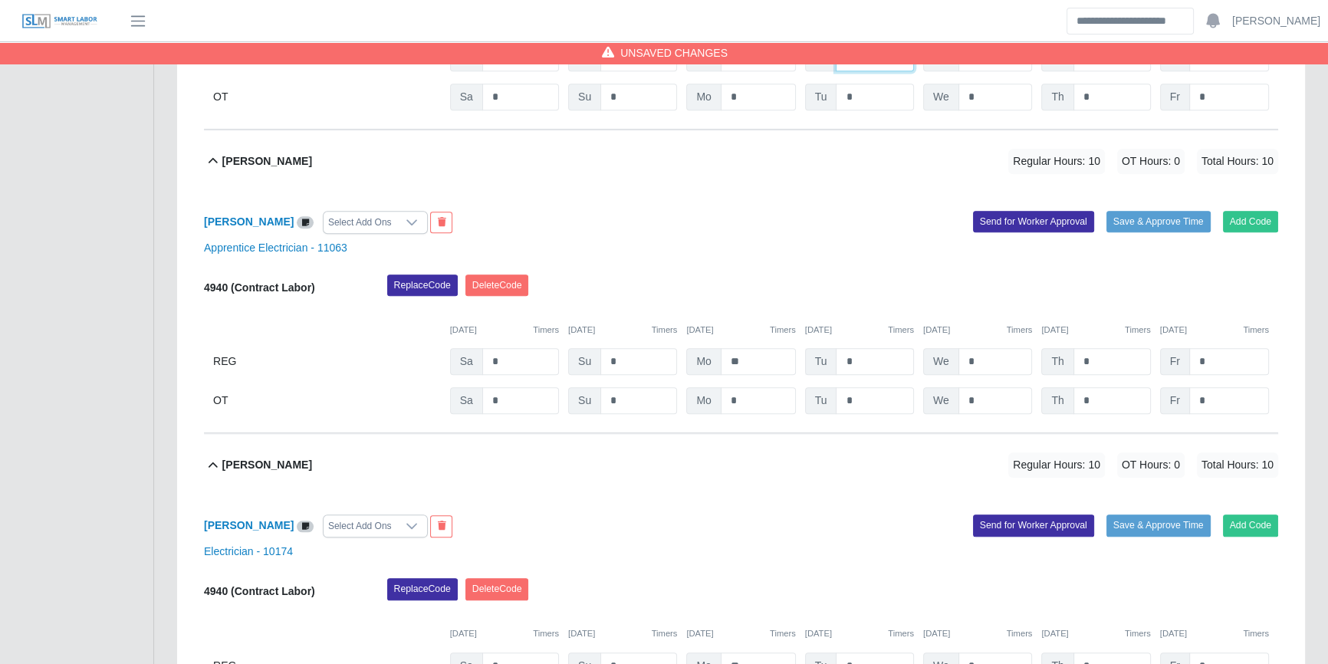
type input "**"
click at [866, 363] on input "*" at bounding box center [875, 361] width 78 height 27
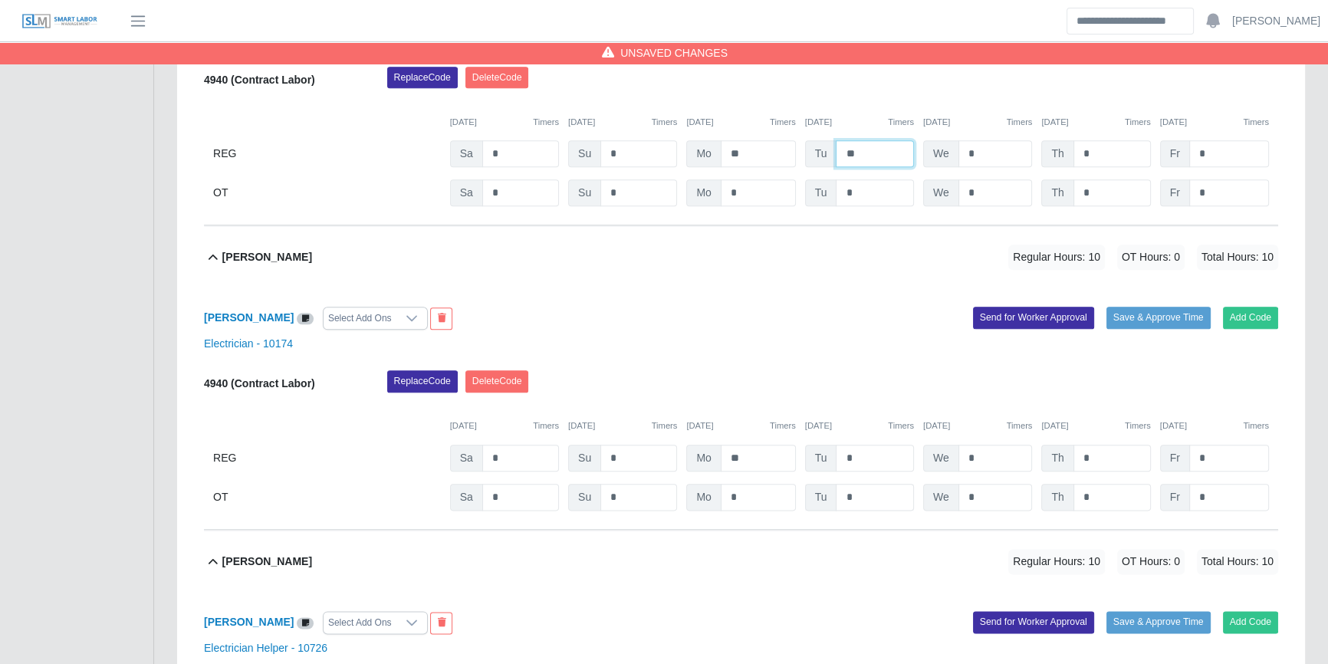
scroll to position [2230, 0]
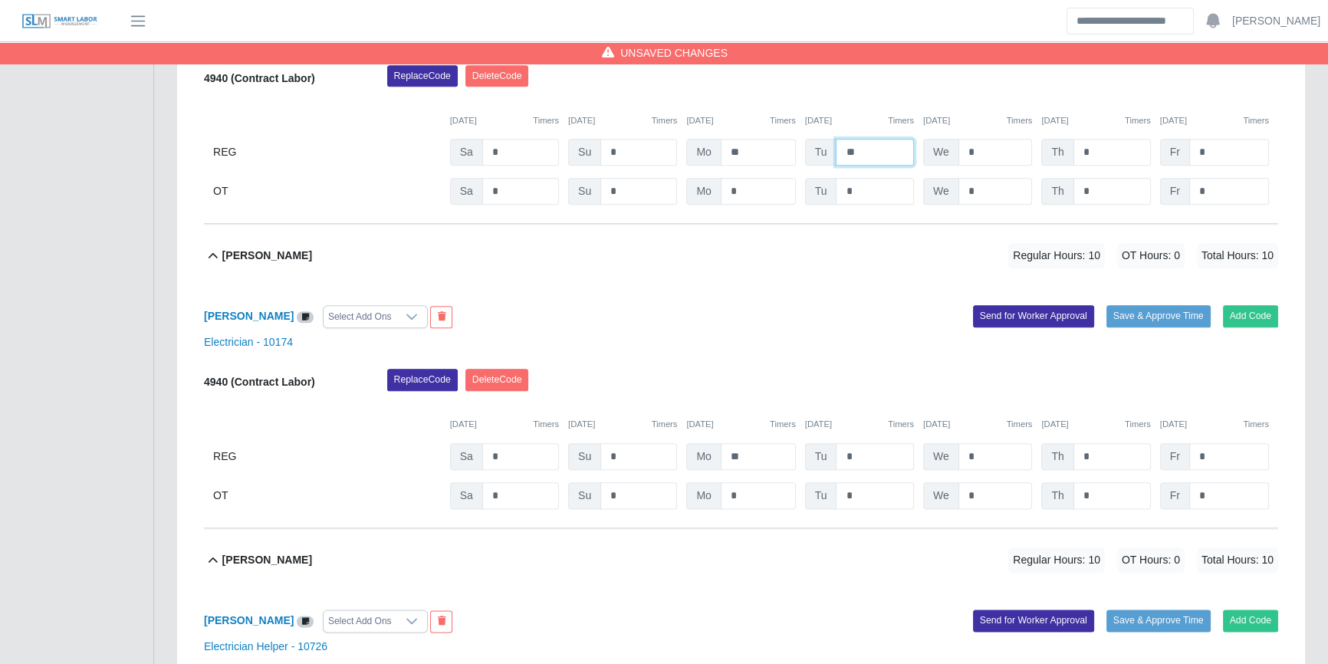
type input "**"
click at [871, 461] on input "*" at bounding box center [875, 456] width 78 height 27
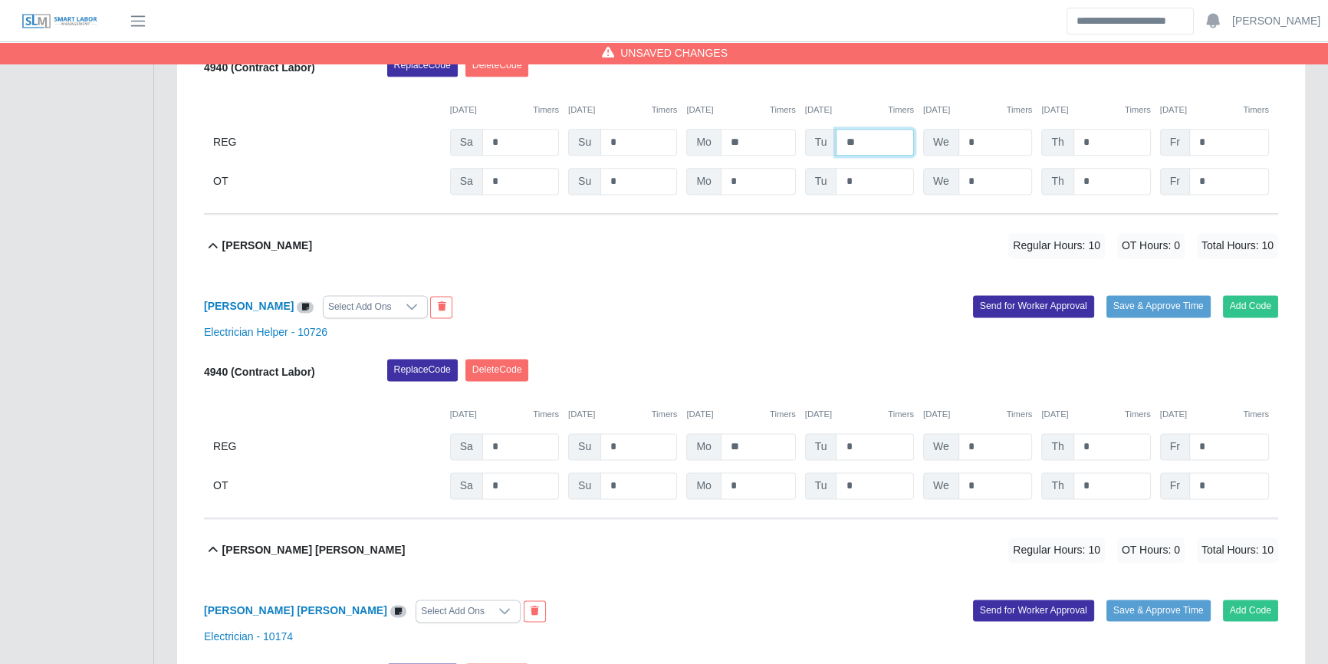
scroll to position [2648, 0]
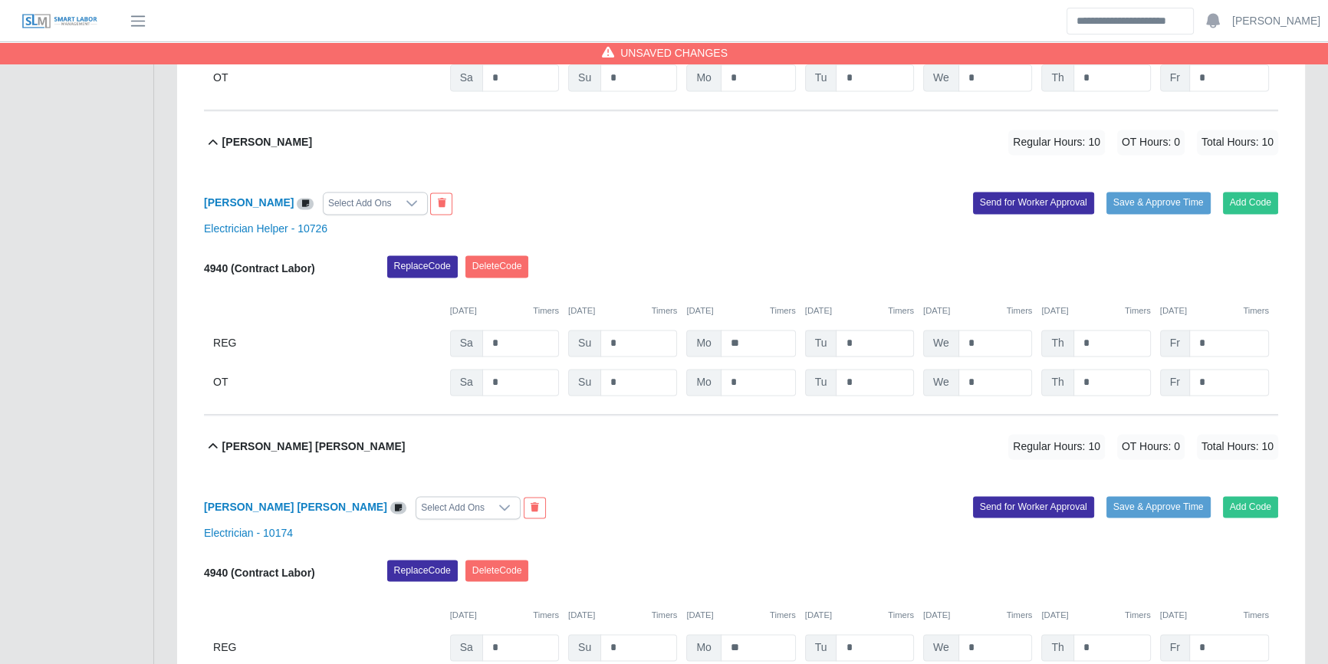
type input "**"
click at [851, 337] on input "*" at bounding box center [875, 343] width 78 height 27
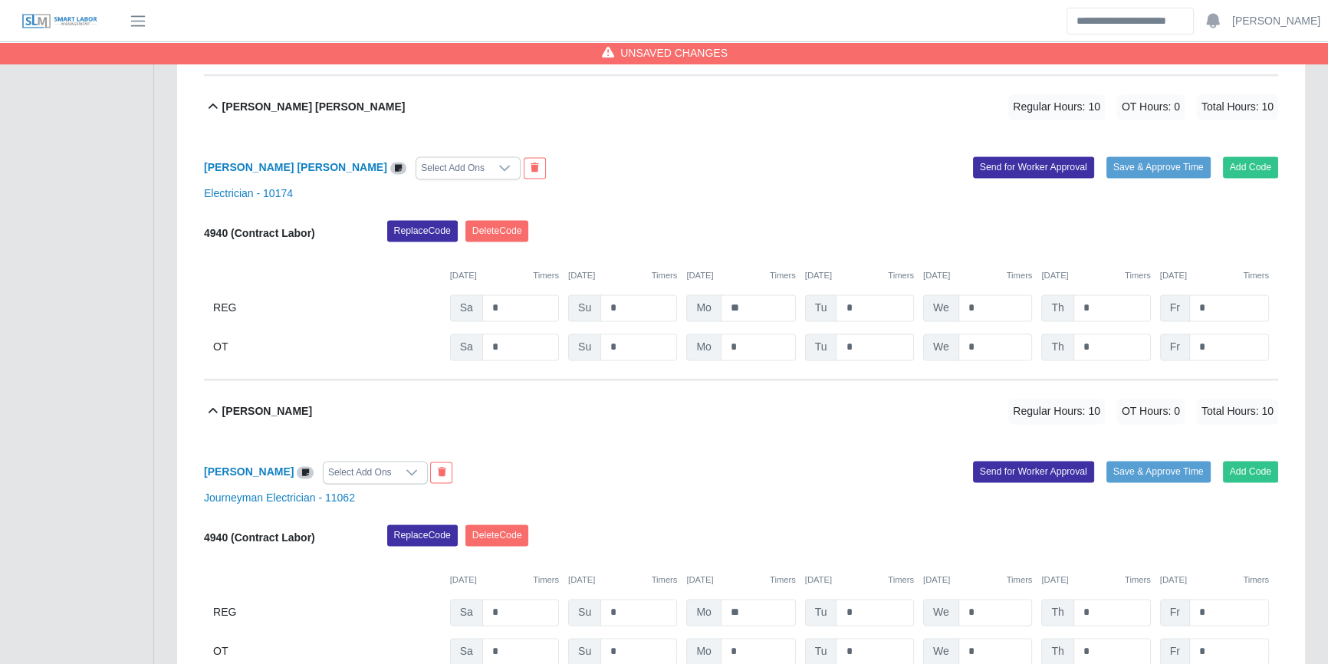
scroll to position [2997, 0]
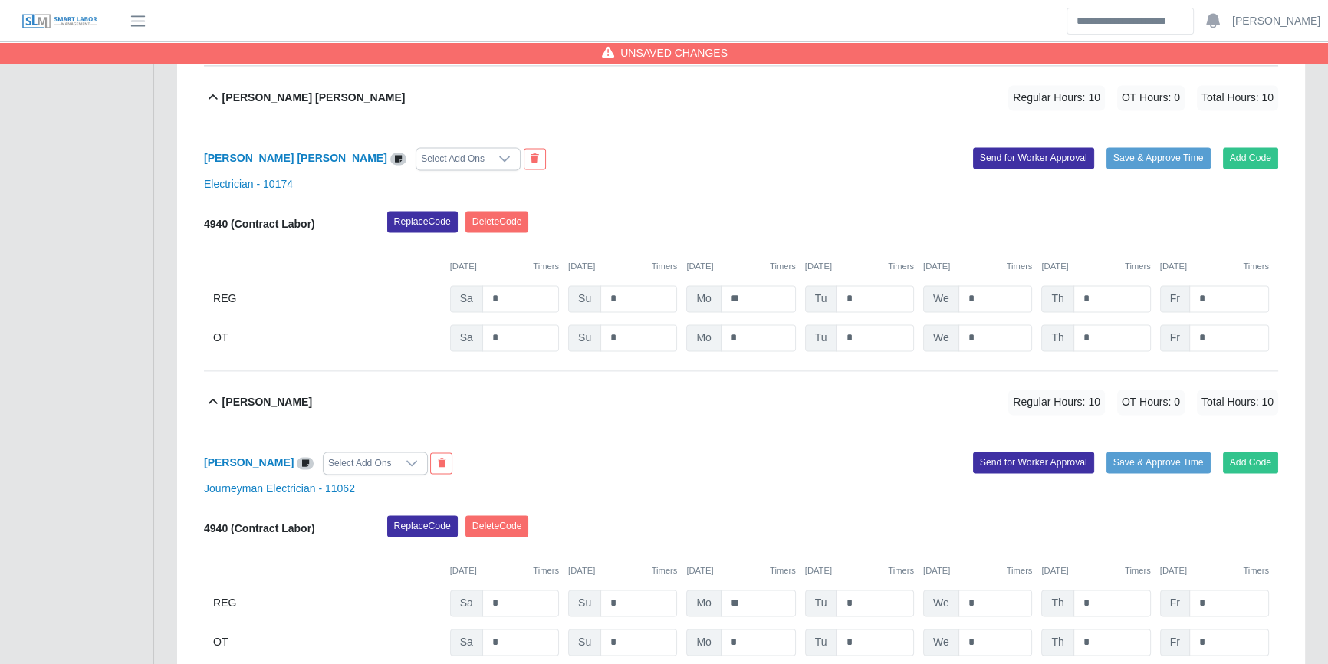
type input "**"
click at [869, 278] on div "4940 (Contract Labor) Replace Code Delete Code 10/04/2025 Timers 10/05/2025 Tim…" at bounding box center [741, 281] width 1074 height 140
click at [862, 293] on input "*" at bounding box center [875, 298] width 78 height 27
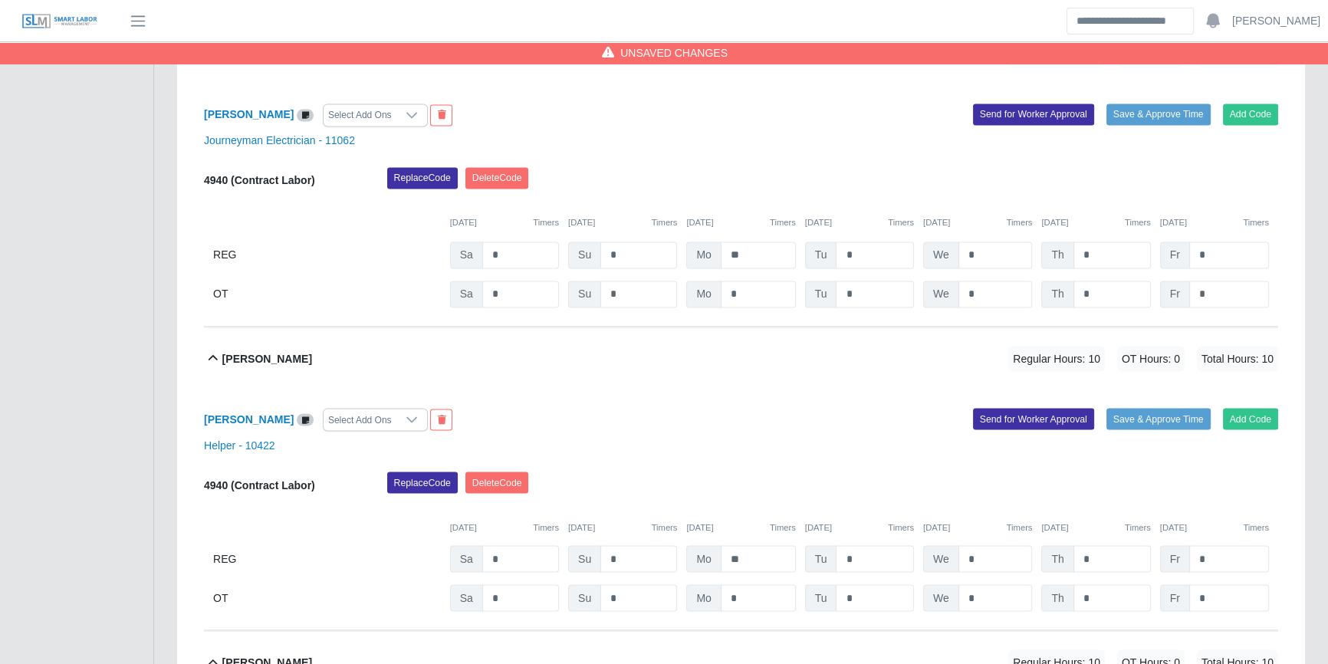
type input "**"
drag, startPoint x: 898, startPoint y: 208, endPoint x: 873, endPoint y: 250, distance: 48.8
click at [897, 208] on div "10/04/2025 Timers 10/05/2025 Timers 10/06/2025 Timers 10/07/2025 Timers 10/08/2…" at bounding box center [741, 213] width 1074 height 31
click at [872, 257] on input "*" at bounding box center [875, 254] width 78 height 27
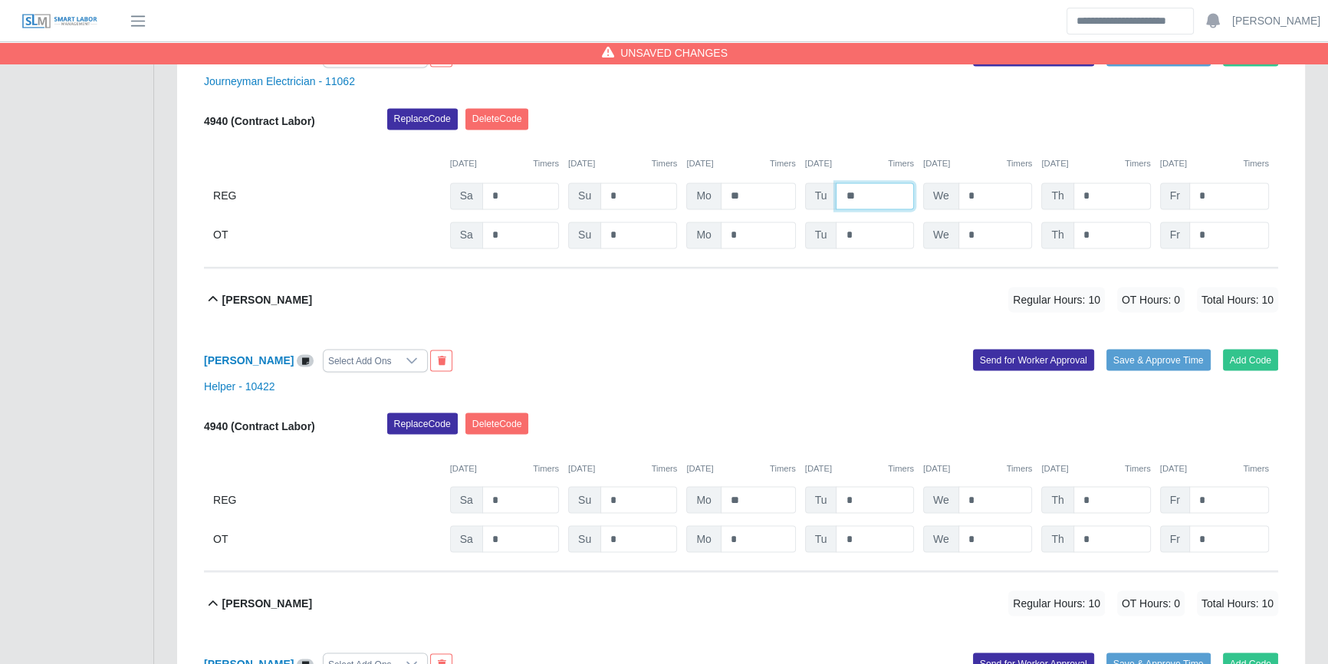
scroll to position [3484, 0]
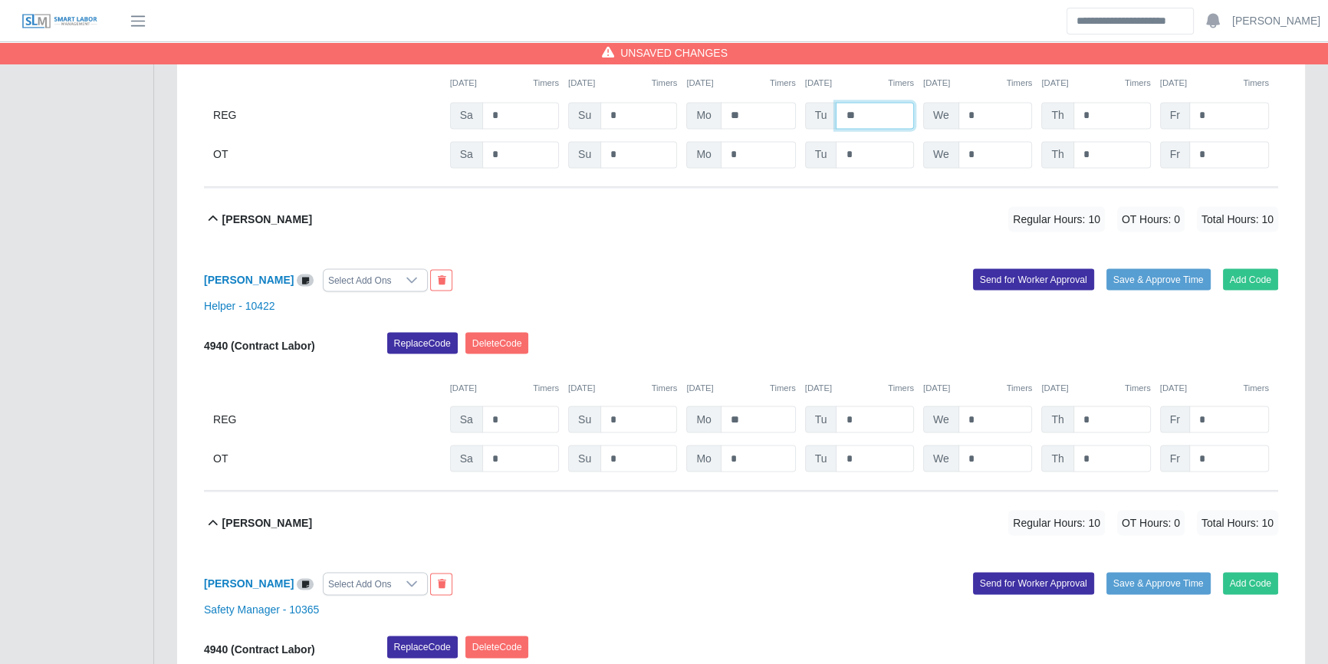
type input "**"
click at [870, 440] on div "4940 (Contract Labor) Replace Code Delete Code 10/04/2025 Timers 10/05/2025 Tim…" at bounding box center [741, 402] width 1074 height 140
click at [875, 419] on input "*" at bounding box center [875, 419] width 78 height 27
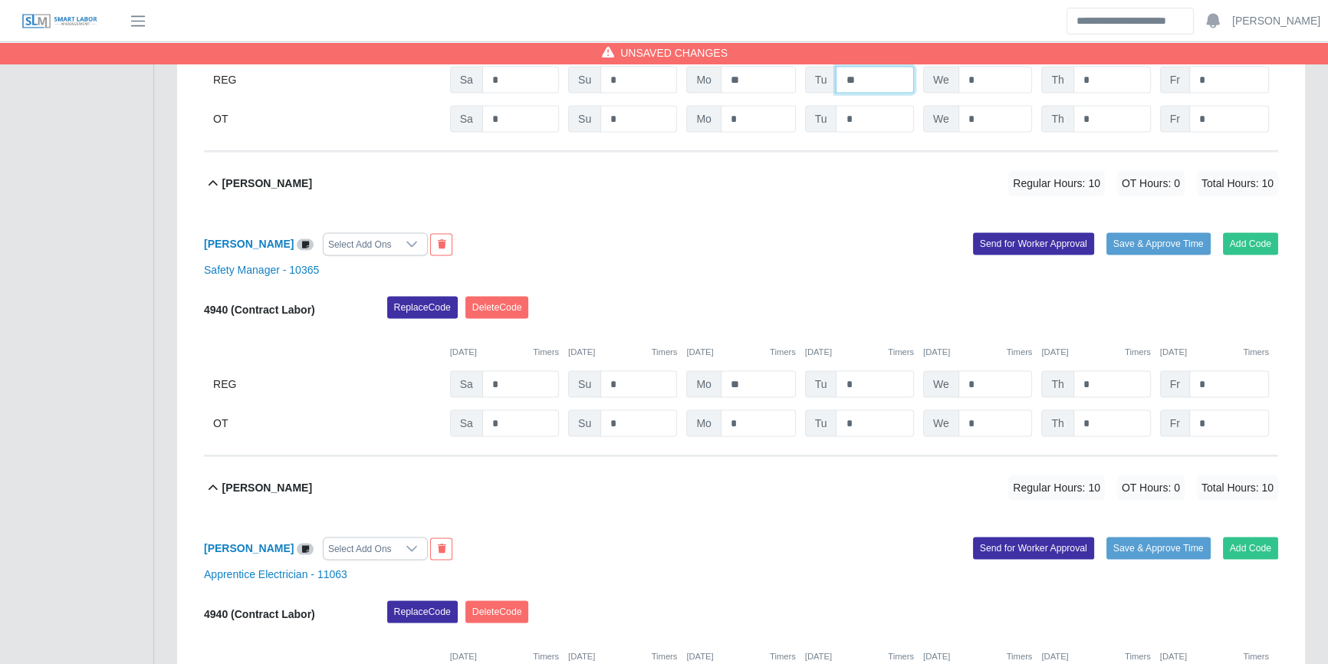
scroll to position [3902, 0]
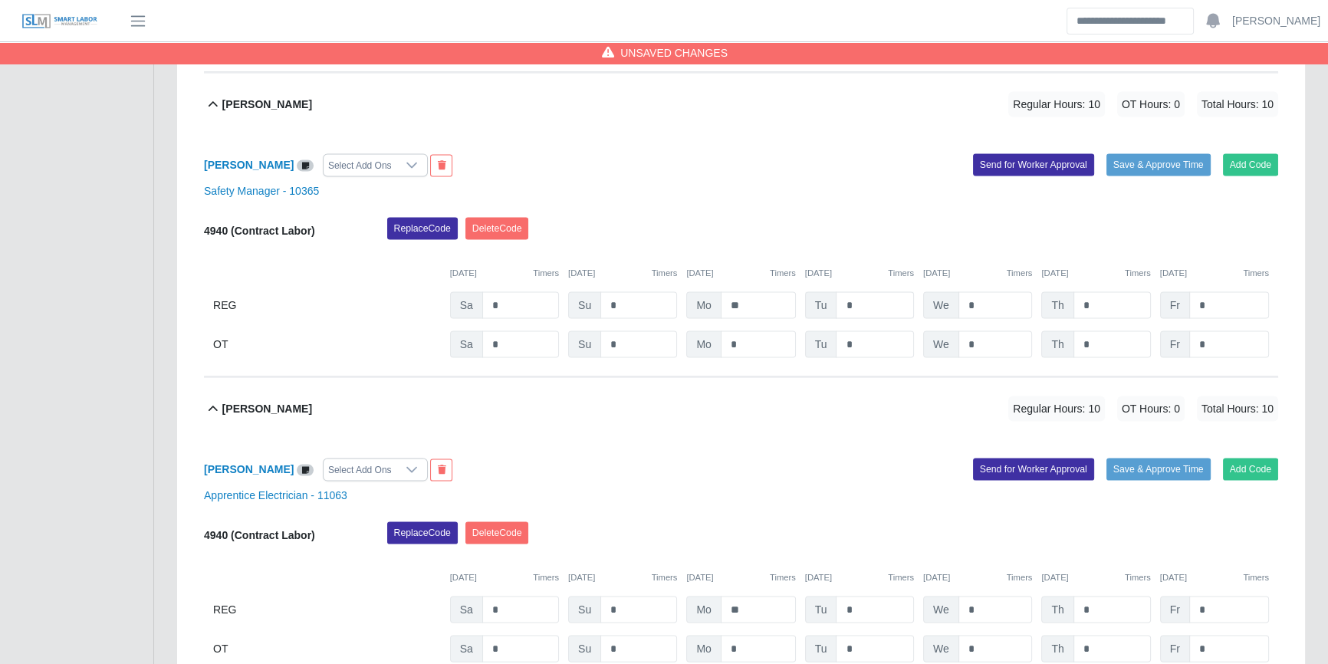
type input "**"
click at [879, 310] on input "*" at bounding box center [875, 305] width 78 height 27
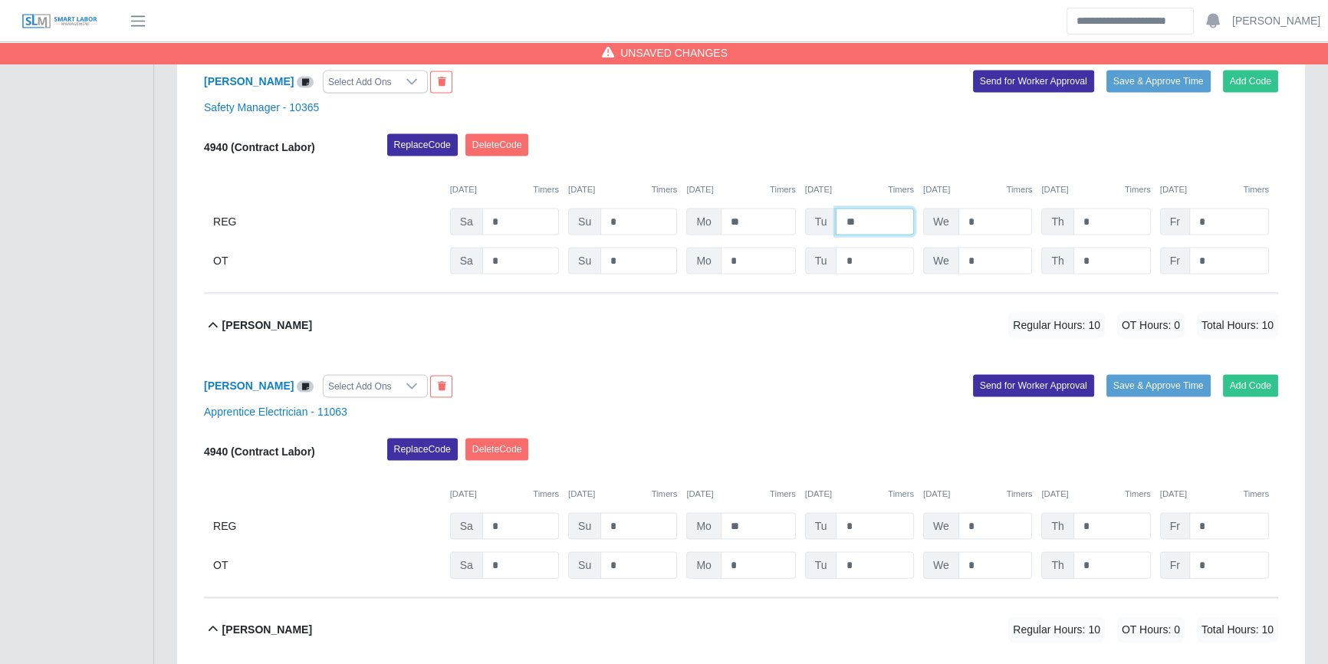
scroll to position [4181, 0]
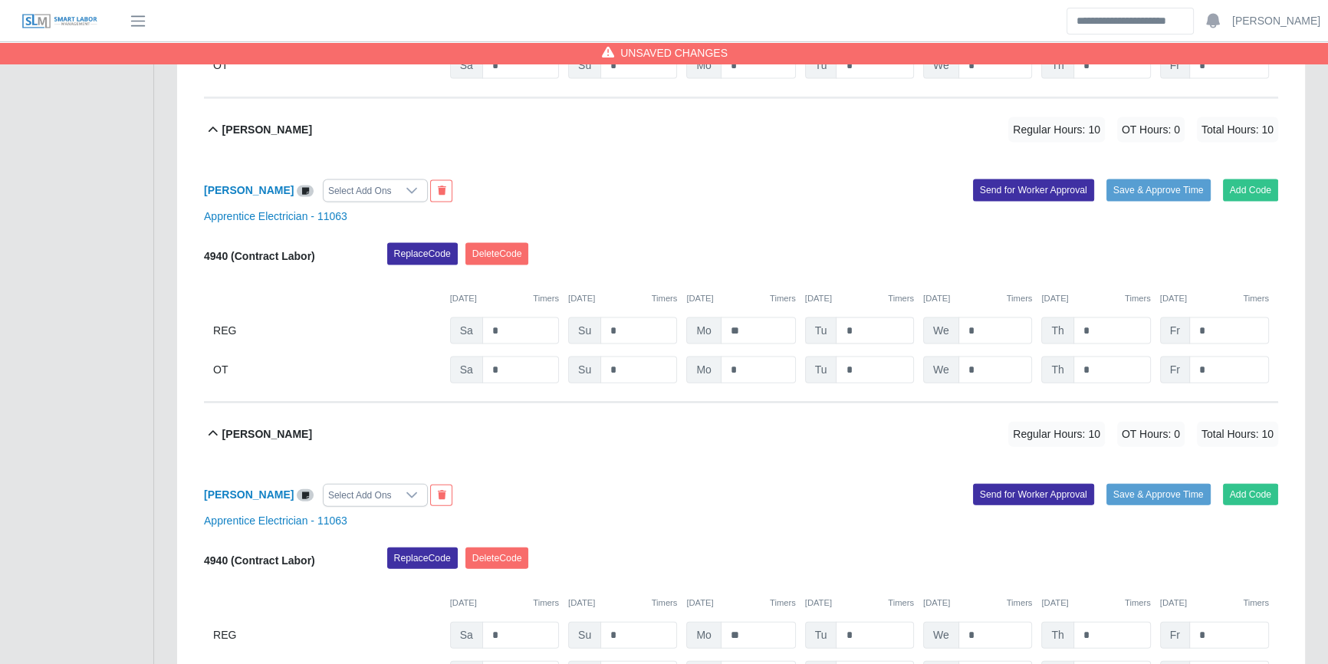
type input "**"
click at [874, 330] on input "*" at bounding box center [875, 330] width 78 height 27
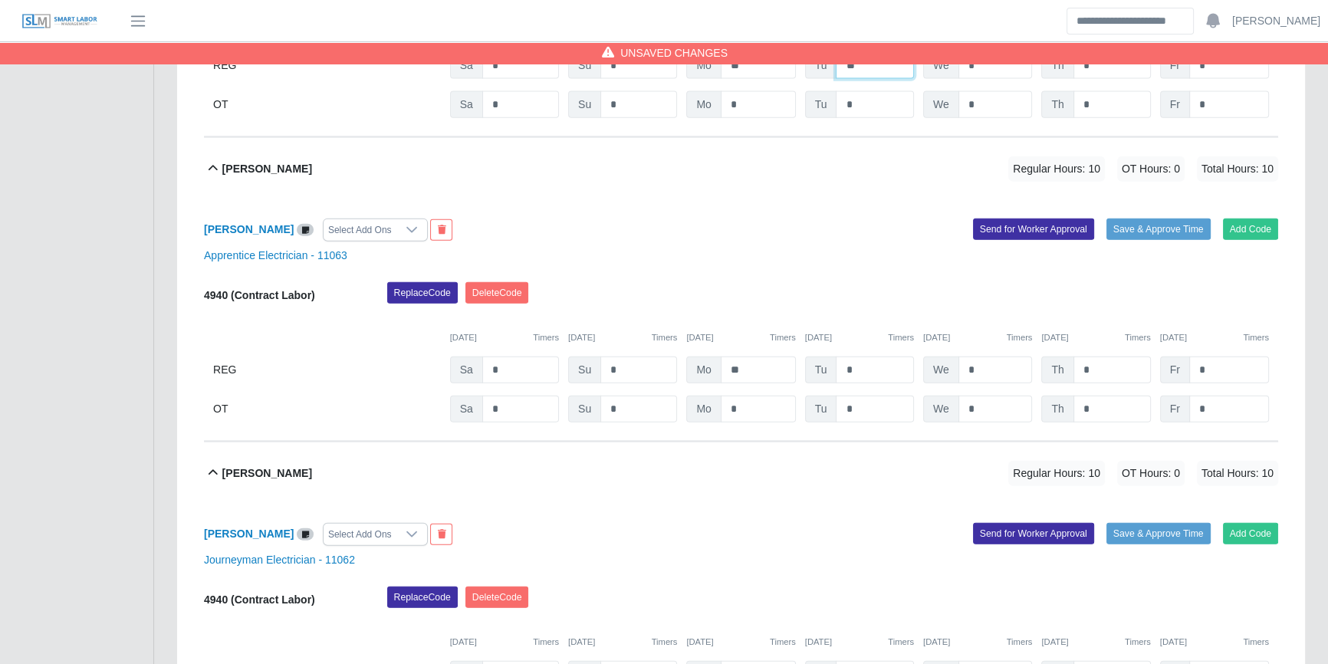
scroll to position [4460, 0]
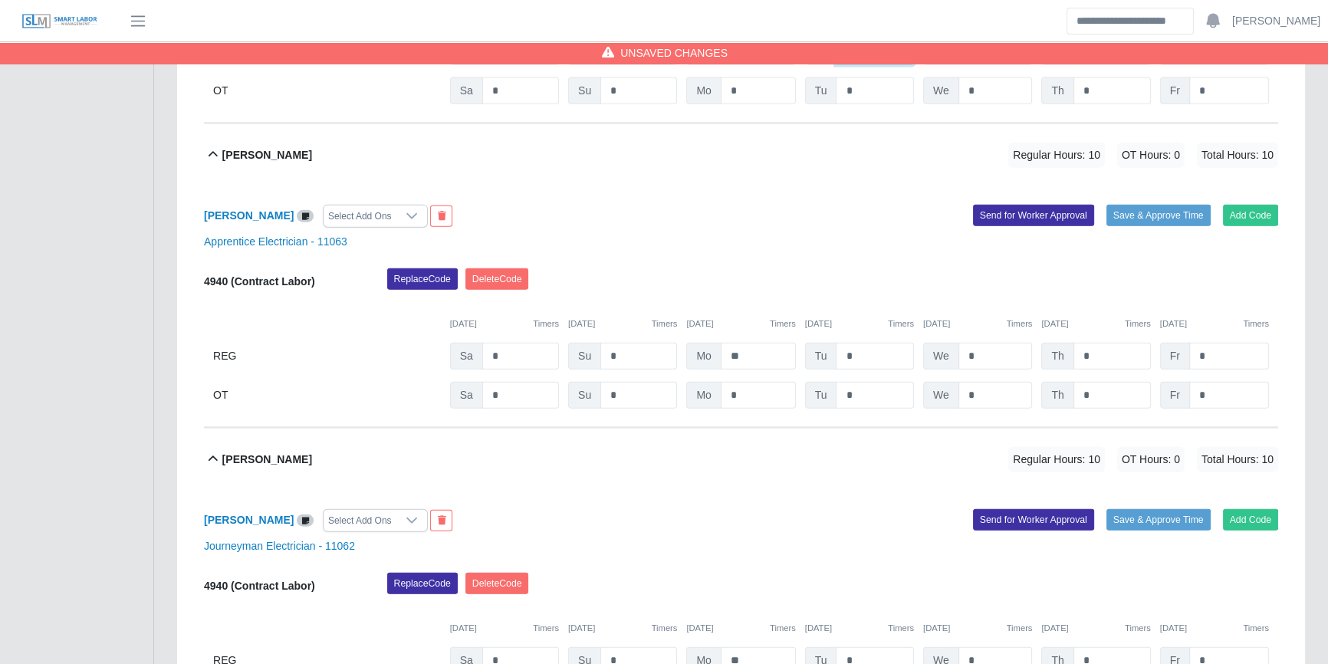
type input "**"
click at [873, 339] on div "4940 (Contract Labor) Replace Code Delete Code 10/04/2025 Timers 10/05/2025 Tim…" at bounding box center [741, 338] width 1074 height 140
click at [877, 363] on input "*" at bounding box center [875, 356] width 78 height 27
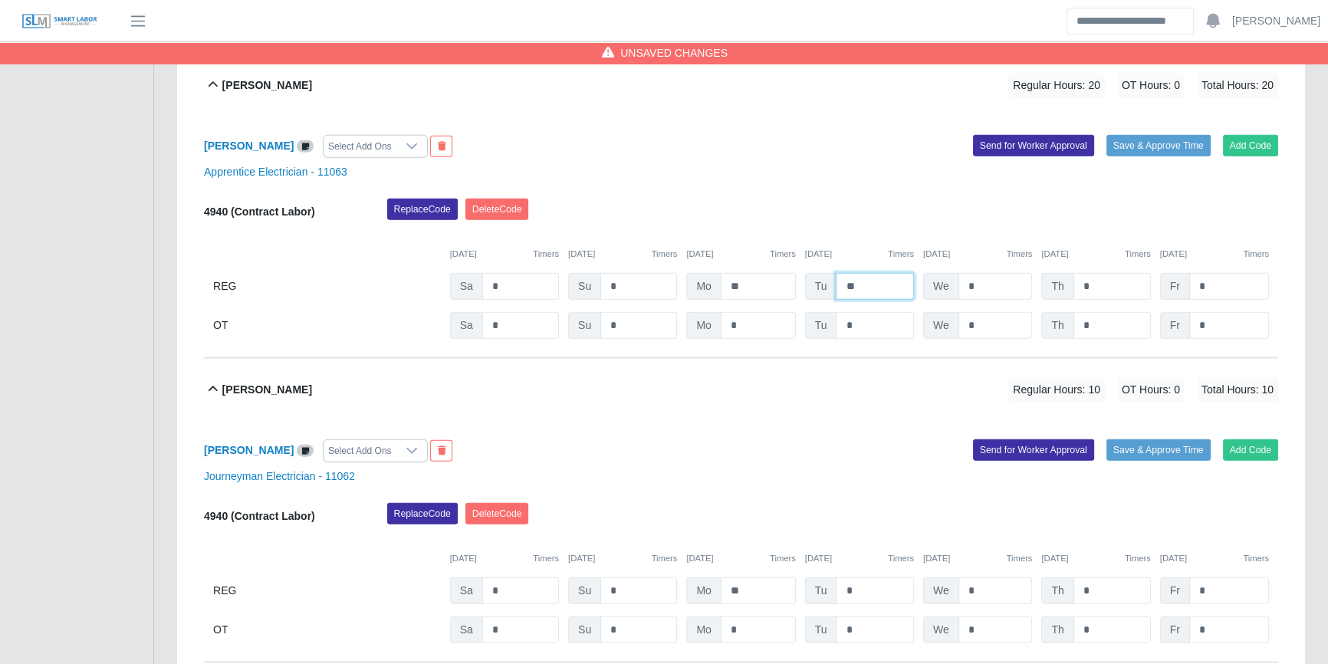
type input "**"
click at [869, 448] on div "Add Code Save & Approve Time Send for Worker Approval" at bounding box center [1015, 450] width 549 height 23
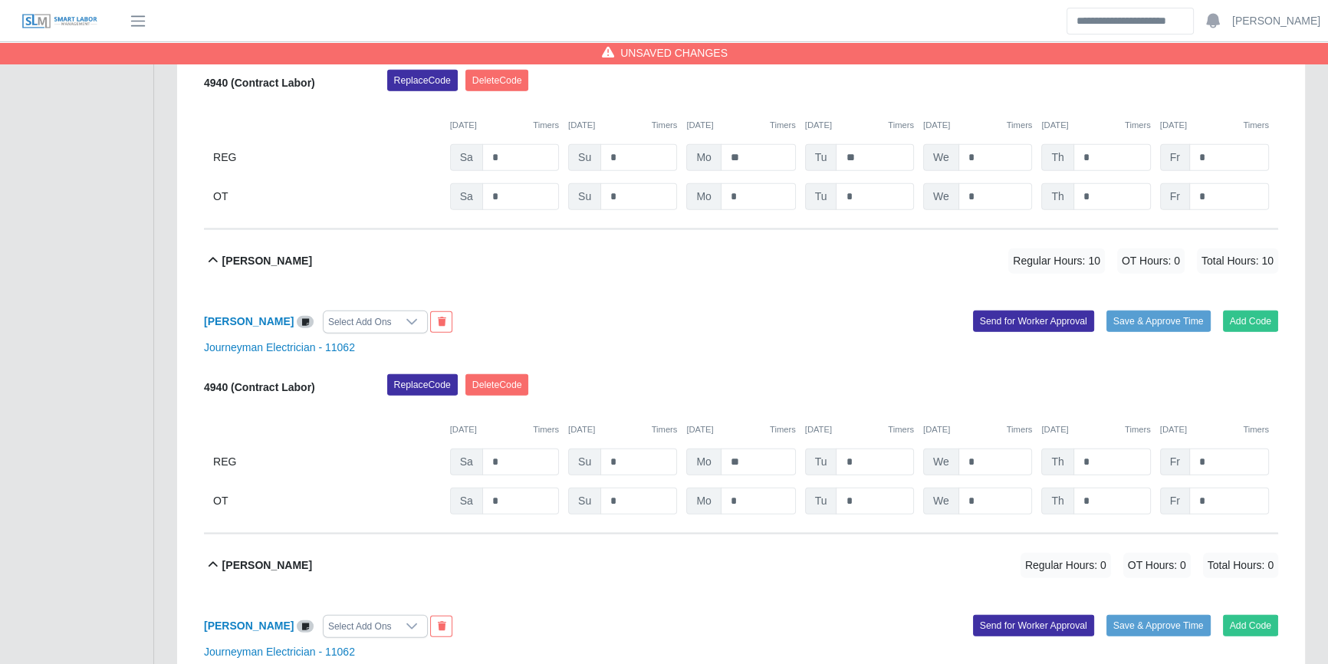
scroll to position [4669, 0]
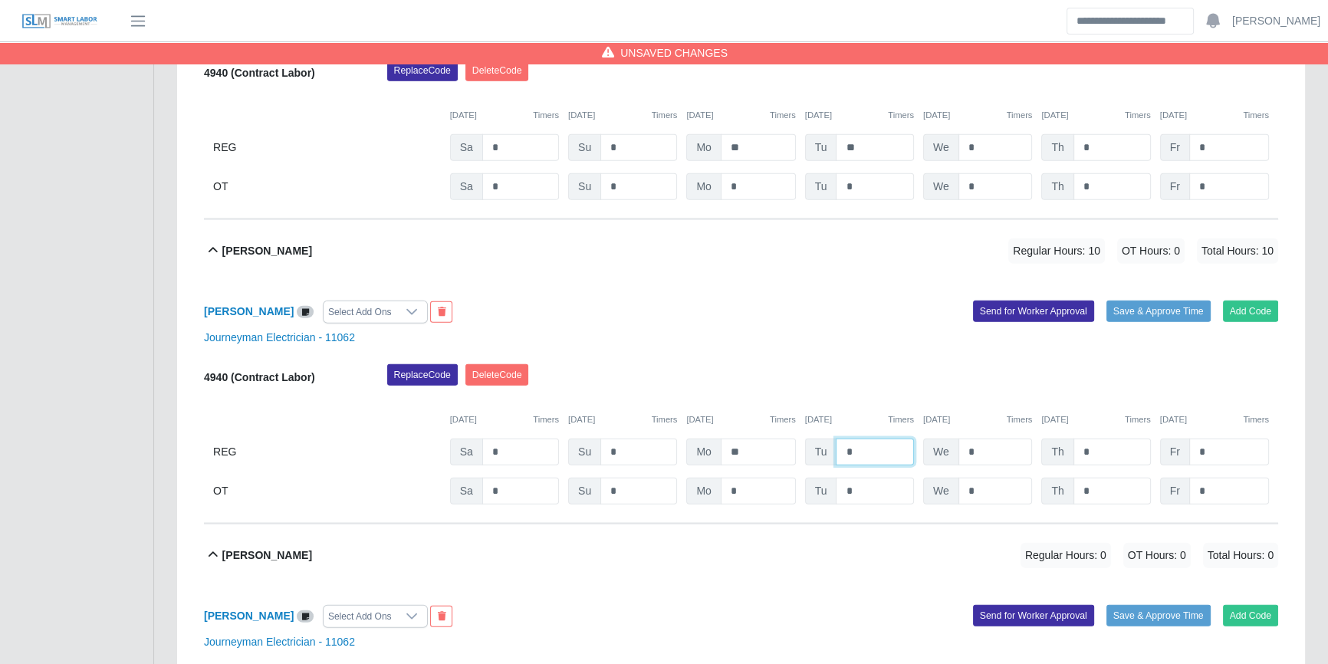
click at [862, 458] on input "*" at bounding box center [875, 452] width 78 height 27
type input "**"
click at [847, 530] on div "Victor Rodriguez Jr Regular Hours: 0 OT Hours: 0 Total Hours: 0" at bounding box center [750, 555] width 1056 height 62
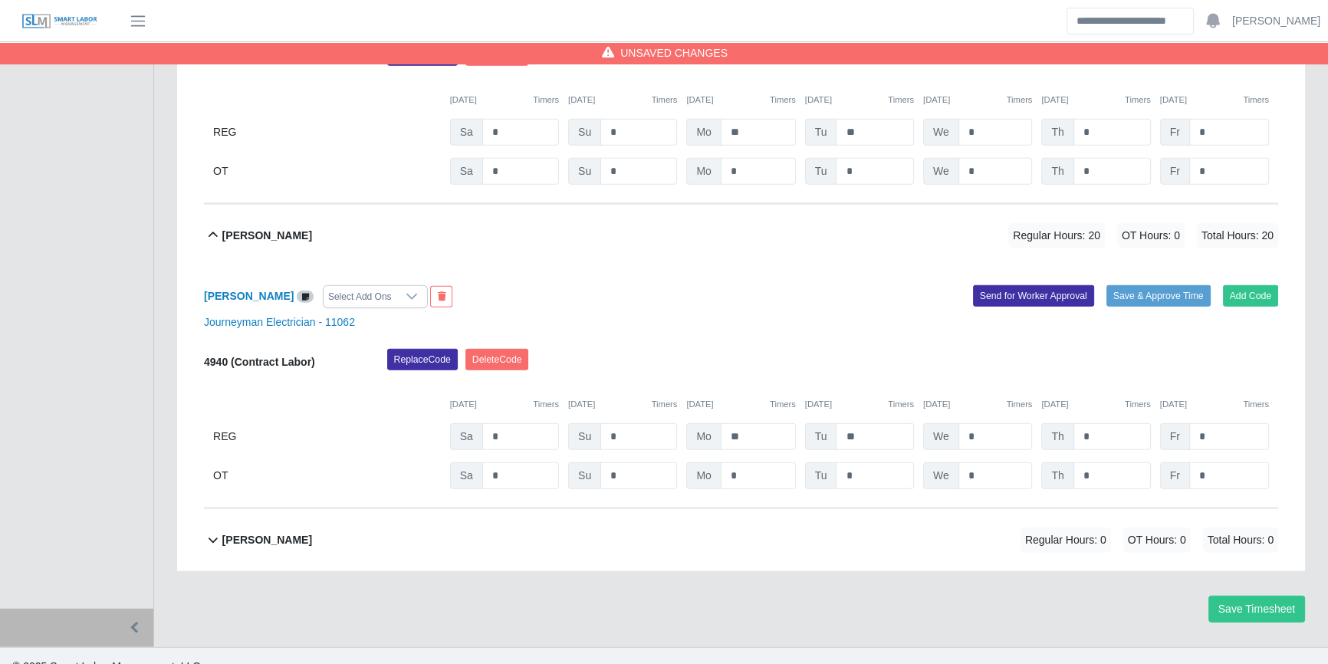
scroll to position [4703, 0]
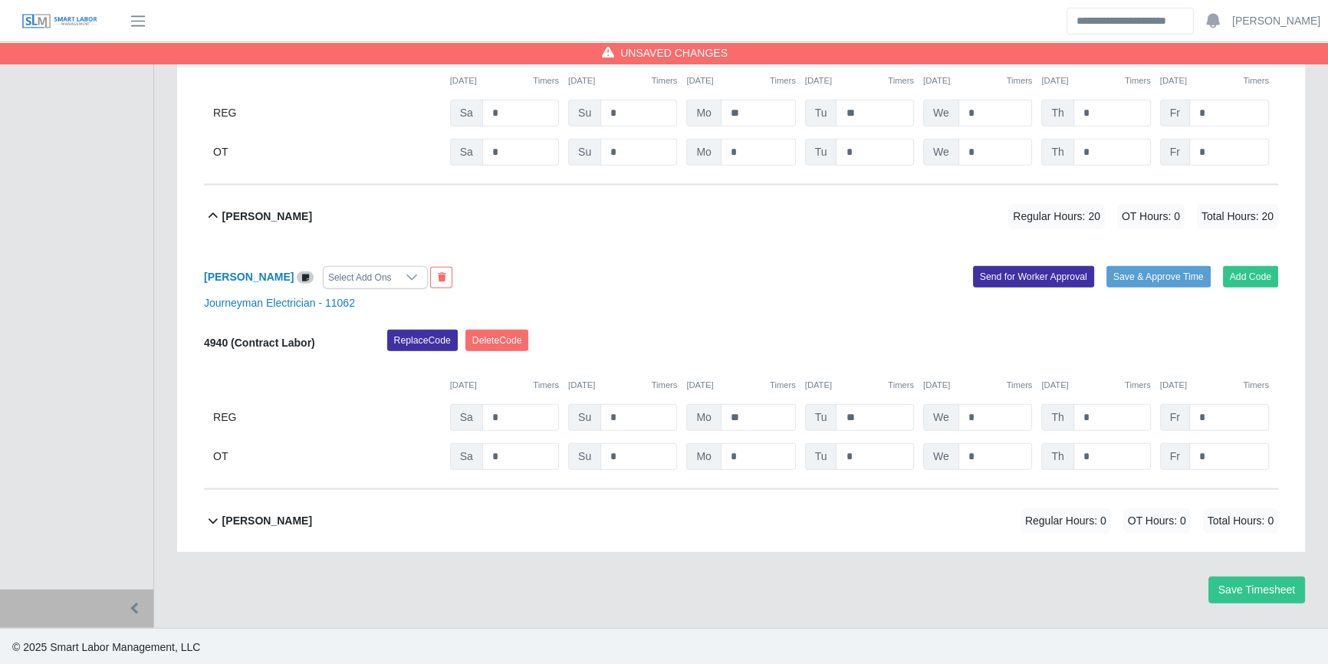
click at [834, 498] on div "Victor Rodriguez Jr Regular Hours: 0 OT Hours: 0 Total Hours: 0" at bounding box center [750, 521] width 1056 height 62
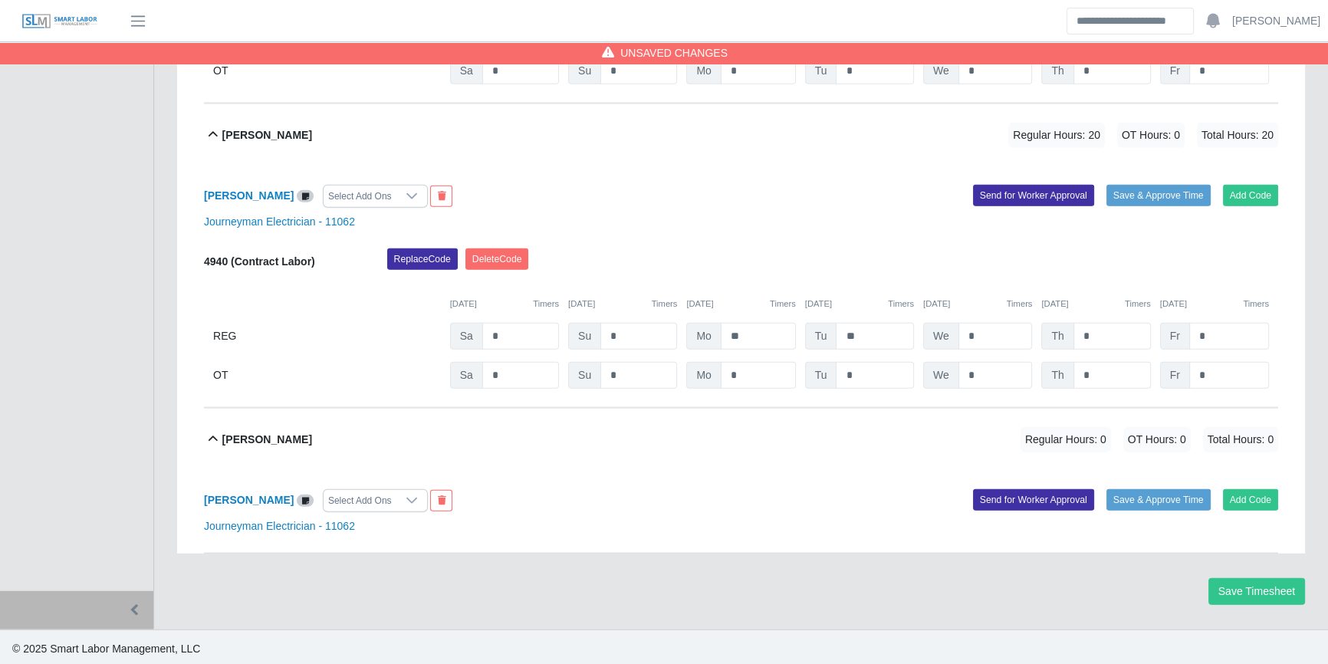
scroll to position [4786, 0]
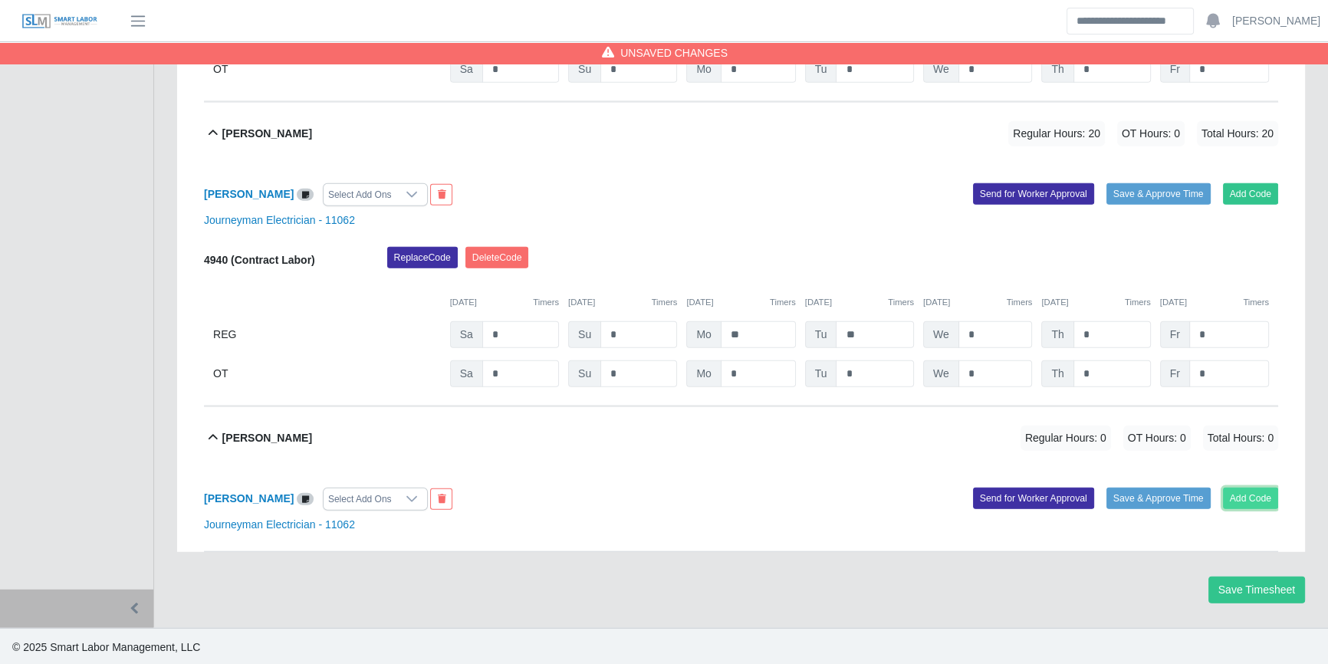
click at [1270, 500] on button "Add Code" at bounding box center [1251, 498] width 56 height 21
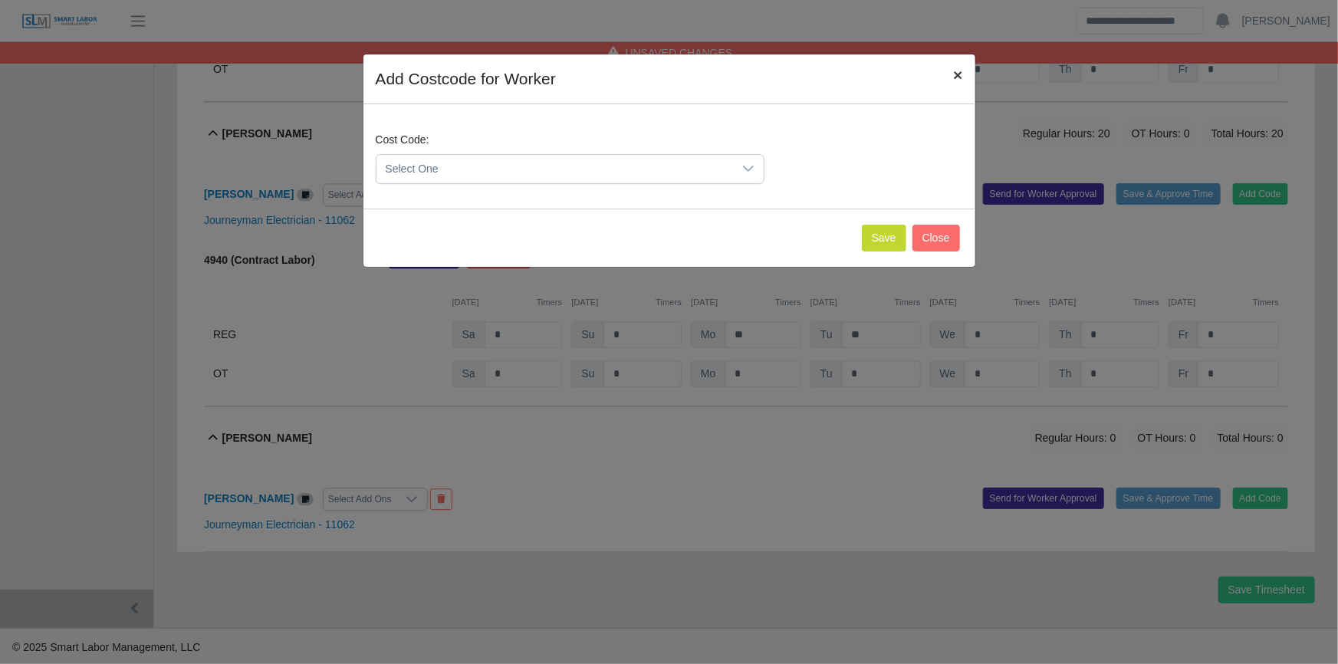
click at [967, 77] on button "×" at bounding box center [958, 74] width 34 height 41
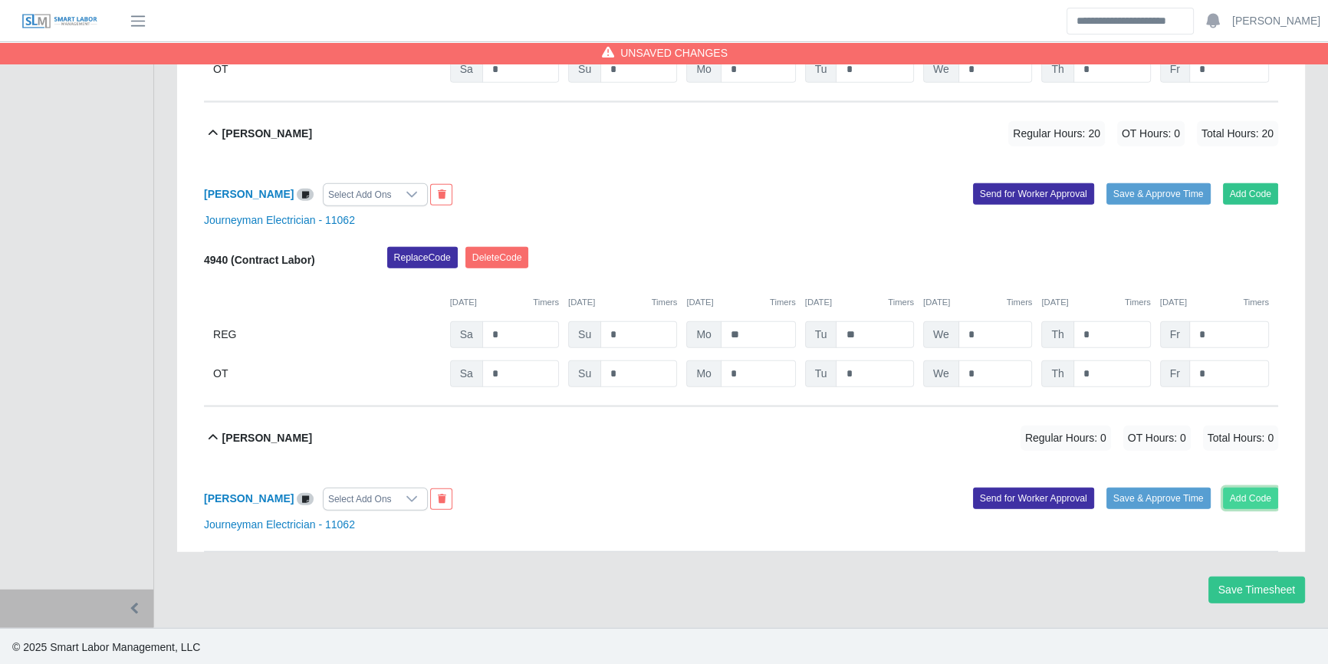
click at [1253, 499] on button "Add Code" at bounding box center [1251, 498] width 56 height 21
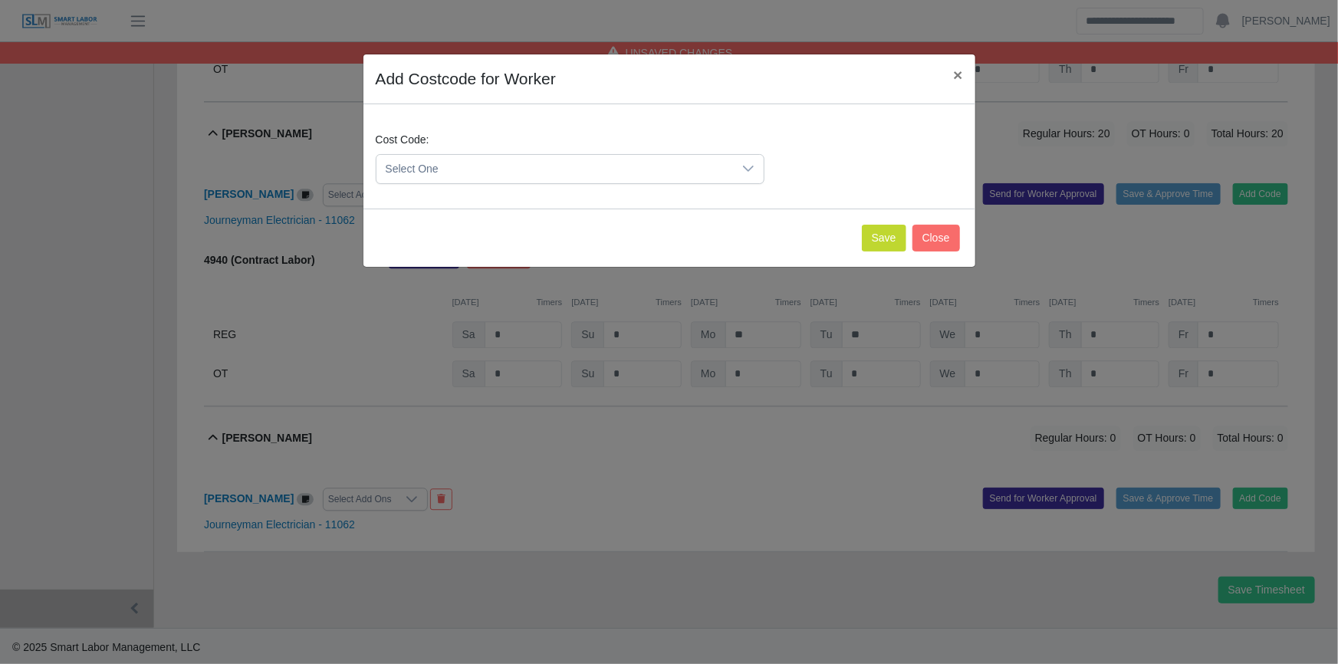
click at [462, 170] on span "Select One" at bounding box center [554, 169] width 356 height 28
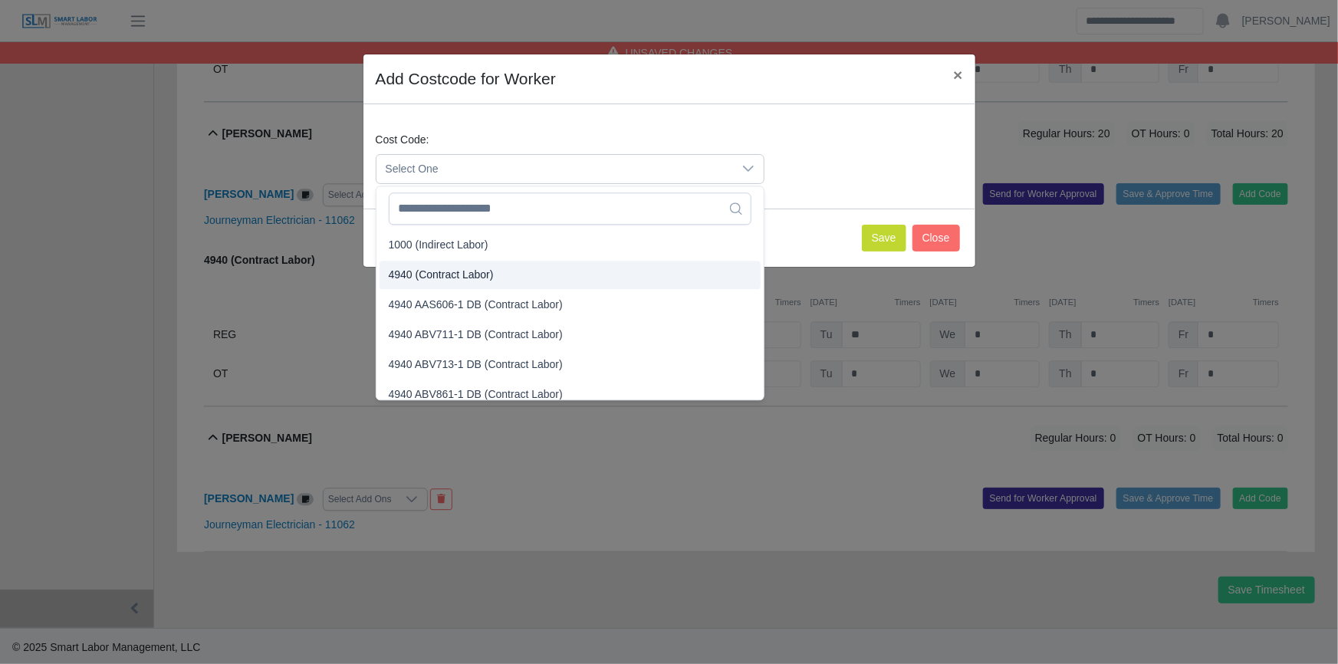
click at [422, 261] on li "4940 (Contract Labor)" at bounding box center [569, 275] width 381 height 28
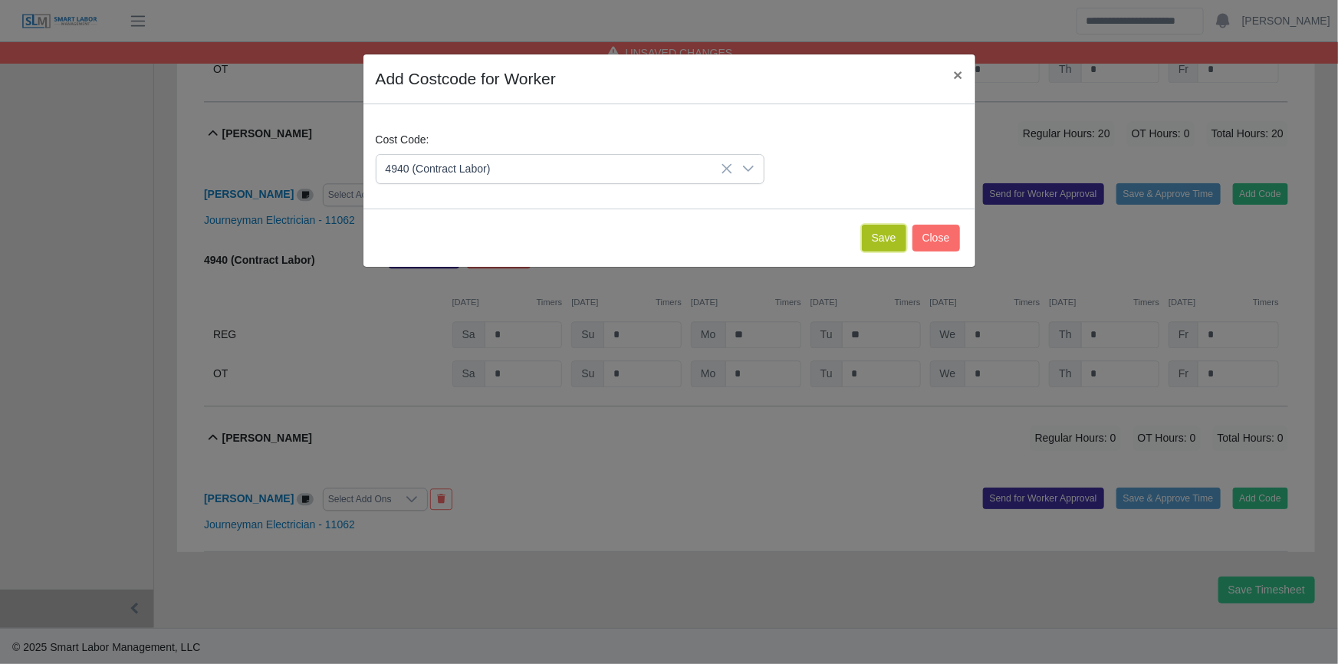
click at [891, 229] on button "Save" at bounding box center [884, 238] width 44 height 27
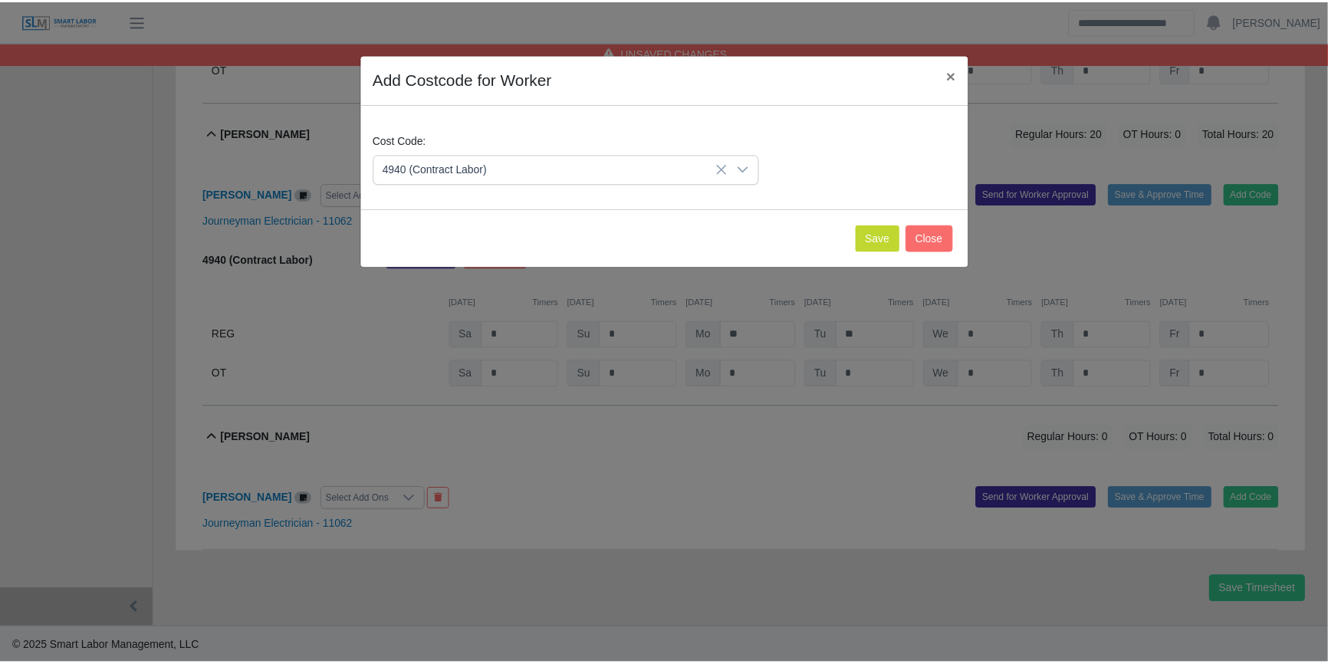
scroll to position [4945, 0]
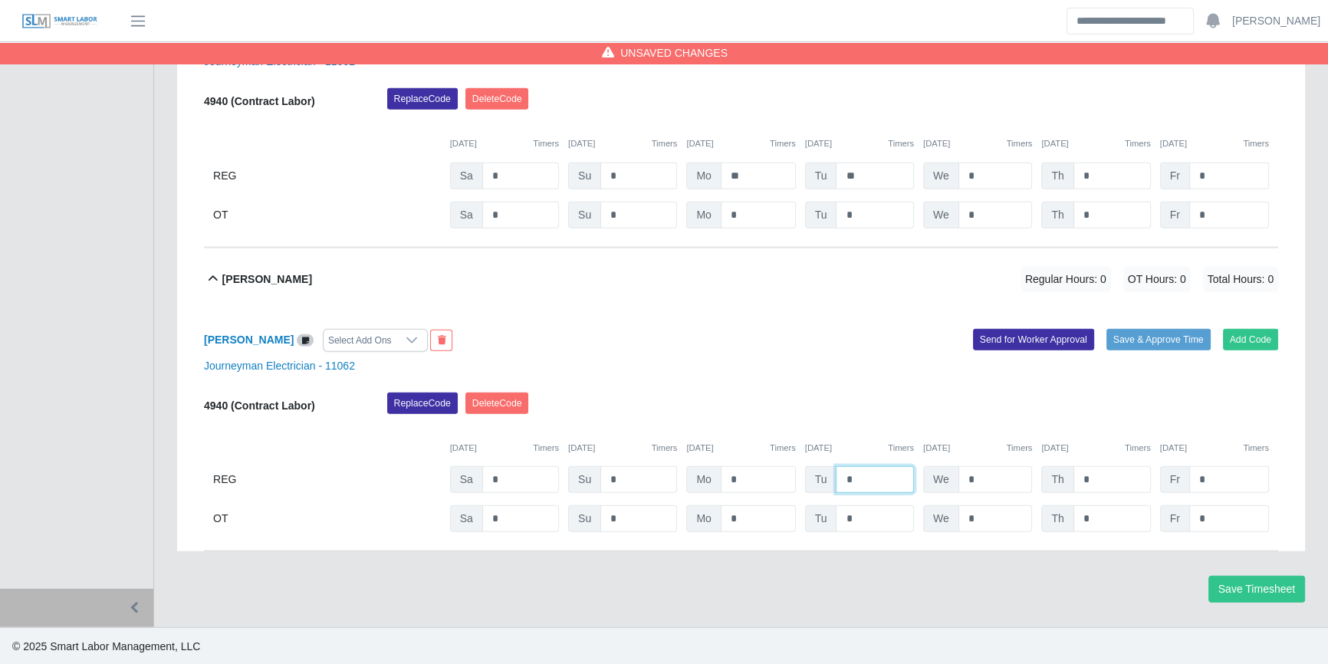
click at [882, 478] on input "*" at bounding box center [875, 479] width 78 height 27
type input "*"
click at [967, 468] on input "*" at bounding box center [995, 479] width 74 height 27
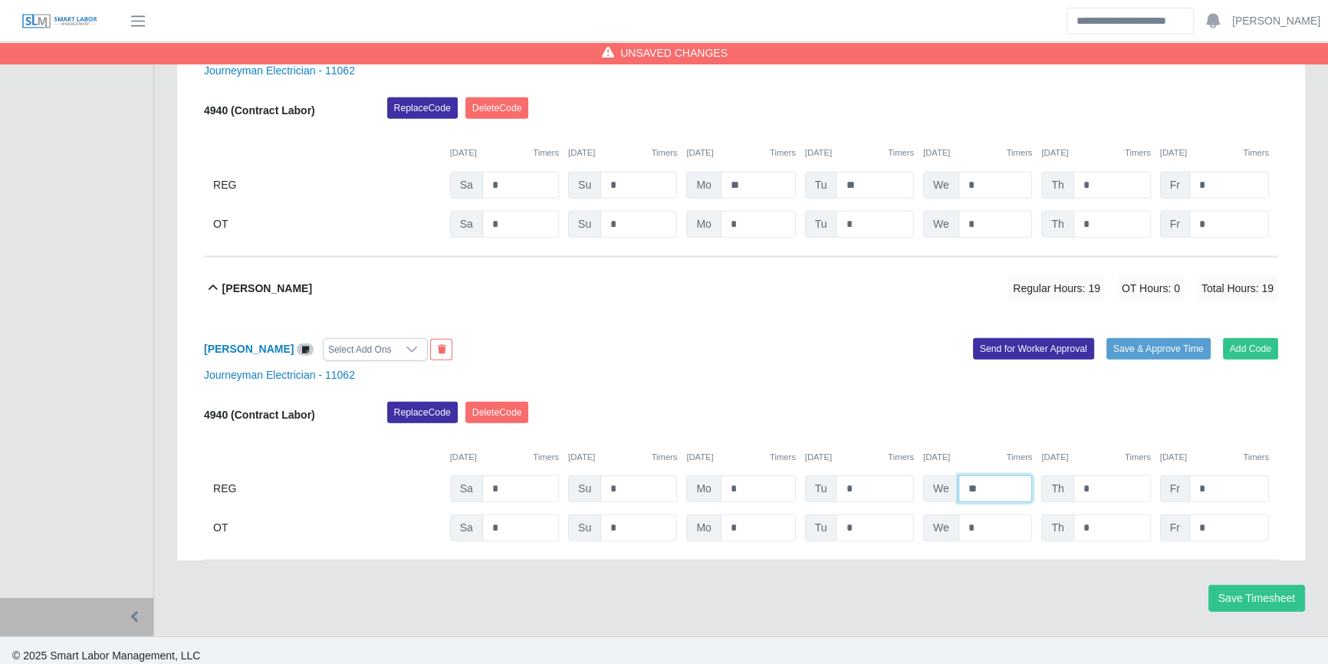
scroll to position [4806, 0]
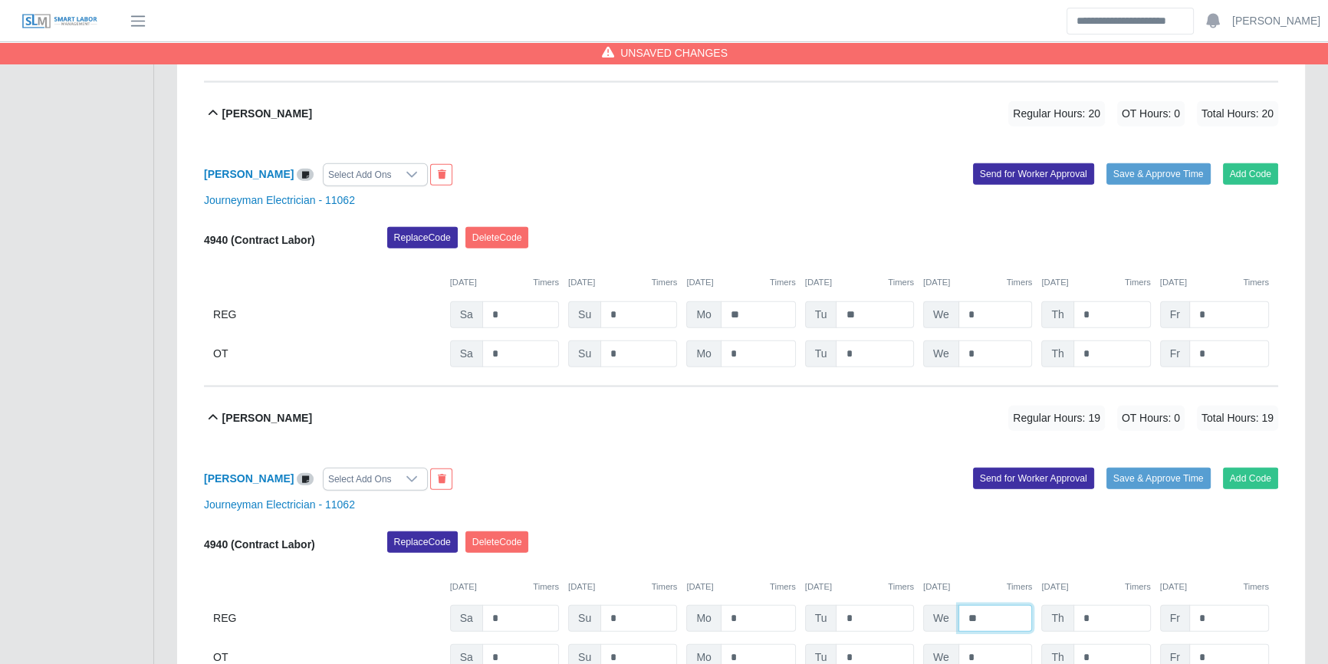
type input "**"
click at [1007, 314] on input "*" at bounding box center [995, 314] width 74 height 27
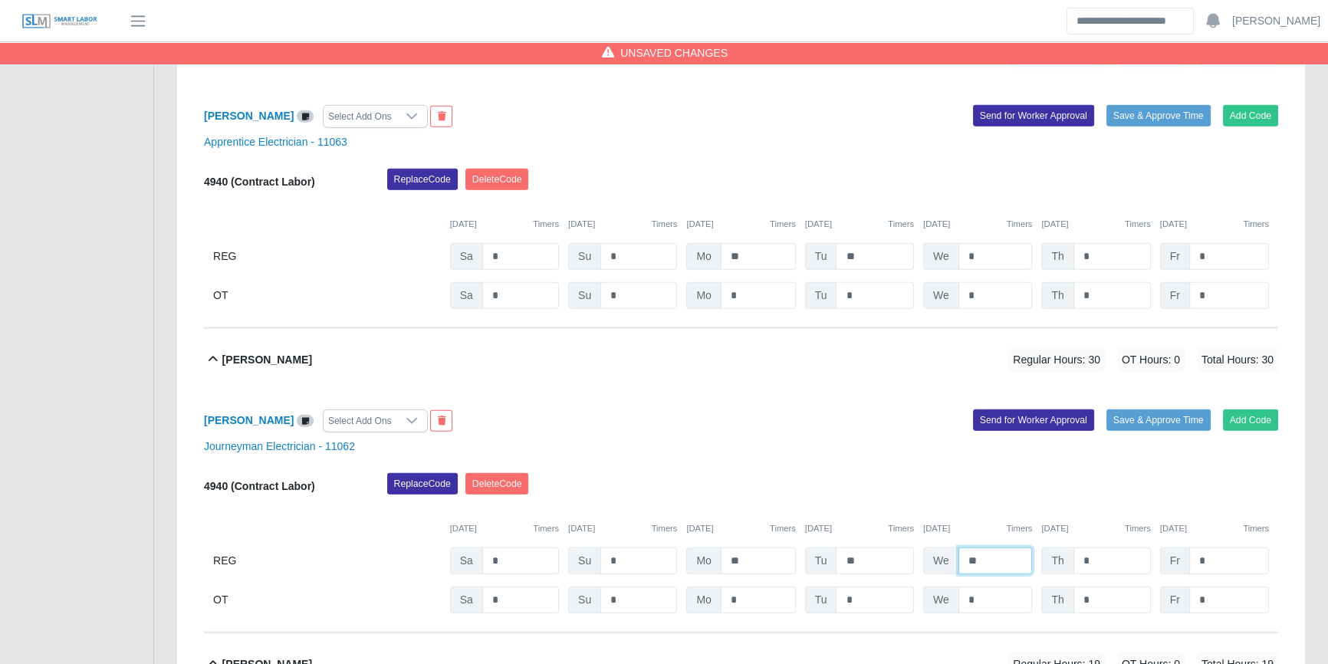
scroll to position [4527, 0]
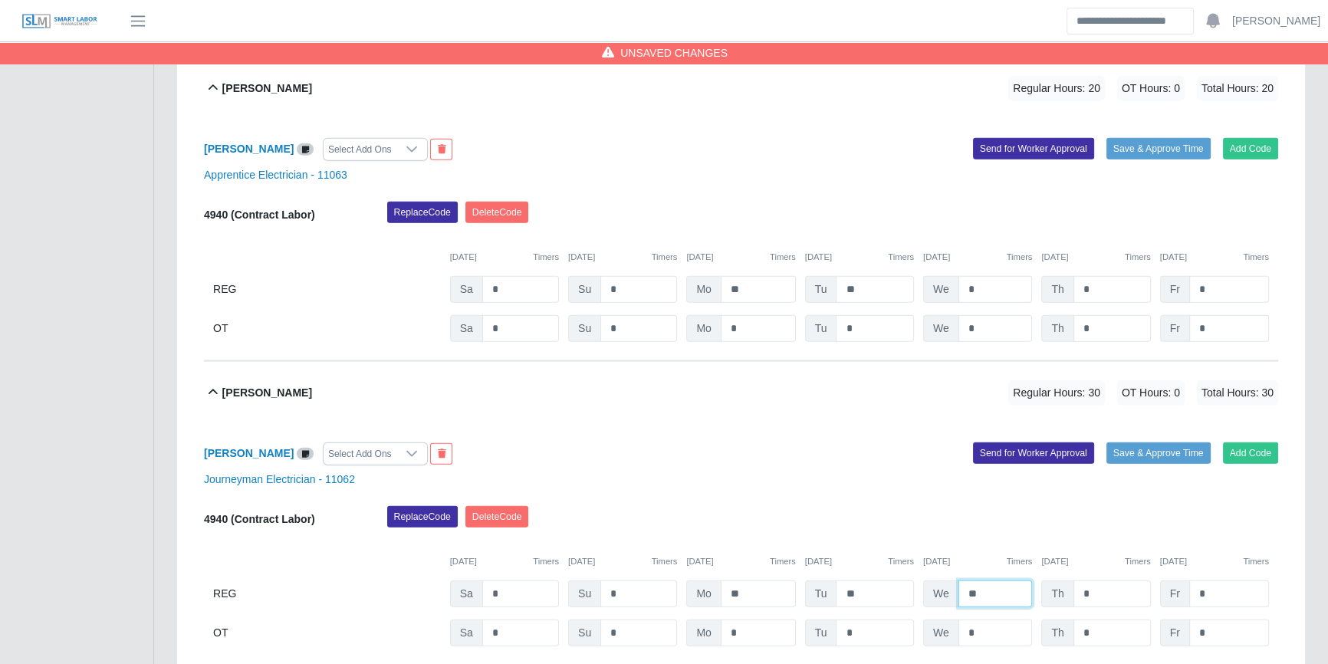
type input "**"
click at [1004, 283] on input "*" at bounding box center [995, 289] width 74 height 27
type input "**"
click at [924, 218] on div "Replace Code Delete Code" at bounding box center [833, 217] width 915 height 31
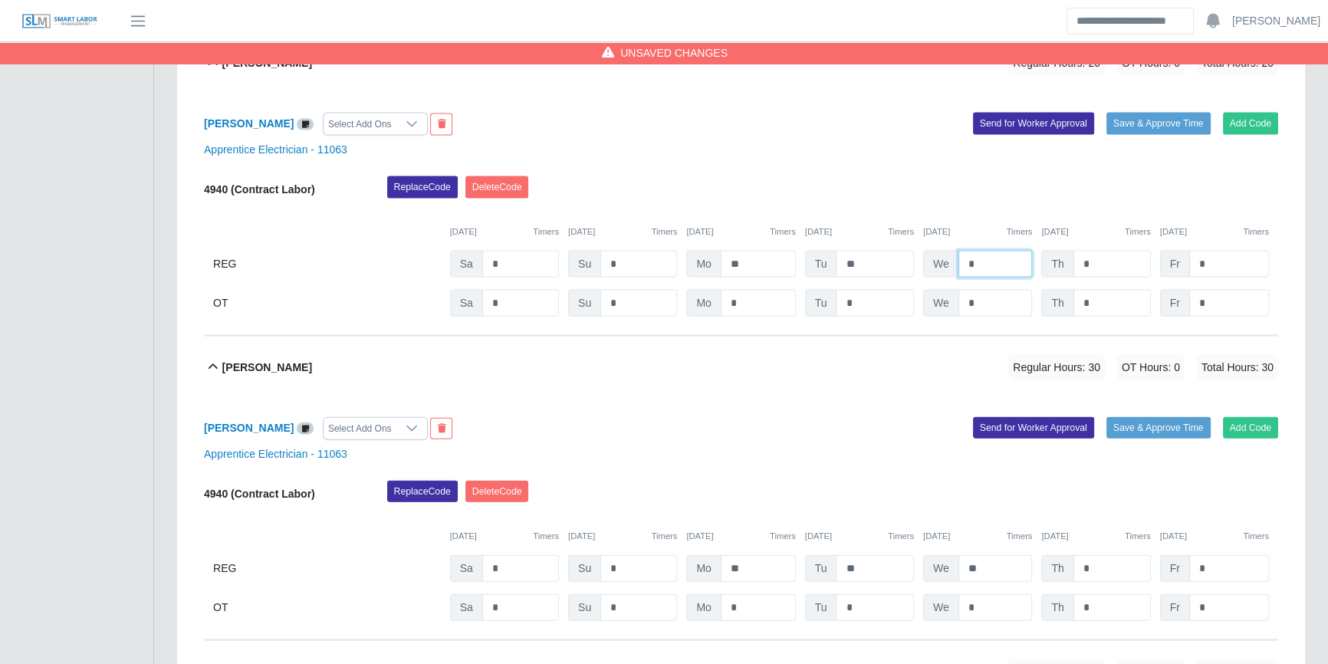
click at [976, 255] on input "*" at bounding box center [995, 264] width 74 height 27
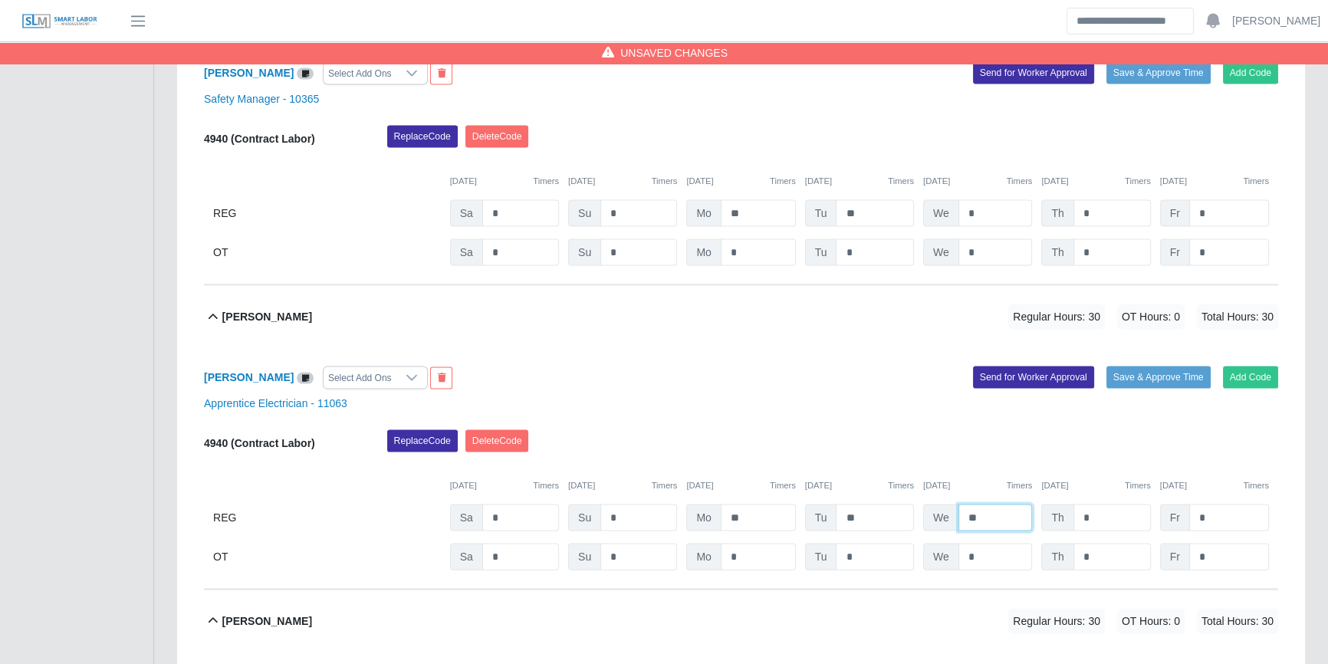
scroll to position [3970, 0]
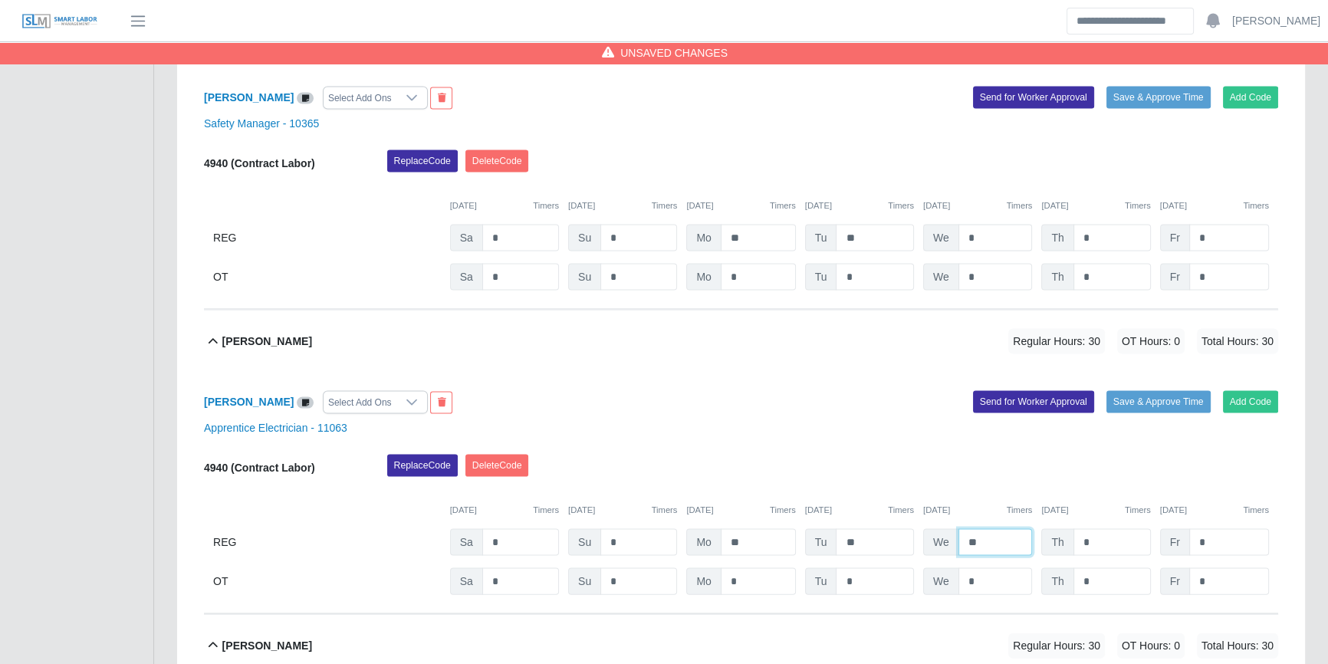
type input "**"
click at [999, 239] on input "*" at bounding box center [995, 238] width 74 height 27
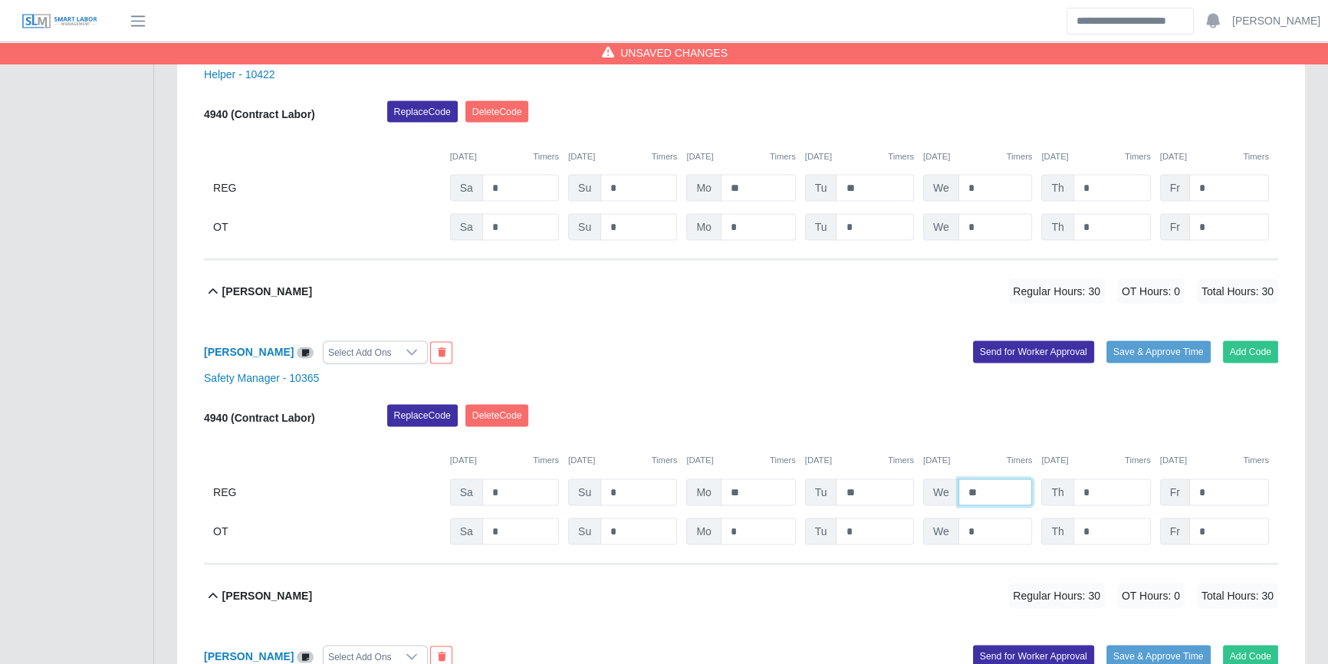
scroll to position [3621, 0]
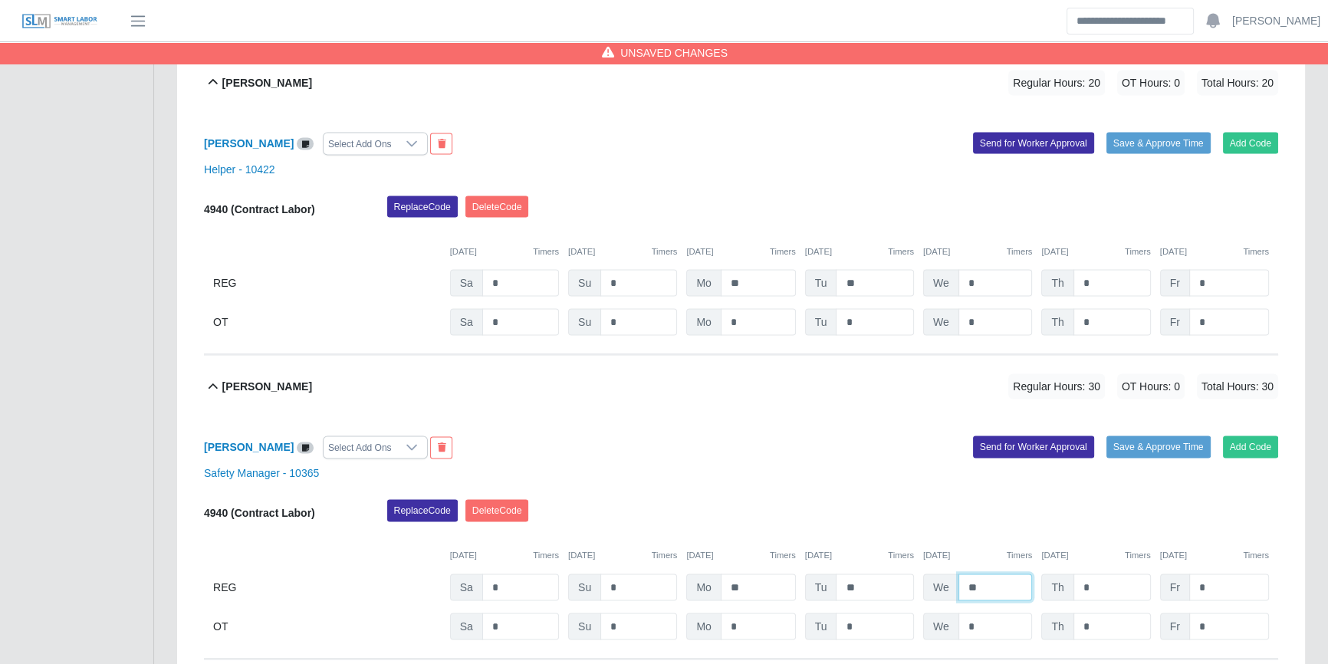
type input "**"
click at [981, 270] on input "*" at bounding box center [995, 282] width 74 height 27
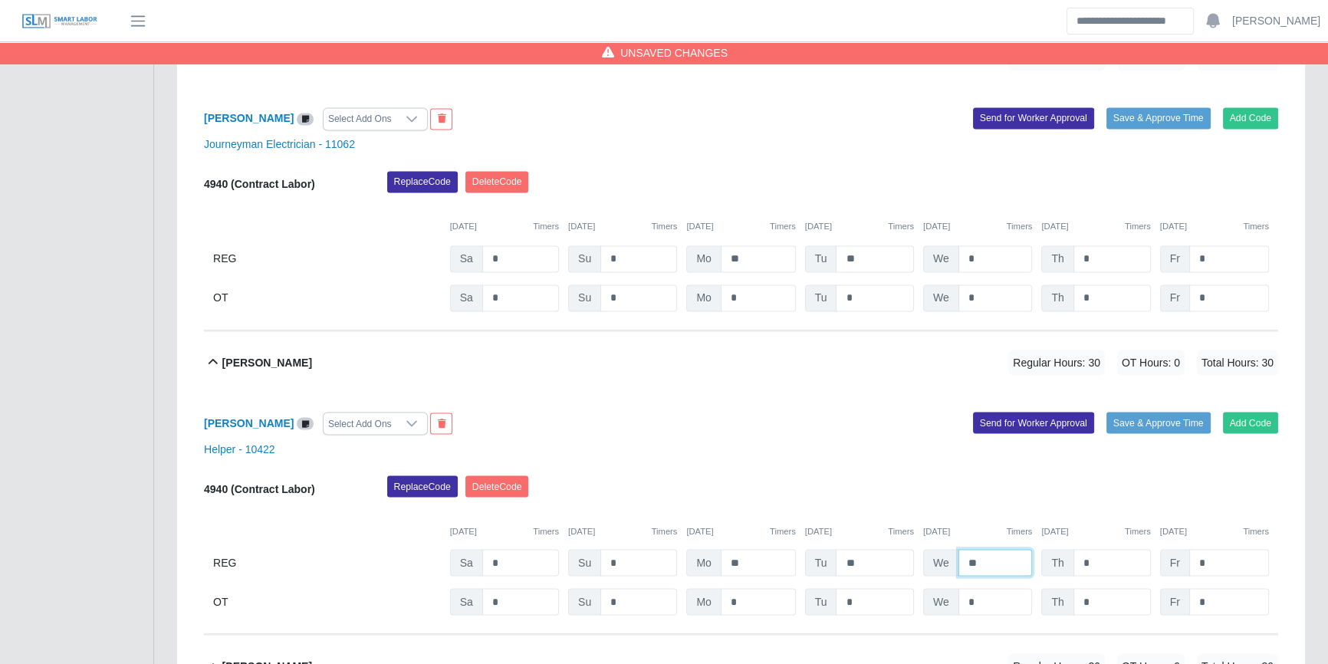
scroll to position [3203, 0]
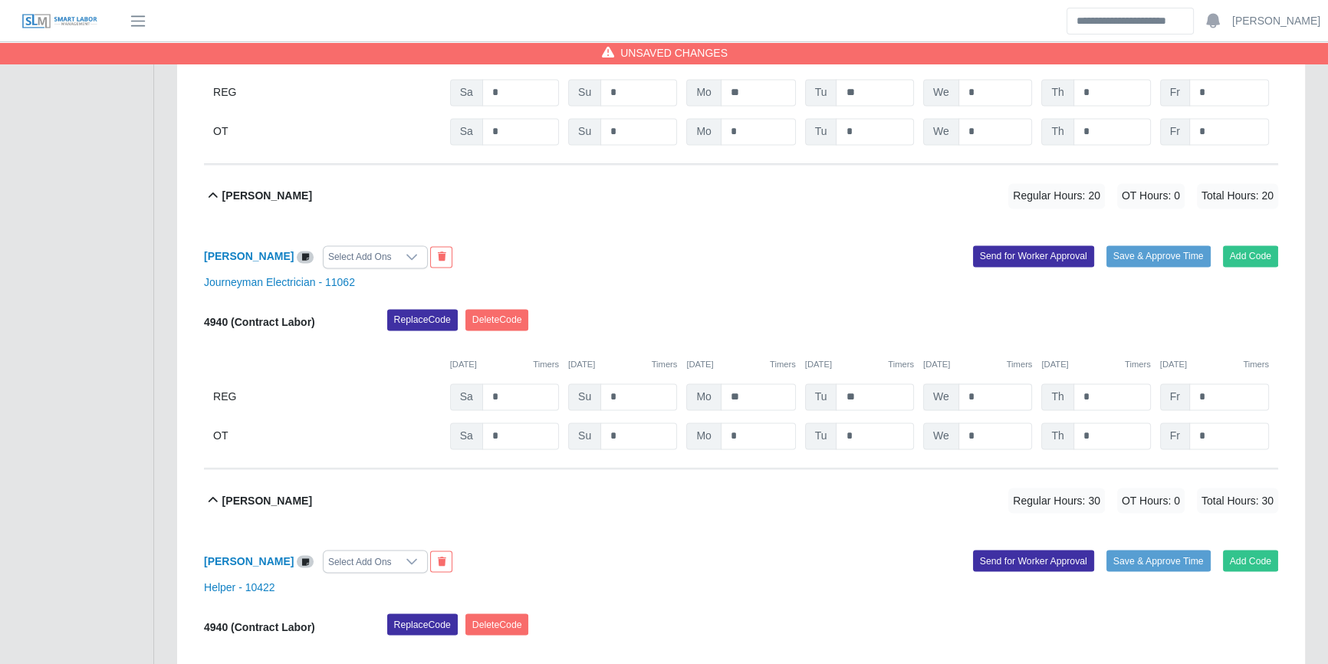
type input "**"
click at [986, 402] on input "*" at bounding box center [995, 396] width 74 height 27
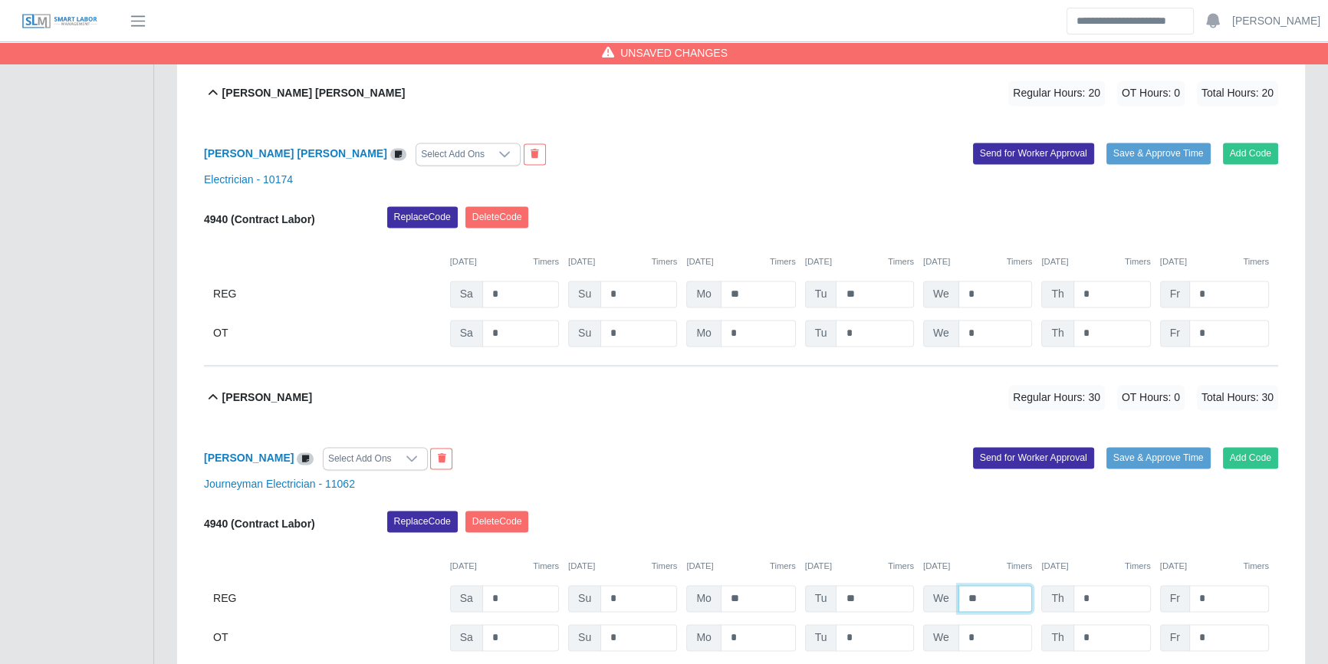
scroll to position [2994, 0]
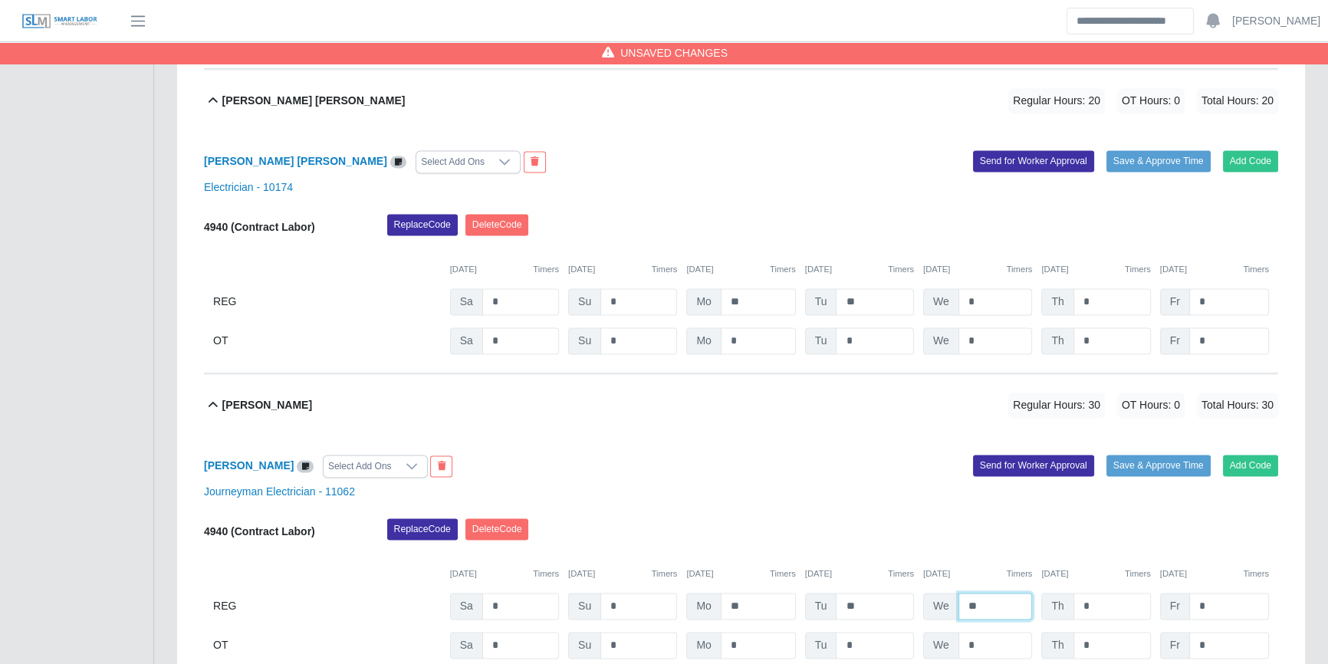
type input "**"
click at [988, 302] on input "*" at bounding box center [995, 301] width 74 height 27
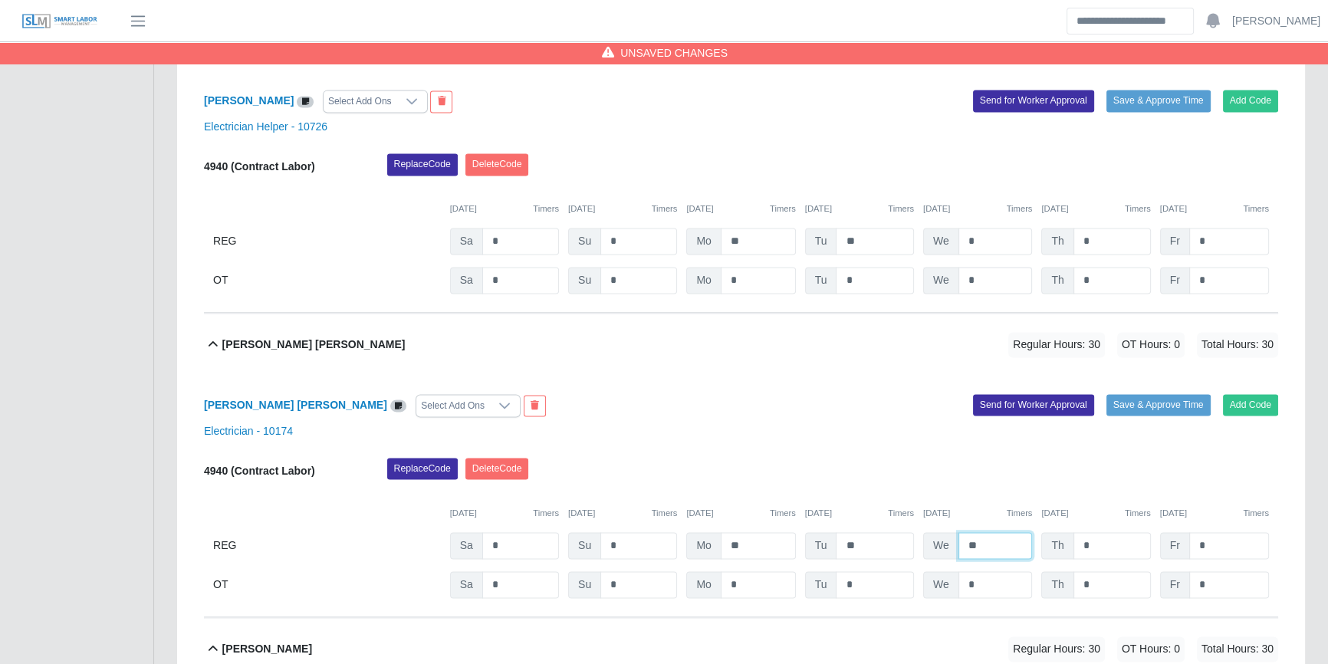
scroll to position [2715, 0]
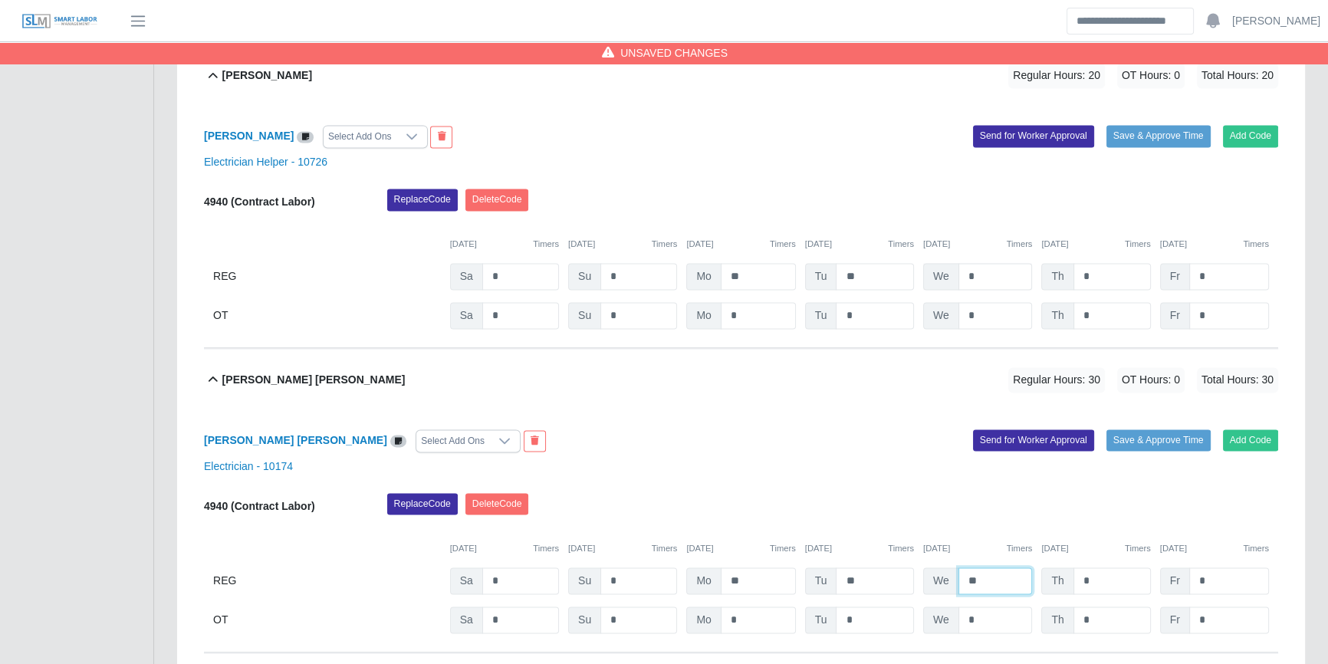
type input "**"
click at [987, 275] on input "*" at bounding box center [995, 276] width 74 height 27
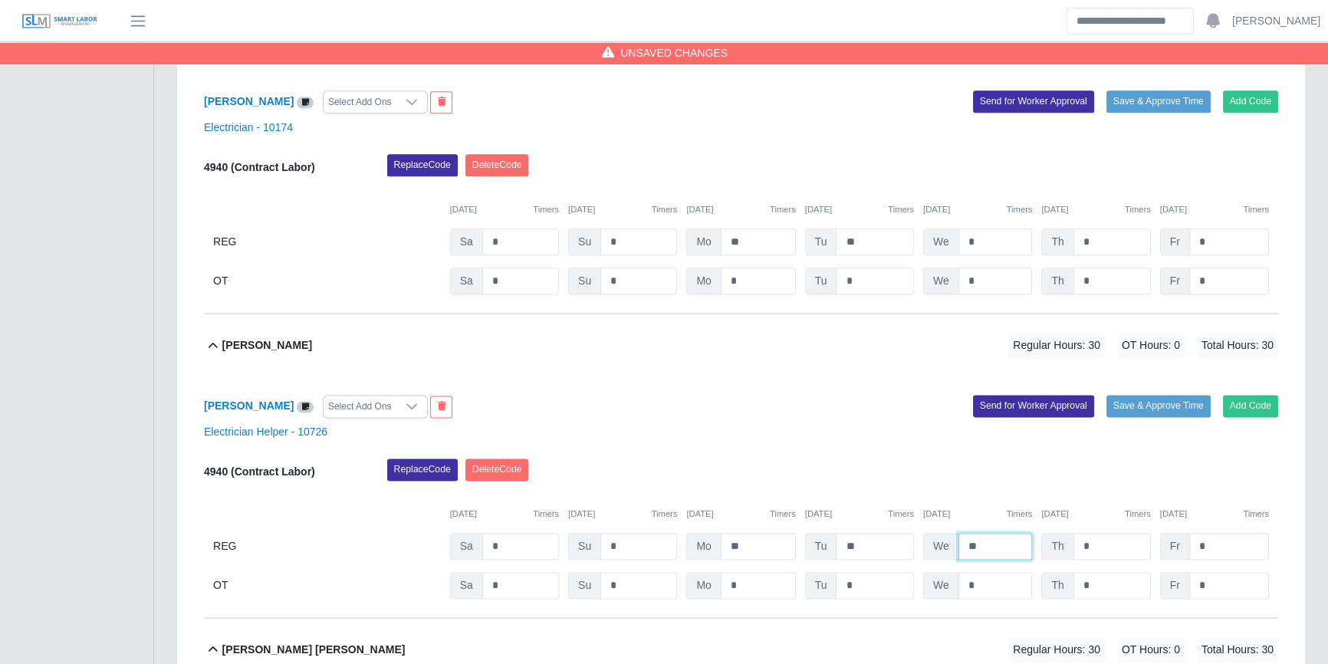
scroll to position [2436, 0]
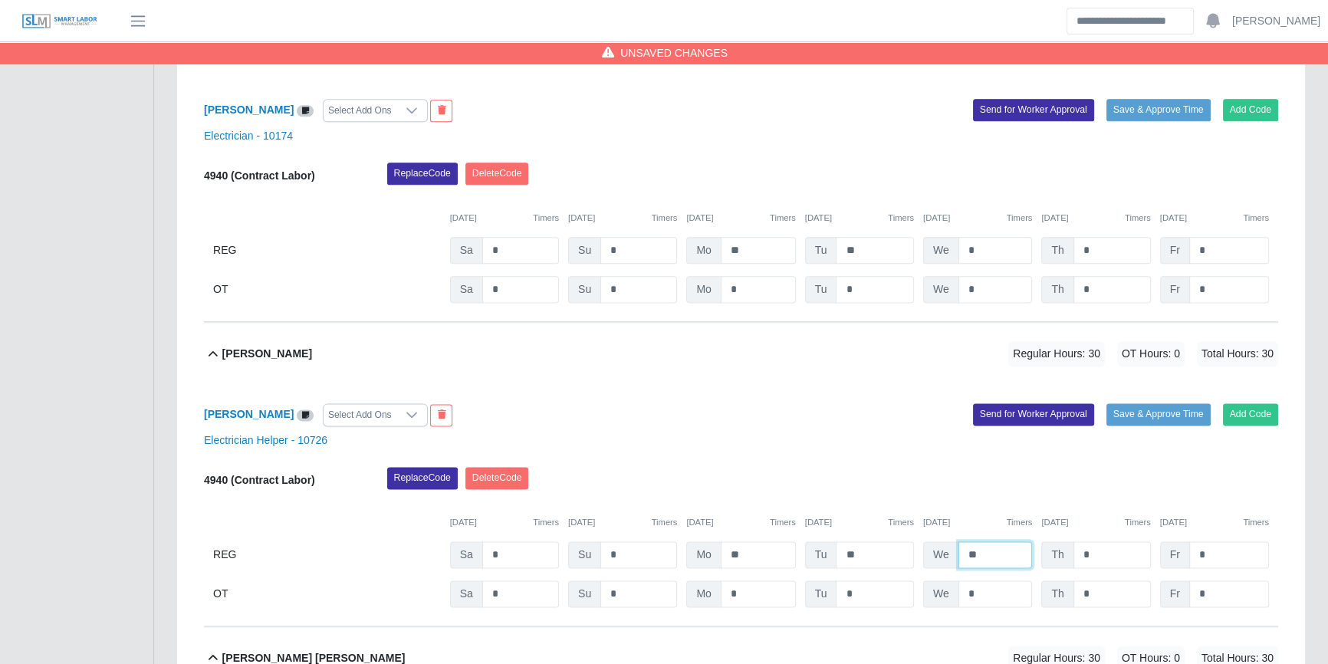
type input "**"
click at [981, 249] on input "*" at bounding box center [995, 250] width 74 height 27
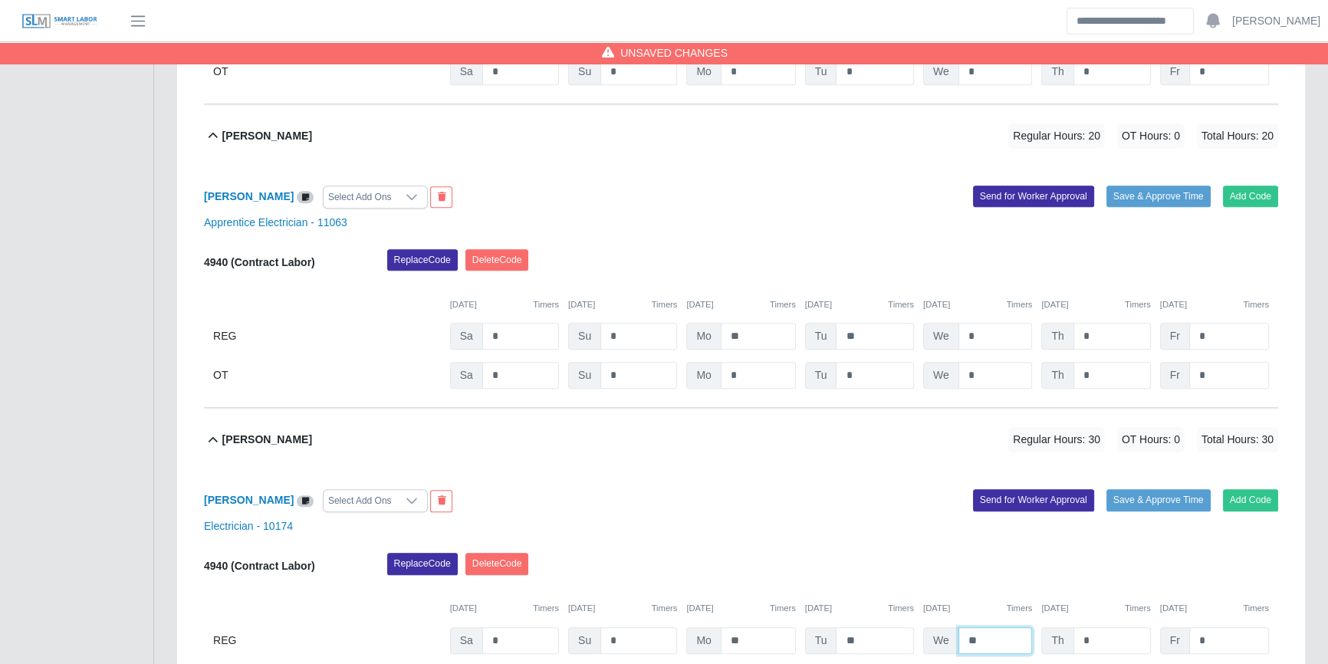
scroll to position [2018, 0]
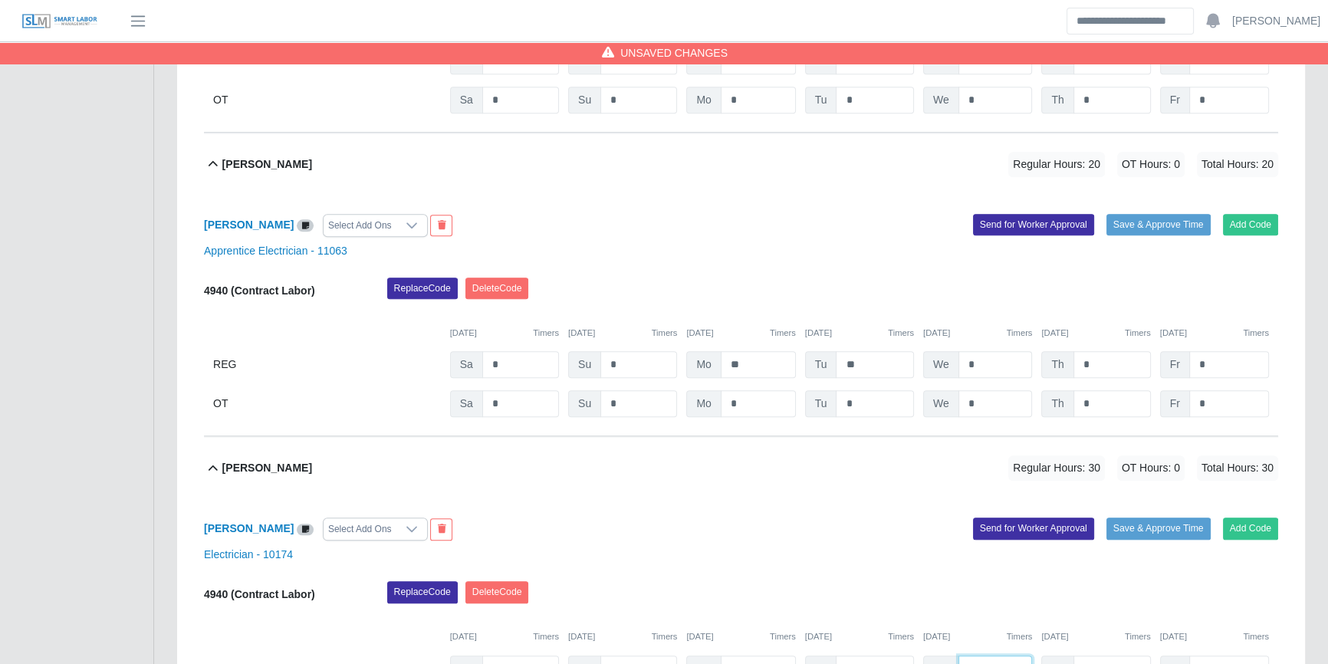
type input "**"
click at [984, 360] on input "*" at bounding box center [995, 364] width 74 height 27
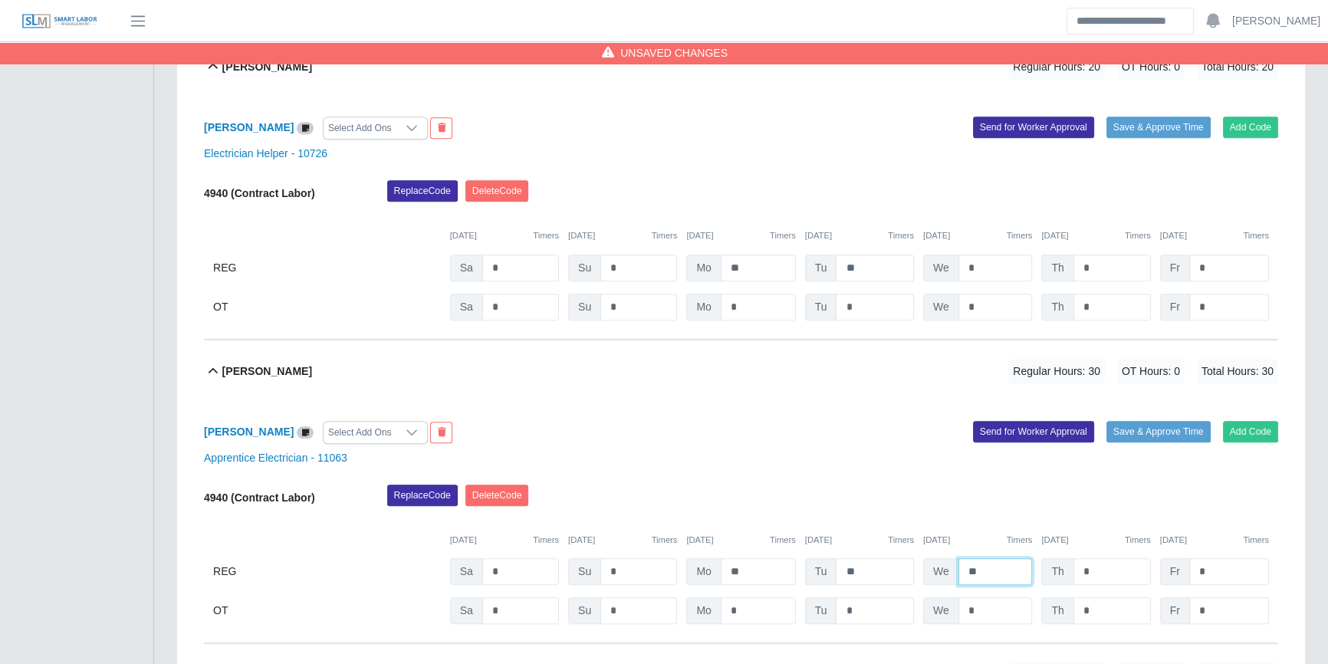
scroll to position [1809, 0]
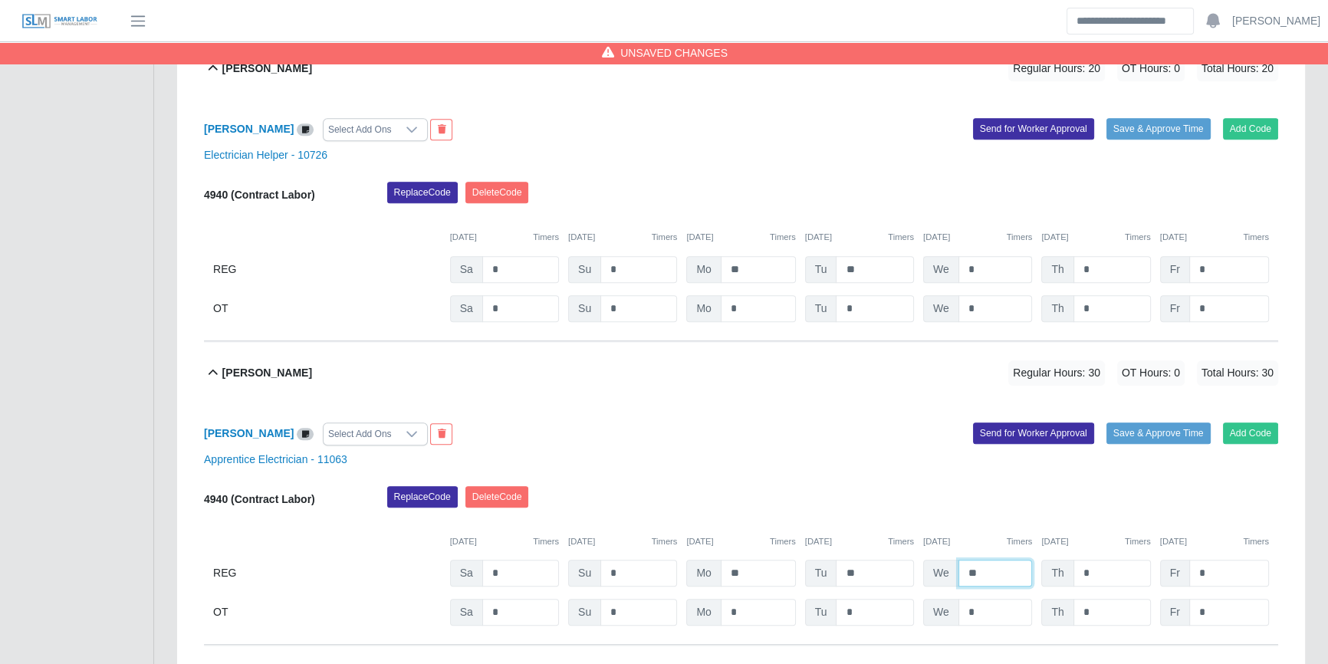
type input "**"
click at [982, 281] on input "*" at bounding box center [995, 269] width 74 height 27
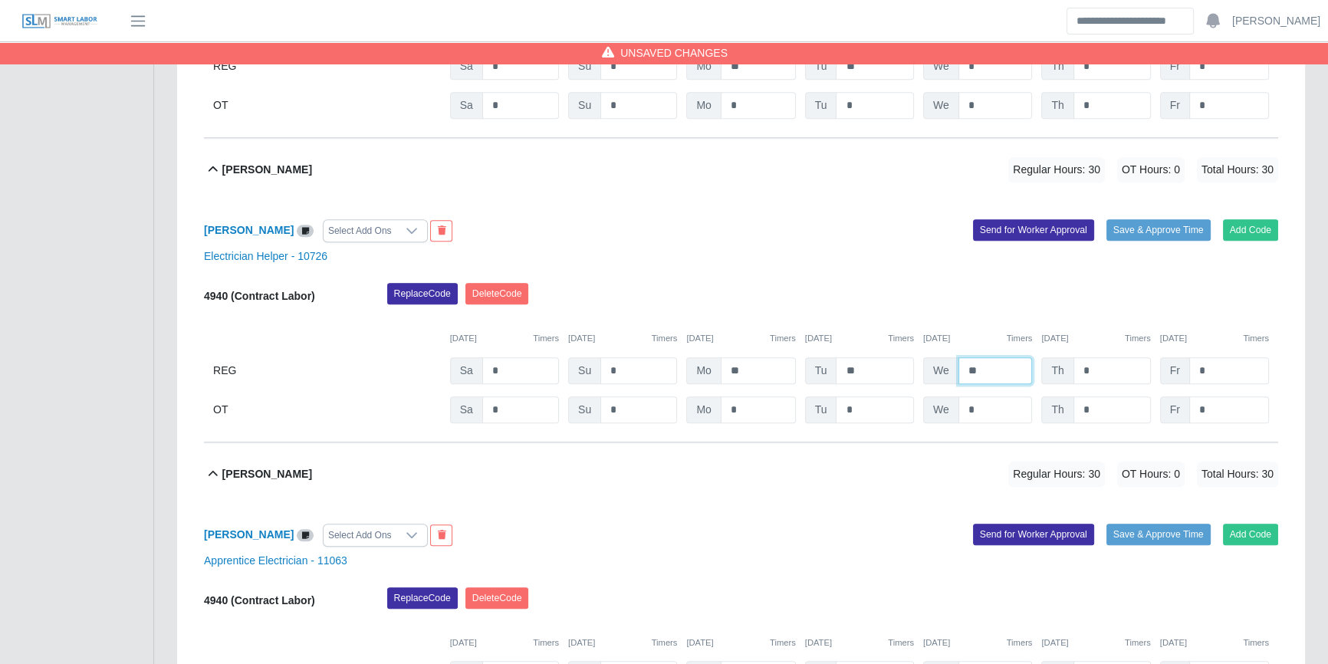
scroll to position [1600, 0]
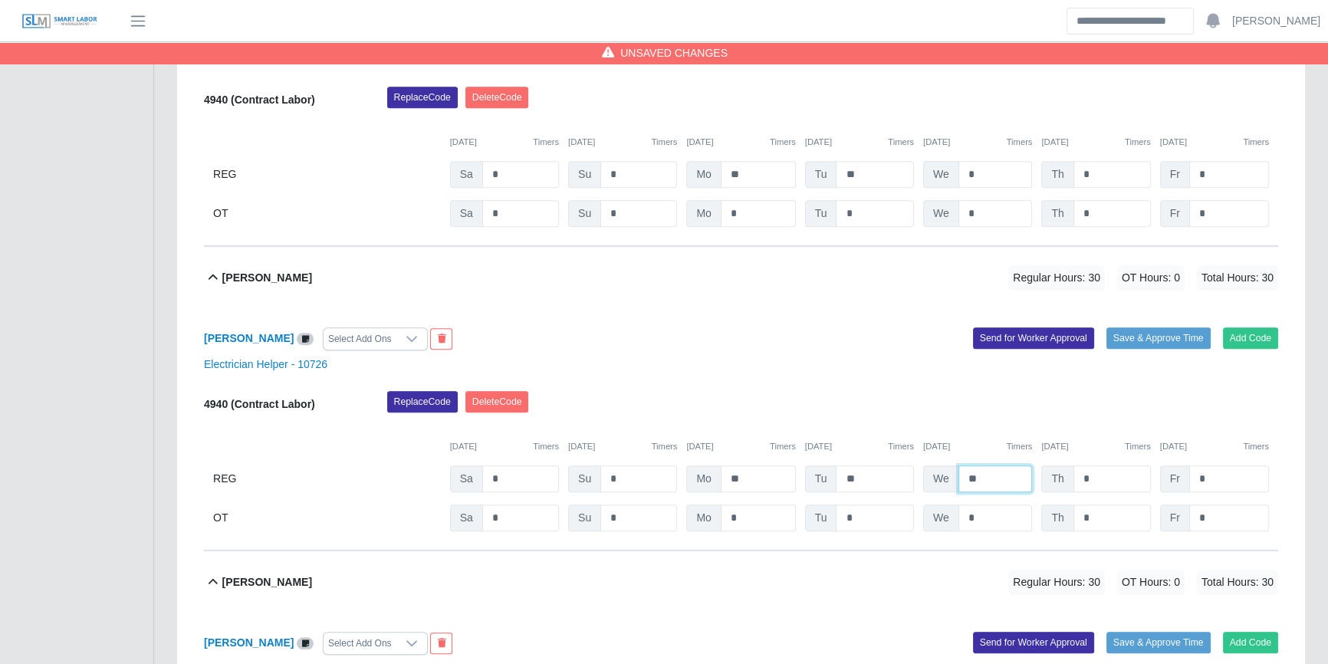
type input "**"
click at [1004, 166] on input "*" at bounding box center [995, 174] width 74 height 27
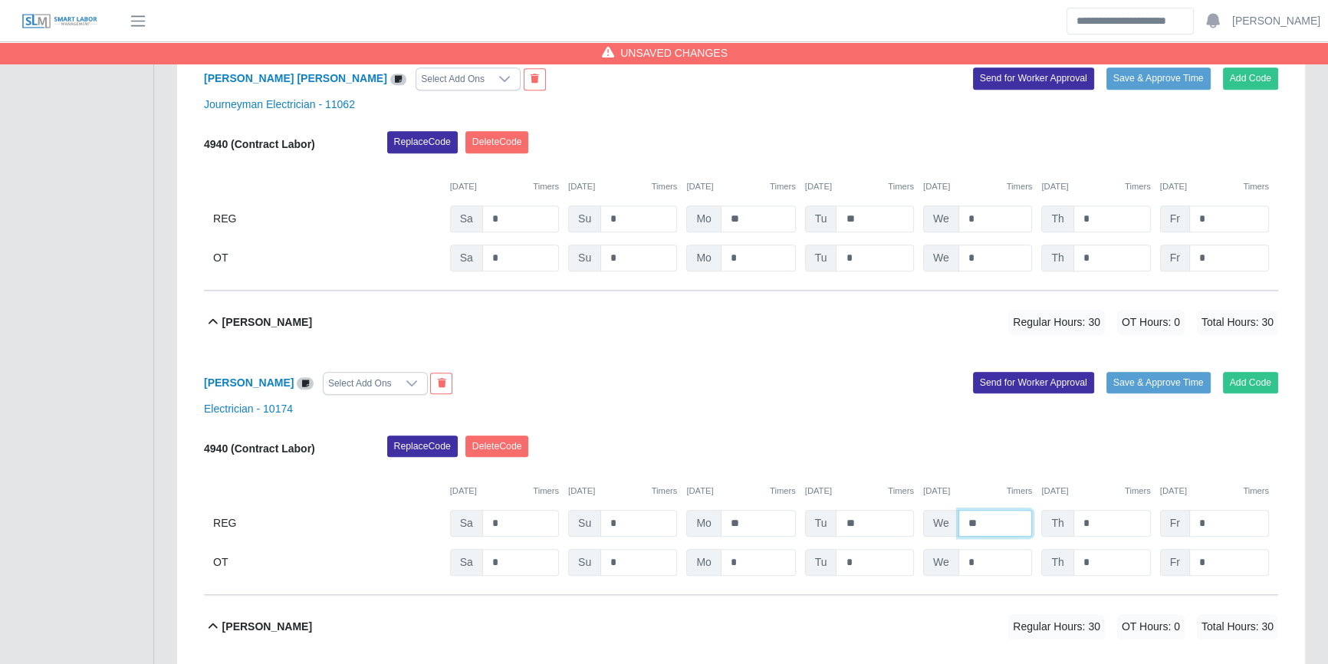
type input "**"
click at [974, 210] on input "*" at bounding box center [995, 218] width 74 height 27
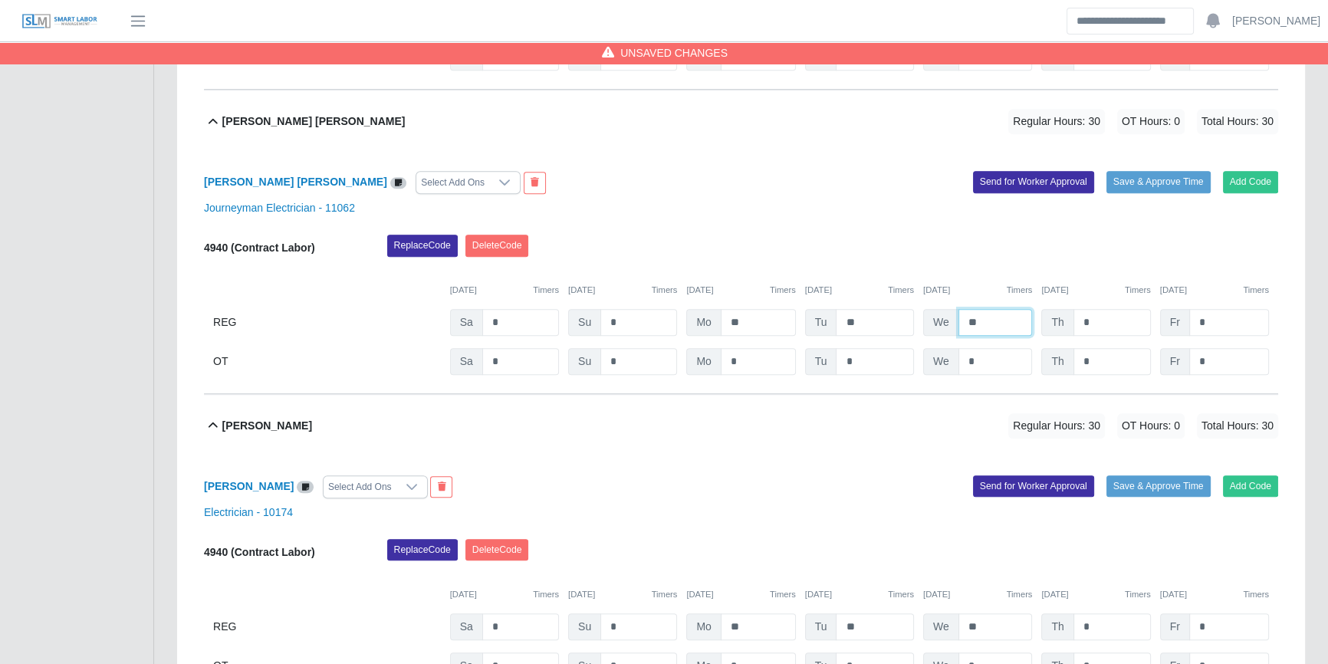
scroll to position [973, 0]
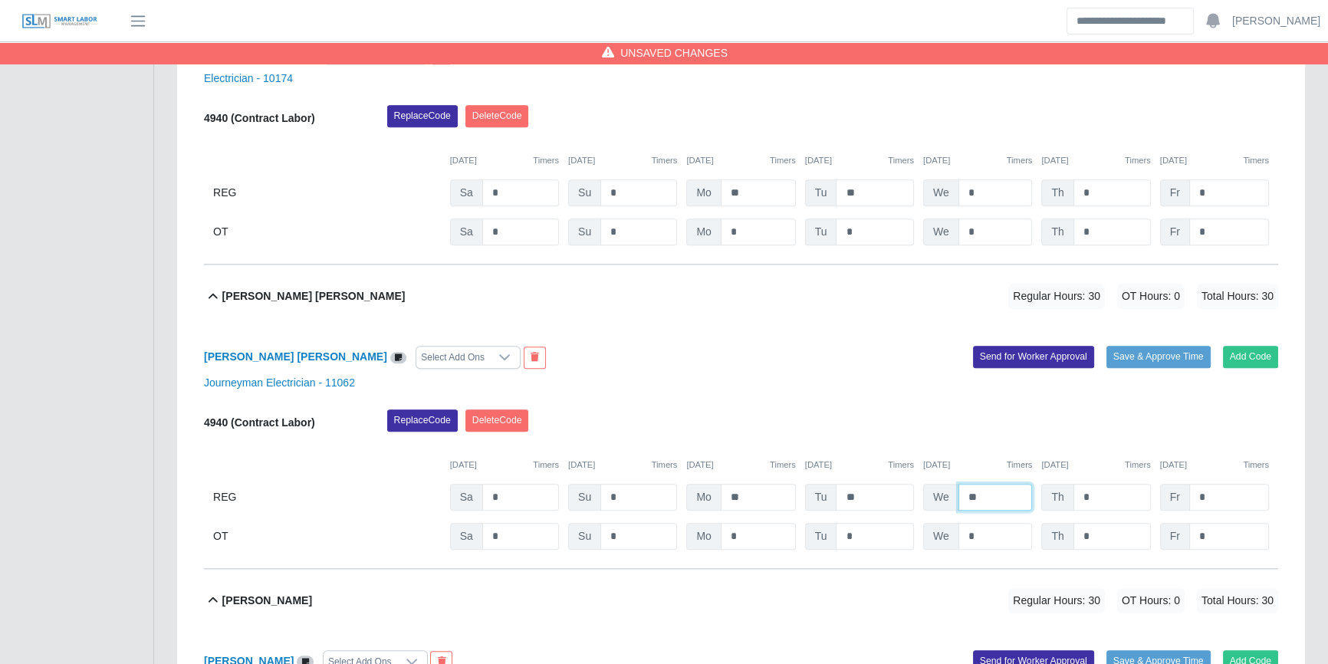
type input "**"
click at [1006, 185] on input "*" at bounding box center [995, 192] width 74 height 27
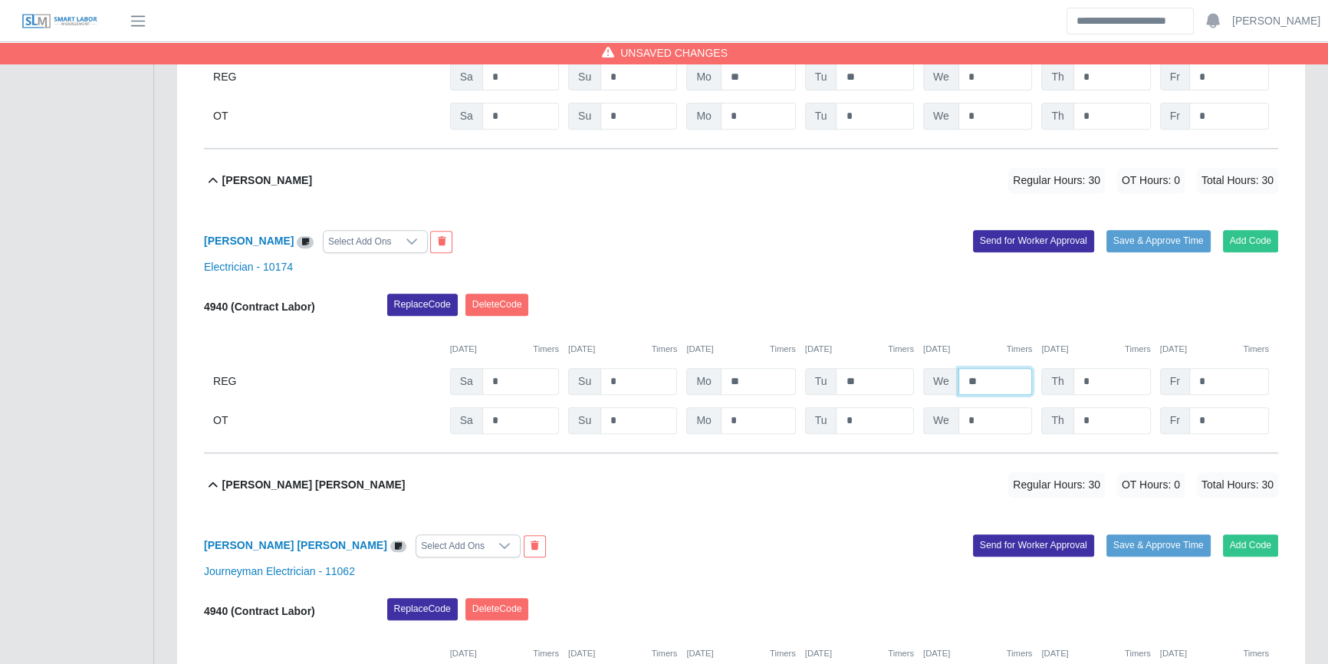
scroll to position [624, 0]
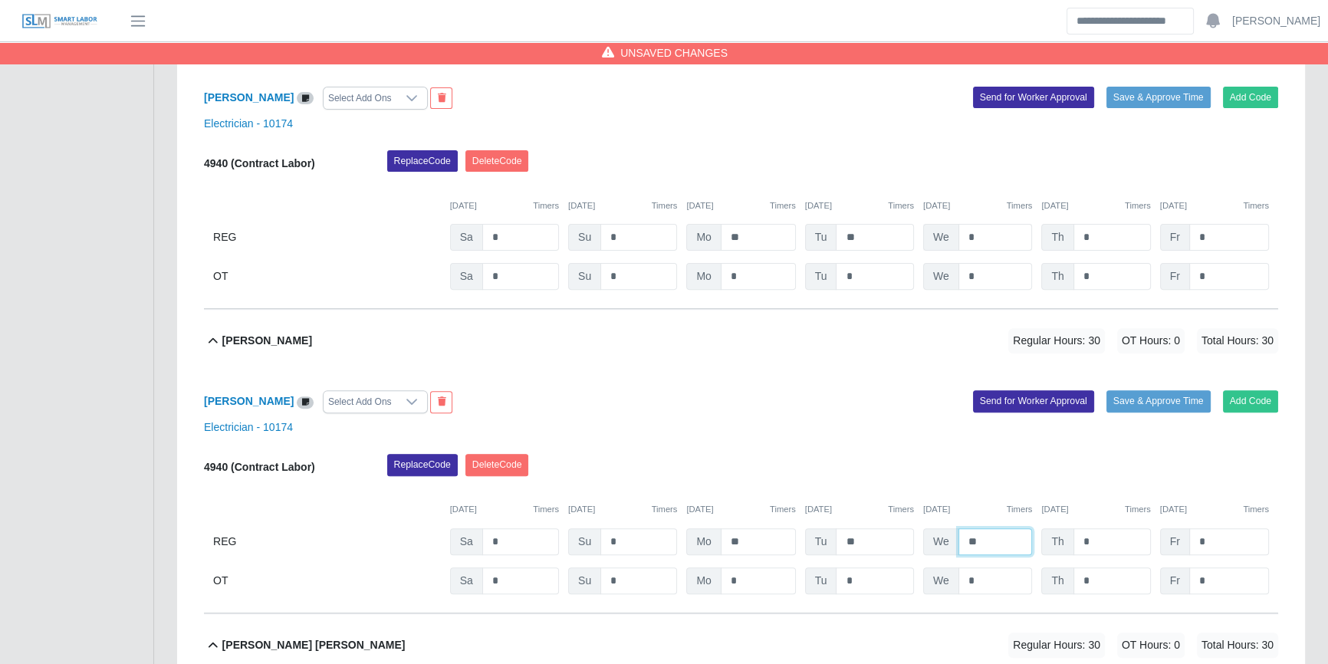
type input "**"
click at [1002, 241] on input "*" at bounding box center [995, 237] width 74 height 27
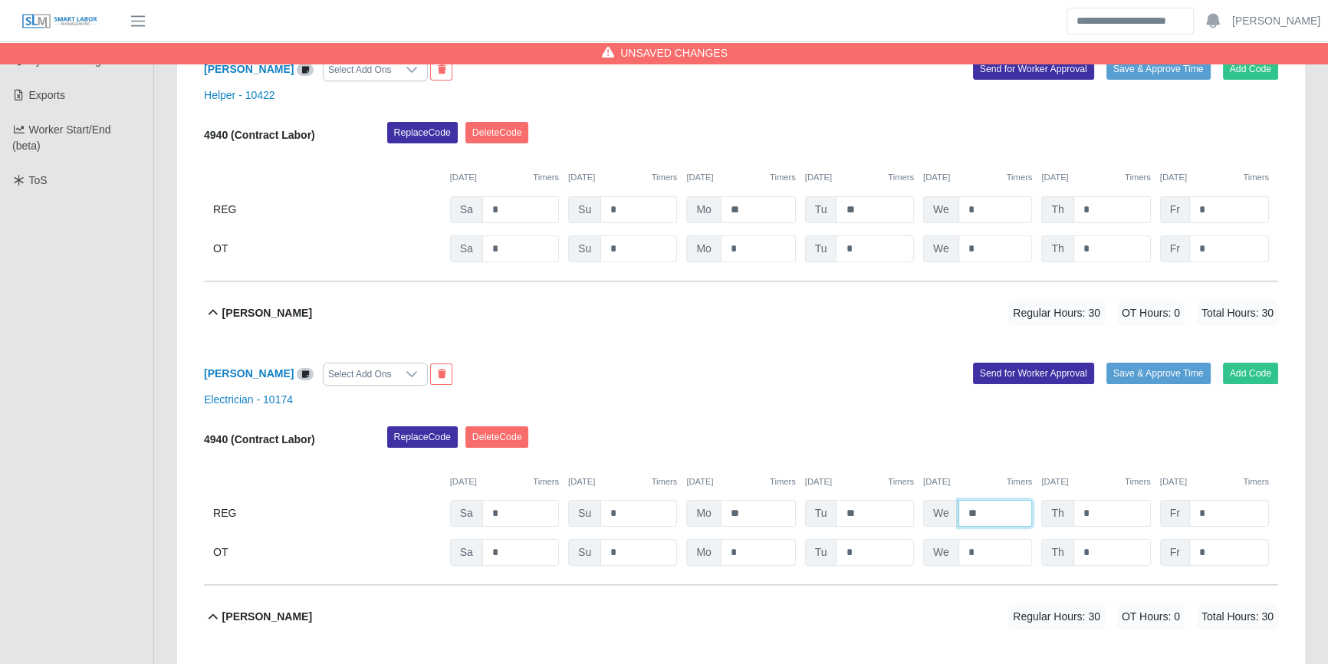
scroll to position [276, 0]
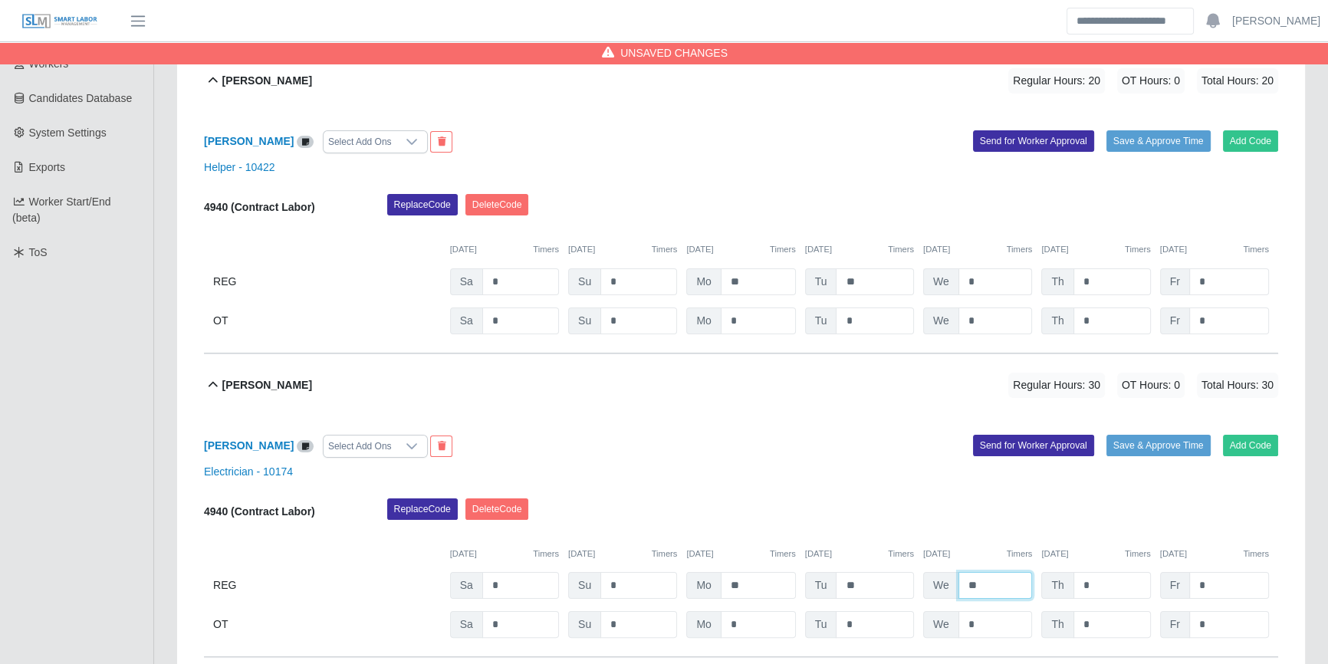
type input "**"
click at [997, 274] on input "*" at bounding box center [995, 281] width 74 height 27
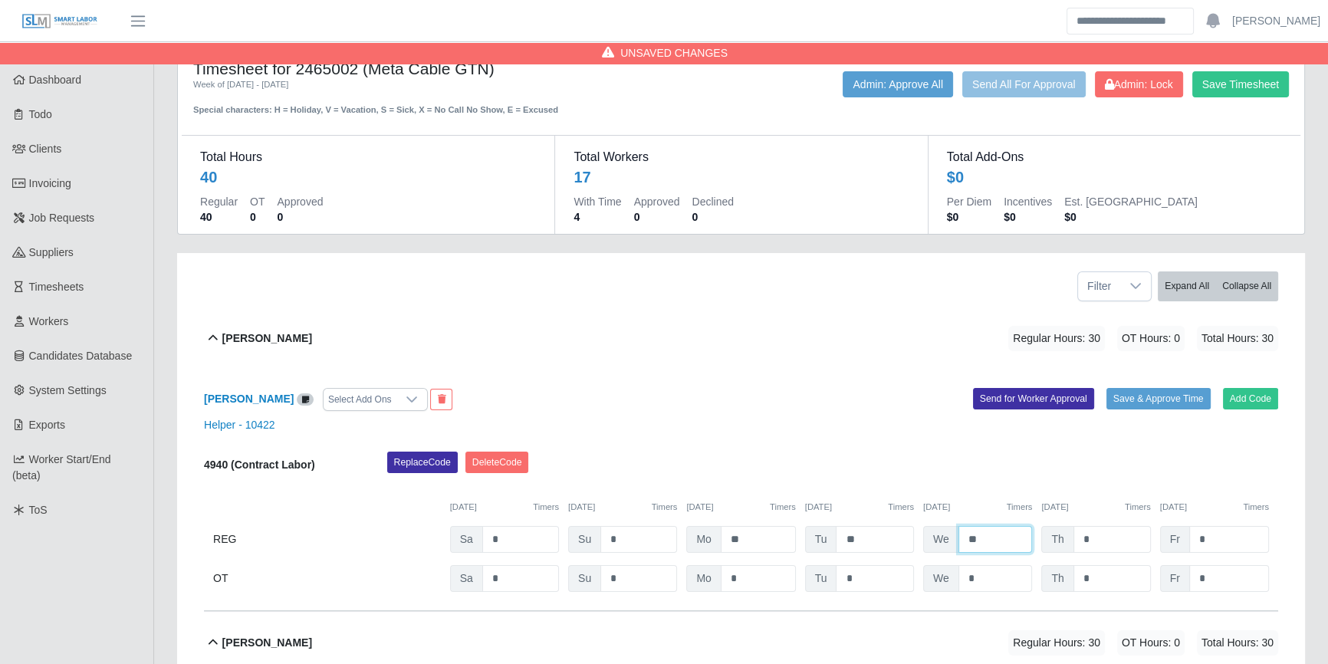
scroll to position [69, 0]
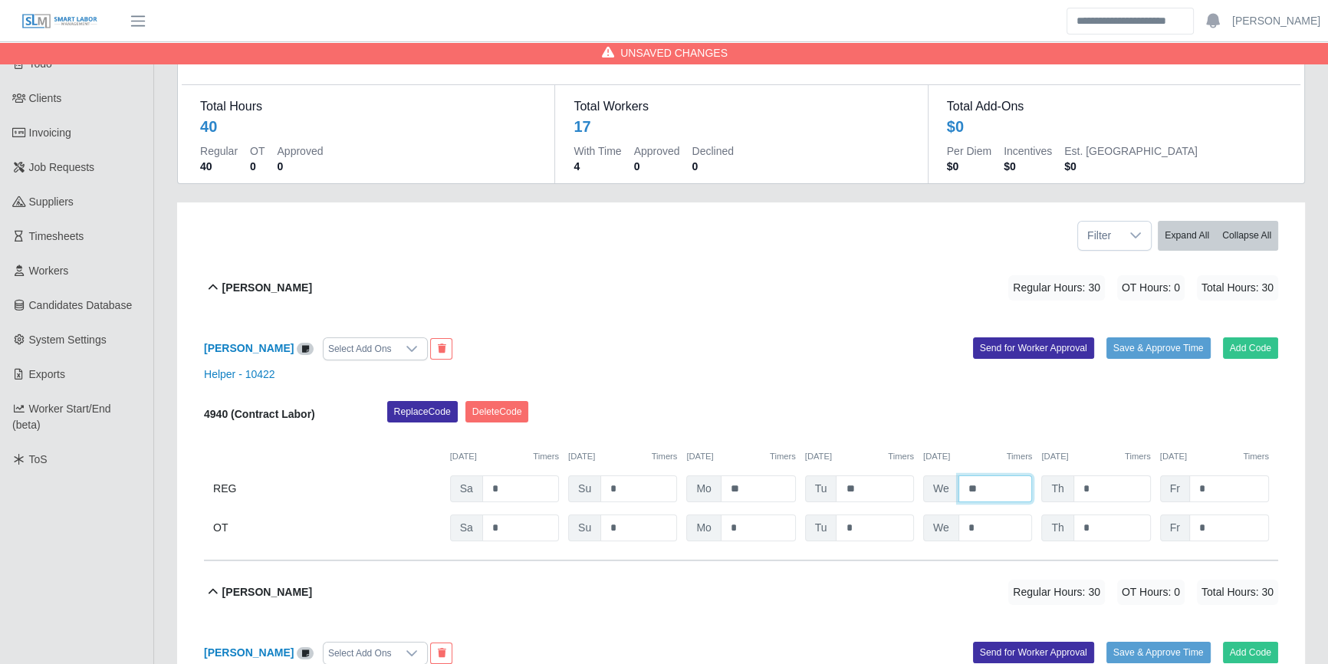
type input "**"
click at [1109, 481] on input "*" at bounding box center [1111, 488] width 77 height 27
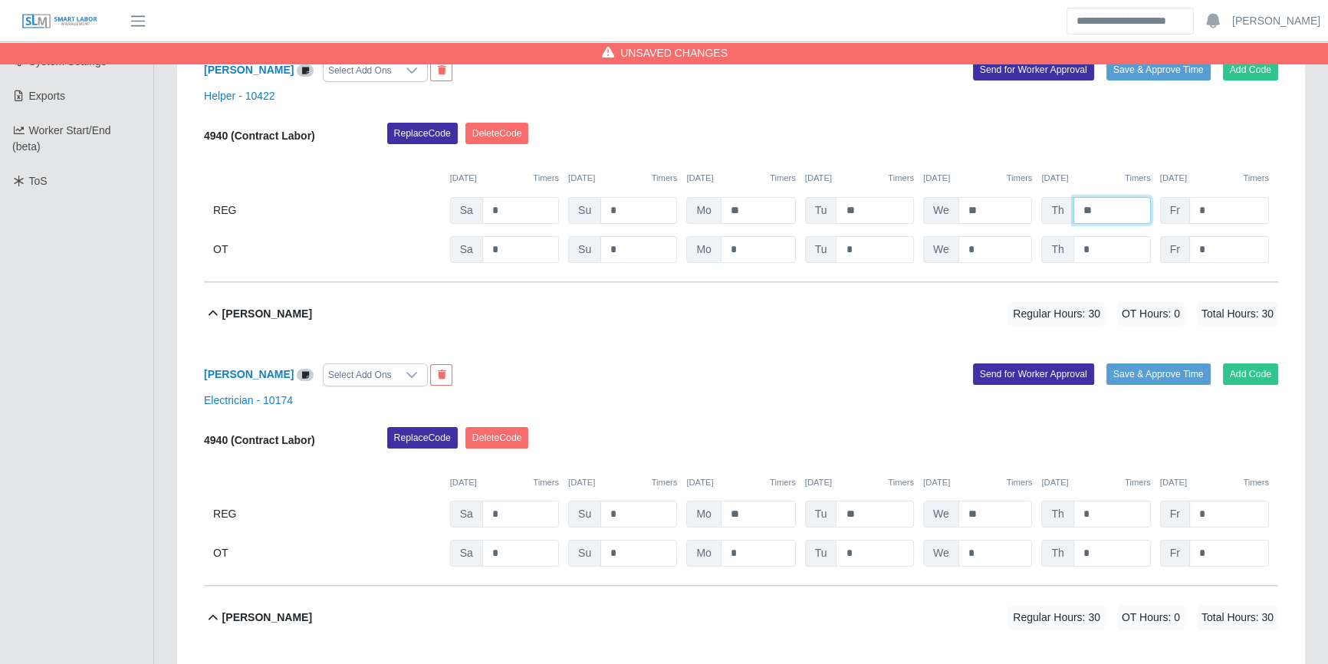
scroll to position [348, 0]
type input "**"
click at [1105, 506] on input "*" at bounding box center [1111, 513] width 77 height 27
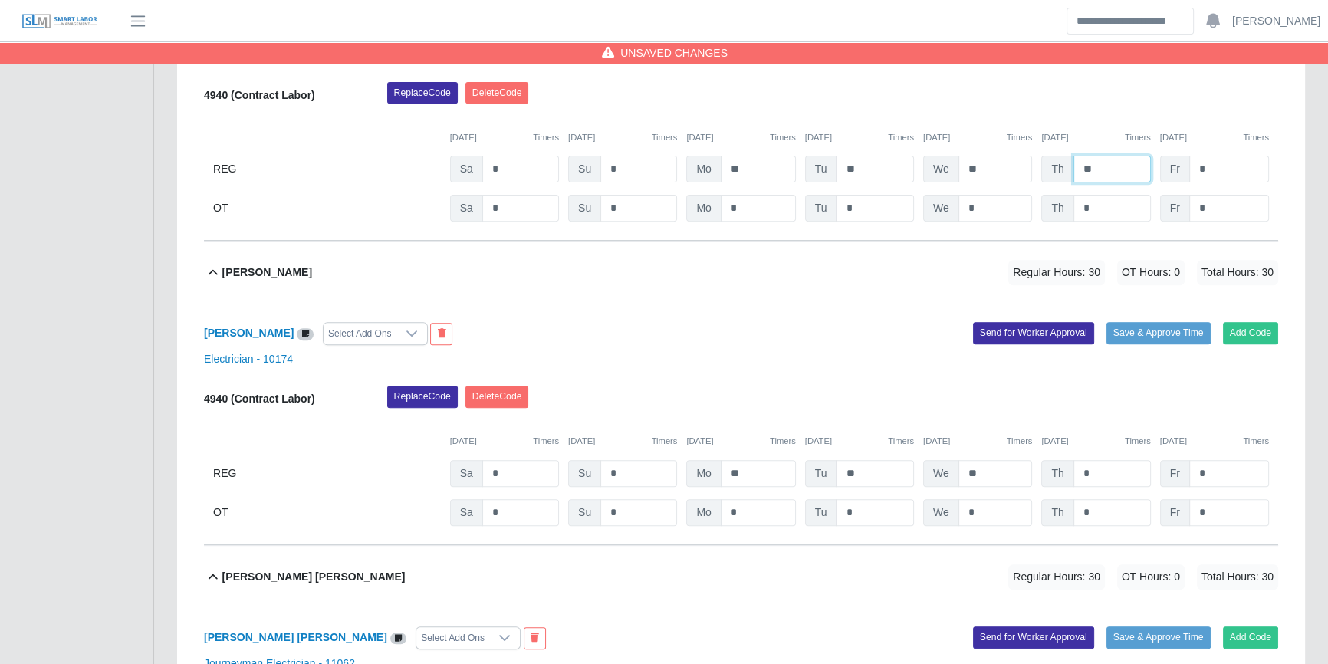
scroll to position [836, 0]
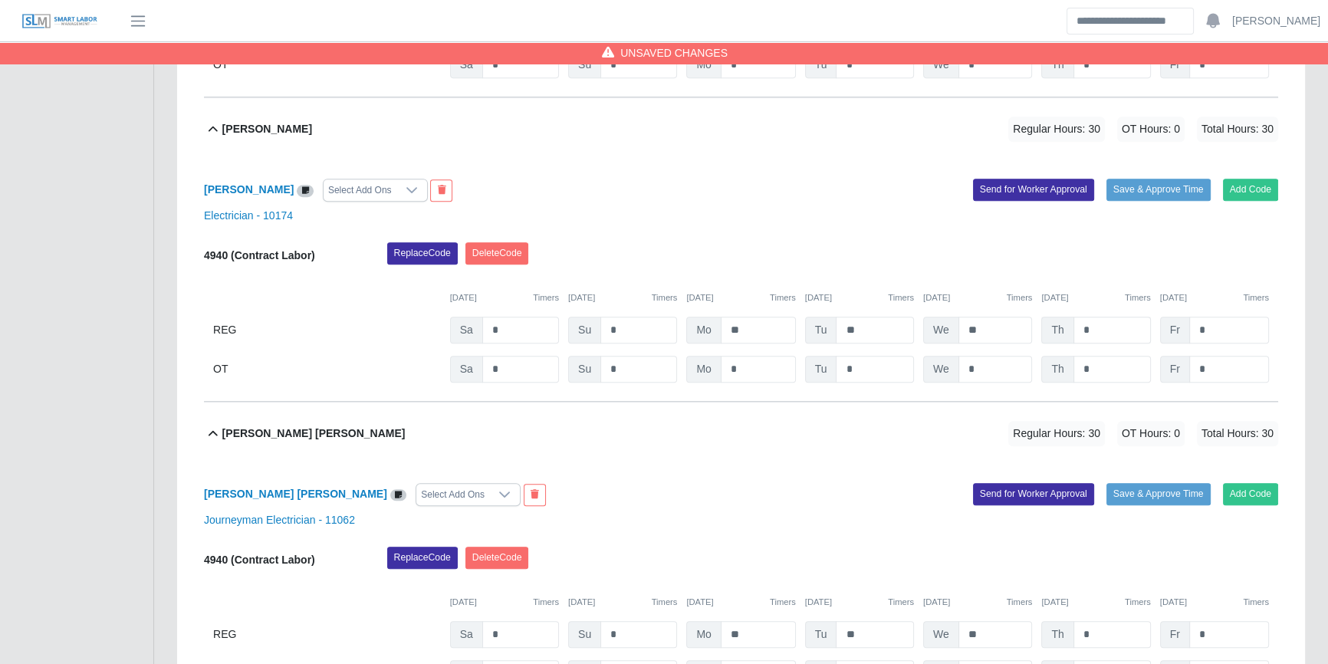
type input "**"
click at [1109, 321] on input "*" at bounding box center [1111, 330] width 77 height 27
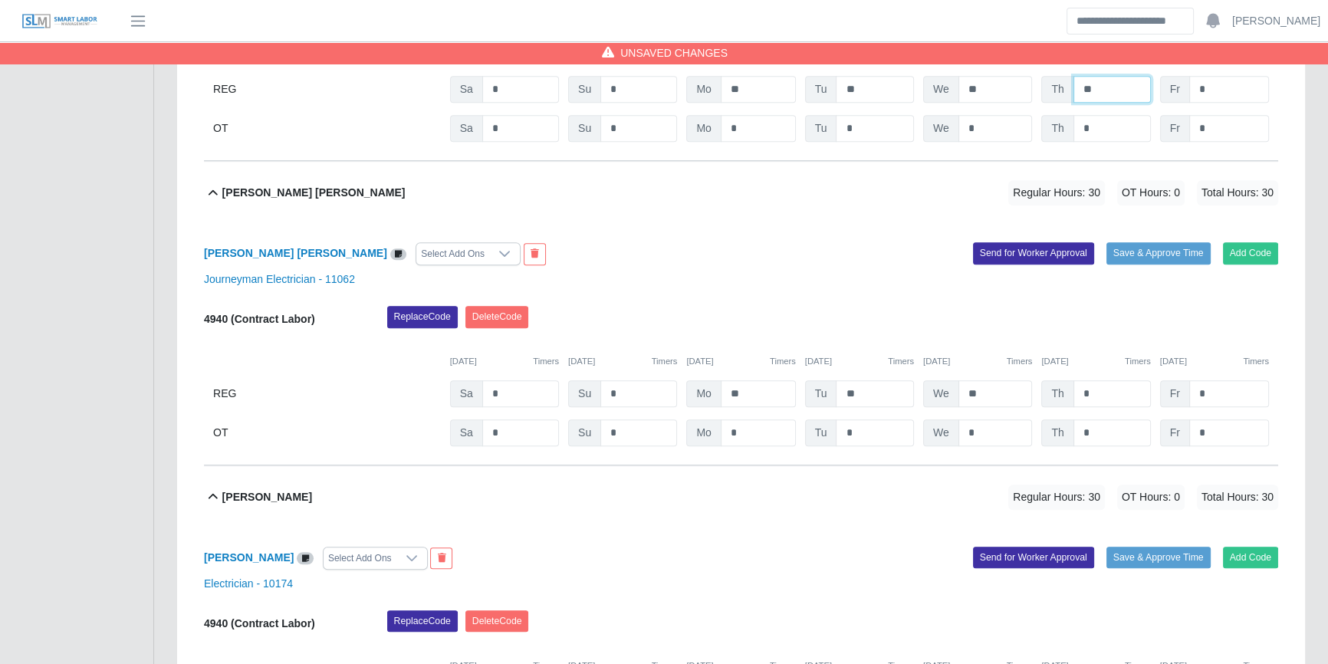
scroll to position [1115, 0]
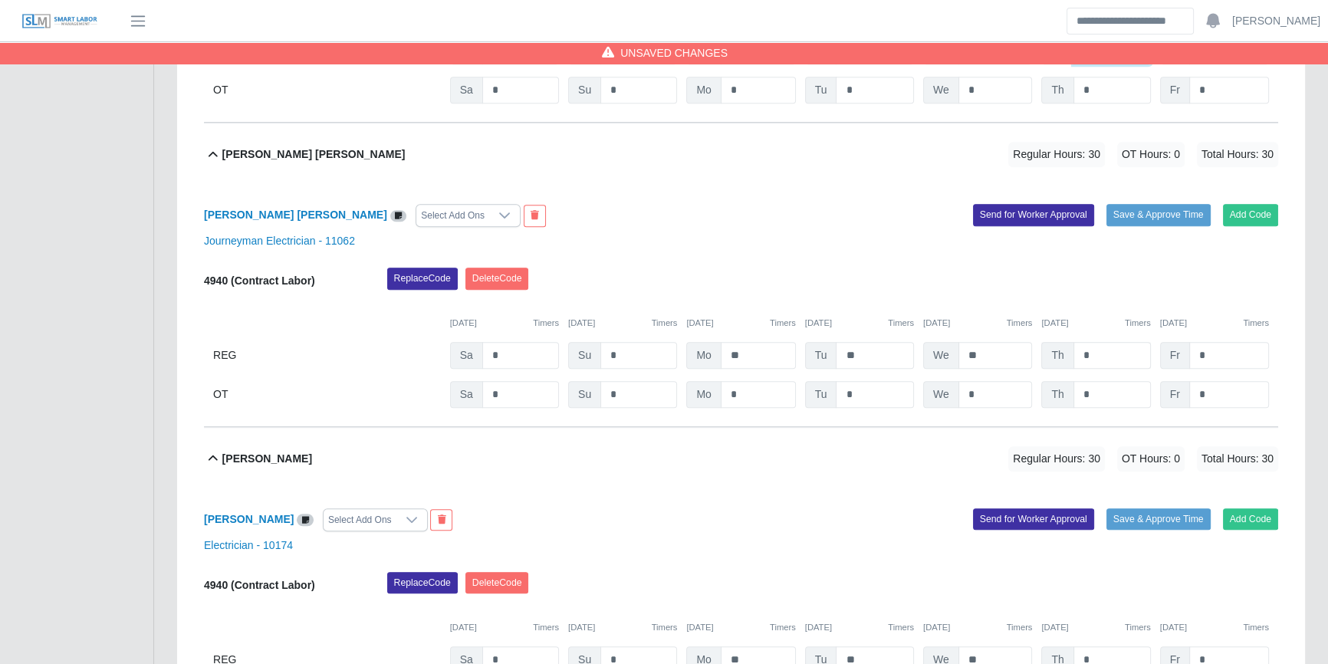
type input "**"
click at [1112, 359] on input "*" at bounding box center [1111, 355] width 77 height 27
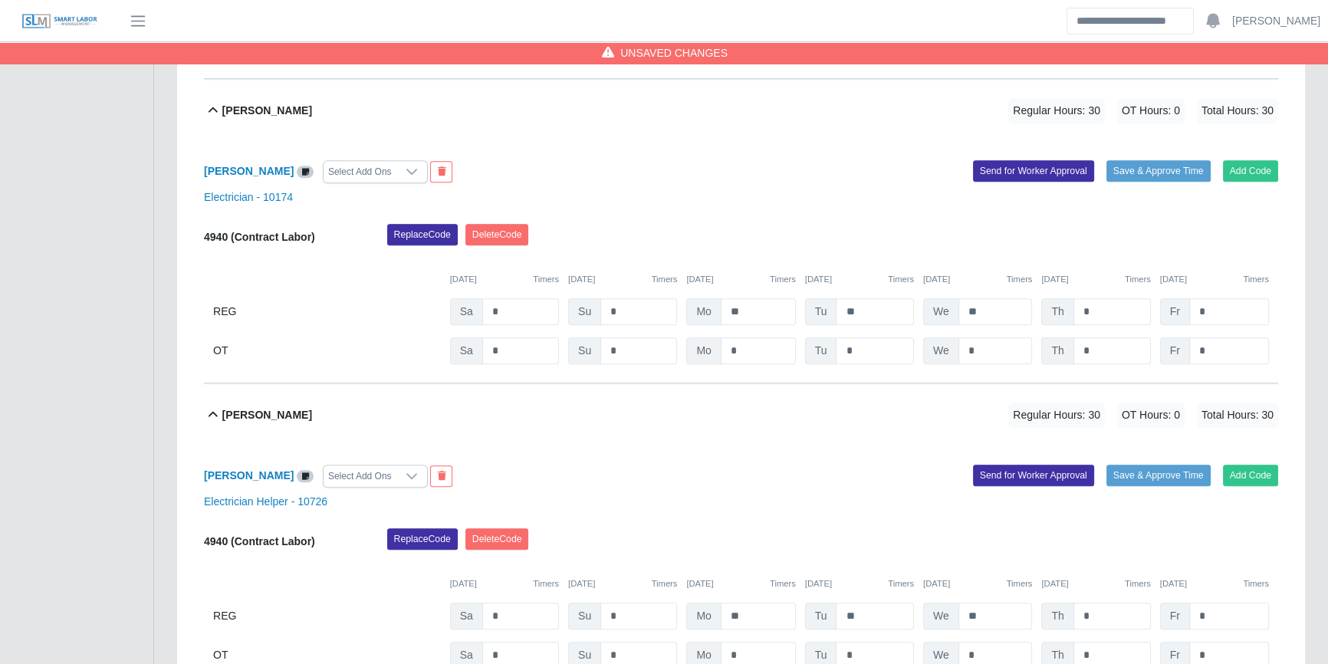
scroll to position [1463, 0]
type input "**"
click at [1118, 301] on input "*" at bounding box center [1111, 310] width 77 height 27
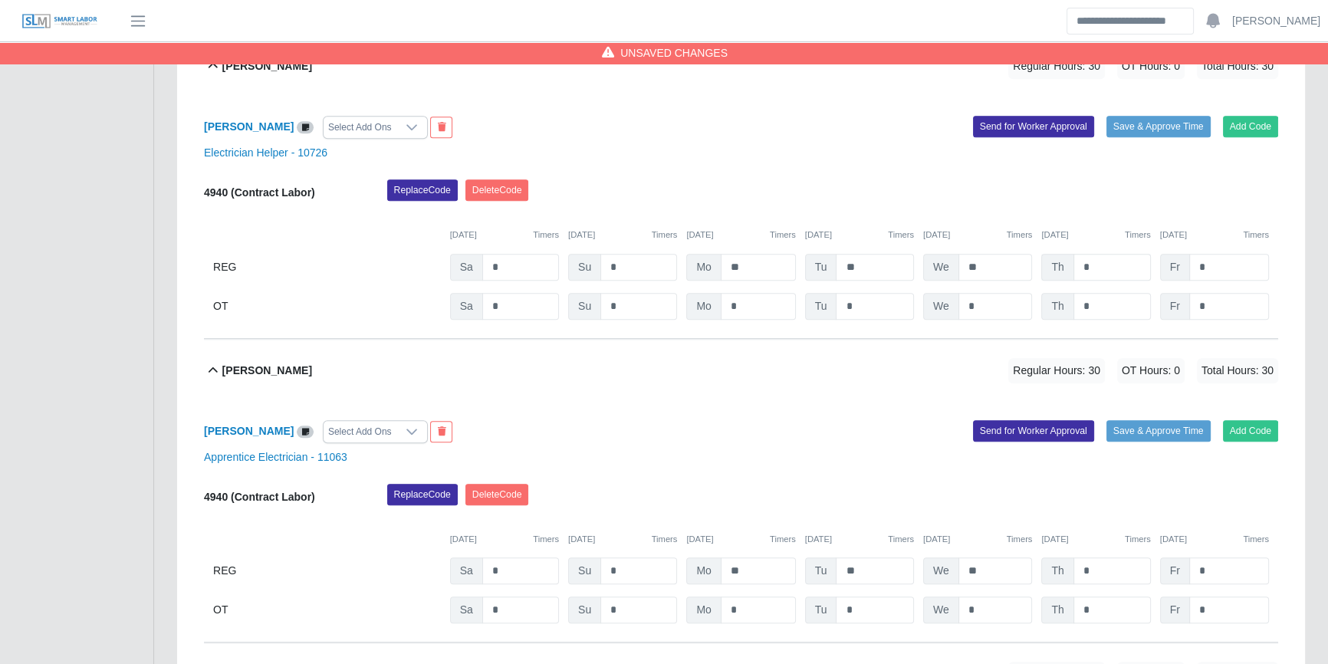
type input "**"
click at [1113, 276] on input "*" at bounding box center [1111, 267] width 77 height 27
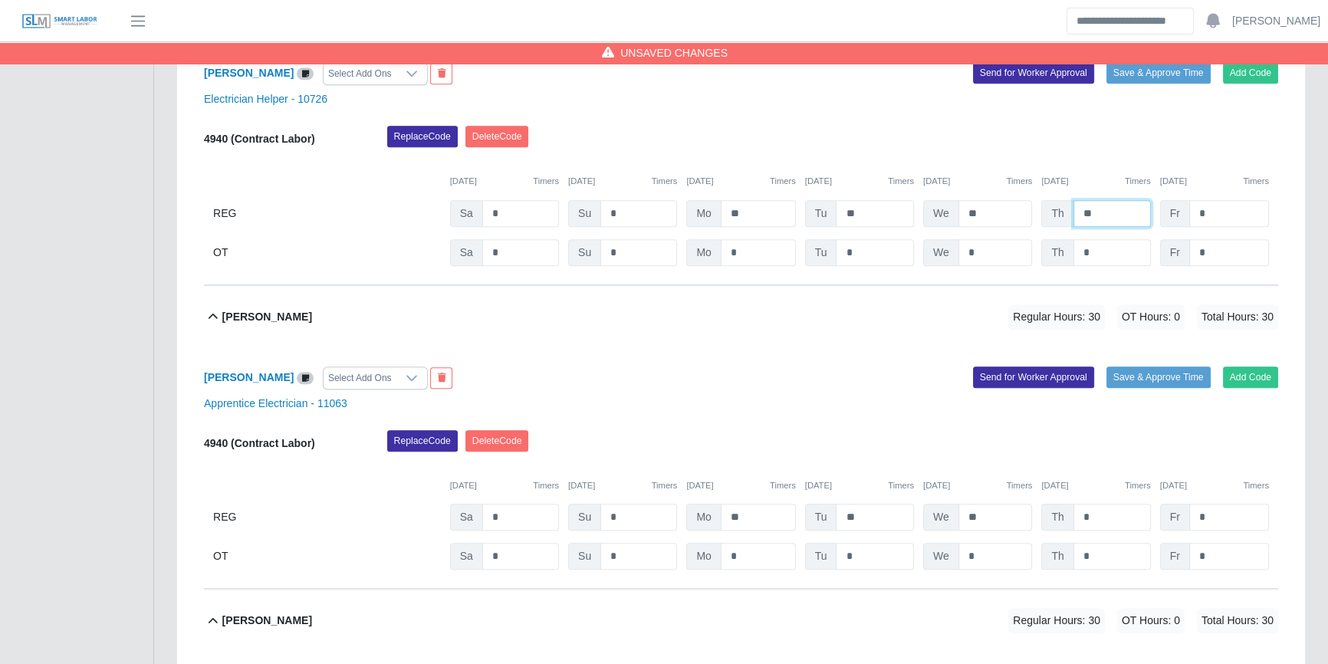
scroll to position [1881, 0]
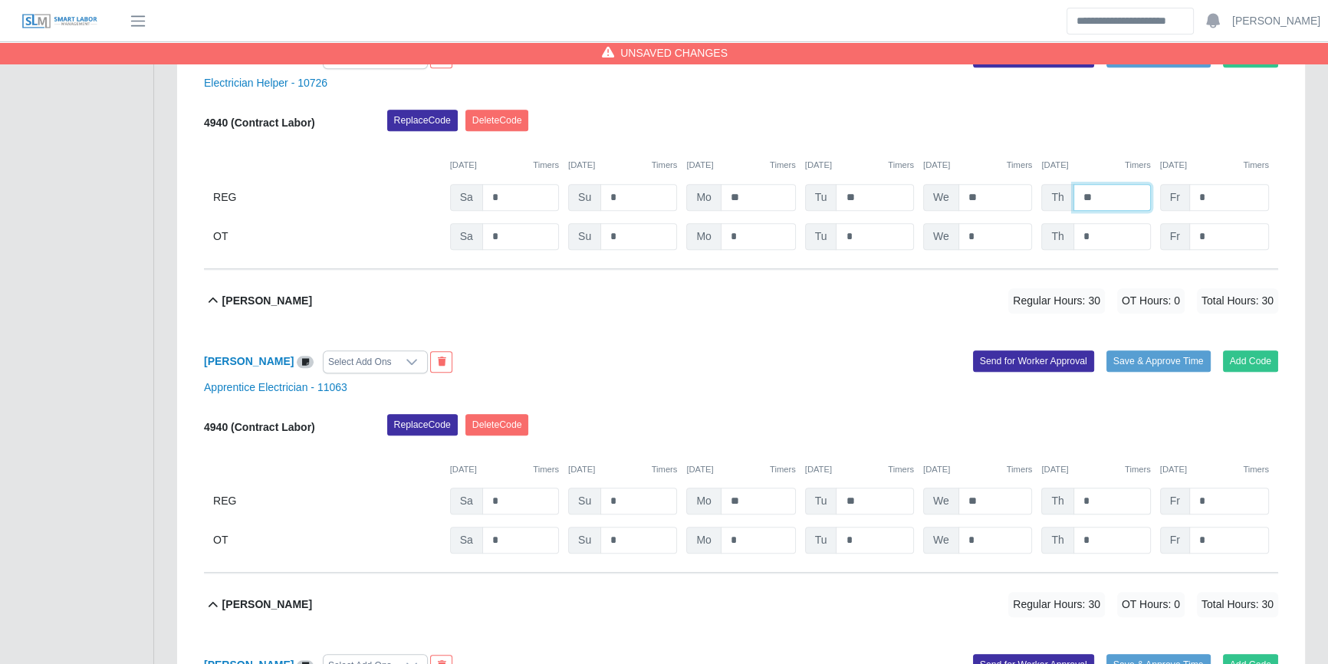
type input "**"
click at [1104, 488] on input "*" at bounding box center [1111, 501] width 77 height 27
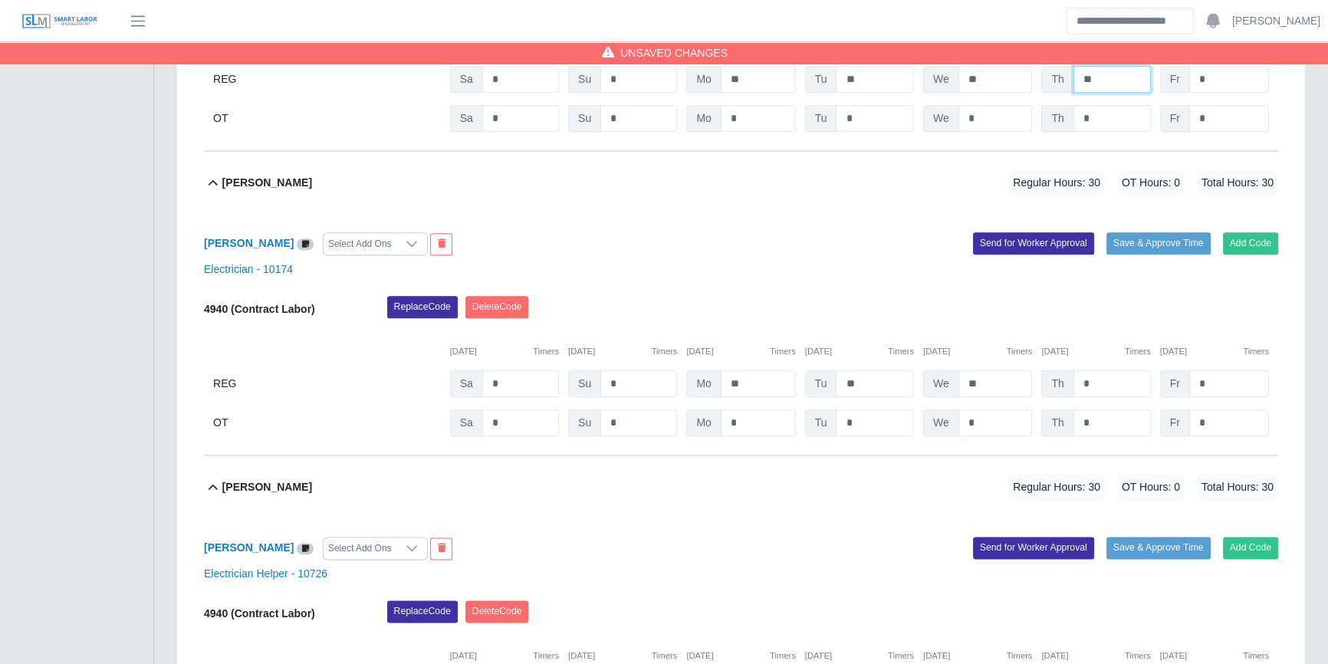
scroll to position [2300, 0]
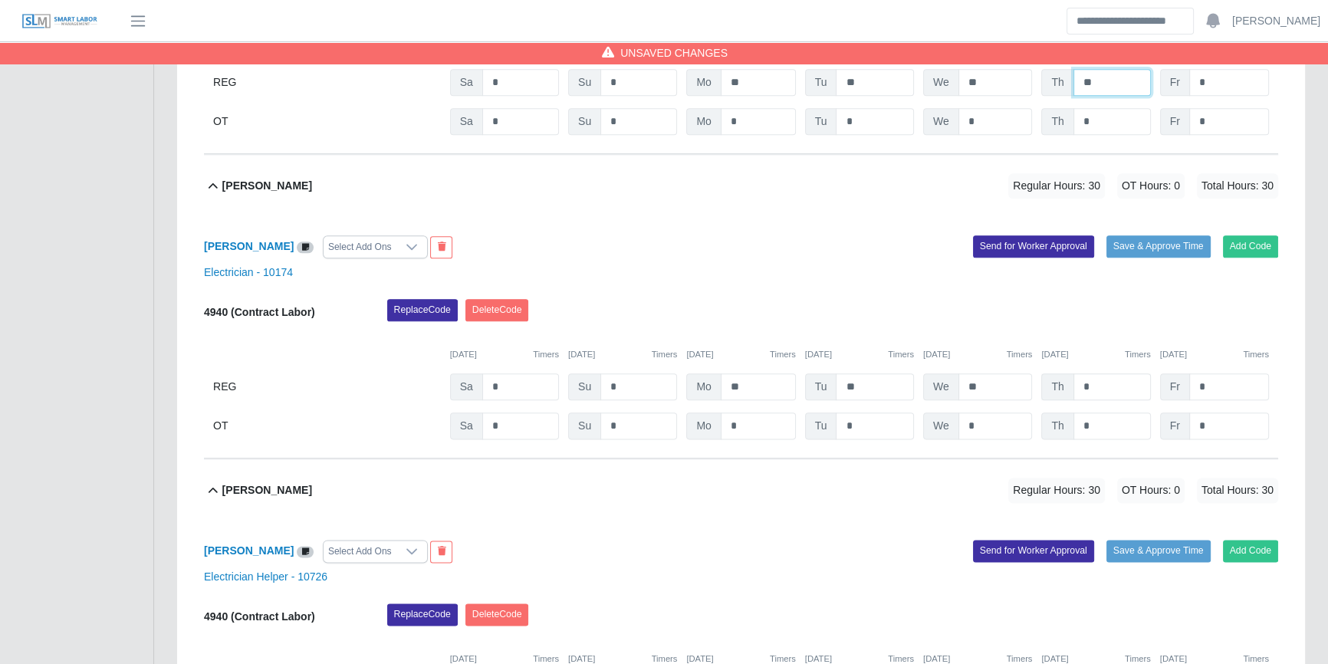
type input "**"
click at [1112, 383] on input "*" at bounding box center [1111, 386] width 77 height 27
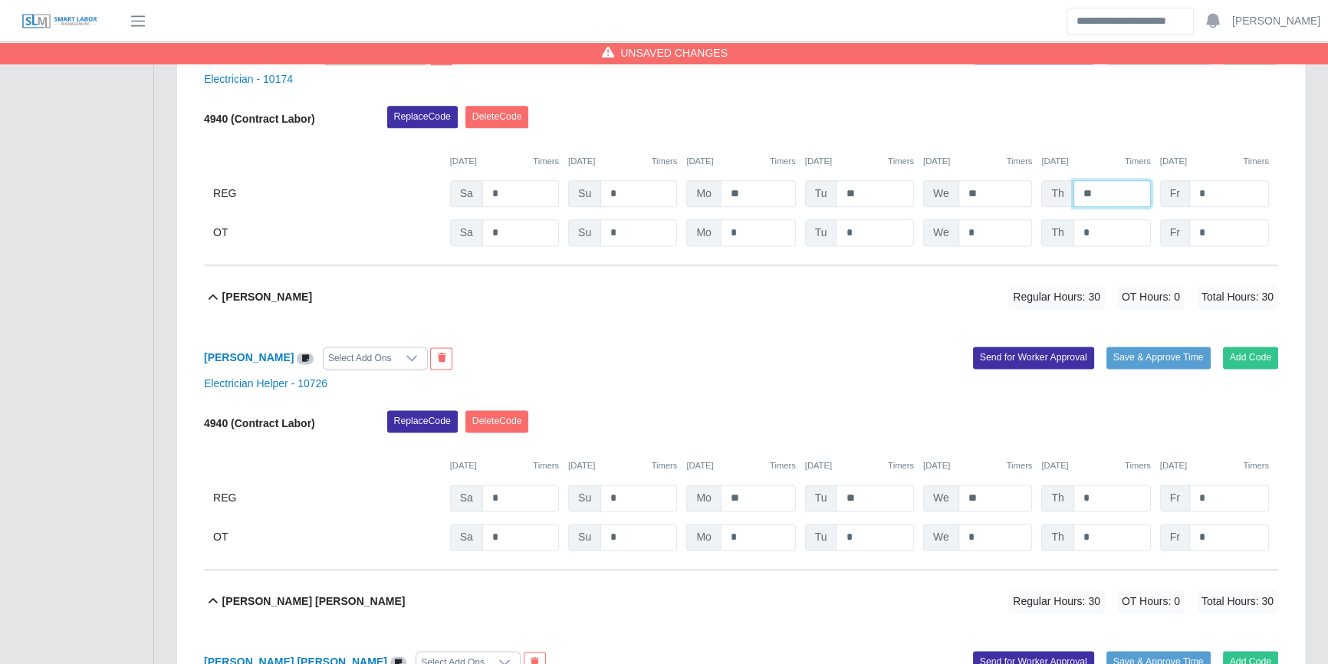
scroll to position [2508, 0]
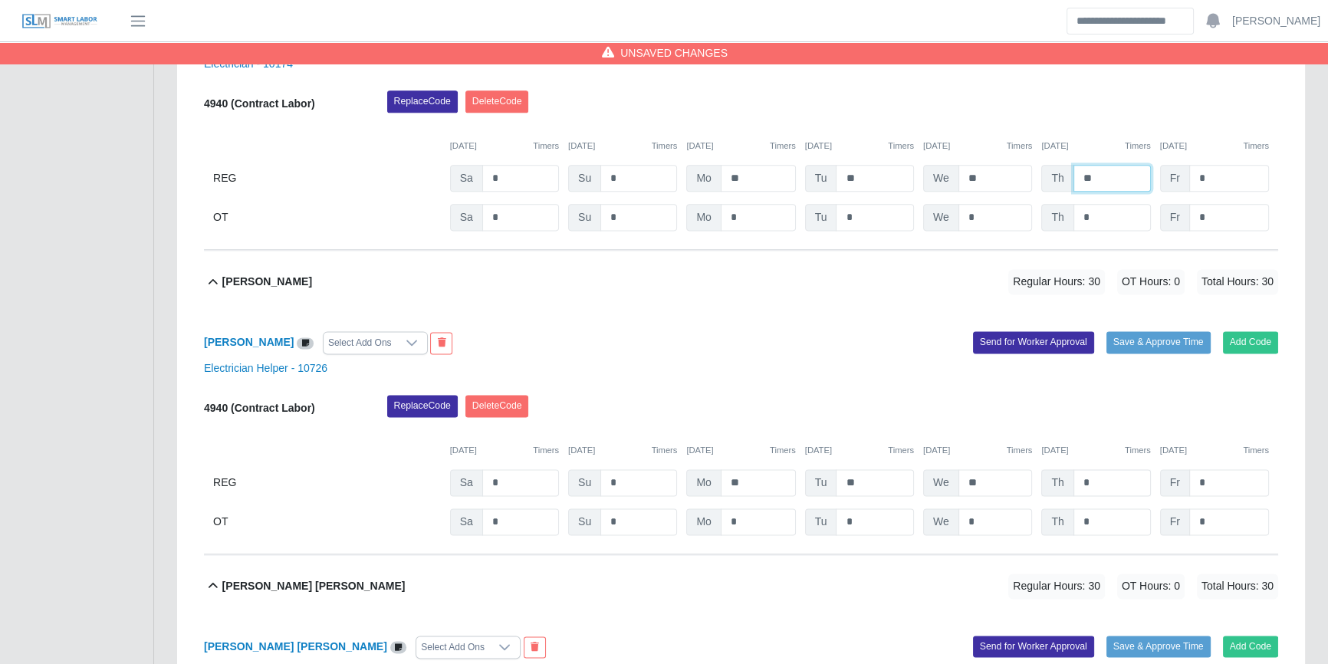
type input "**"
click at [1100, 491] on input "*" at bounding box center [1111, 482] width 77 height 27
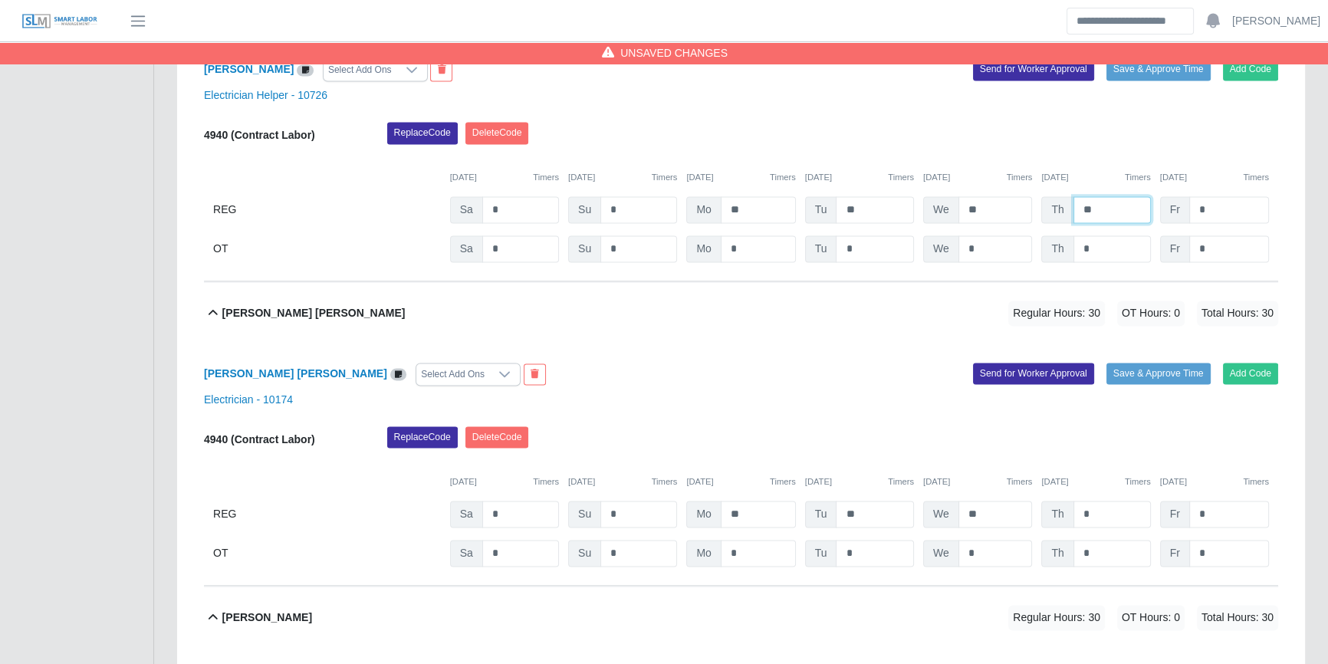
scroll to position [2927, 0]
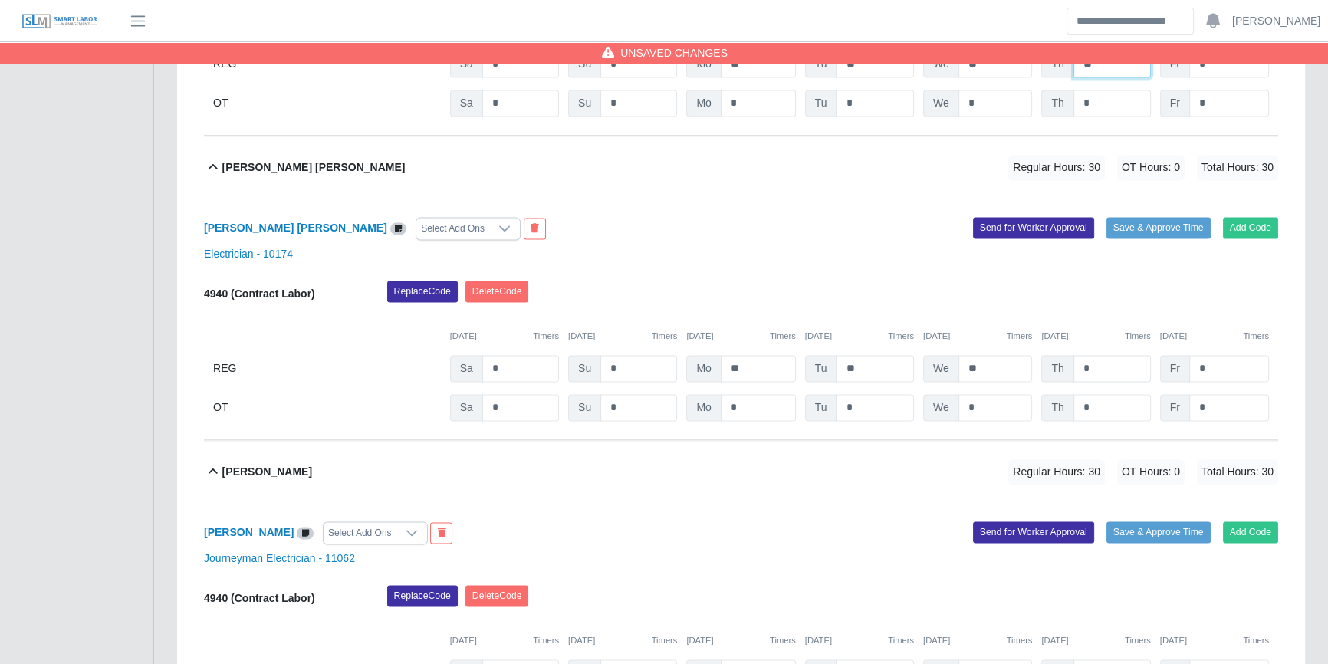
type input "**"
click at [1099, 375] on input "*" at bounding box center [1111, 368] width 77 height 27
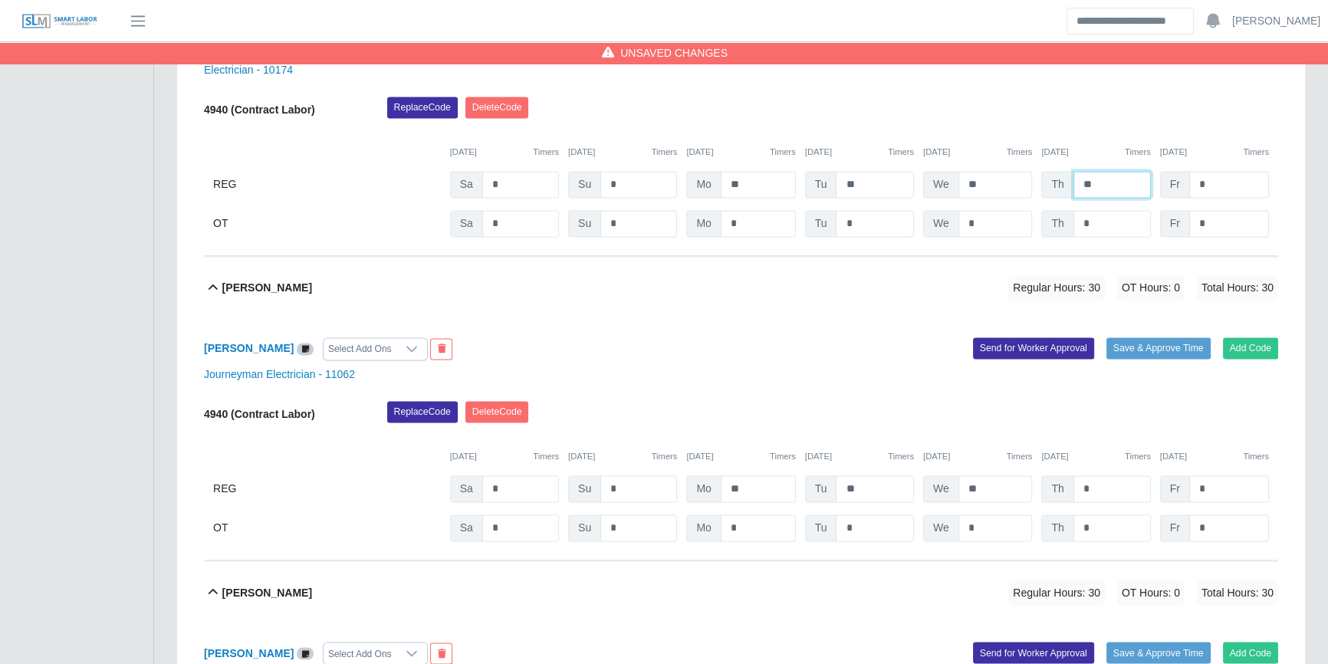
scroll to position [3275, 0]
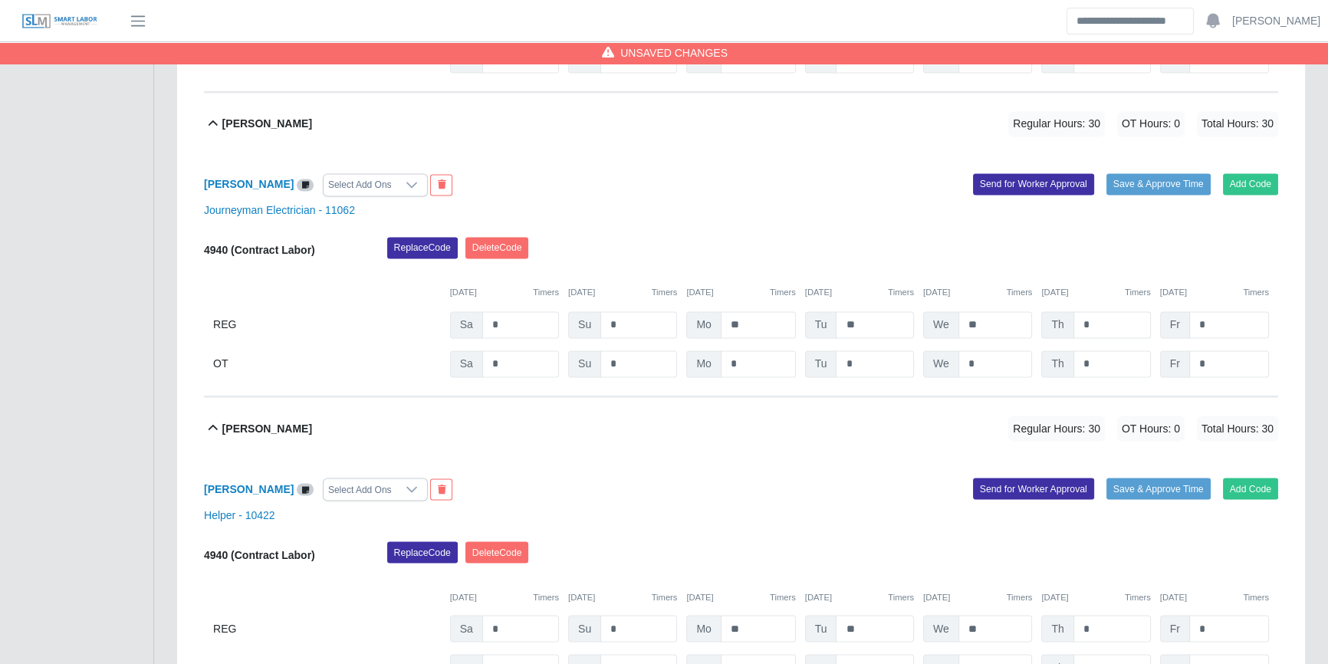
type input "**"
click at [1128, 321] on input "*" at bounding box center [1111, 324] width 77 height 27
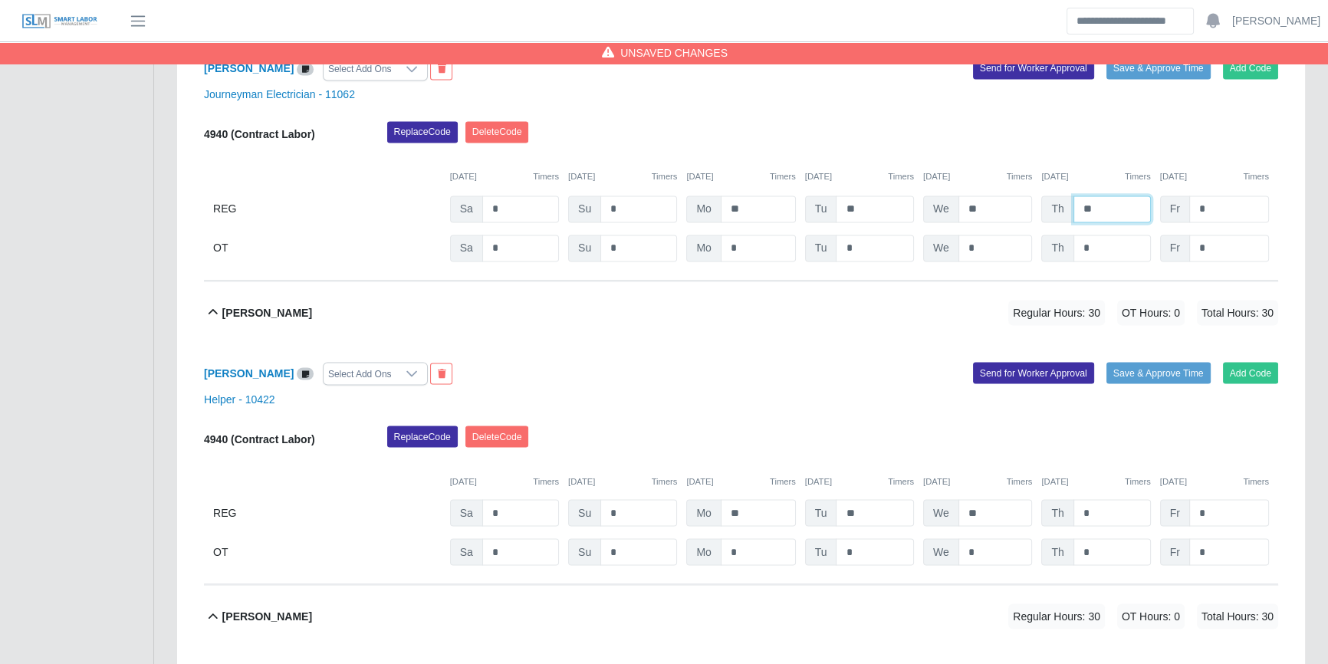
scroll to position [3554, 0]
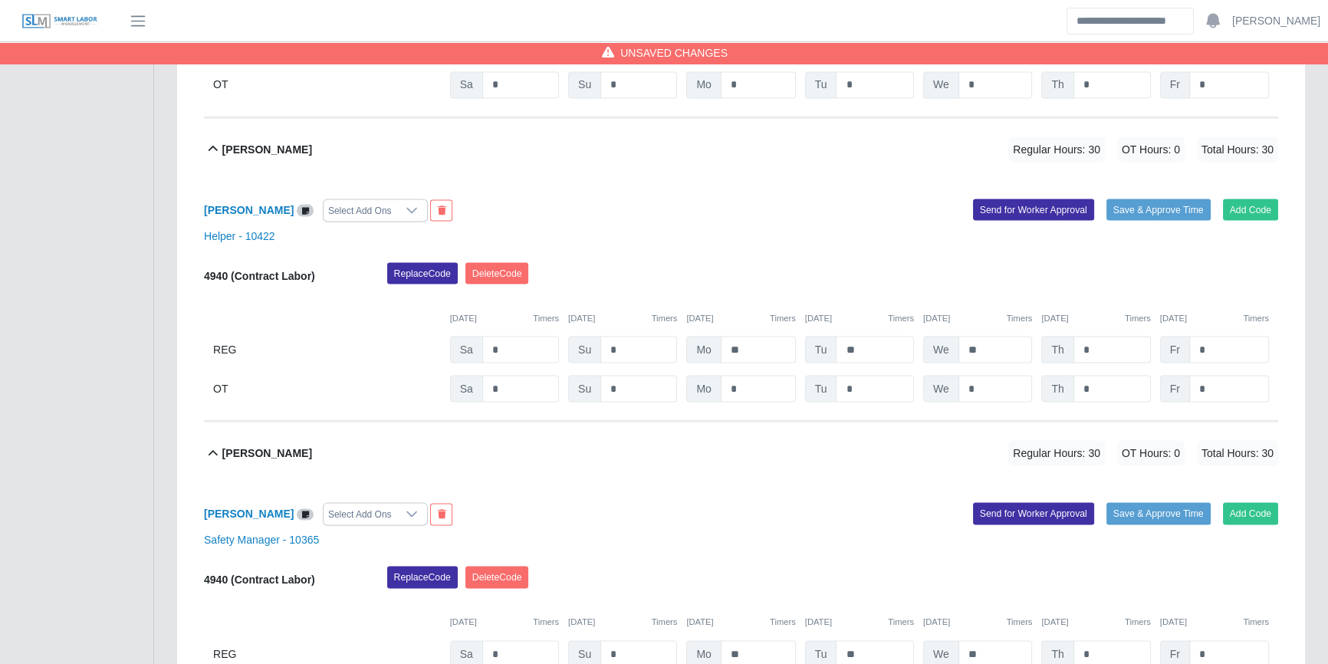
type input "**"
click at [1102, 356] on input "*" at bounding box center [1111, 349] width 77 height 27
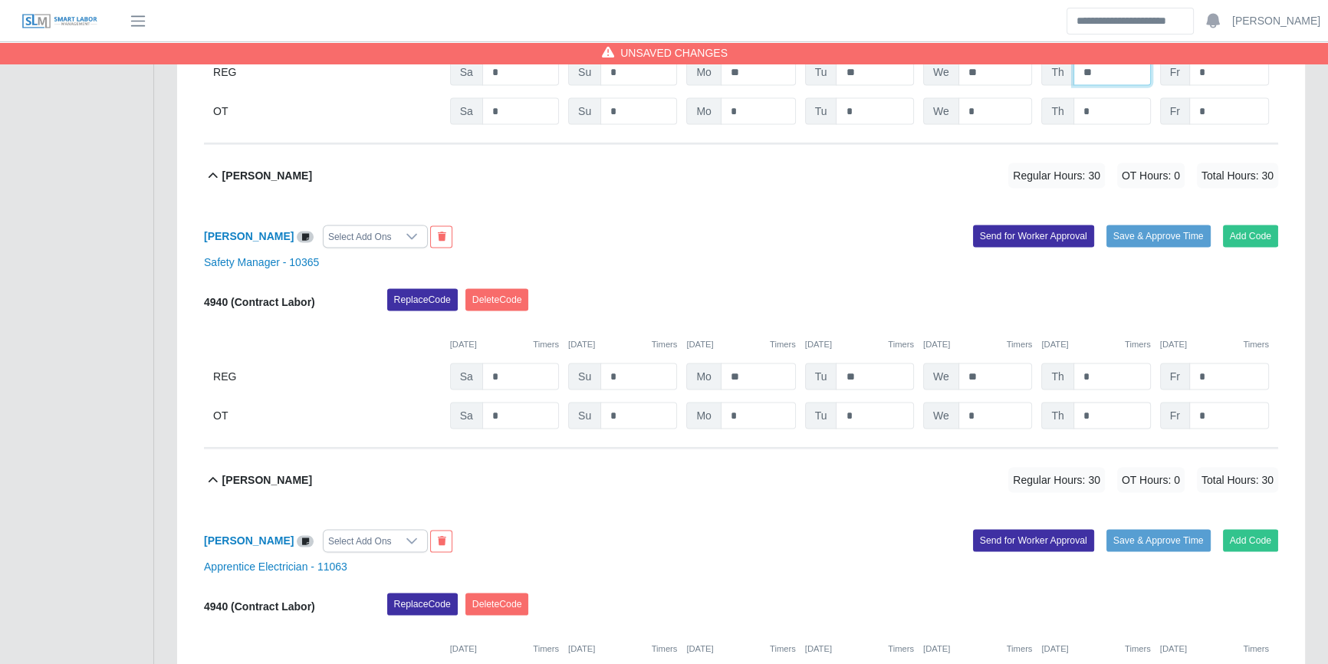
scroll to position [3833, 0]
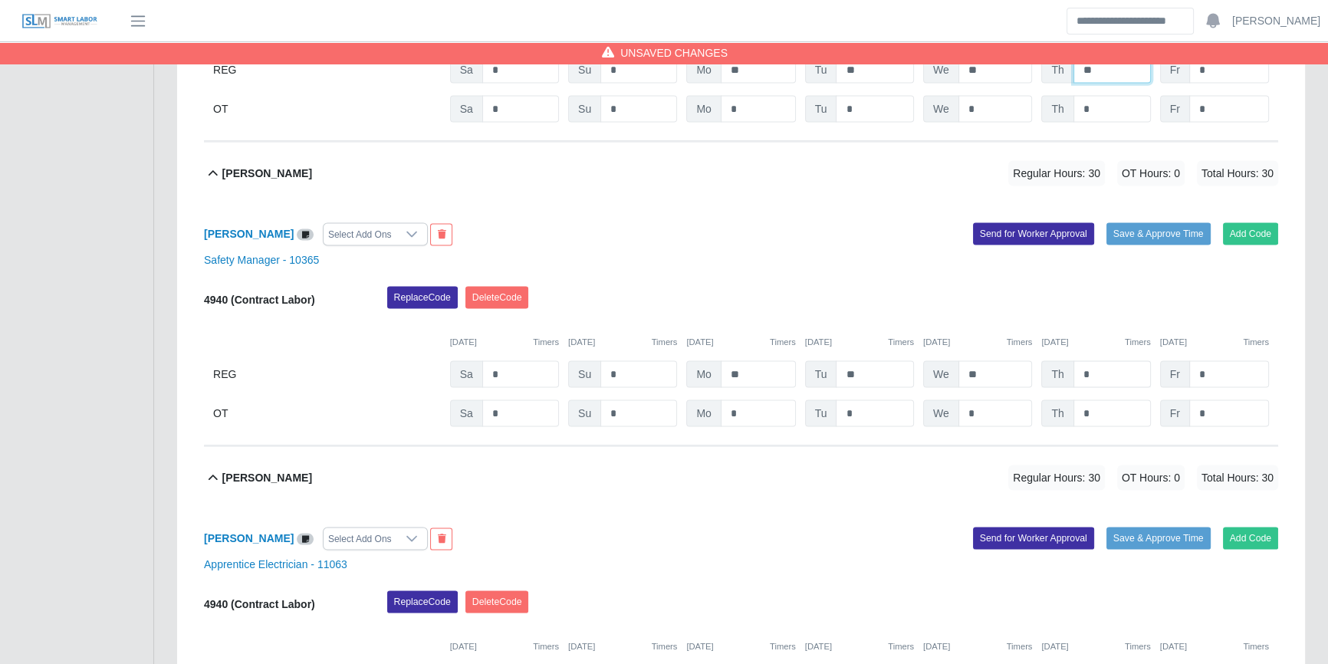
type input "**"
click at [1115, 385] on input "*" at bounding box center [1111, 374] width 77 height 27
type input "**"
click at [846, 492] on div "Pedro Santiago Regular Hours: 30 OT Hours: 0 Total Hours: 30" at bounding box center [750, 478] width 1056 height 62
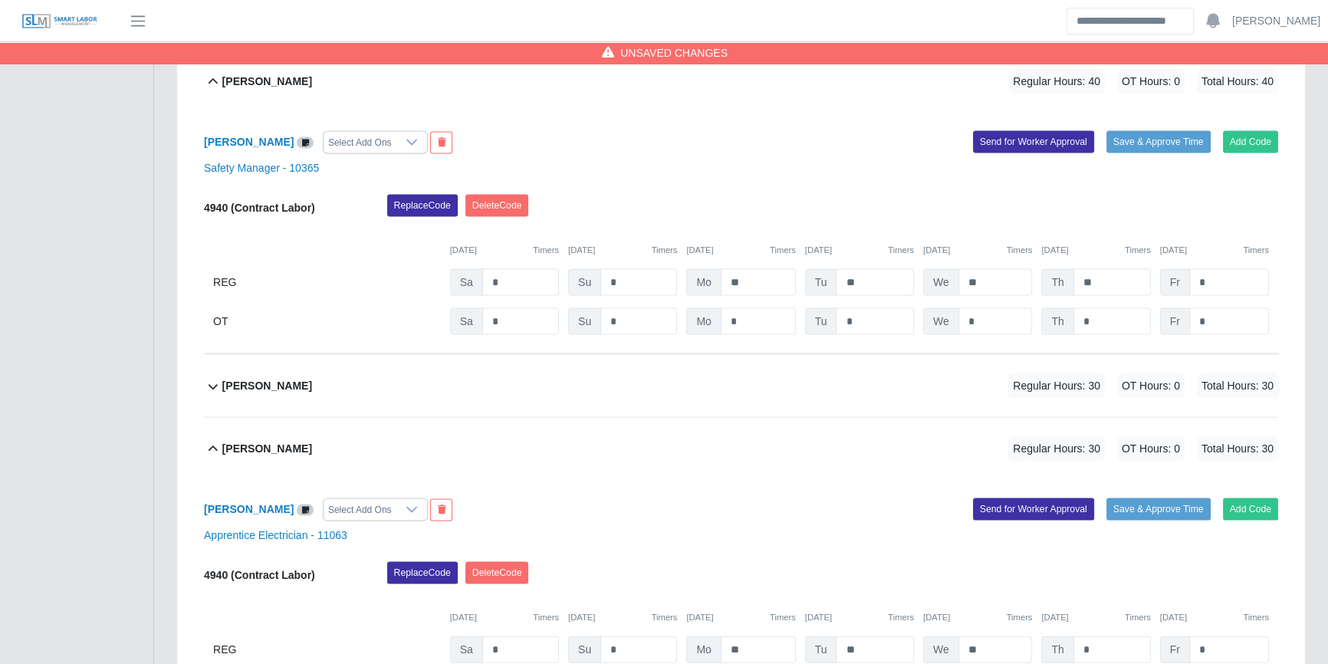
scroll to position [4042, 0]
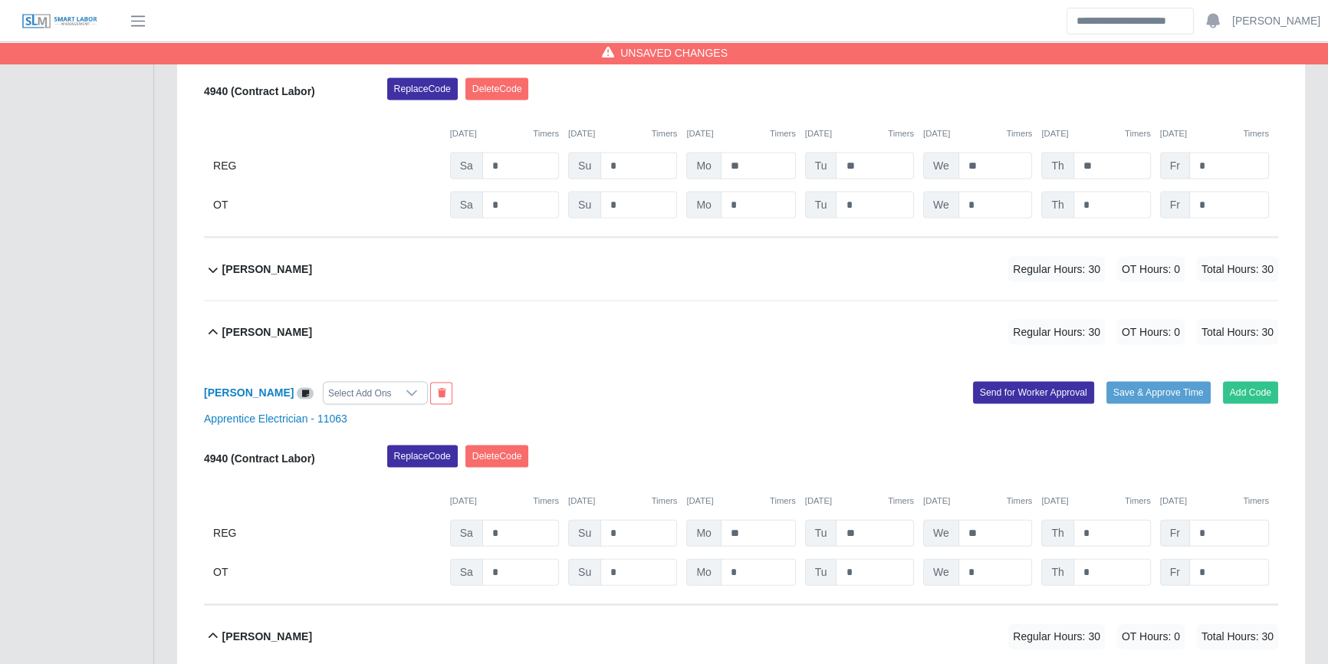
click at [990, 222] on div "Orlando Gutierrez Select Add Ons Add Code Save & Approve Time Send for Worker A…" at bounding box center [741, 116] width 1074 height 241
click at [994, 284] on div "Pedro Santiago Regular Hours: 30 OT Hours: 0 Total Hours: 30" at bounding box center [750, 269] width 1056 height 62
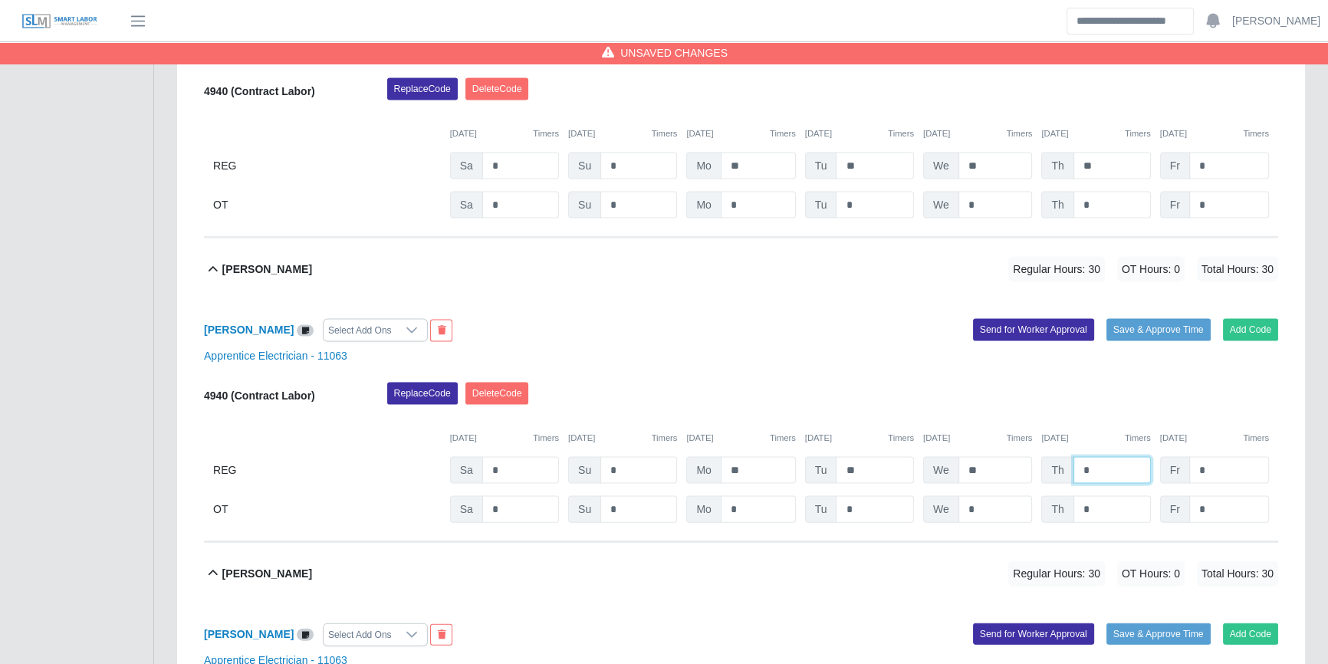
click at [1107, 471] on input "*" at bounding box center [1111, 470] width 77 height 27
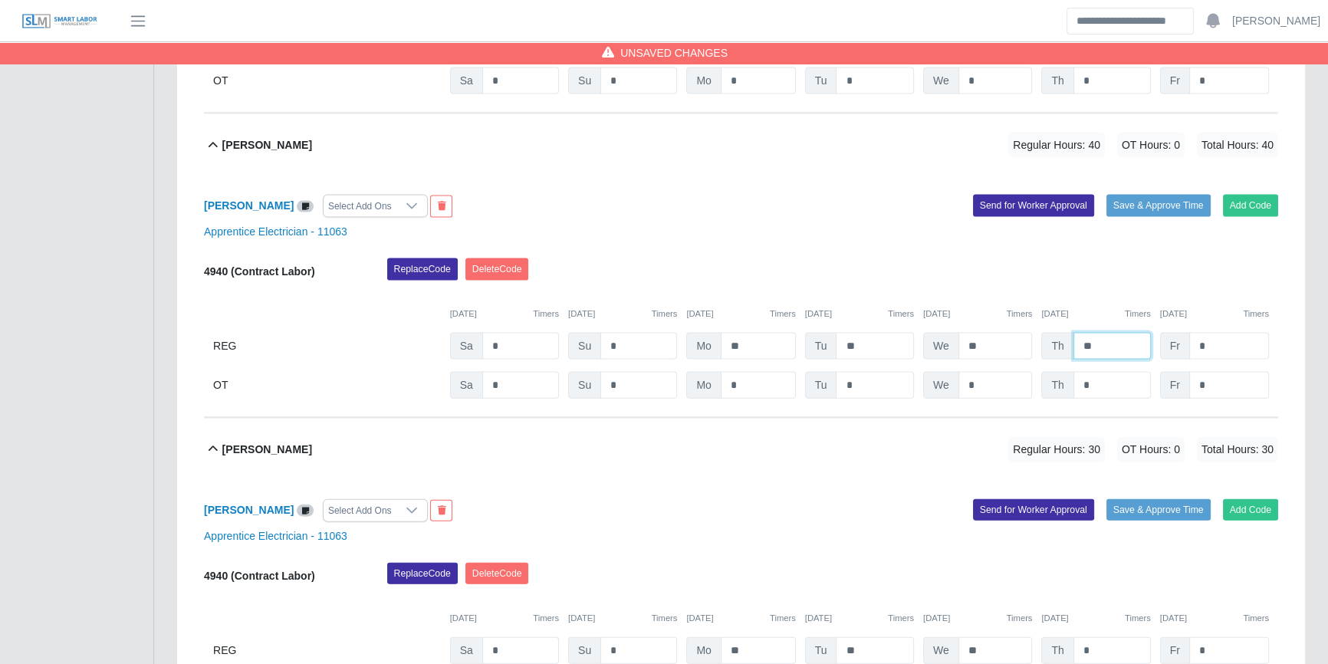
scroll to position [4321, 0]
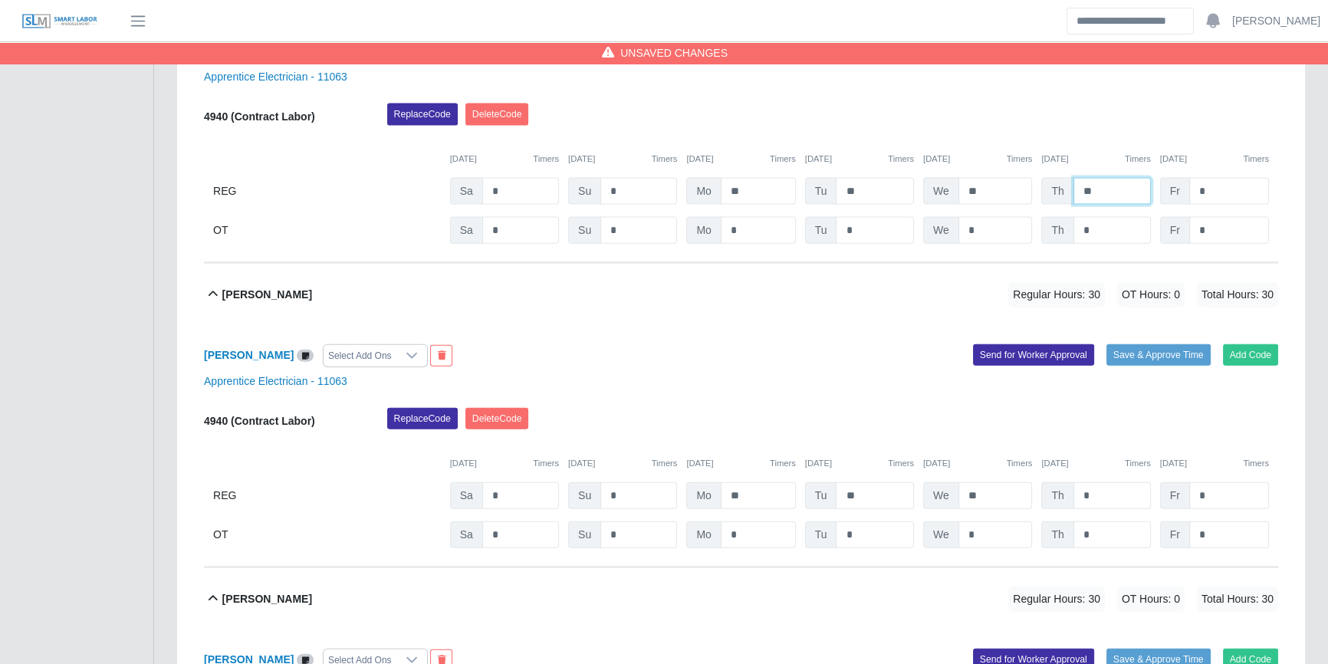
type input "**"
click at [1095, 488] on input "*" at bounding box center [1111, 495] width 77 height 27
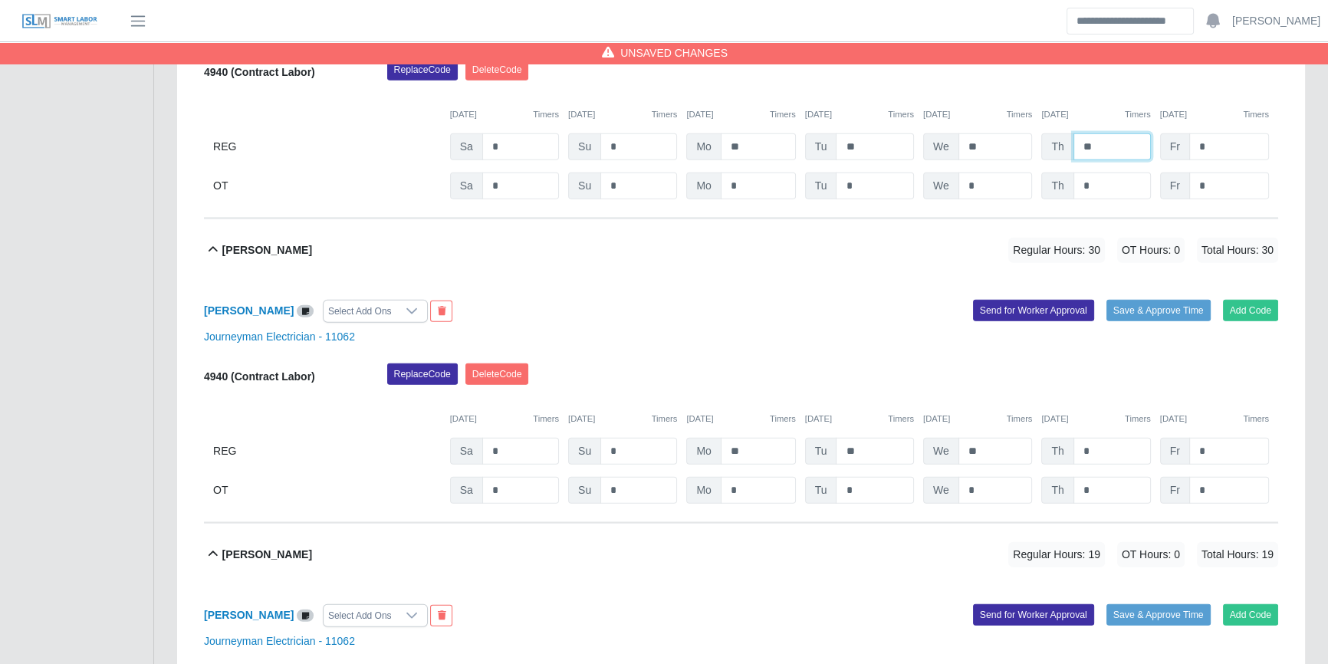
scroll to position [4738, 0]
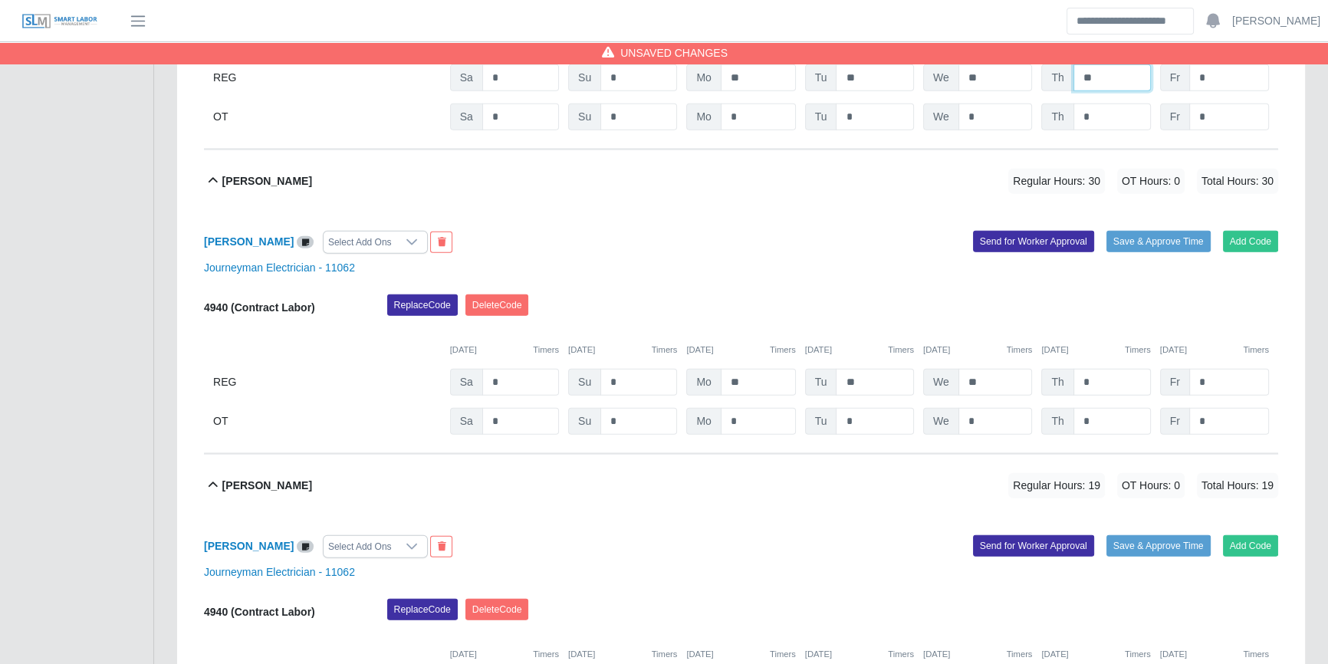
type input "**"
click at [1100, 386] on input "*" at bounding box center [1111, 382] width 77 height 27
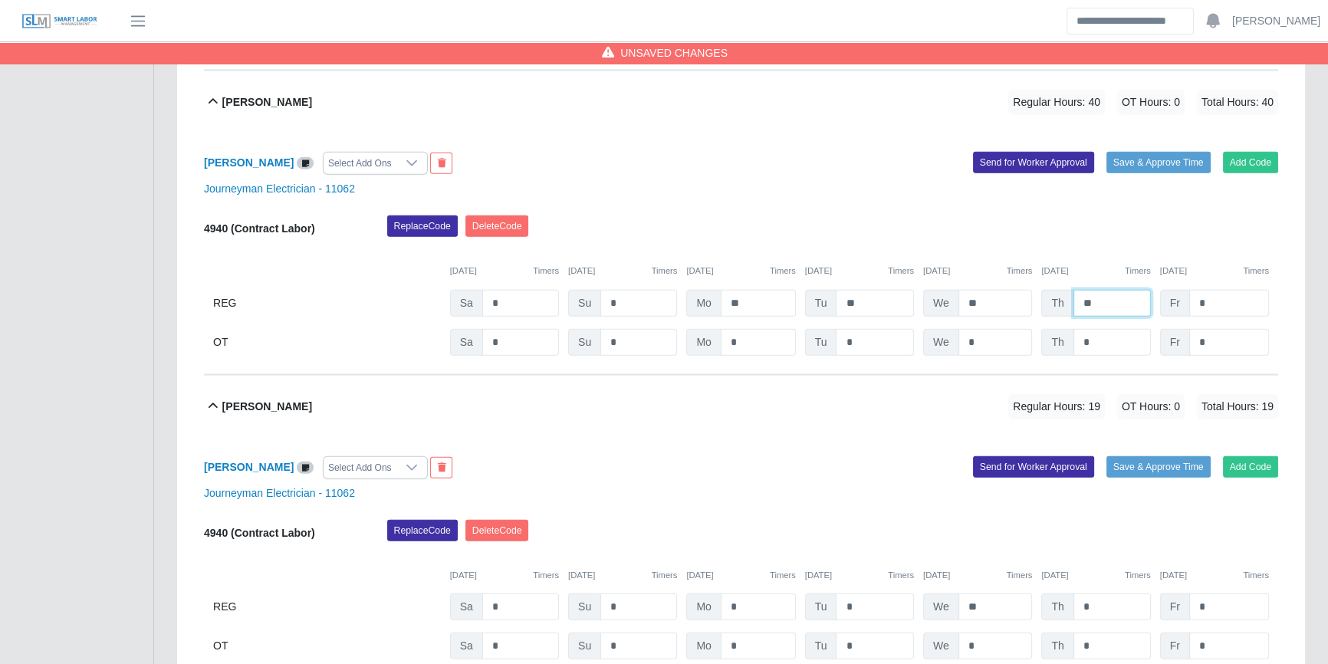
scroll to position [4945, 0]
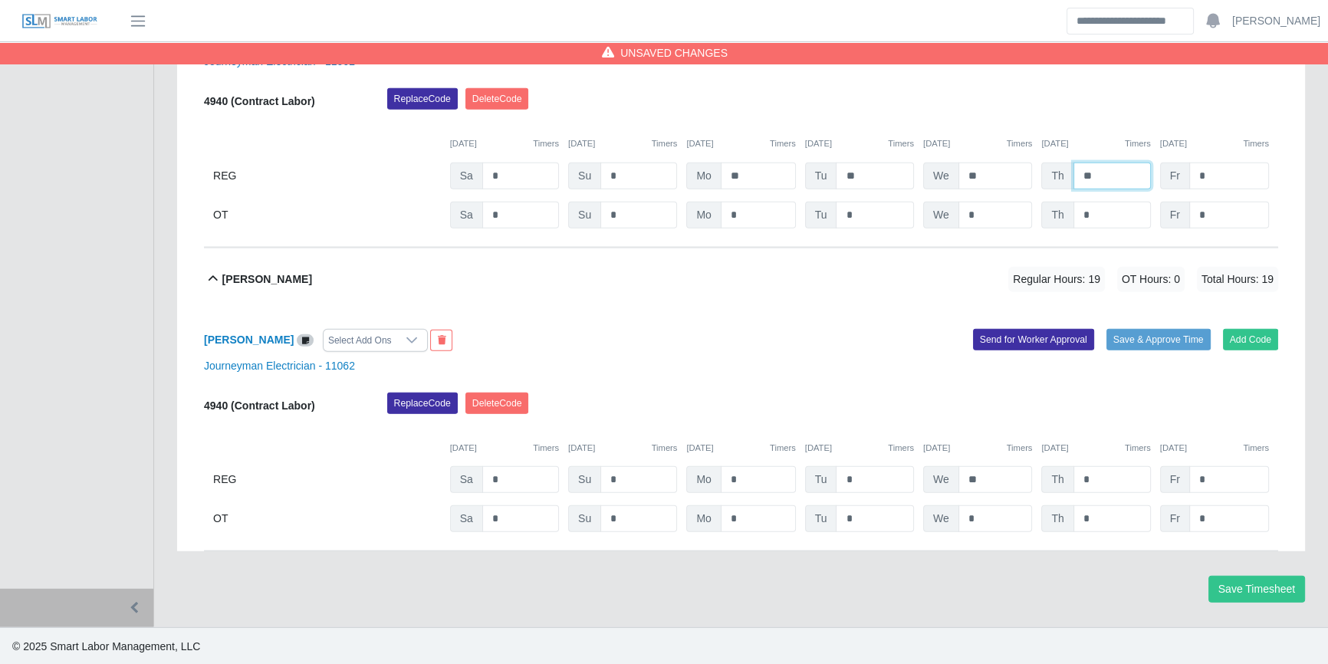
type input "**"
click at [1099, 491] on div "4940 (Contract Labor) Replace Code Delete Code 10/04/2025 Timers 10/05/2025 Tim…" at bounding box center [741, 463] width 1074 height 140
type input "**"
click at [1221, 483] on input "*" at bounding box center [1229, 479] width 80 height 27
type input "*"
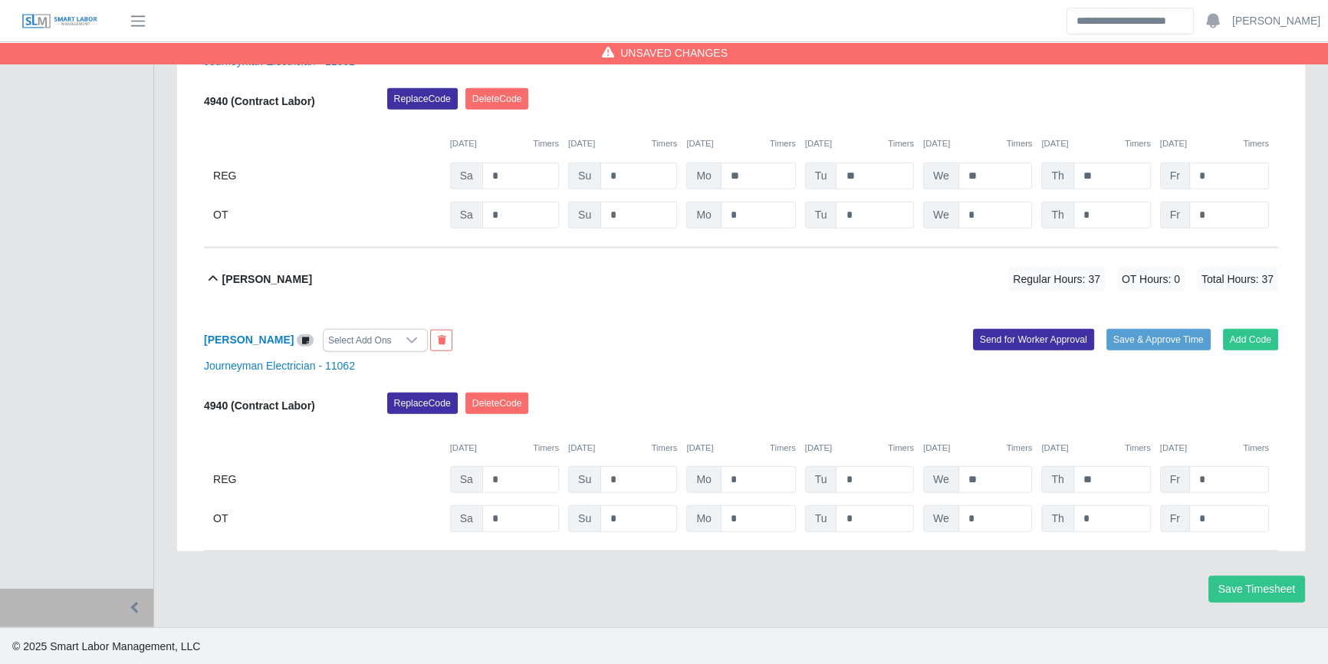
drag, startPoint x: 1222, startPoint y: 421, endPoint x: 1219, endPoint y: 438, distance: 17.1
click at [1222, 420] on div "4940 (Contract Labor) Replace Code Delete Code 10/04/2025 Timers 10/05/2025 Tim…" at bounding box center [741, 463] width 1074 height 140
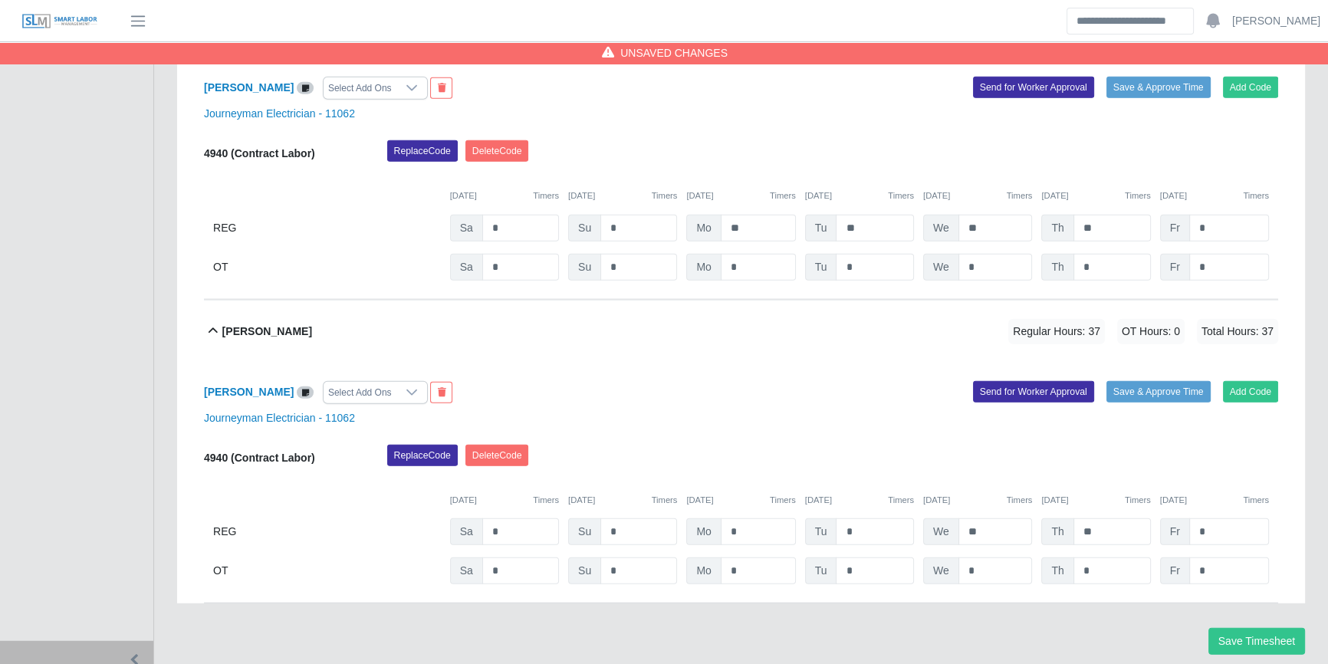
scroll to position [4806, 0]
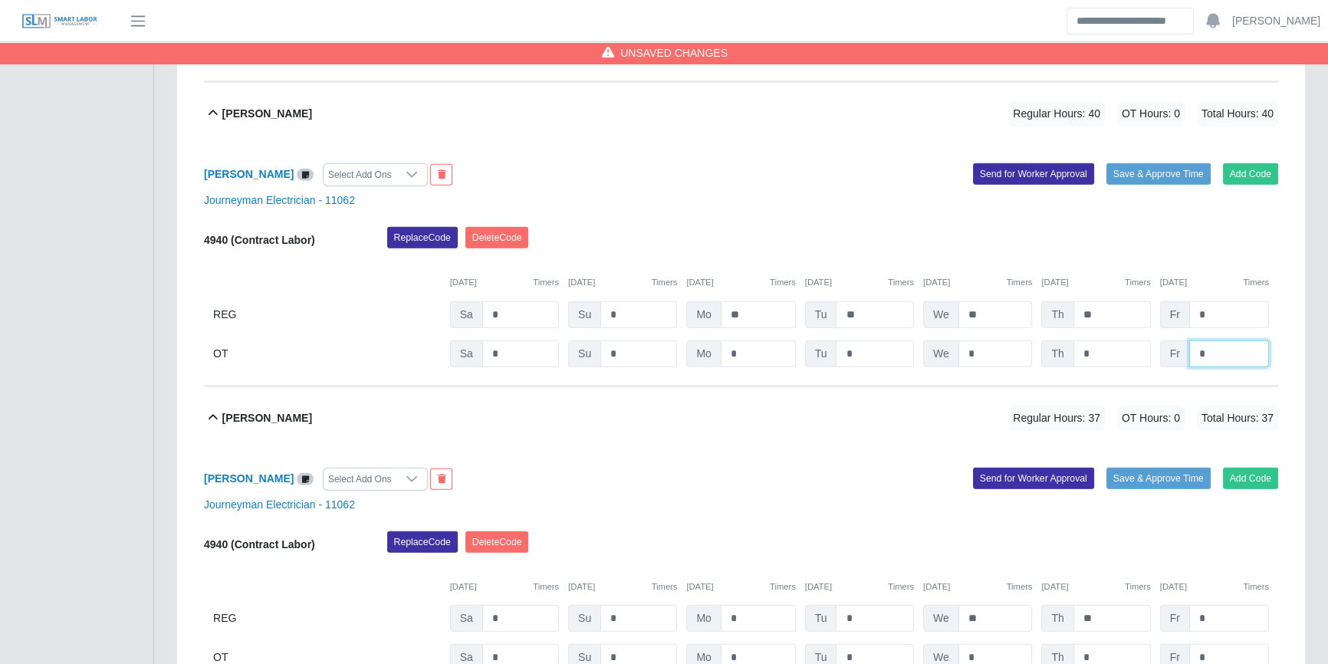
click at [1219, 342] on input "*" at bounding box center [1229, 353] width 80 height 27
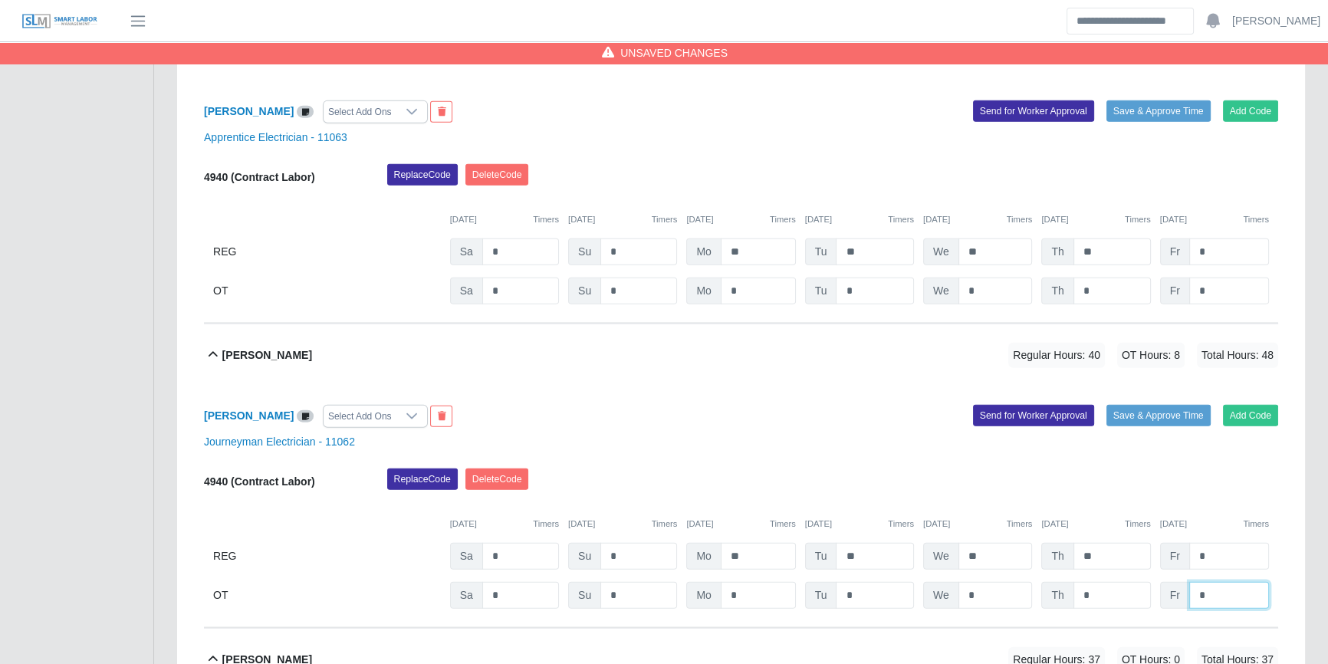
scroll to position [4527, 0]
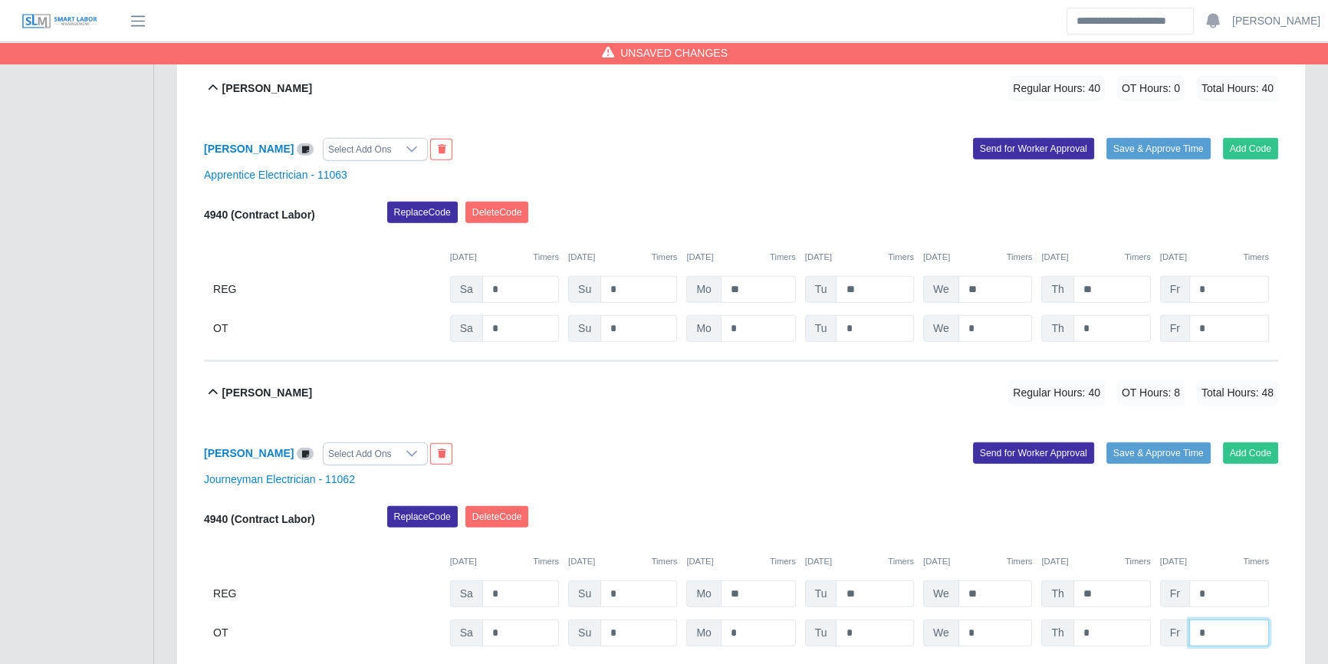
type input "*"
click at [1227, 315] on input "*" at bounding box center [1229, 328] width 80 height 27
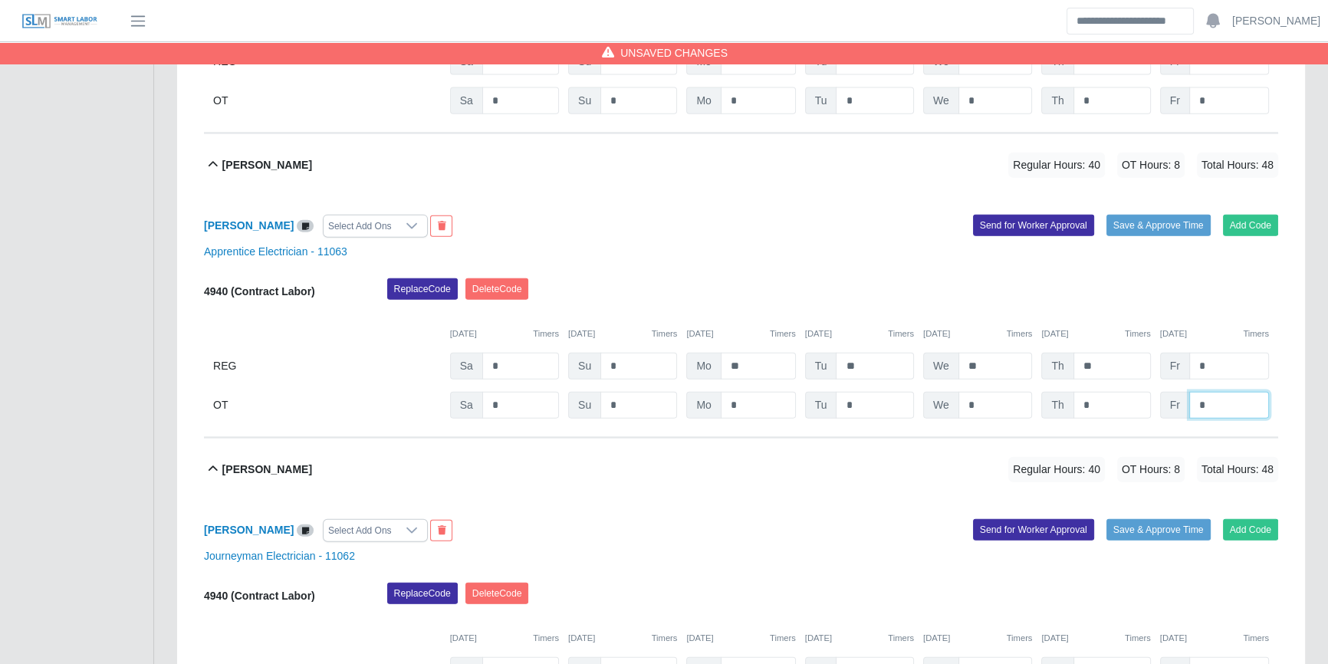
scroll to position [4318, 0]
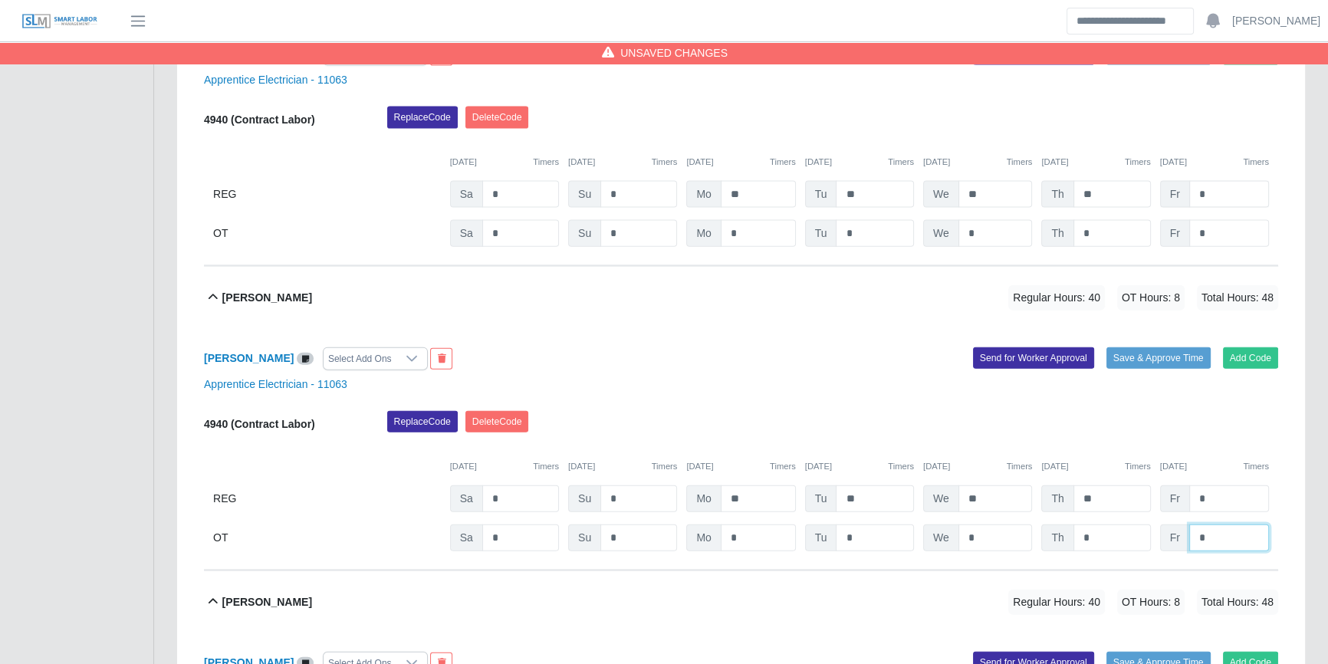
type input "*"
click at [1223, 192] on input "*" at bounding box center [1229, 194] width 80 height 27
click at [1237, 236] on input "*" at bounding box center [1229, 233] width 80 height 27
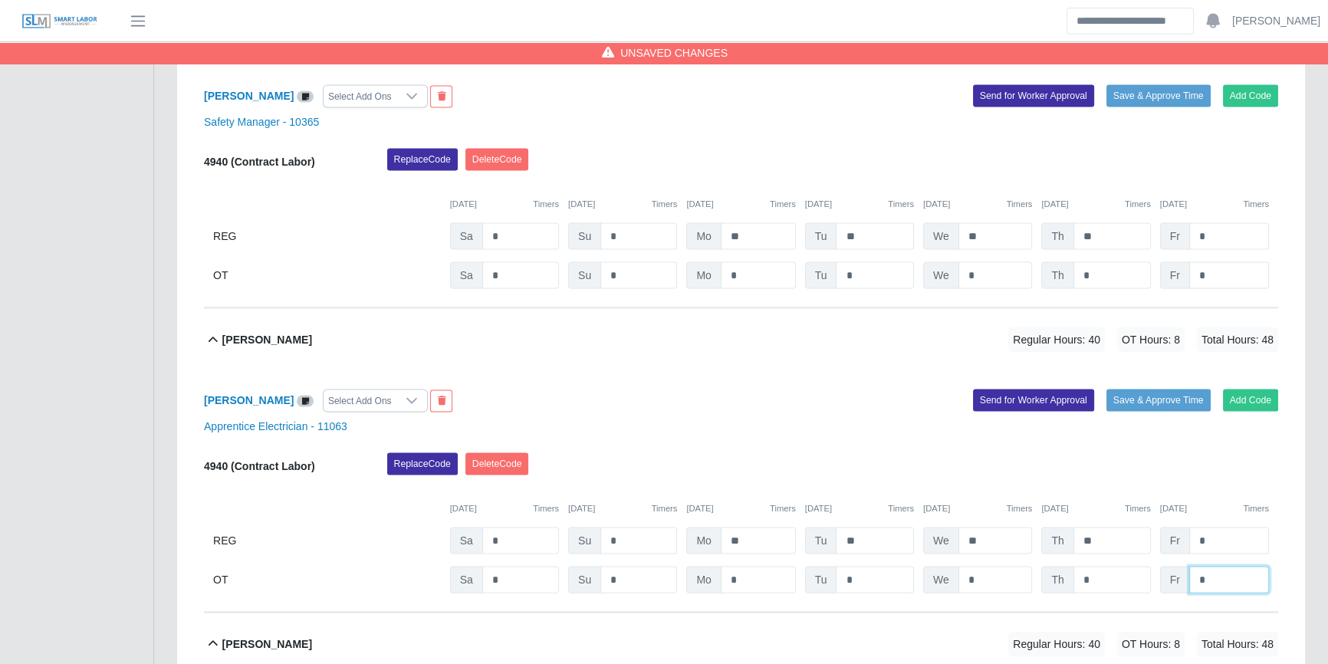
scroll to position [3970, 0]
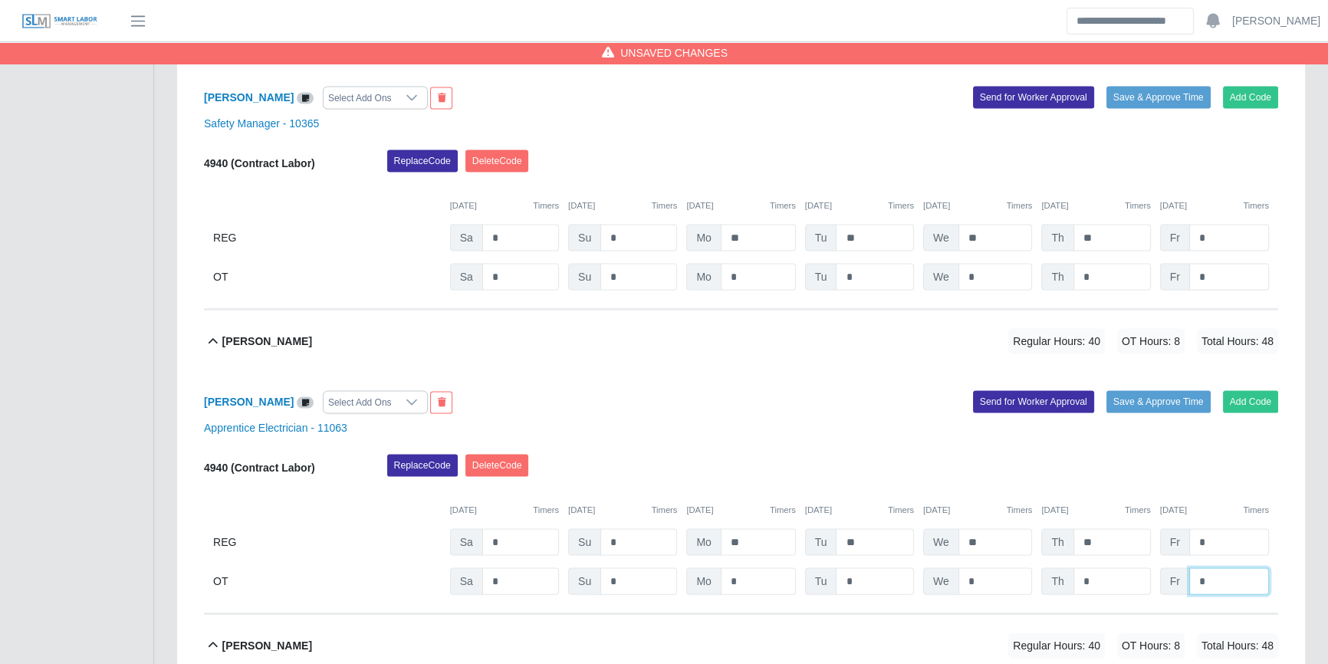
type input "*"
click at [1216, 283] on input "*" at bounding box center [1229, 277] width 80 height 27
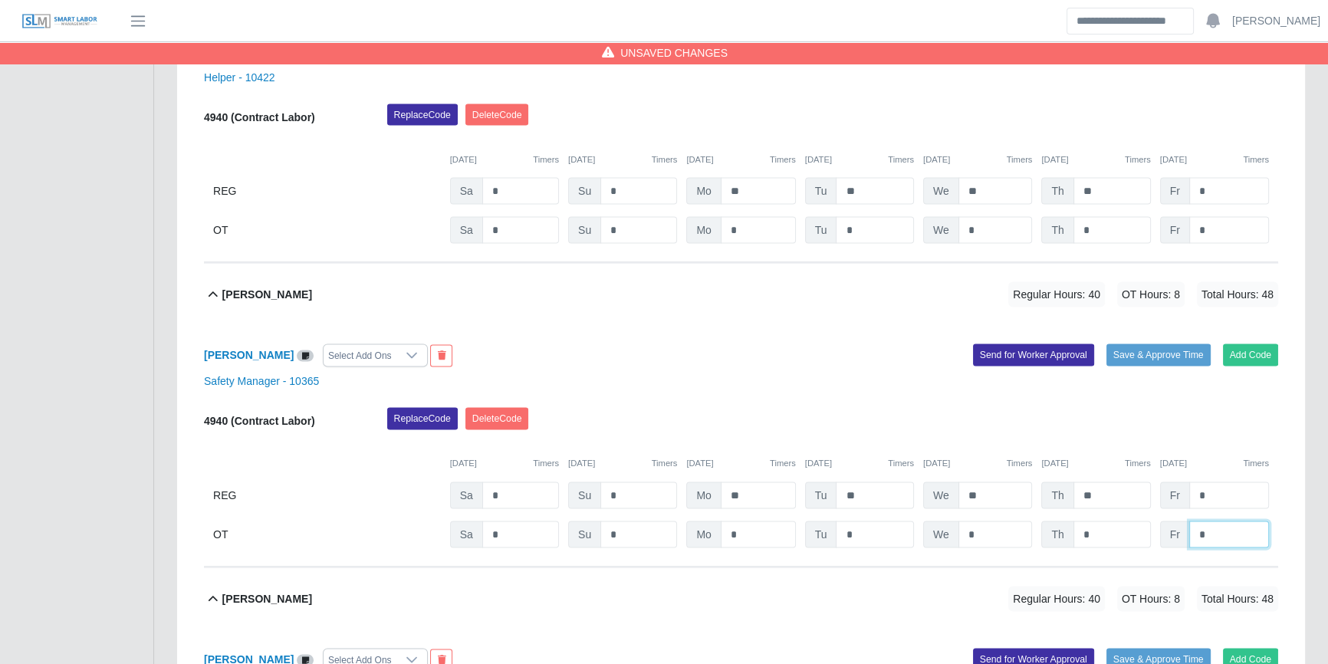
scroll to position [3691, 0]
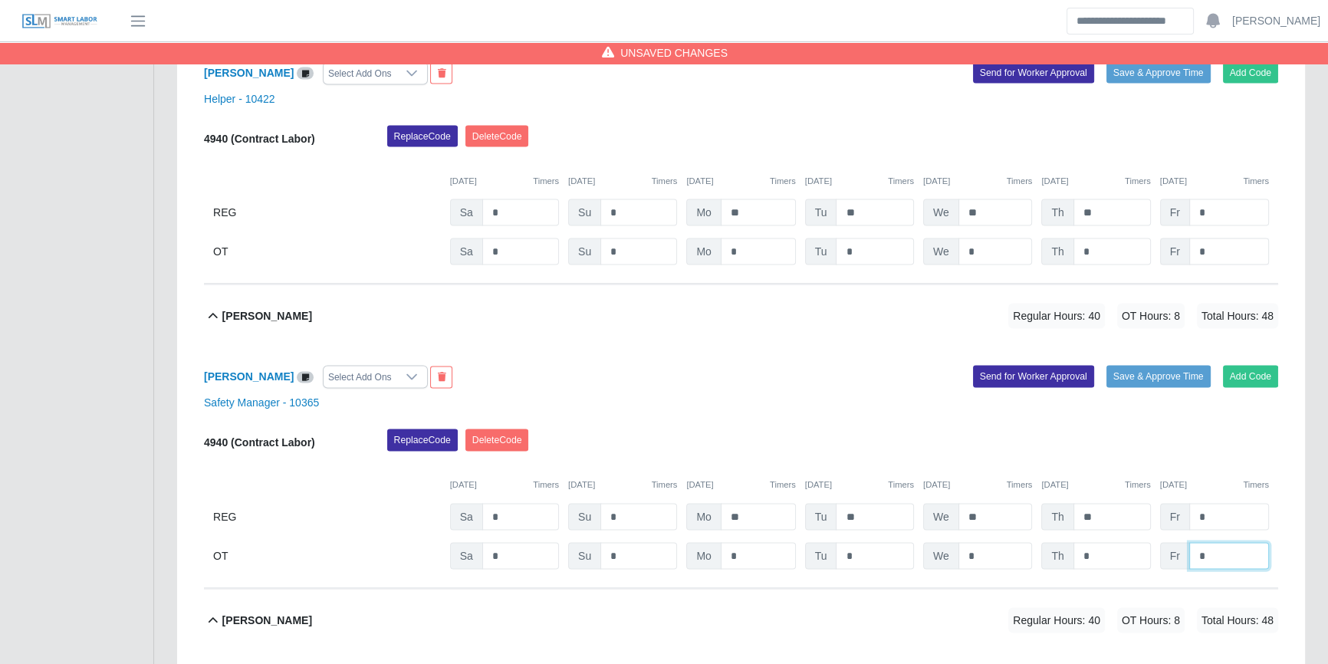
type input "*"
click at [1233, 261] on input "*" at bounding box center [1229, 251] width 80 height 27
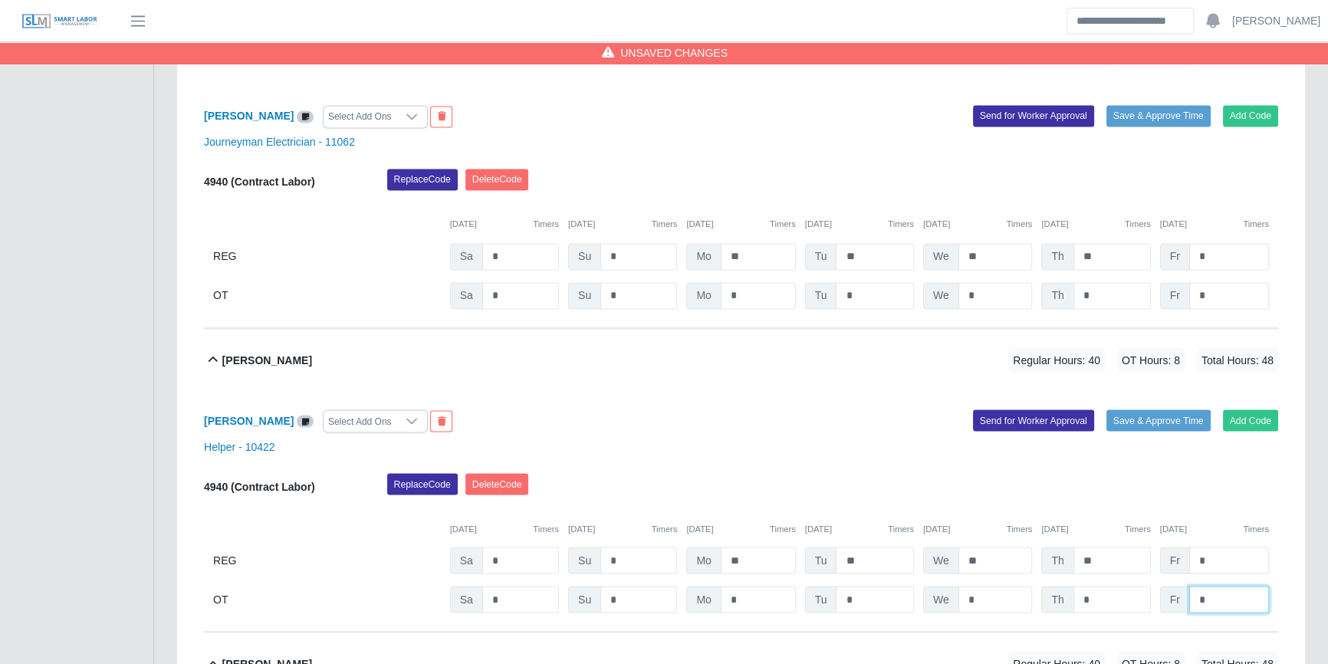
scroll to position [3342, 0]
type input "*"
click at [1228, 291] on input "*" at bounding box center [1229, 296] width 80 height 27
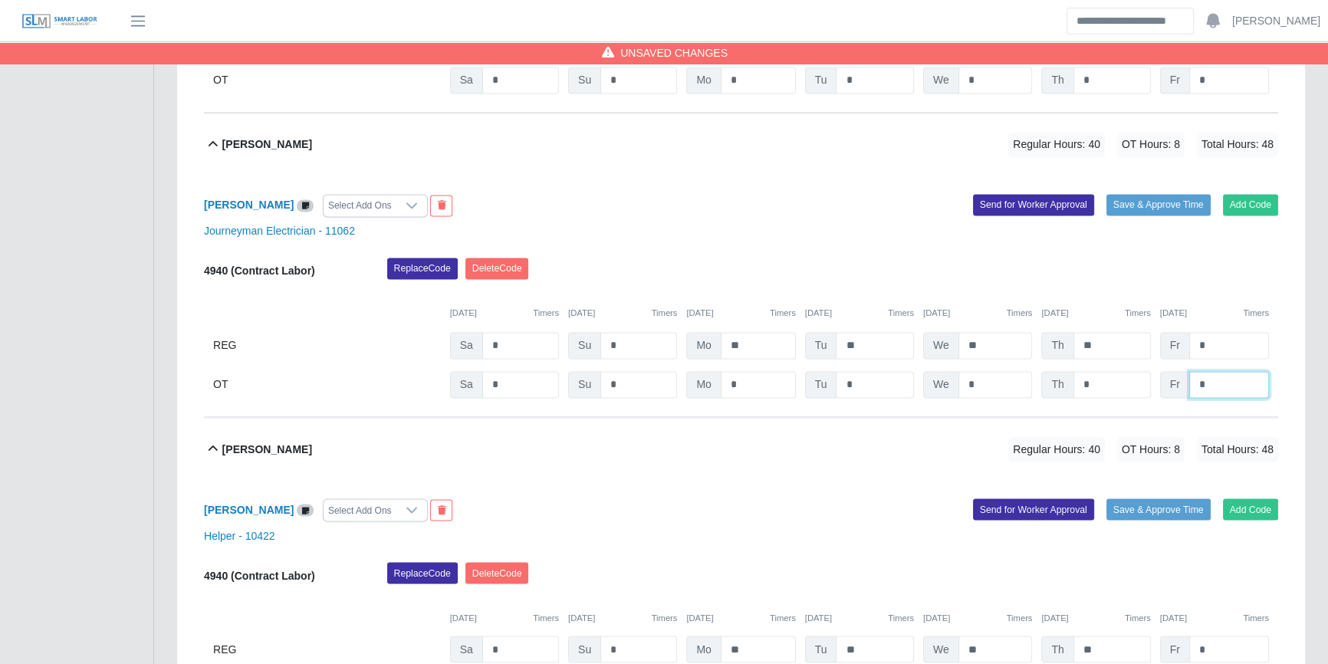
scroll to position [3133, 0]
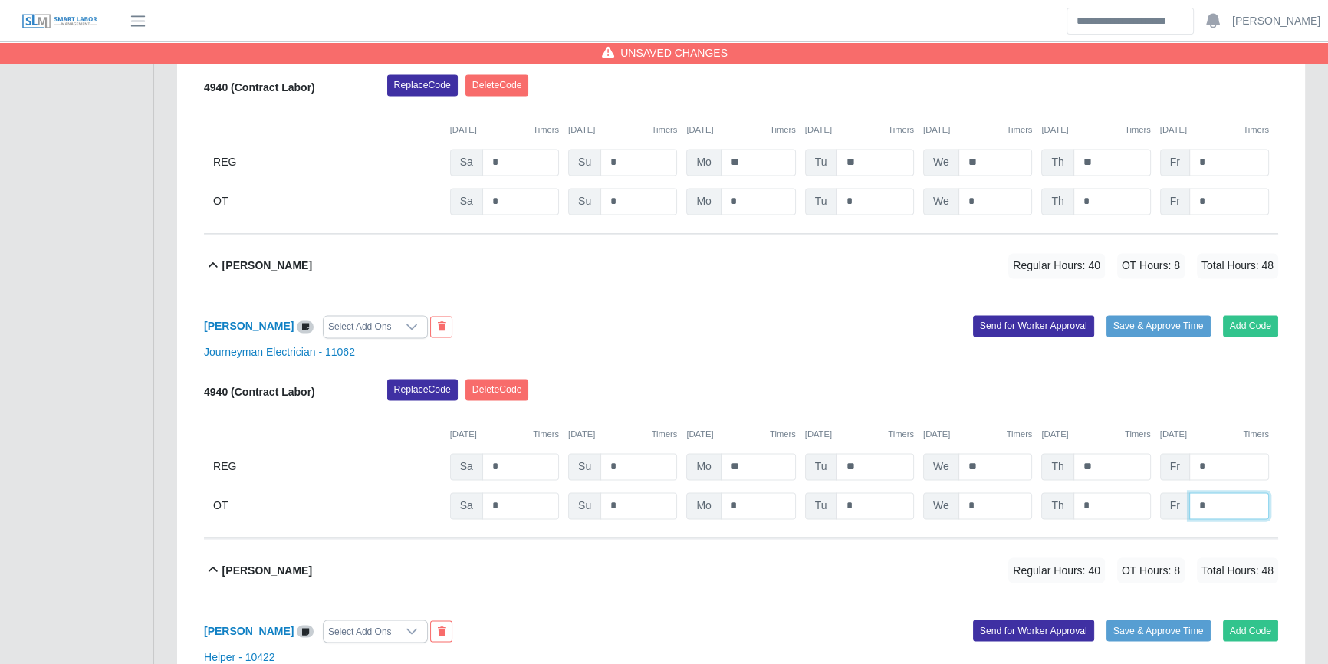
type input "*"
click at [1230, 214] on div "Marvin E Sical Lopez Select Add Ons Add Code Save & Approve Time Send for Worke…" at bounding box center [741, 112] width 1074 height 241
click at [1234, 202] on input "*" at bounding box center [1229, 201] width 80 height 27
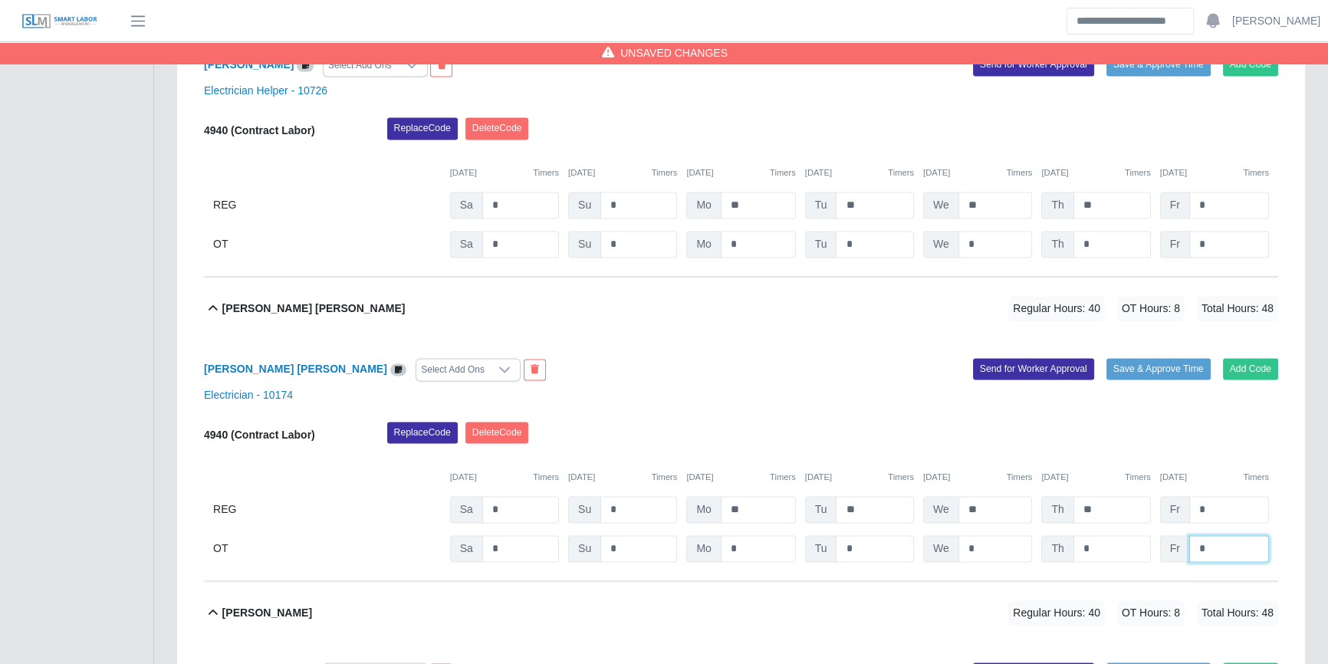
scroll to position [2784, 0]
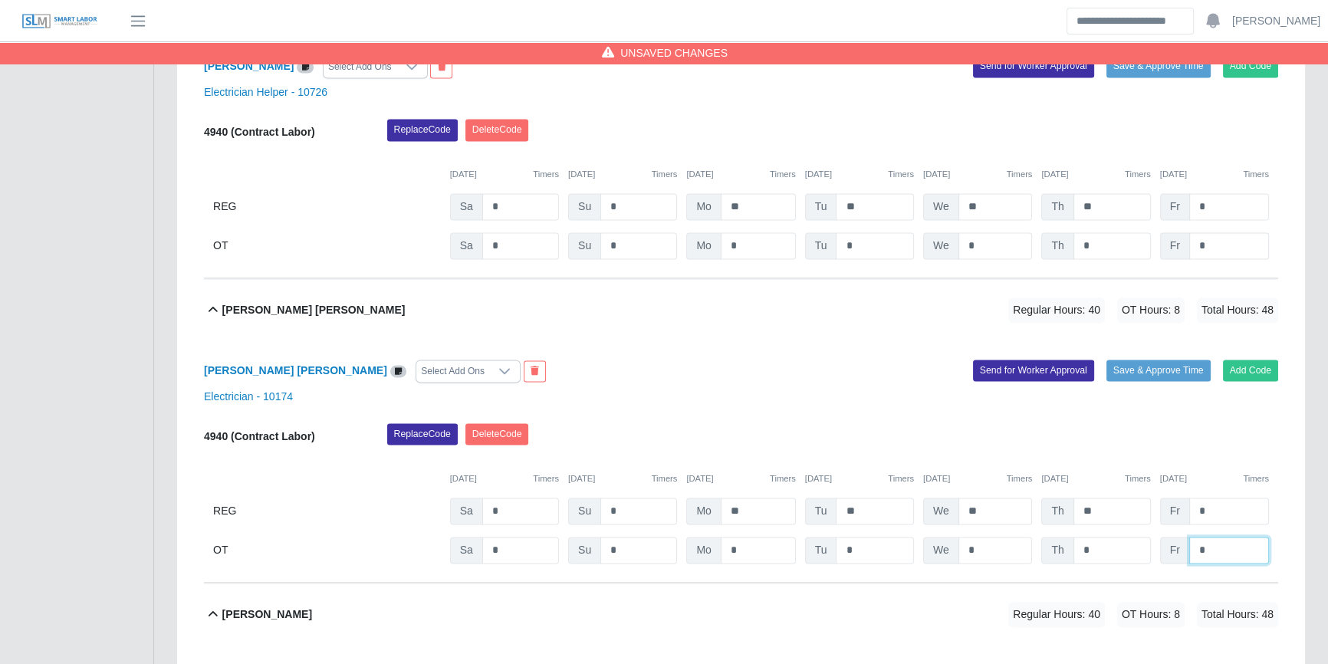
type input "*"
click at [1222, 257] on input "*" at bounding box center [1229, 245] width 80 height 27
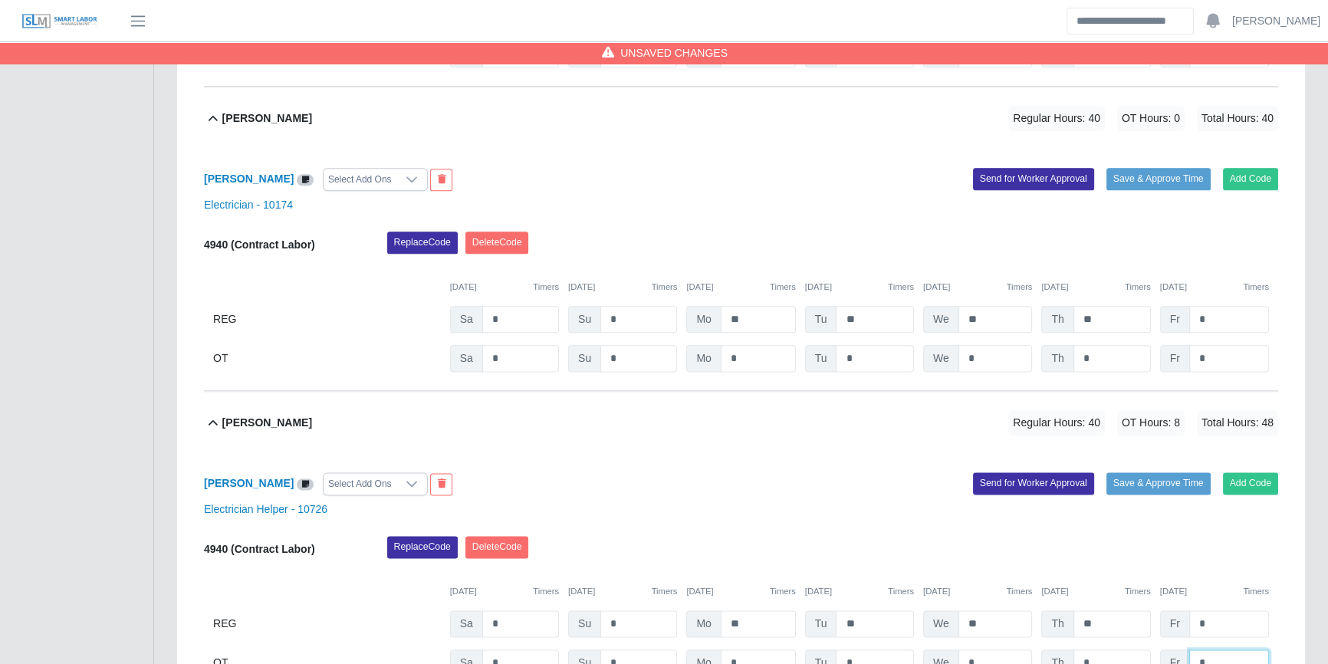
scroll to position [2367, 0]
type input "*"
click at [1217, 347] on input "*" at bounding box center [1229, 359] width 80 height 27
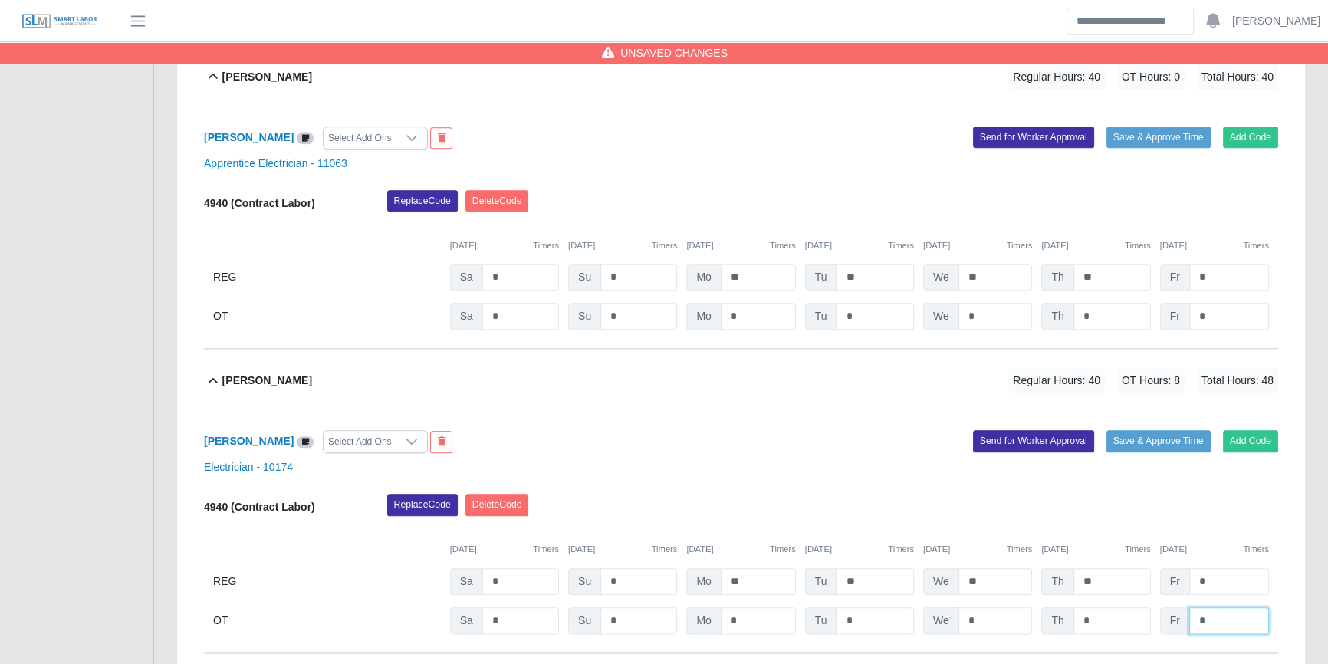
scroll to position [2088, 0]
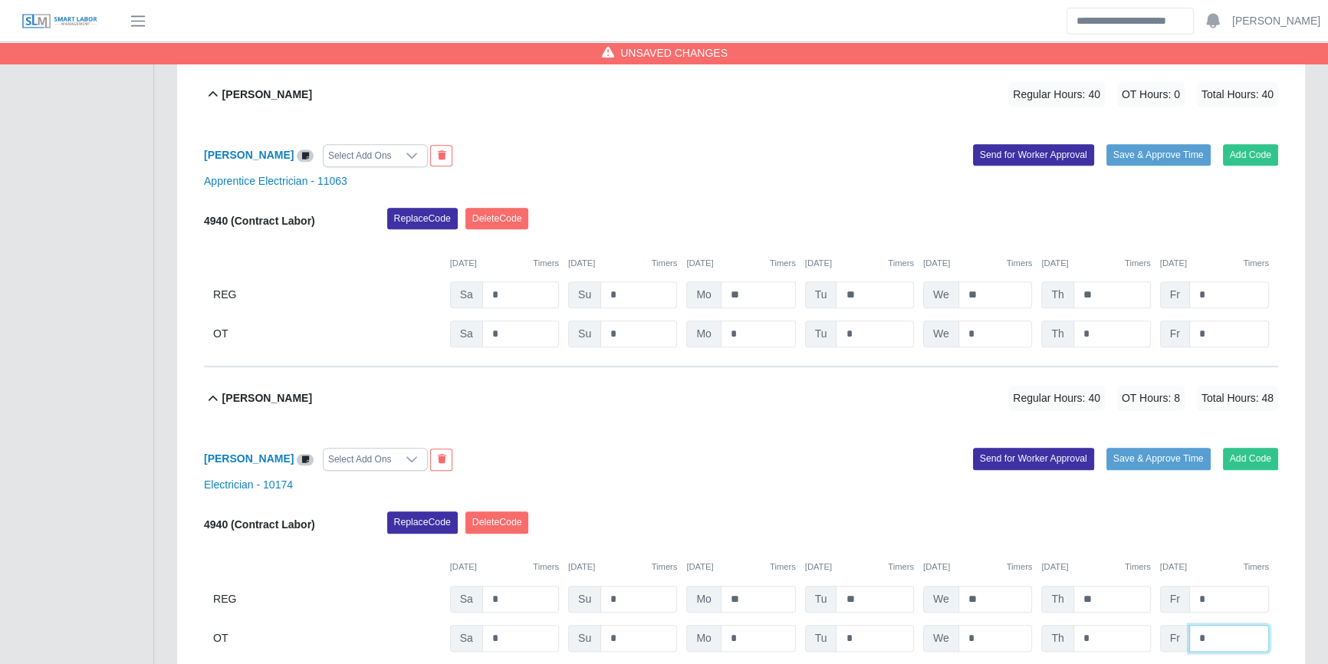
type input "*"
click at [1233, 322] on input "*" at bounding box center [1229, 333] width 80 height 27
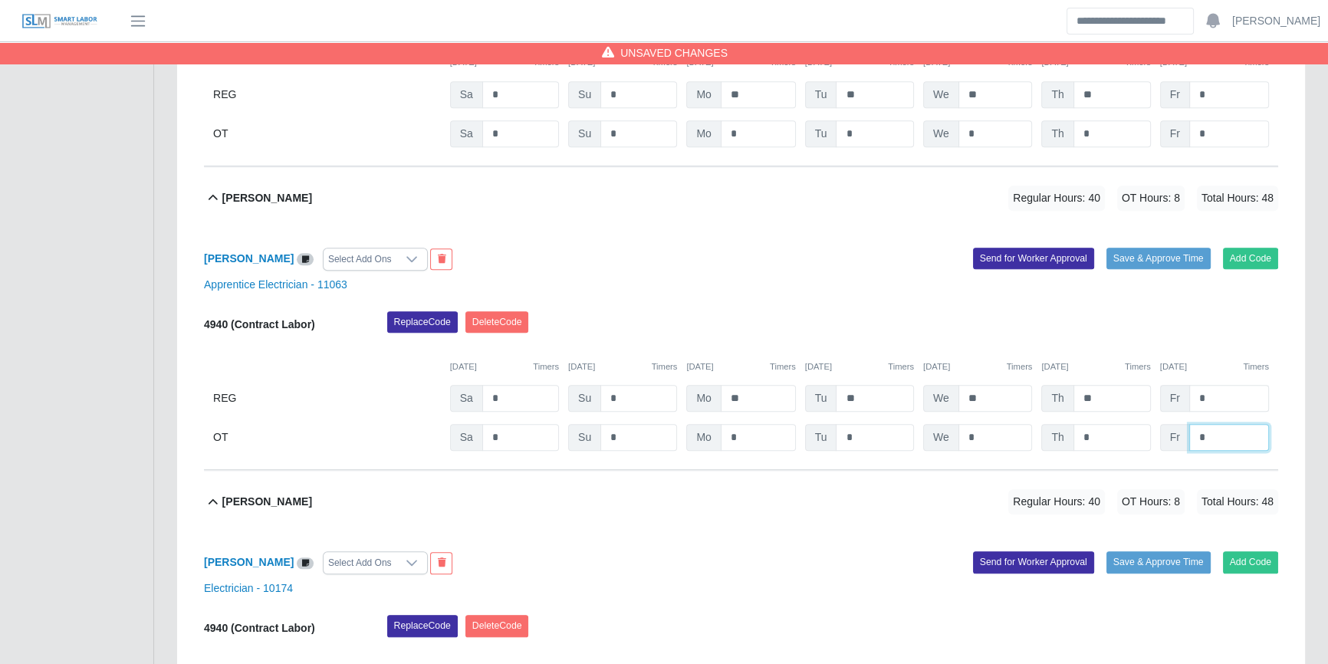
scroll to position [1809, 0]
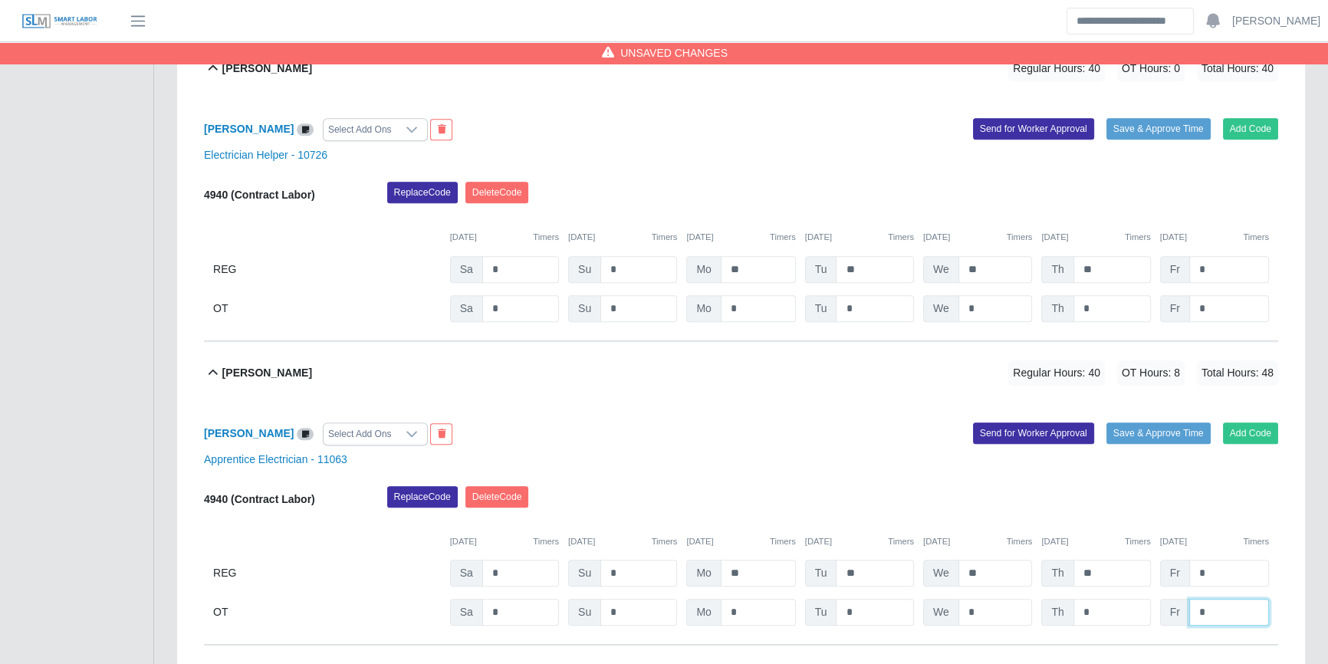
type input "*"
click at [1233, 291] on div "4940 (Contract Labor) Replace Code Delete Code 10/04/2025 Timers 10/05/2025 Tim…" at bounding box center [741, 252] width 1074 height 140
click at [1234, 323] on div "Jesus Martinez Select Add Ons Add Code Save & Approve Time Send for Worker Appr…" at bounding box center [741, 220] width 1074 height 241
click at [1235, 316] on input "*" at bounding box center [1229, 308] width 80 height 27
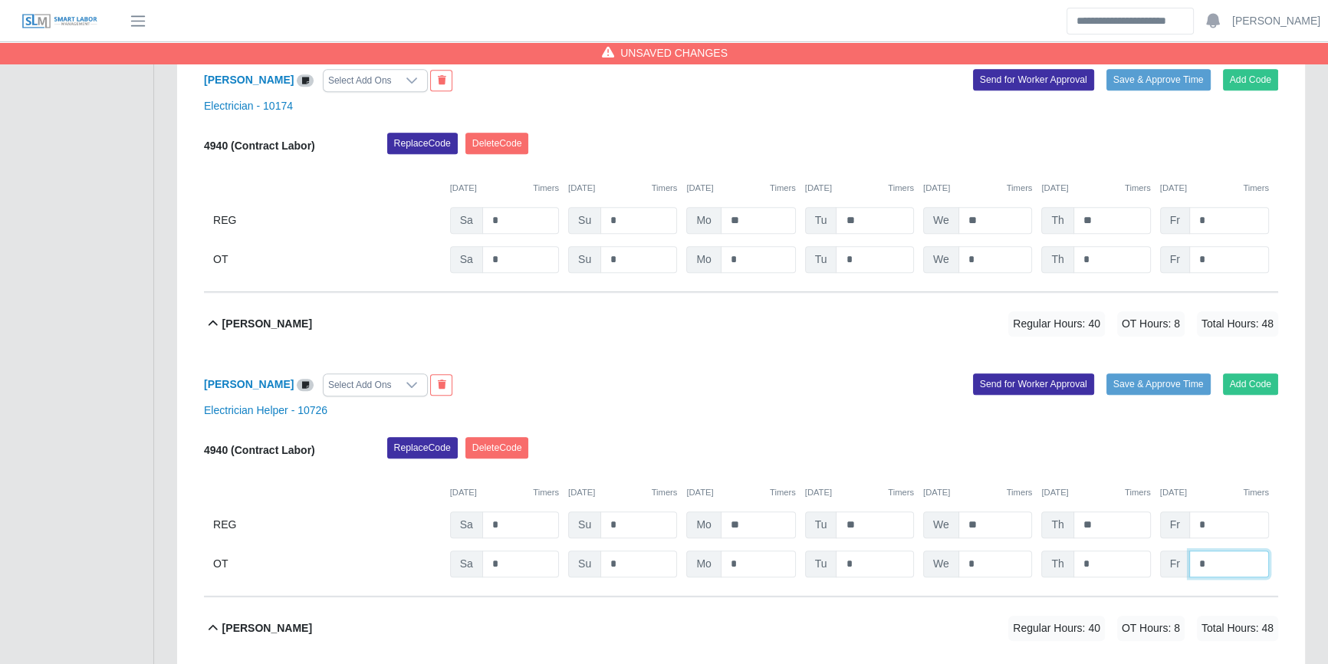
scroll to position [1530, 0]
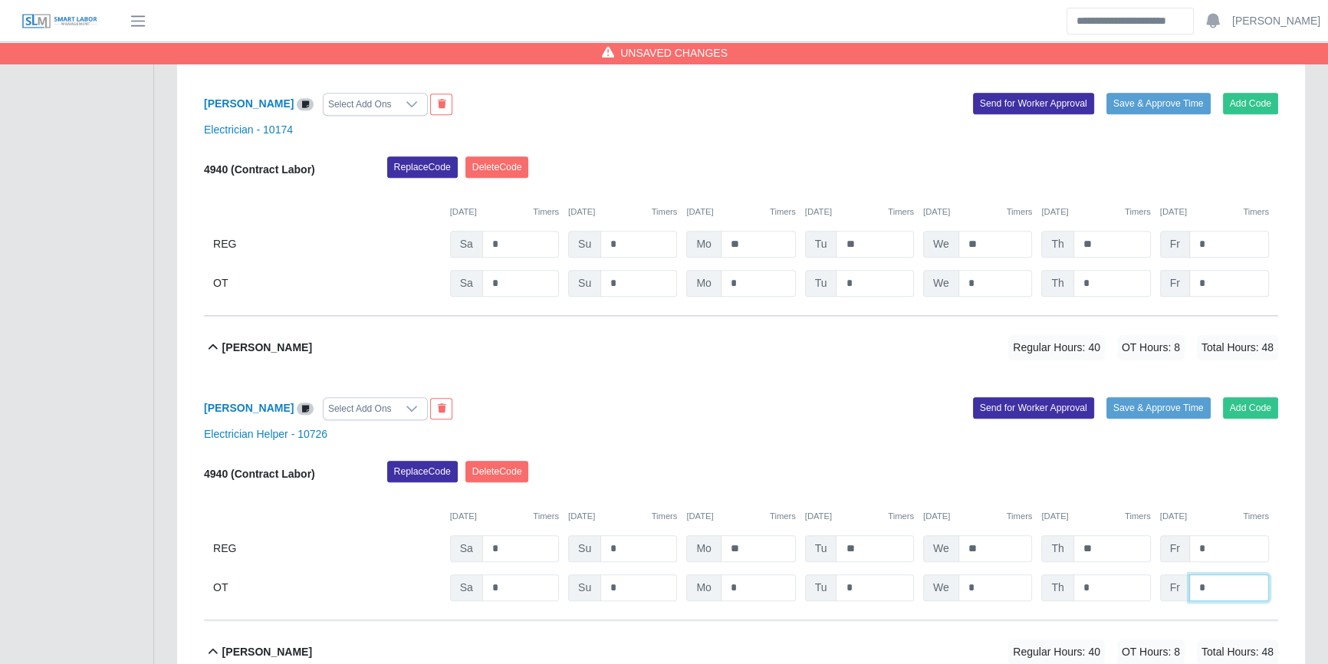
type input "*"
click at [1230, 270] on input "*" at bounding box center [1229, 283] width 80 height 27
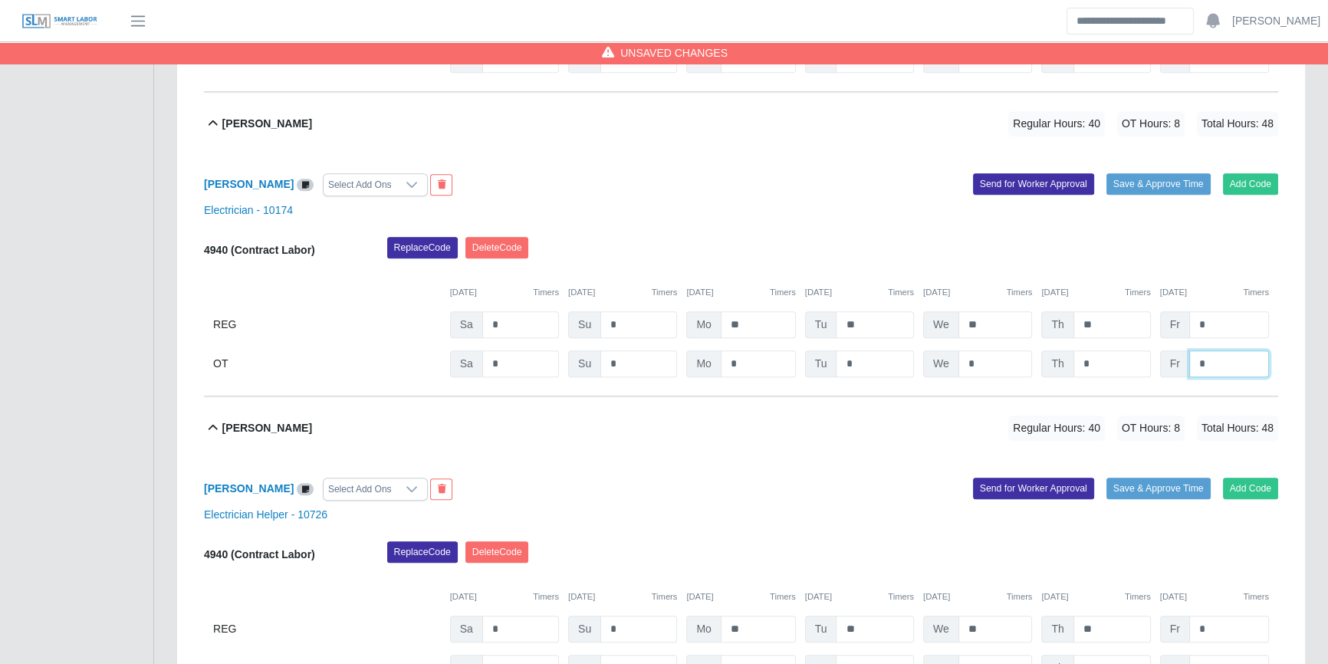
scroll to position [1251, 0]
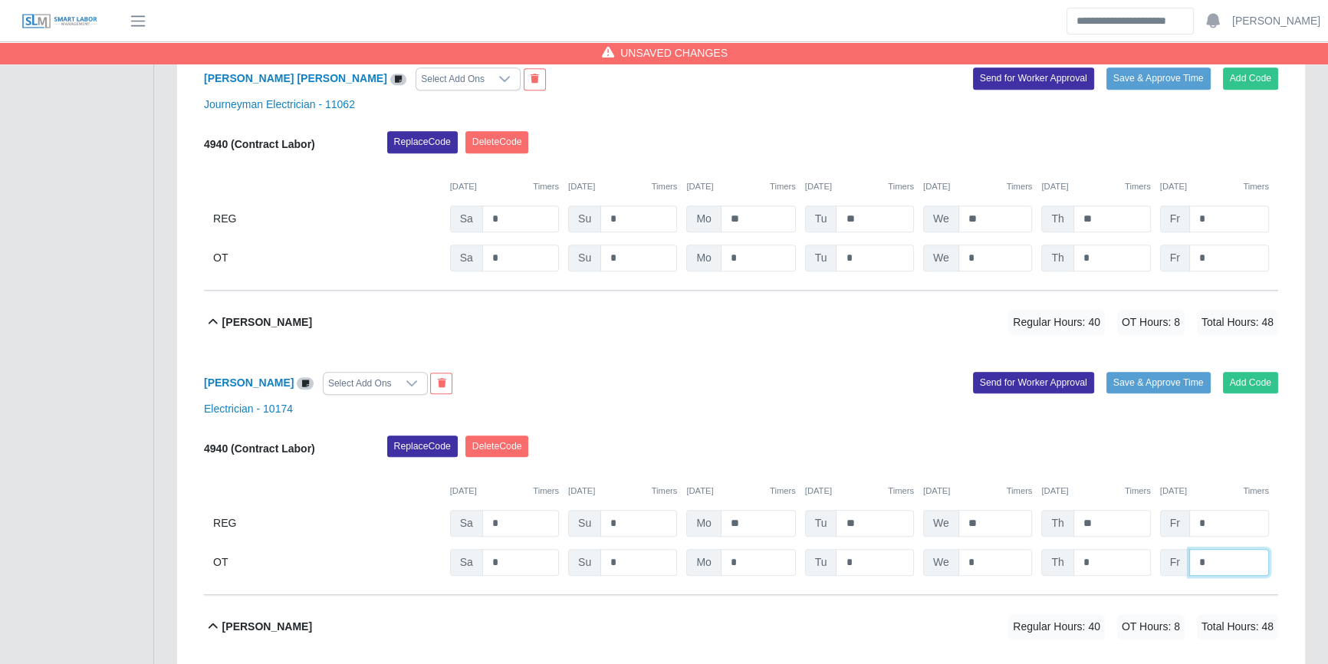
type input "*"
click at [1234, 274] on div "Gary Soto Vega Select Add Ons Add Code Save & Approve Time Send for Worker Appr…" at bounding box center [741, 169] width 1074 height 241
click at [1237, 255] on input "*" at bounding box center [1229, 258] width 80 height 27
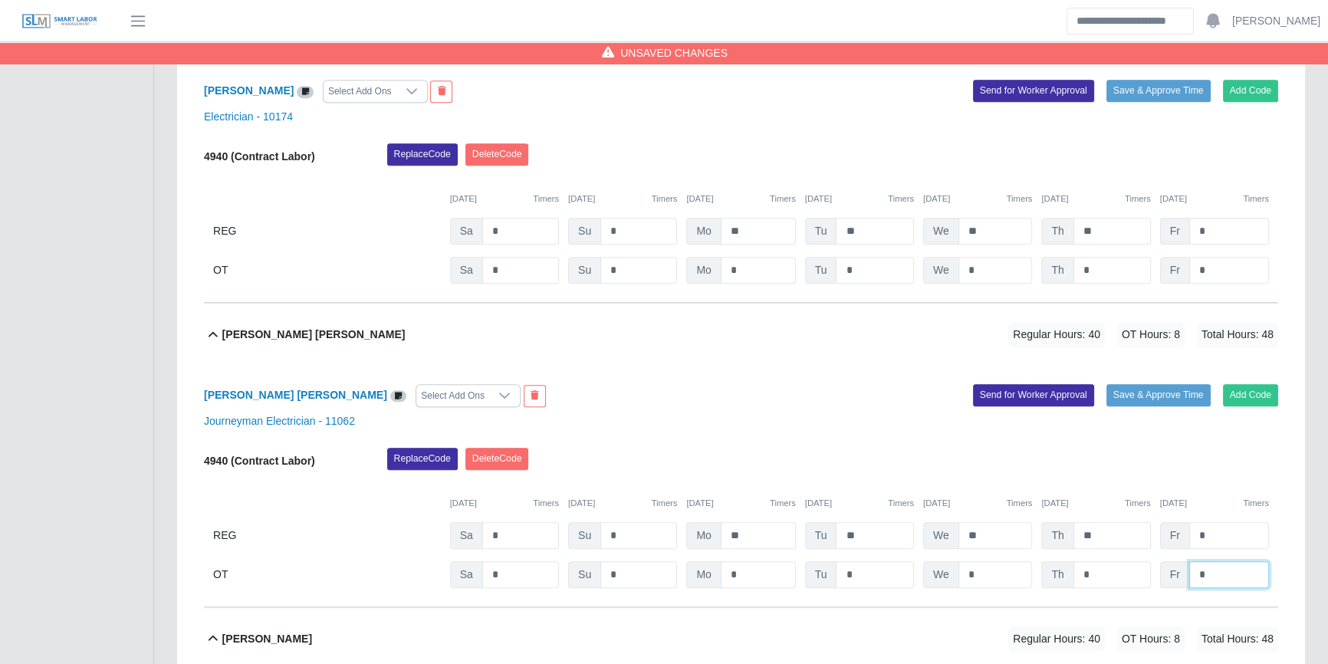
scroll to position [903, 0]
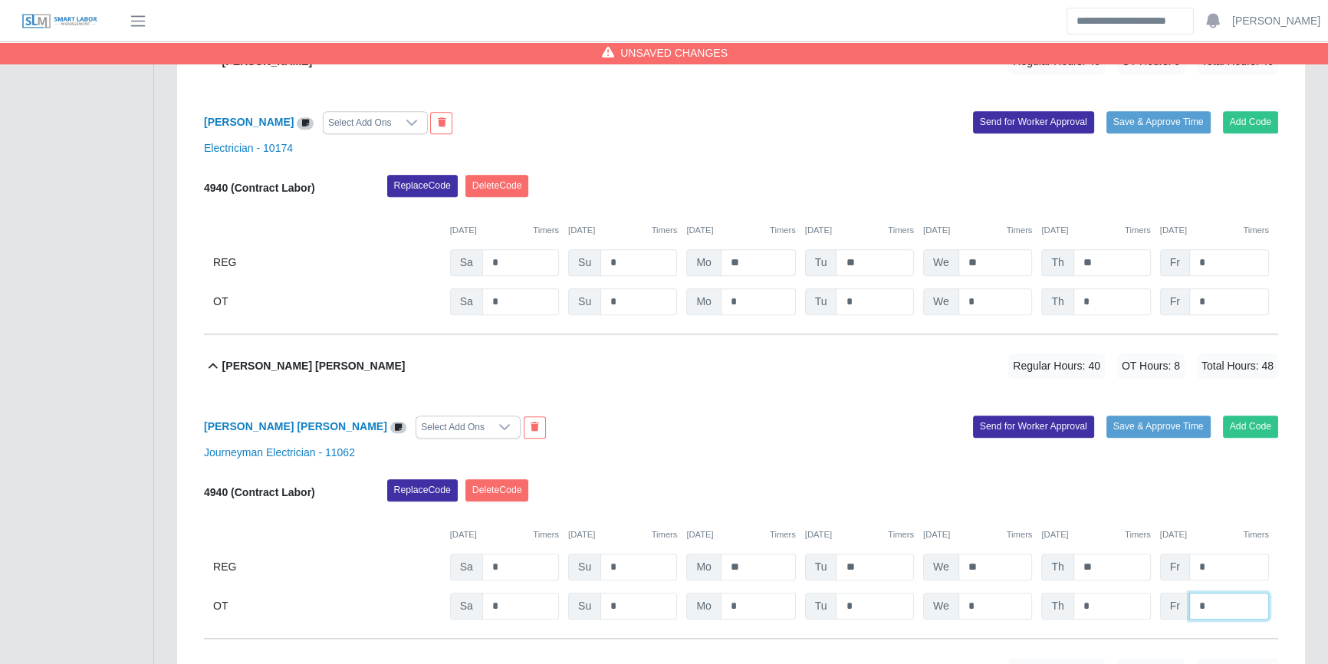
type input "*"
click at [1223, 307] on input "*" at bounding box center [1229, 301] width 80 height 27
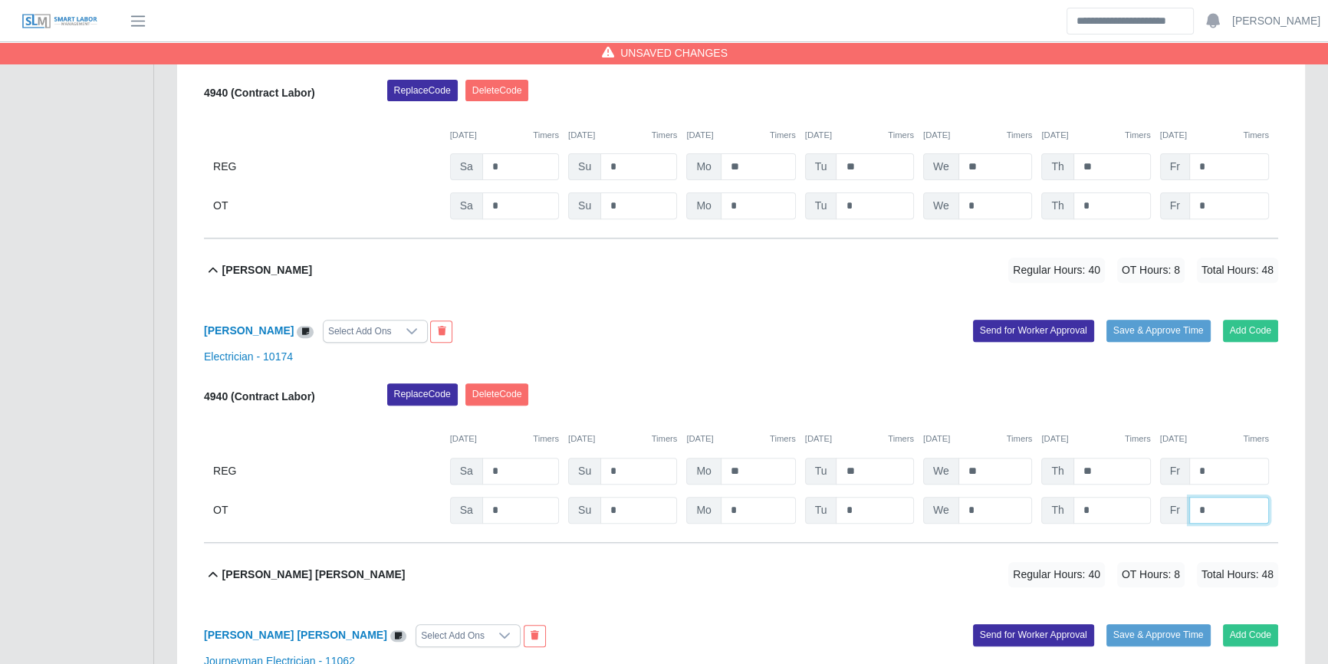
scroll to position [694, 0]
type input "*"
click at [1244, 199] on input "*" at bounding box center [1229, 206] width 80 height 27
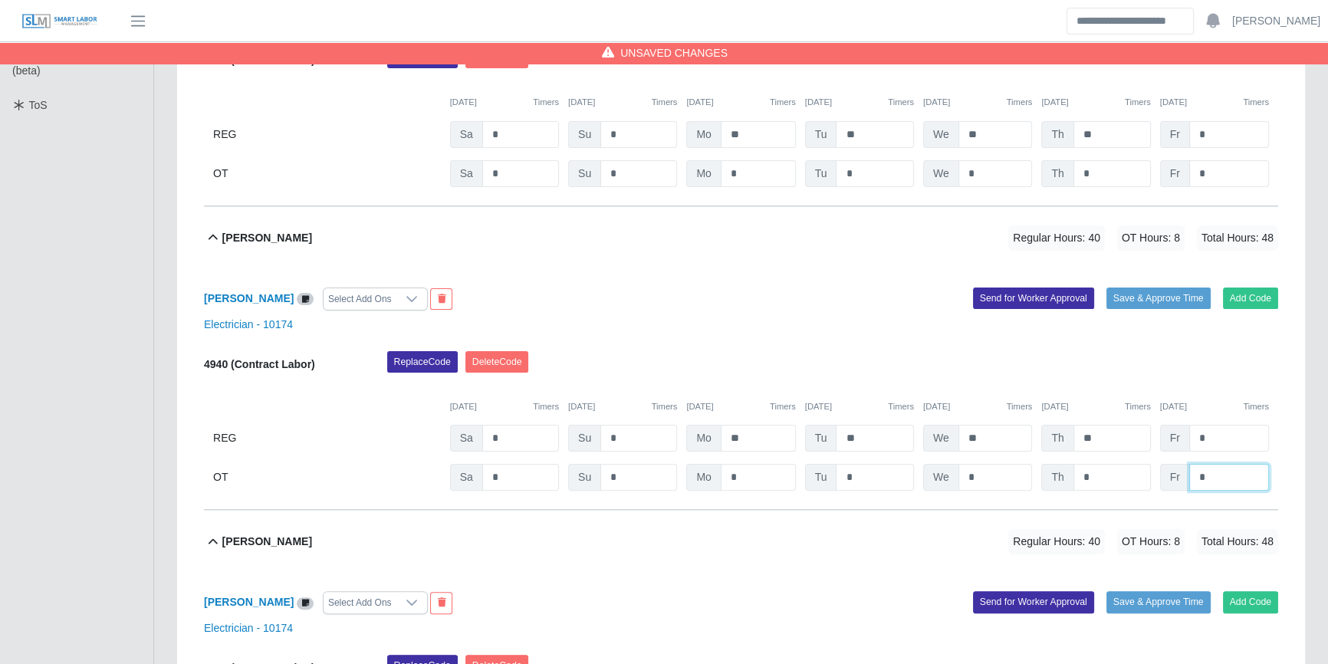
scroll to position [415, 0]
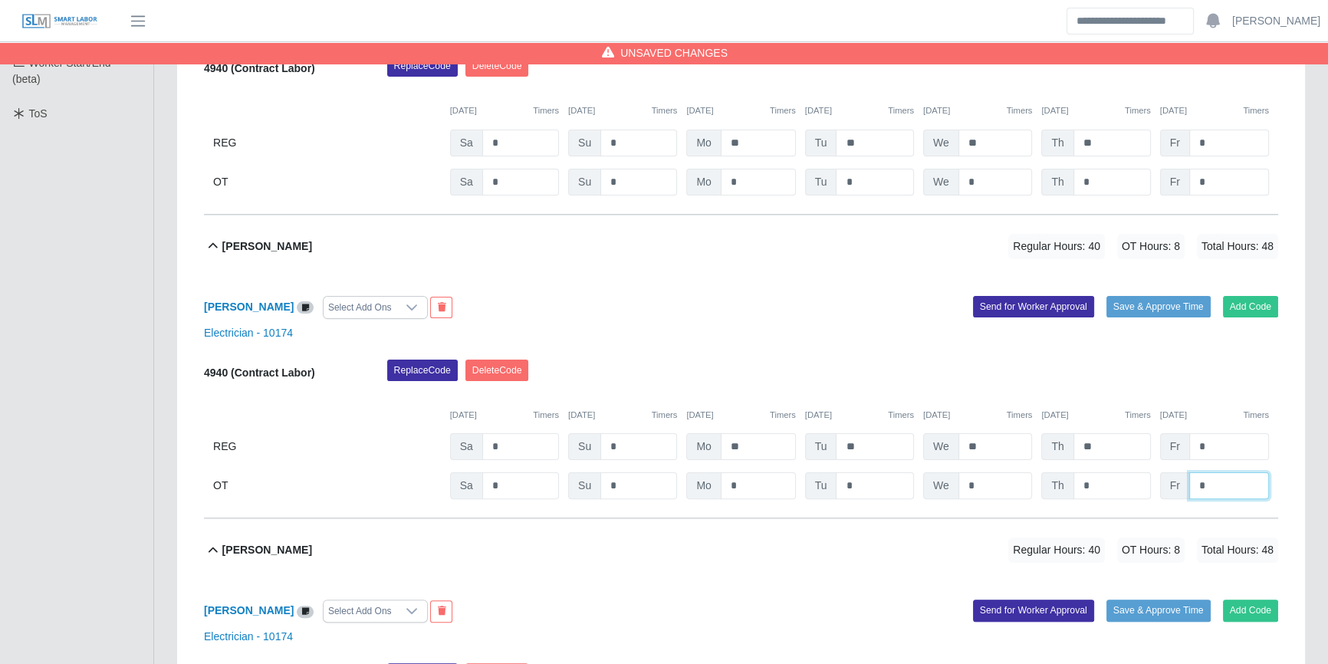
type input "*"
click at [1218, 178] on input "*" at bounding box center [1229, 182] width 80 height 27
click at [1219, 177] on input "*" at bounding box center [1229, 182] width 80 height 27
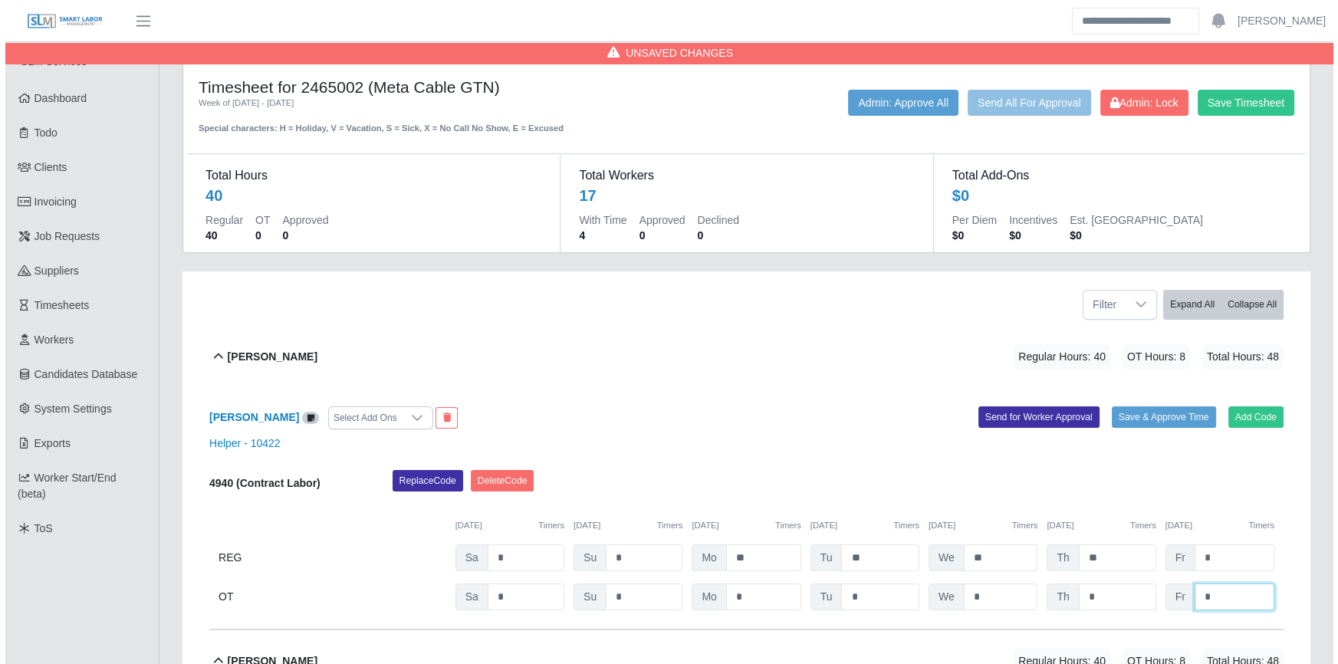
scroll to position [0, 0]
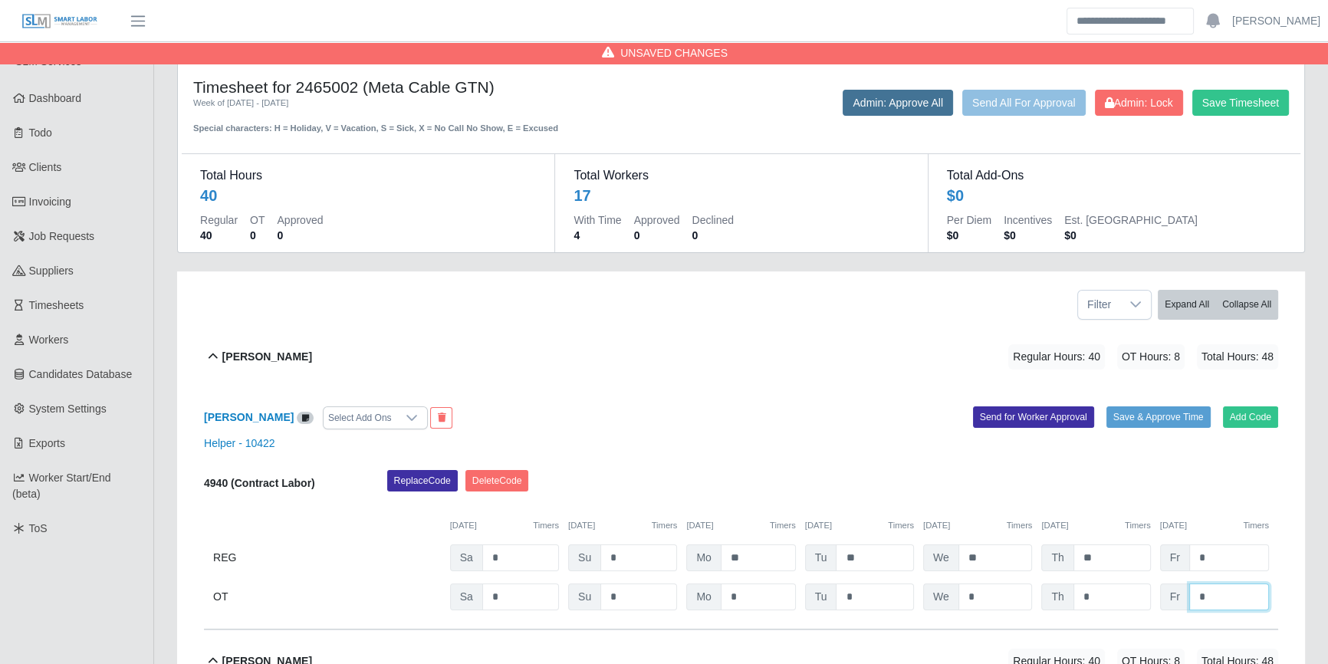
type input "*"
click at [867, 100] on button "Admin: Approve All" at bounding box center [898, 103] width 110 height 26
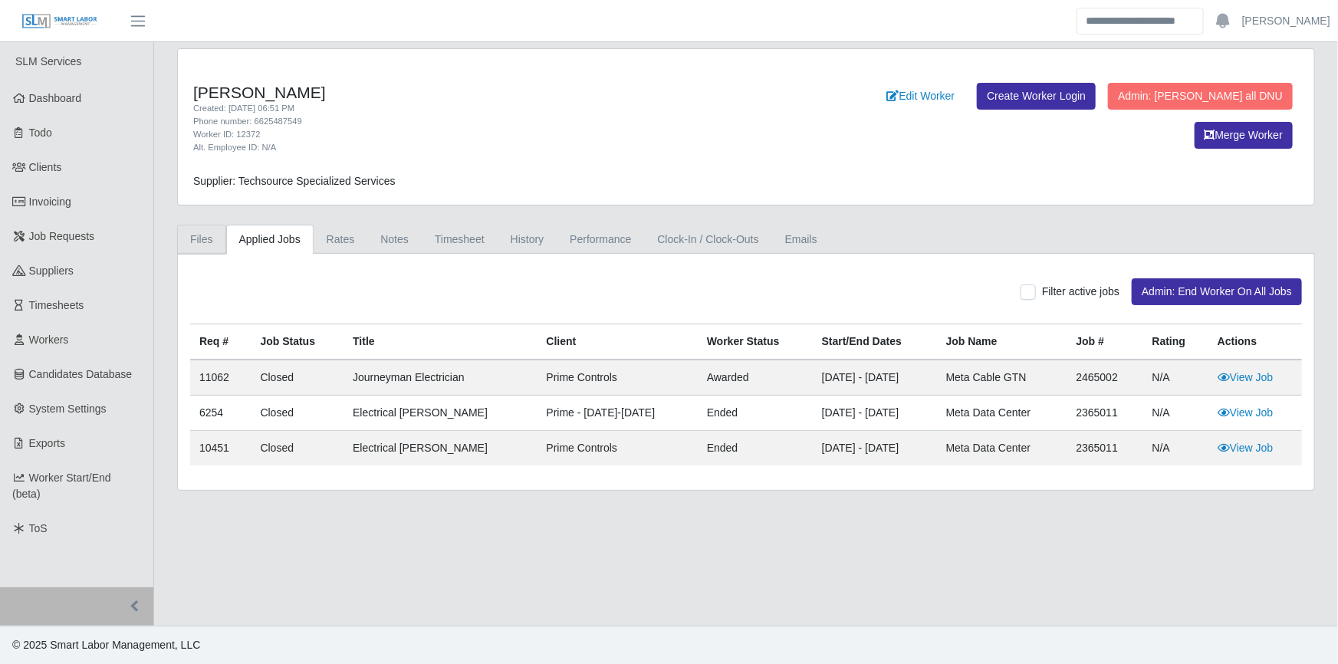
click at [205, 238] on link "Files" at bounding box center [201, 240] width 49 height 30
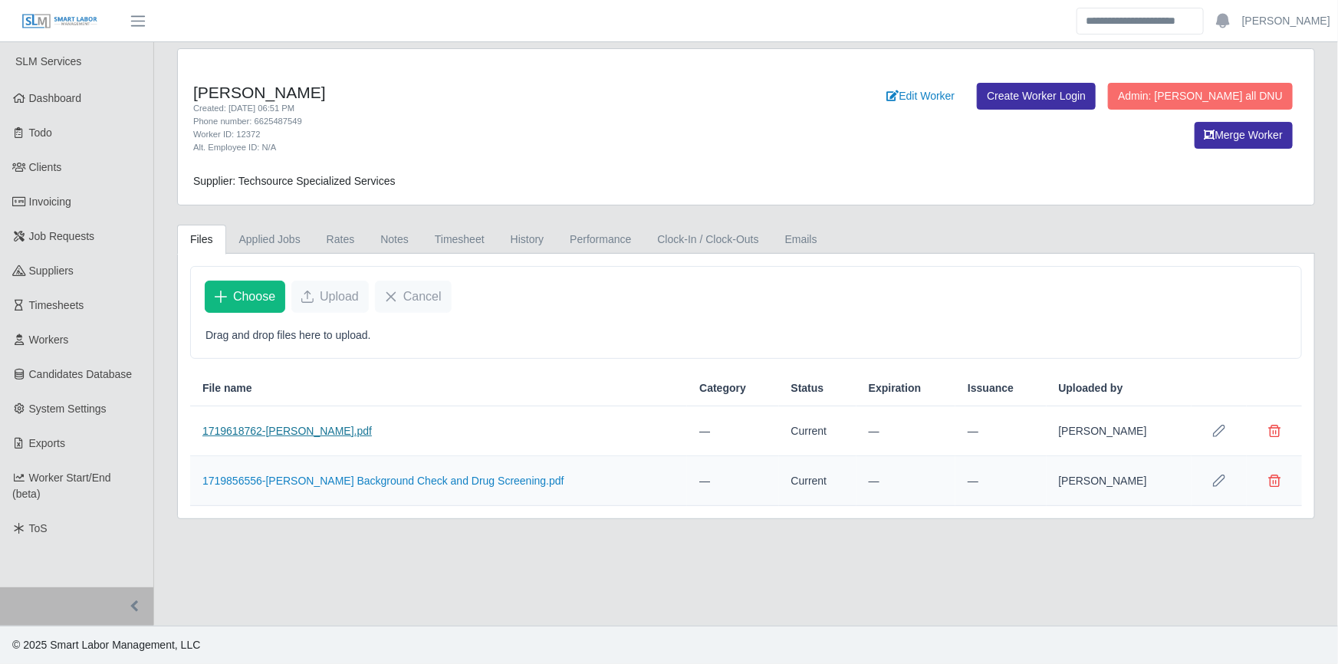
click at [319, 425] on link "1719618762-[PERSON_NAME].pdf" at bounding box center [286, 431] width 169 height 12
click at [964, 91] on link "Edit Worker" at bounding box center [920, 96] width 88 height 27
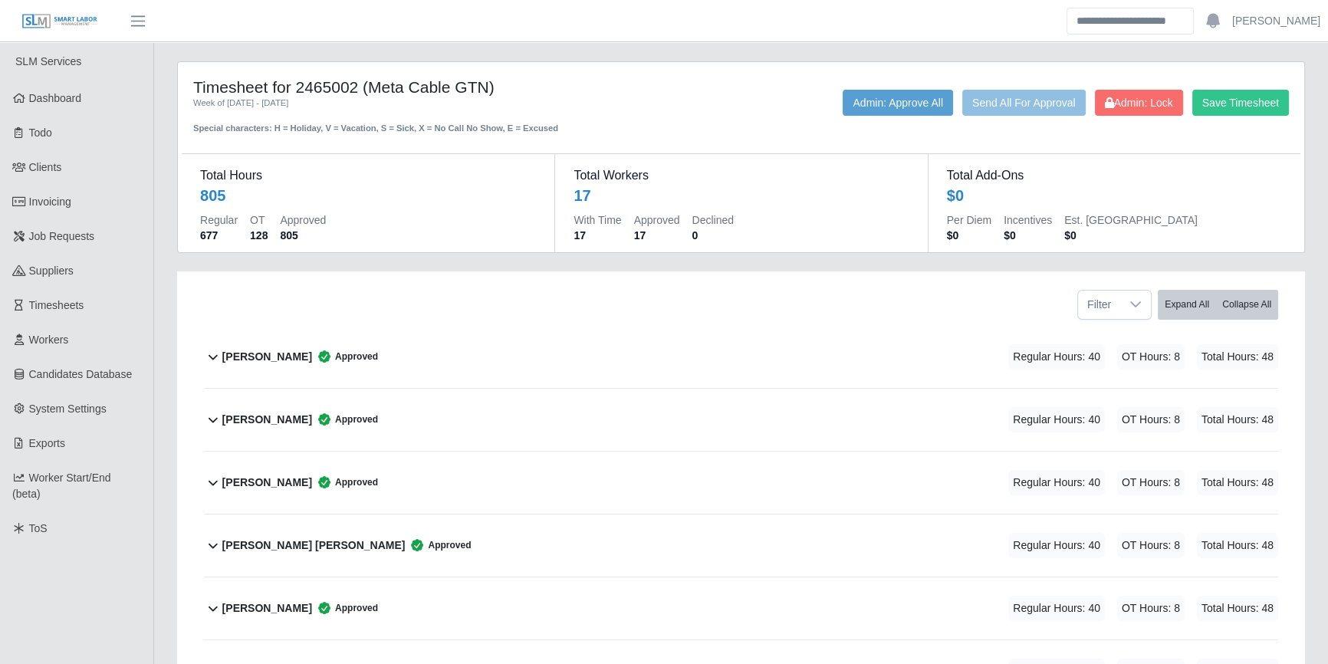
click at [419, 345] on div "Alberto Martell Approved Regular Hours: 40 OT Hours: 8 Total Hours: 48" at bounding box center [750, 357] width 1056 height 62
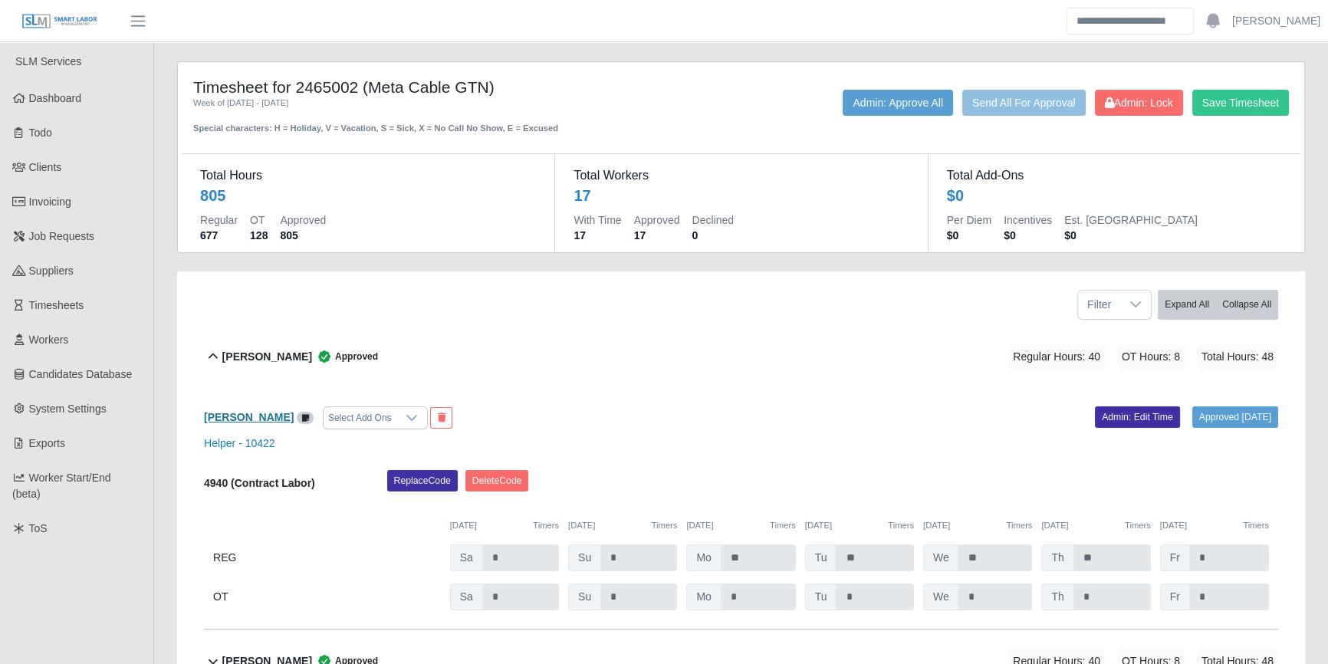
click at [264, 417] on b "Alberto Martell" at bounding box center [249, 417] width 90 height 12
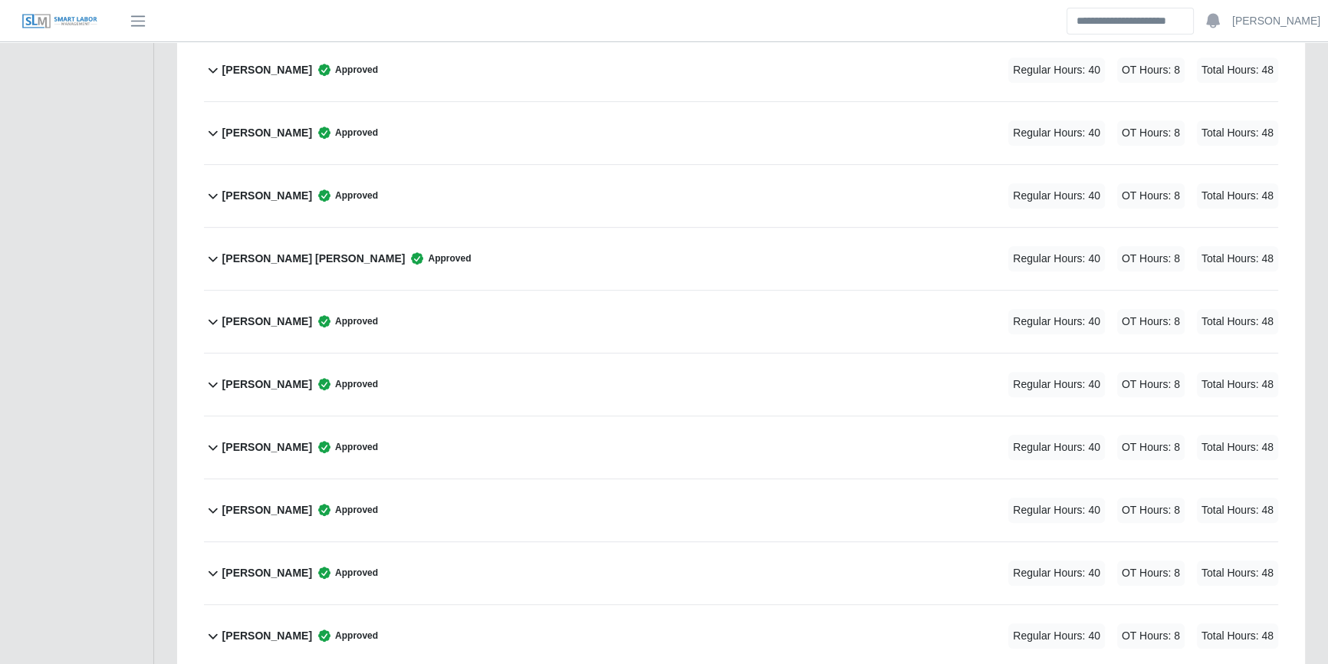
scroll to position [1082, 0]
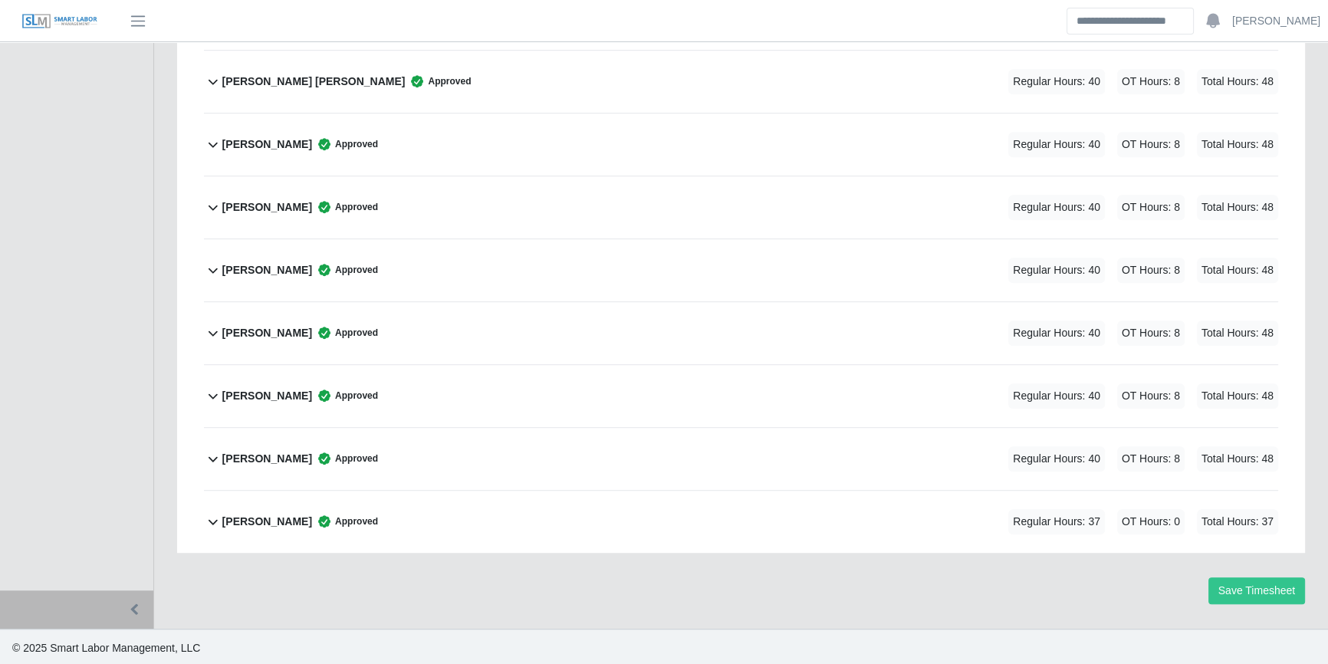
click at [585, 235] on div "Mirian Beltran Approved Regular Hours: 40 OT Hours: 8 Total Hours: 48" at bounding box center [750, 207] width 1056 height 62
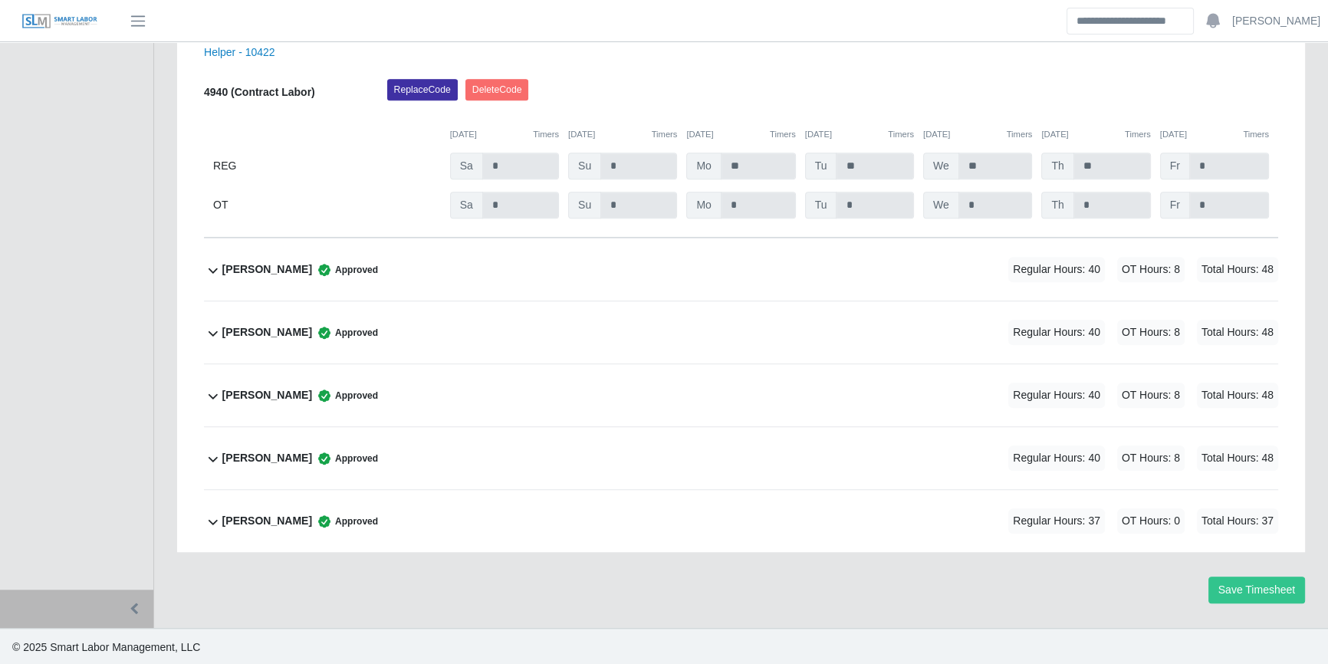
click at [781, 267] on div "Orlando Gutierrez Approved Regular Hours: 40 OT Hours: 8 Total Hours: 48" at bounding box center [750, 269] width 1056 height 62
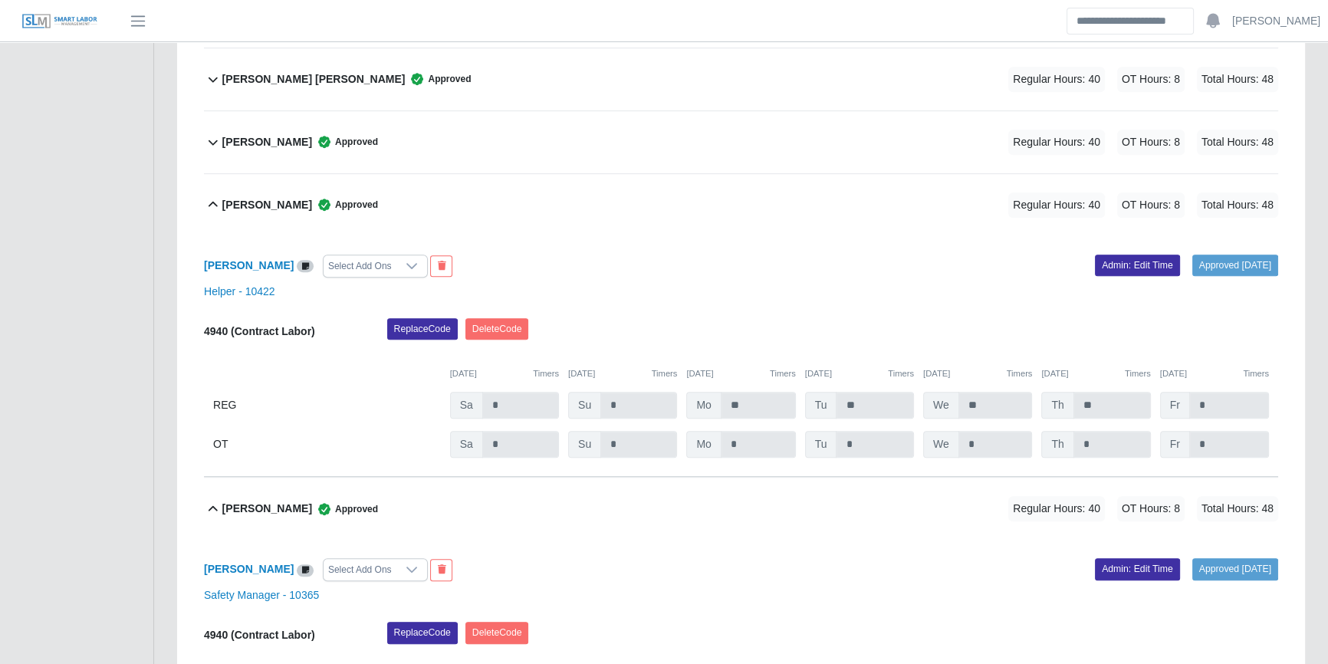
scroll to position [1078, 0]
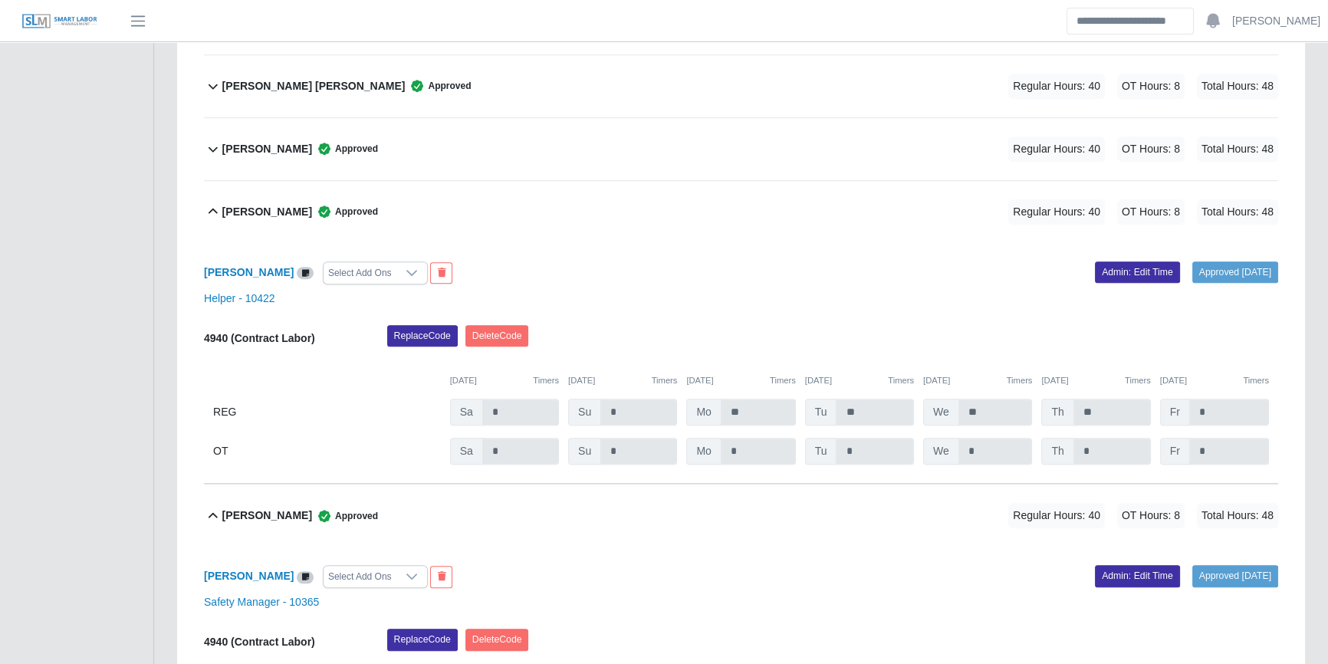
click at [748, 191] on div "Mirian Beltran Approved Regular Hours: 40 OT Hours: 8 Total Hours: 48" at bounding box center [750, 212] width 1056 height 62
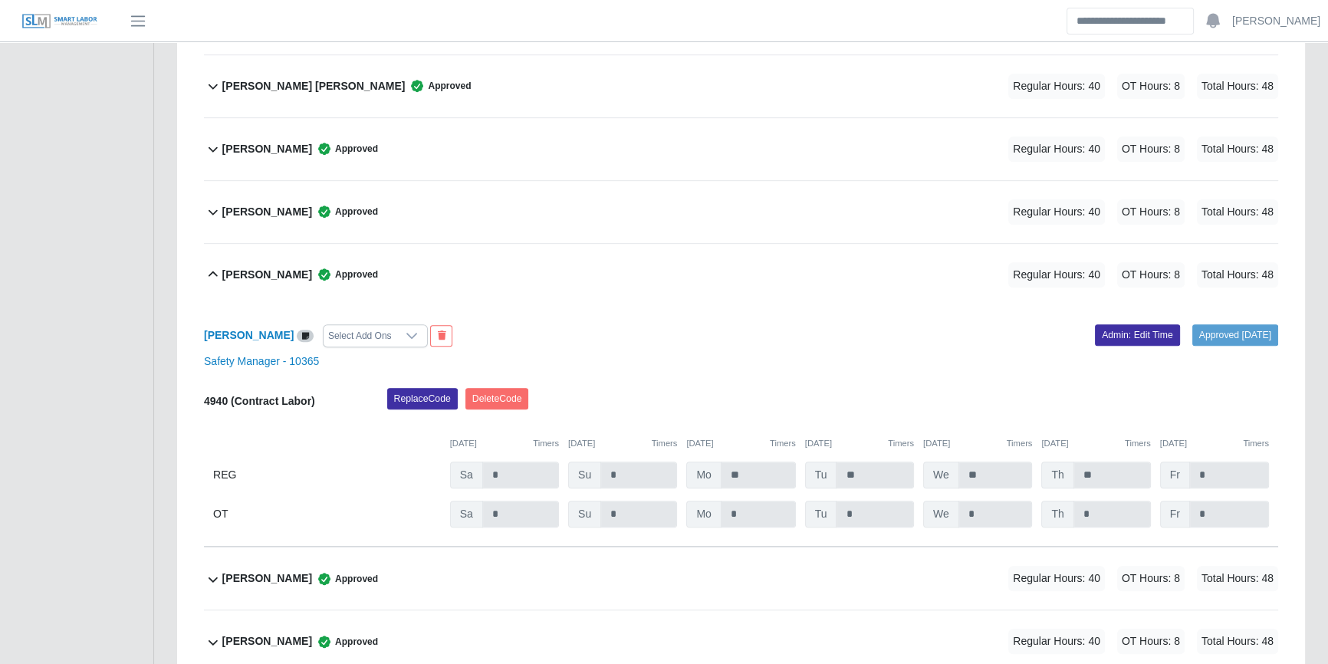
click at [1102, 337] on link "Admin: Edit Time" at bounding box center [1137, 334] width 85 height 21
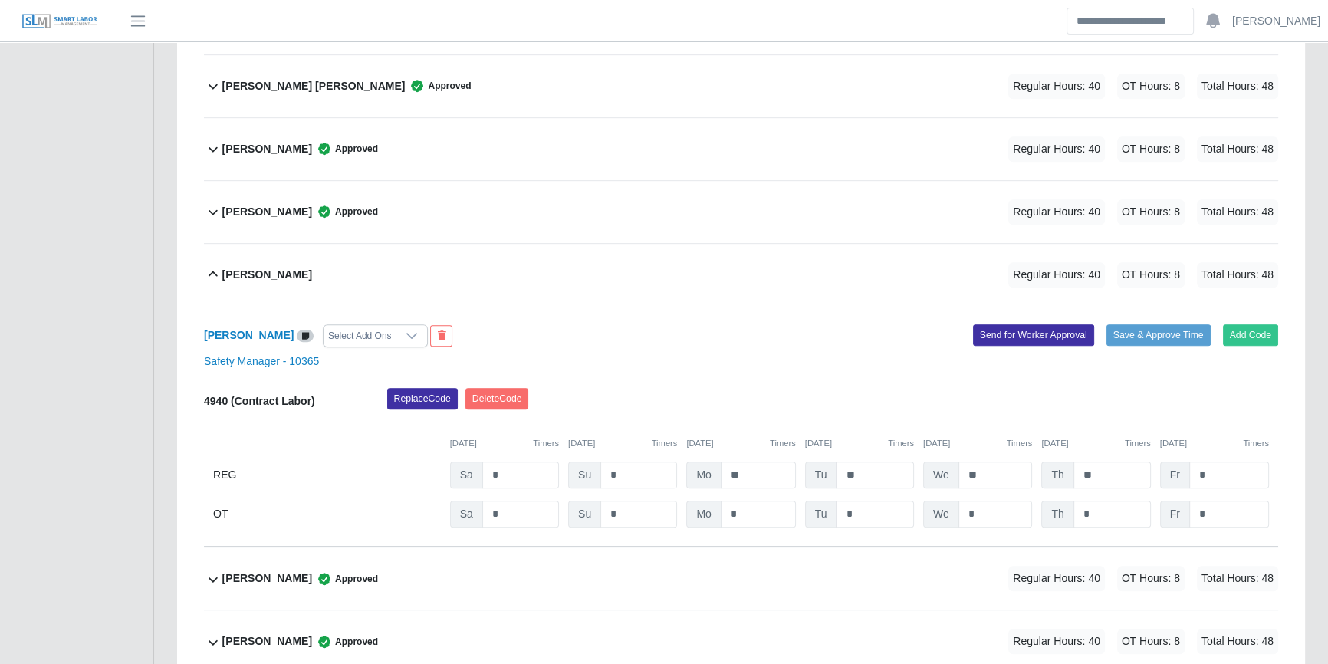
click at [381, 339] on div "Select Add Ons" at bounding box center [360, 335] width 73 height 21
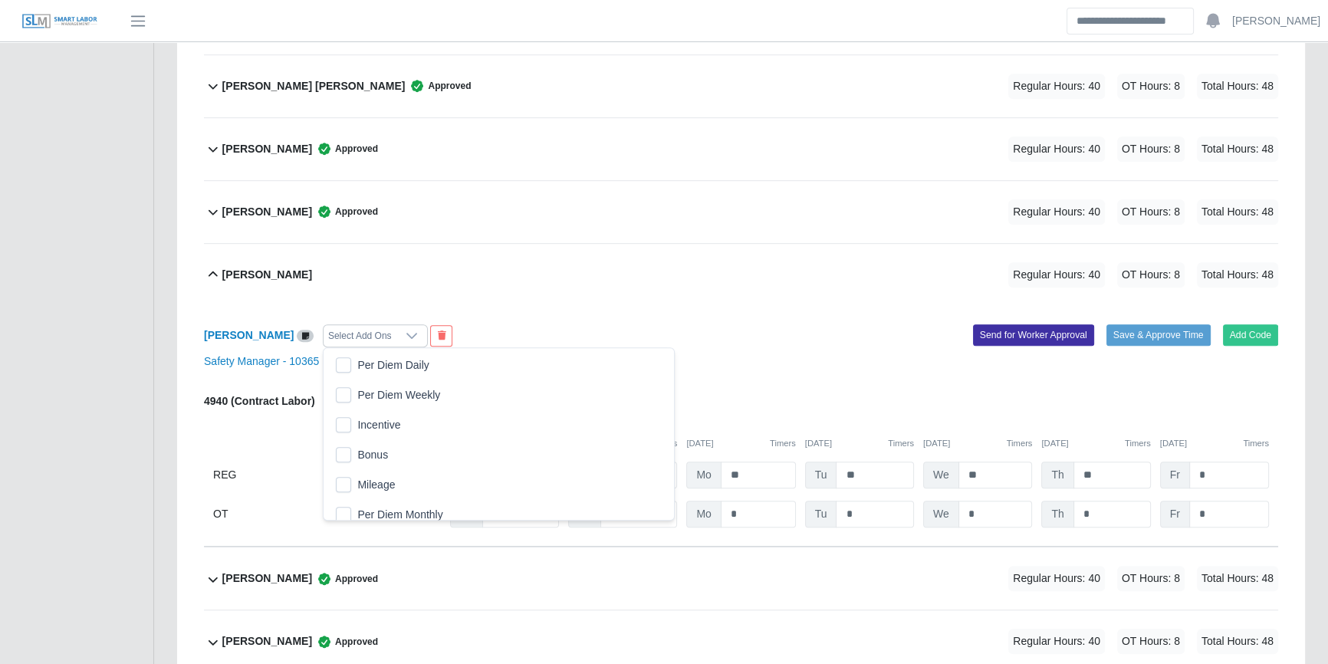
scroll to position [15, 9]
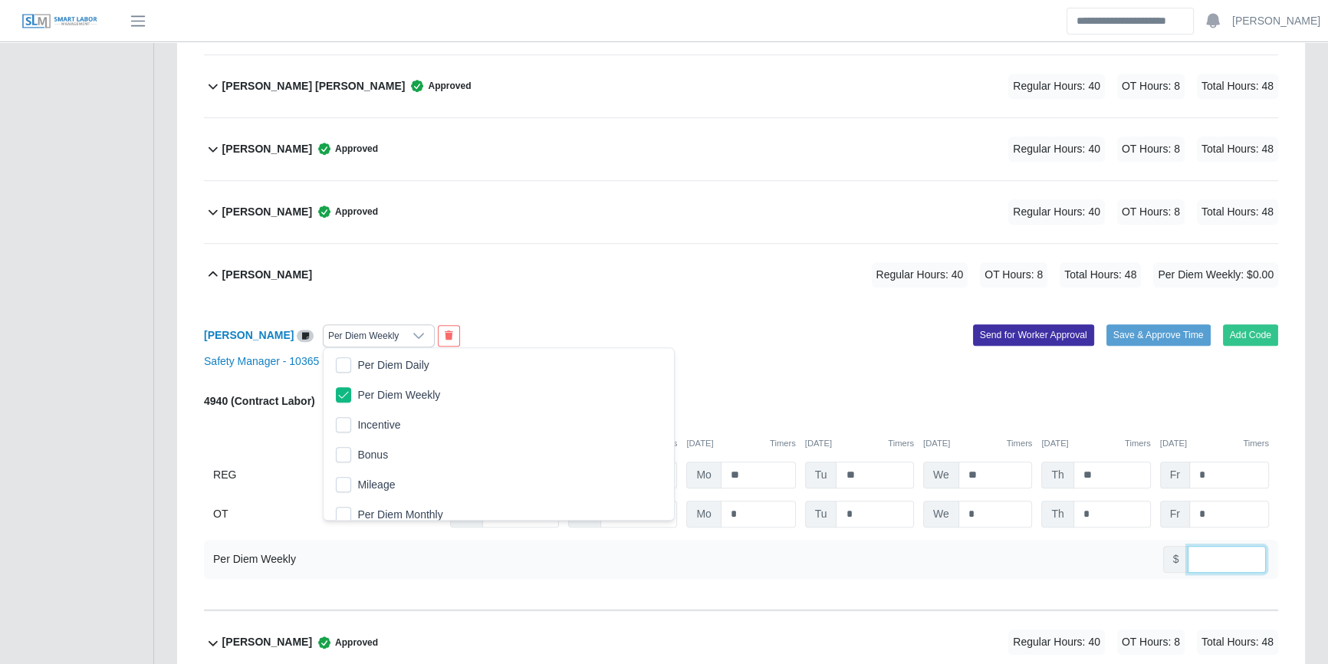
click at [1224, 553] on input "number" at bounding box center [1226, 559] width 78 height 27
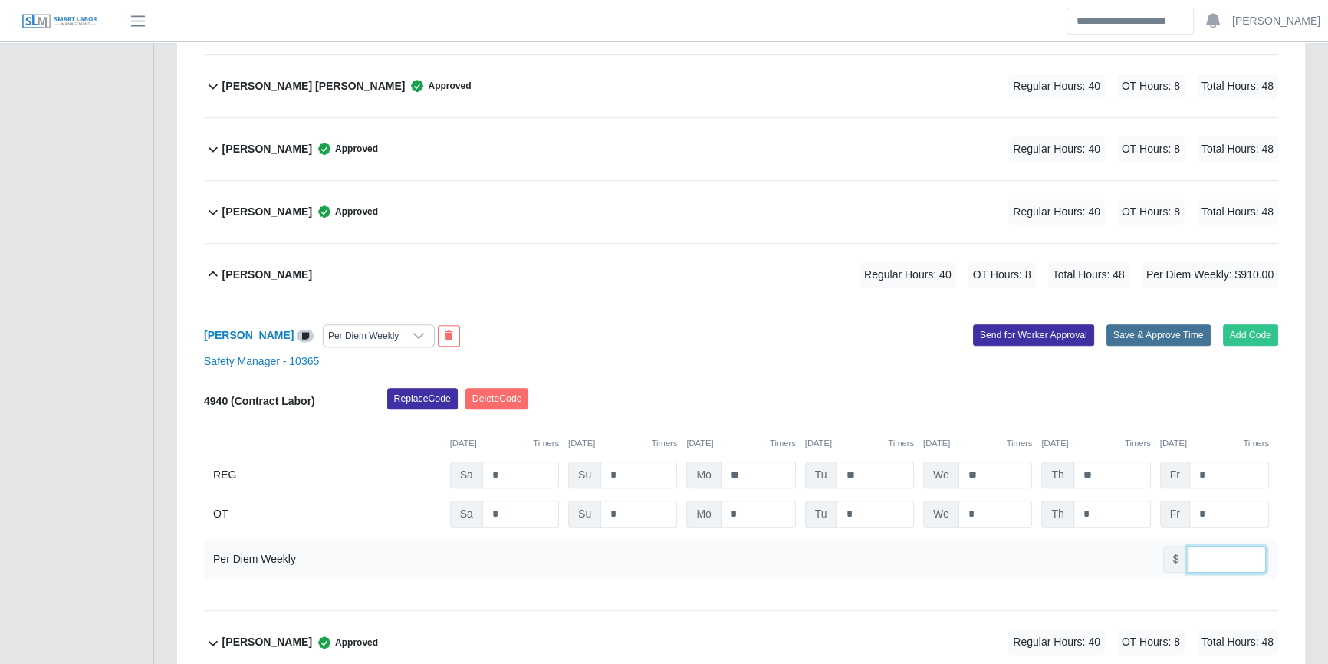
type input "***"
click at [1196, 328] on button "Save & Approve Time" at bounding box center [1158, 334] width 104 height 21
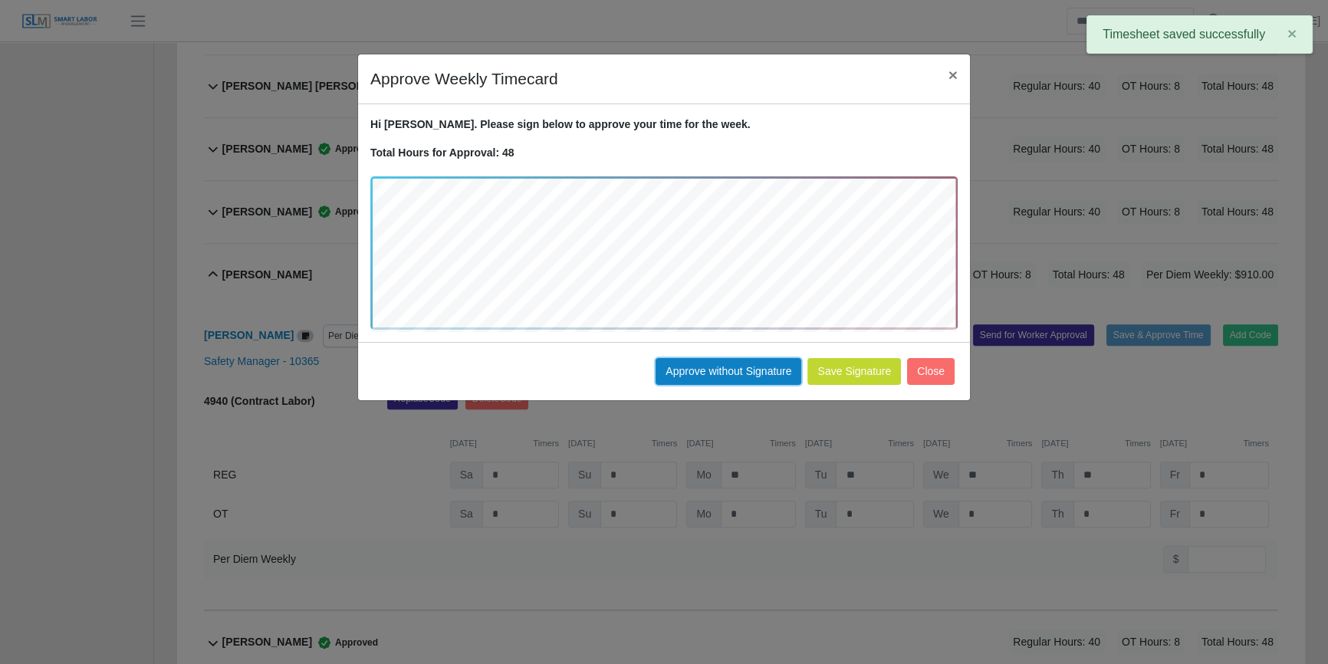
click at [679, 376] on button "Approve without Signature" at bounding box center [728, 371] width 146 height 27
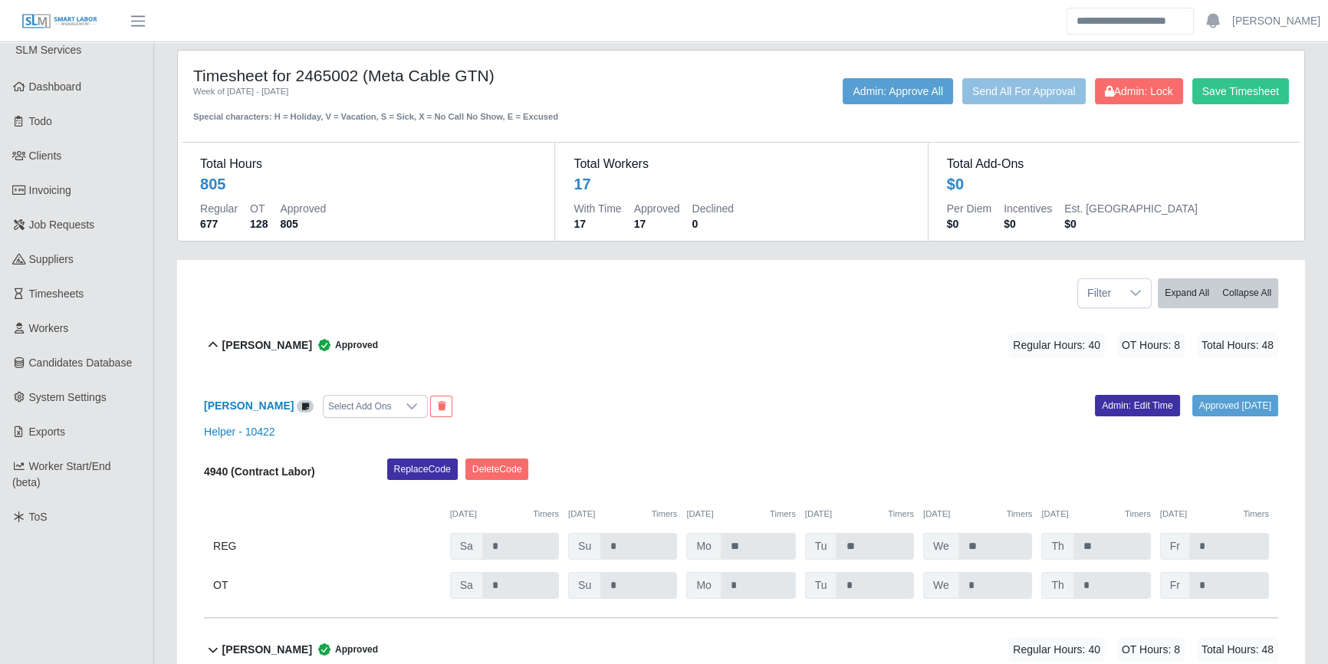
scroll to position [0, 0]
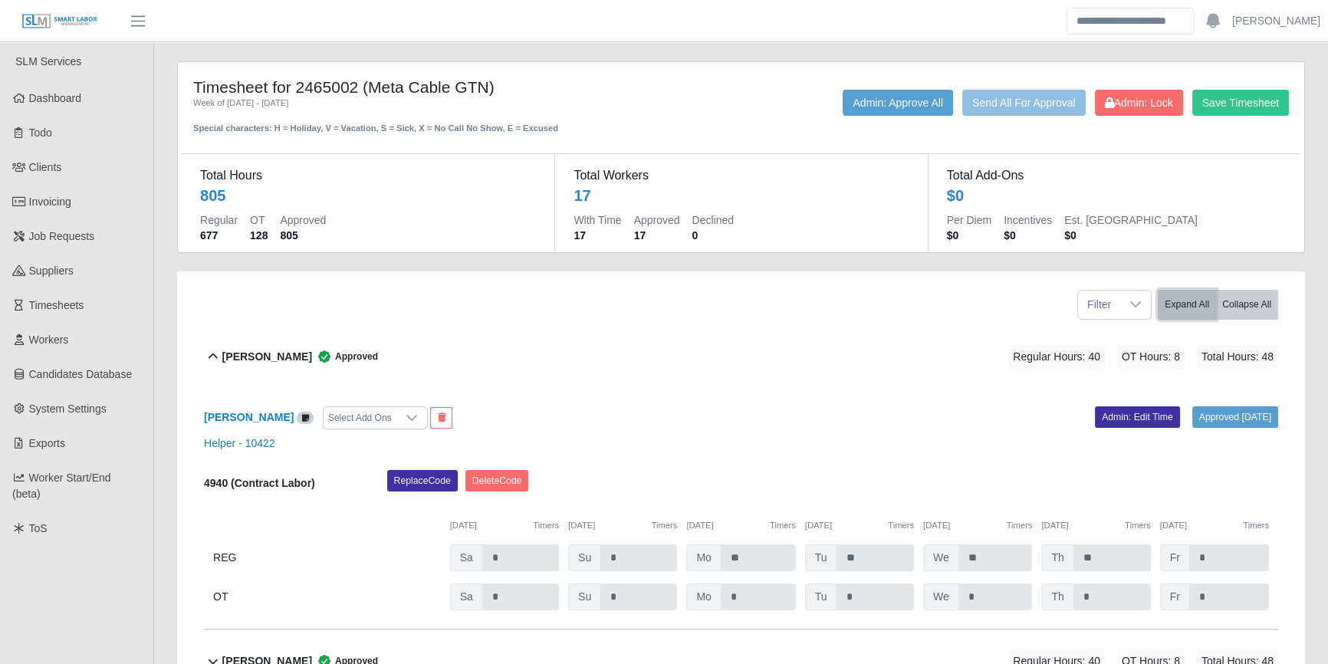
click at [1199, 297] on button "Expand All" at bounding box center [1187, 305] width 58 height 30
click at [1191, 314] on button "Expand All" at bounding box center [1187, 305] width 58 height 30
click at [1271, 300] on button "Collapse All" at bounding box center [1246, 305] width 63 height 30
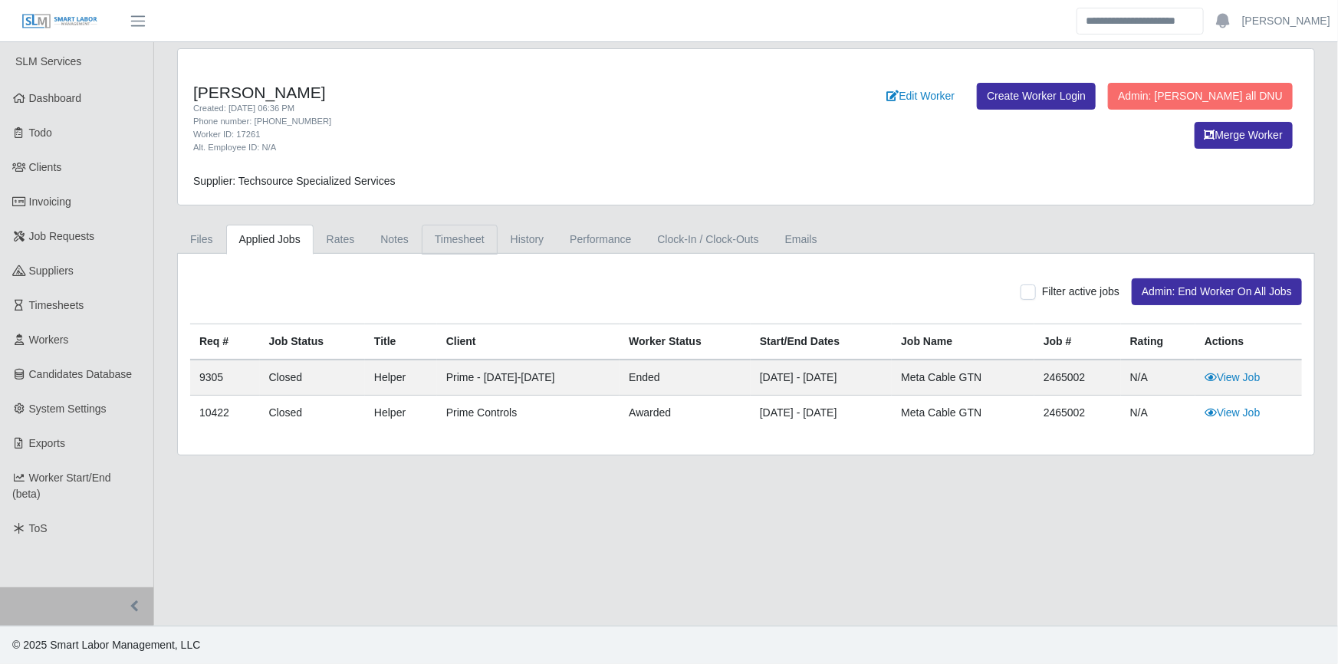
click at [453, 225] on link "Timesheet" at bounding box center [460, 240] width 76 height 30
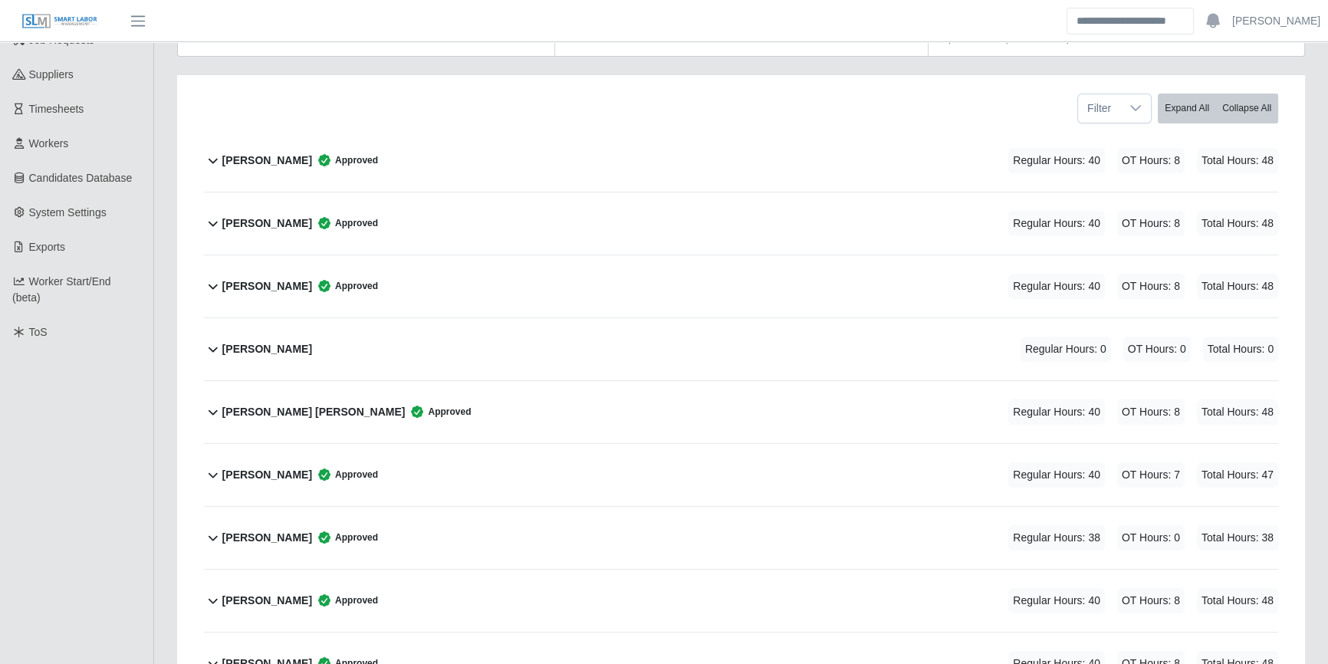
scroll to position [209, 0]
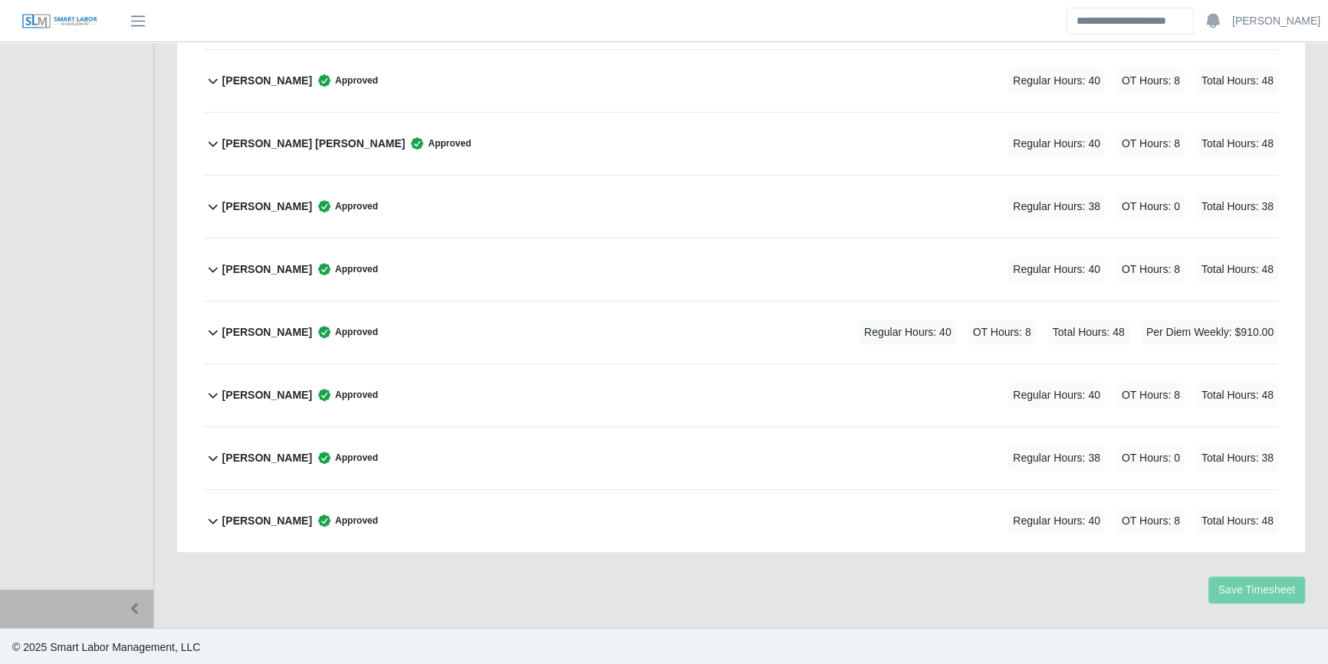
click at [734, 322] on div "[PERSON_NAME] Approved Regular Hours: 40 OT Hours: 8 Total Hours: 48 Per Diem W…" at bounding box center [750, 332] width 1056 height 62
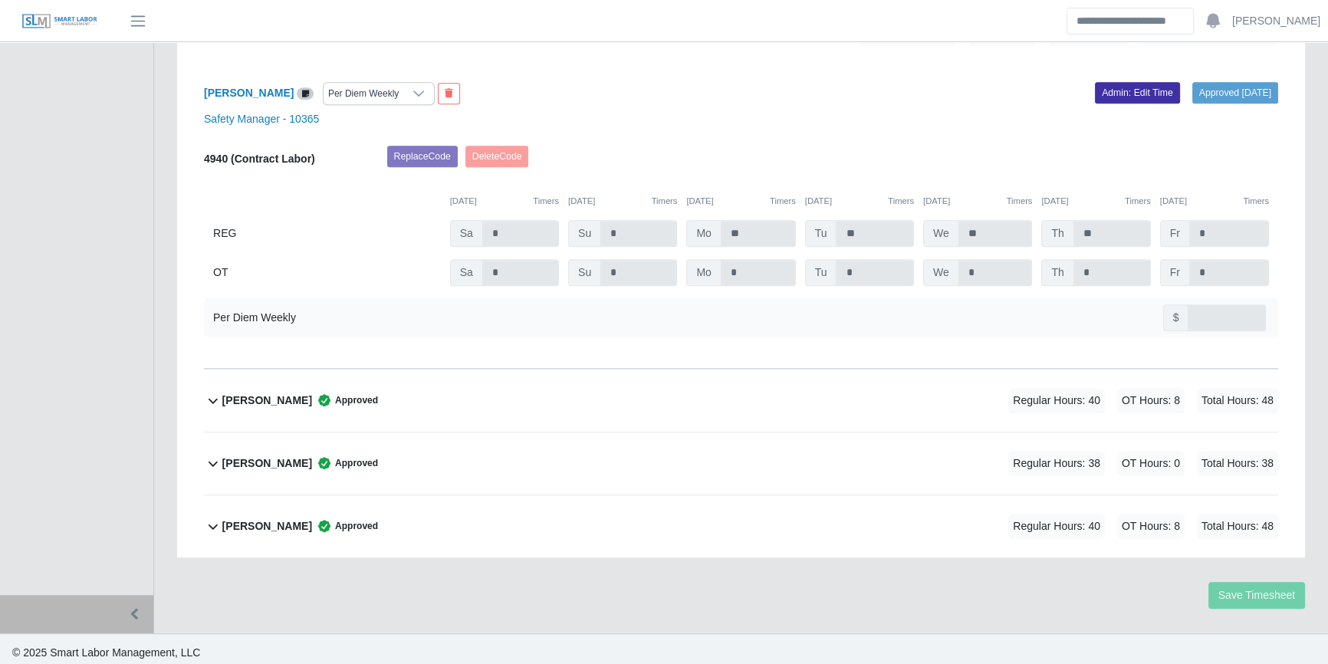
scroll to position [1146, 0]
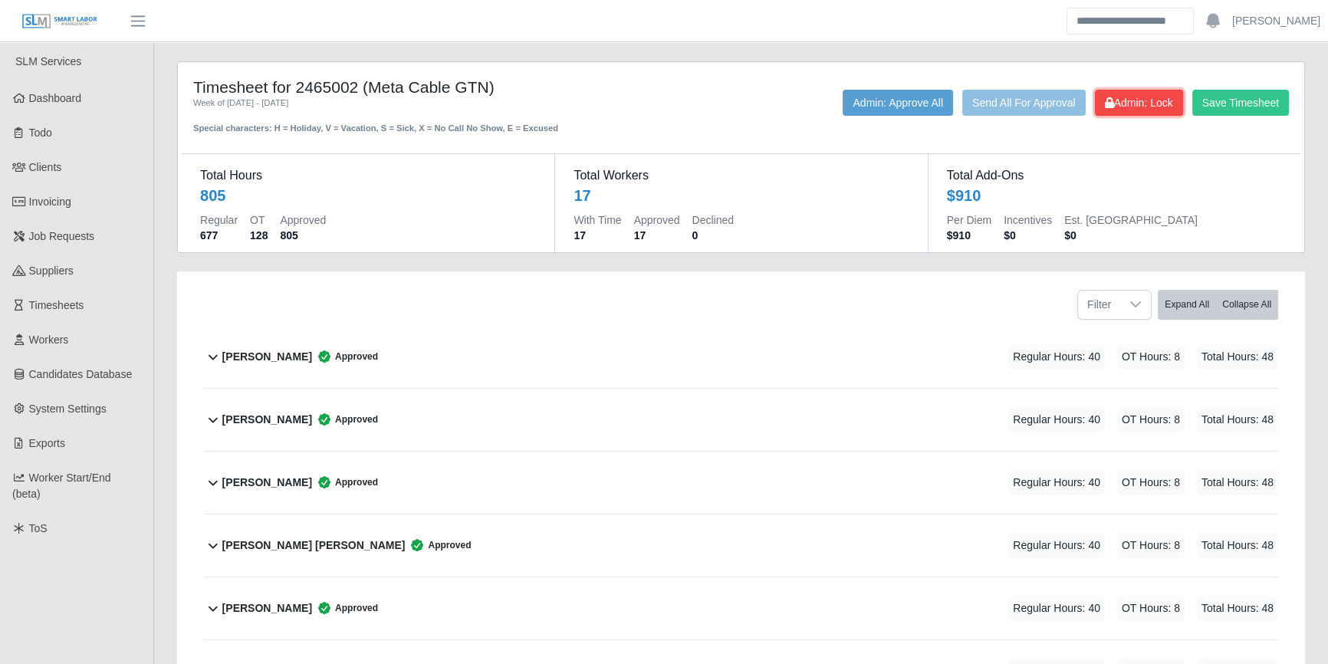
click at [1165, 105] on span "Admin: Lock" at bounding box center [1139, 103] width 68 height 12
